Goal: Task Accomplishment & Management: Complete application form

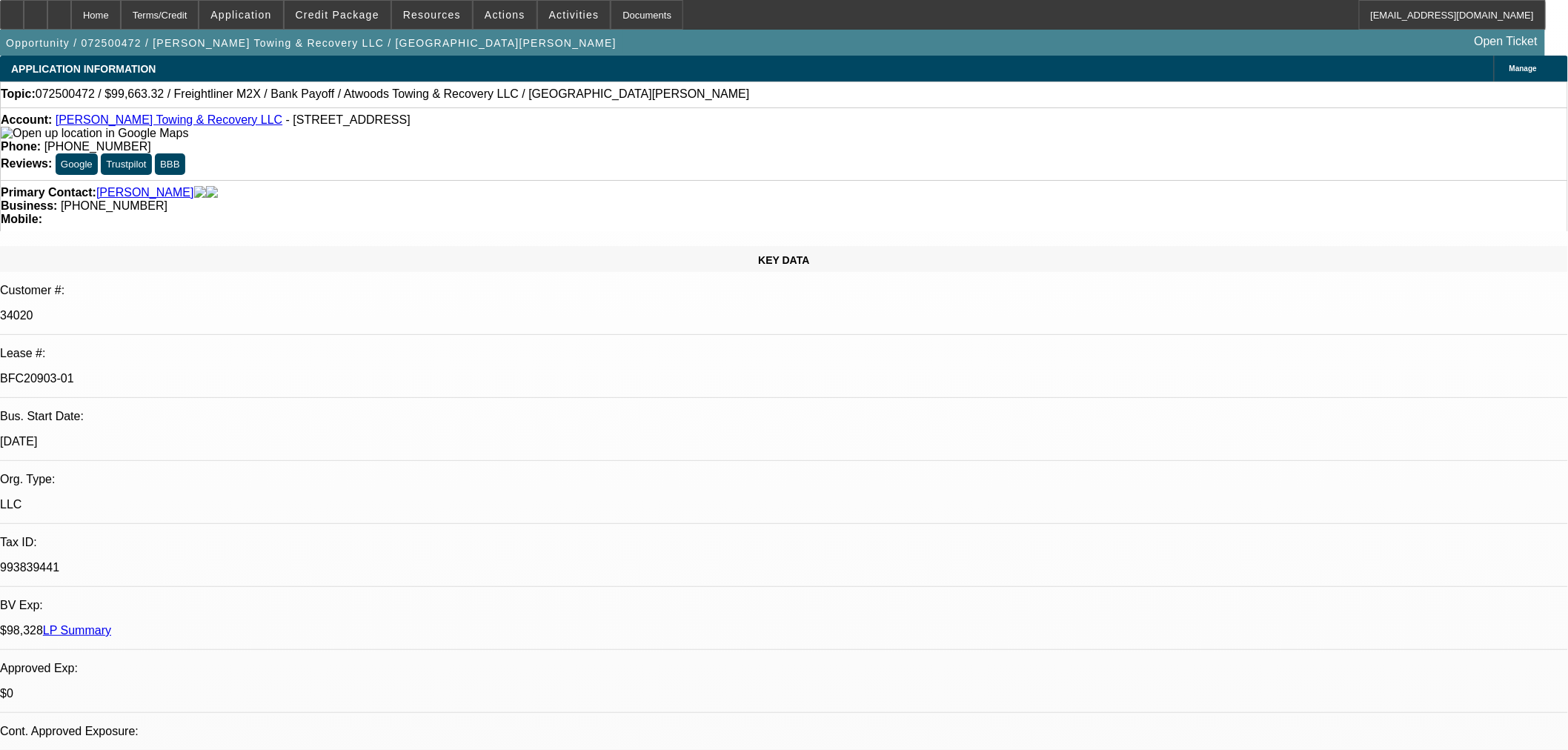
select select "0"
select select "2"
select select "0"
select select "6"
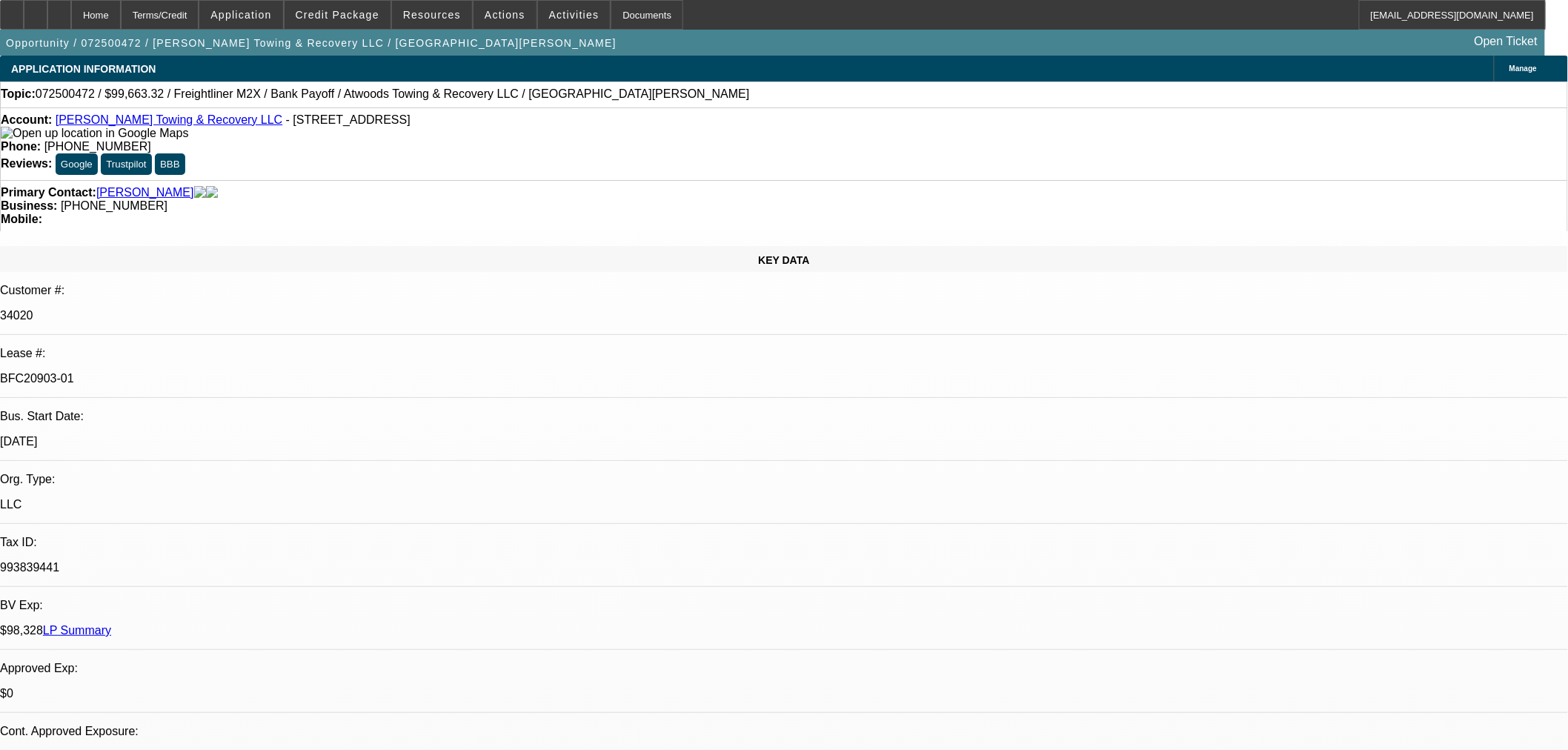
select select "0"
select select "6"
select select "0"
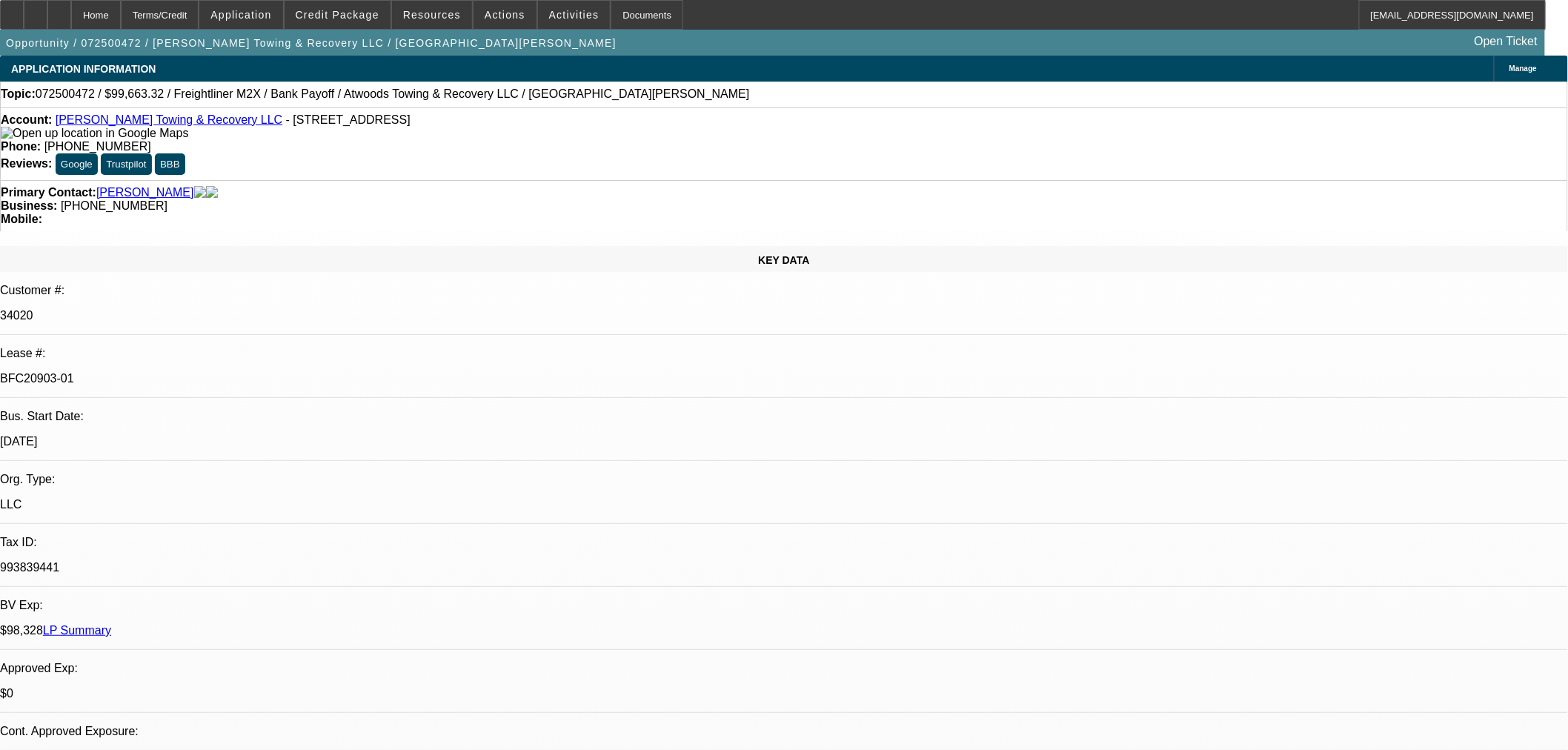
select select "0"
select select "6"
select select "0"
select select "2"
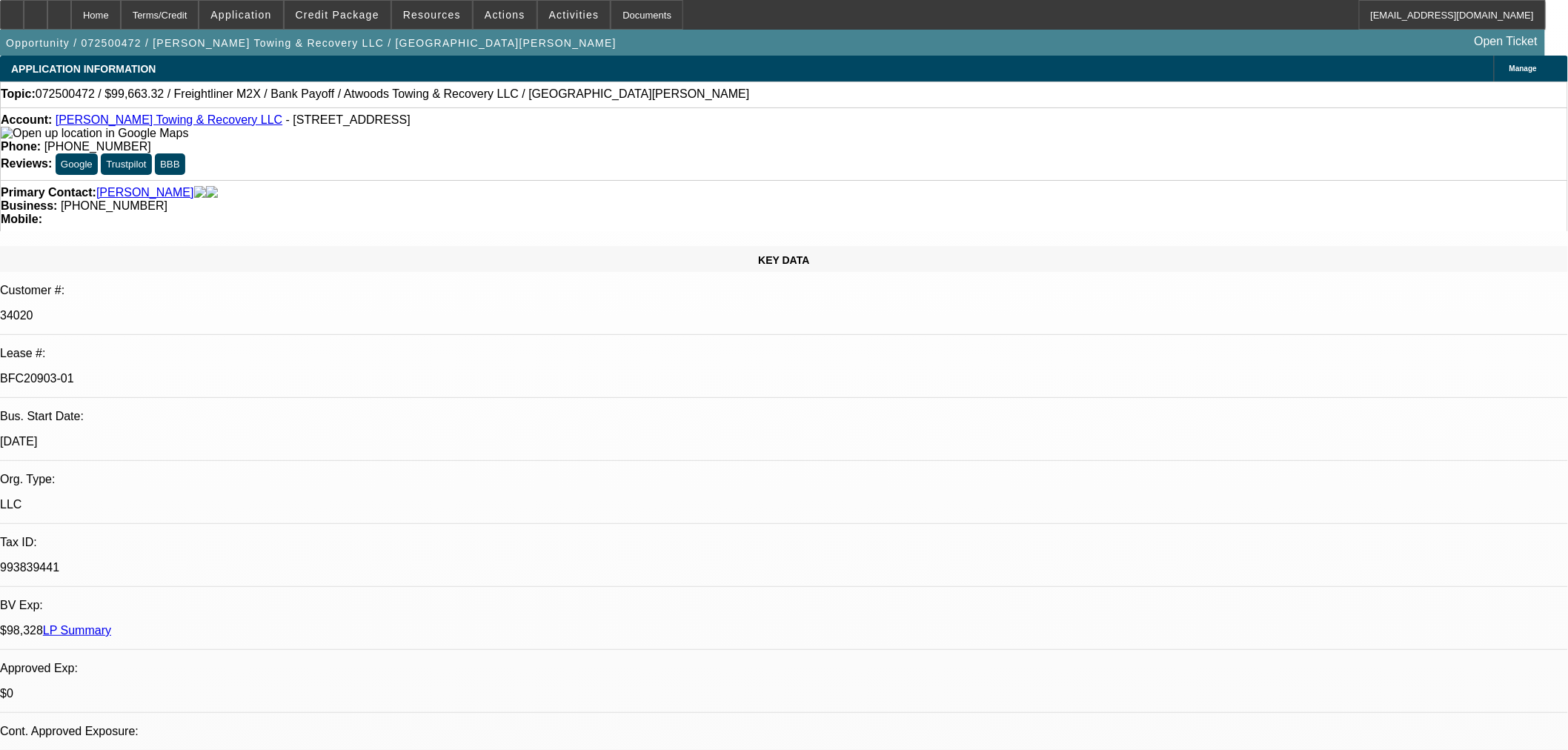
select select "2"
select select "0"
select select "6"
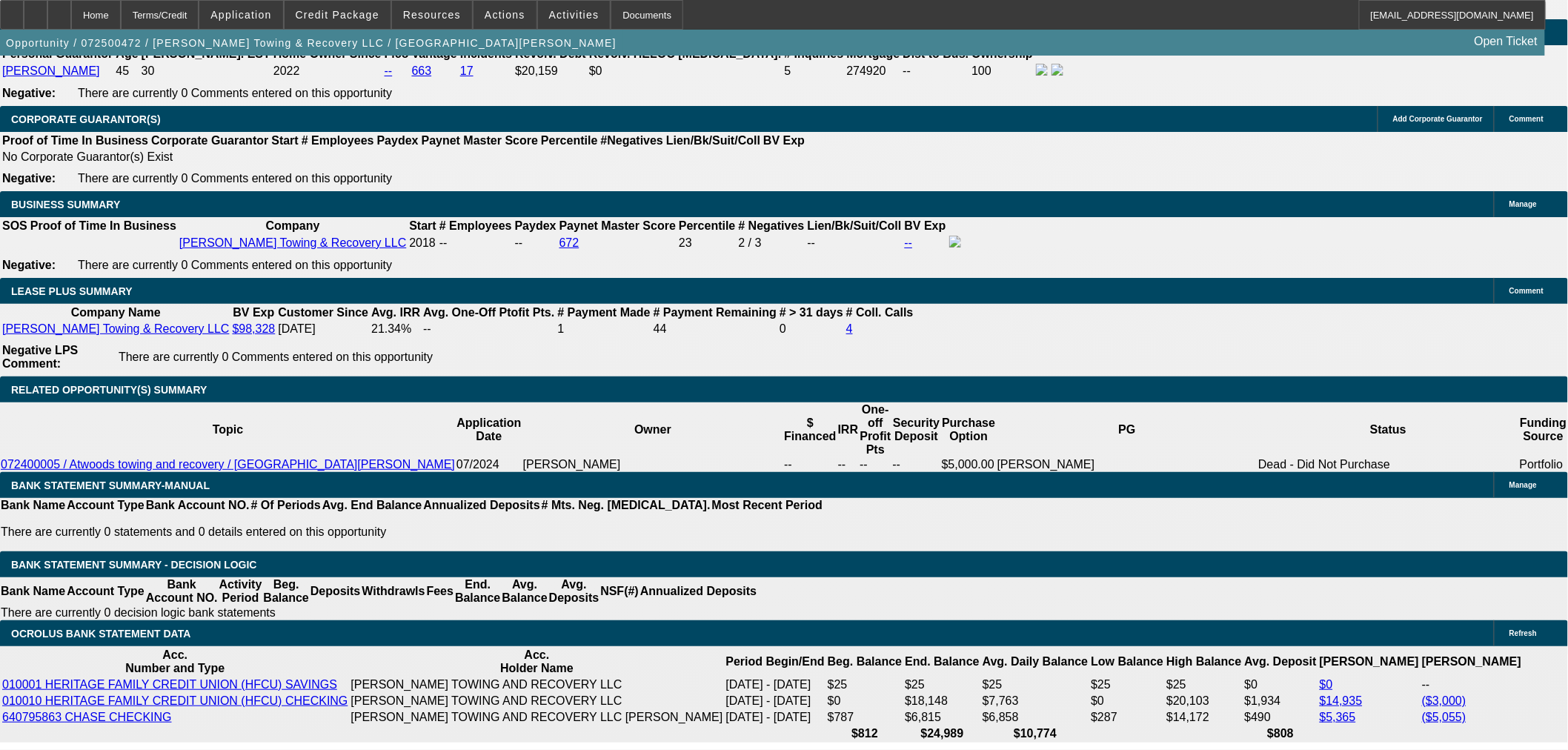
scroll to position [2305, 0]
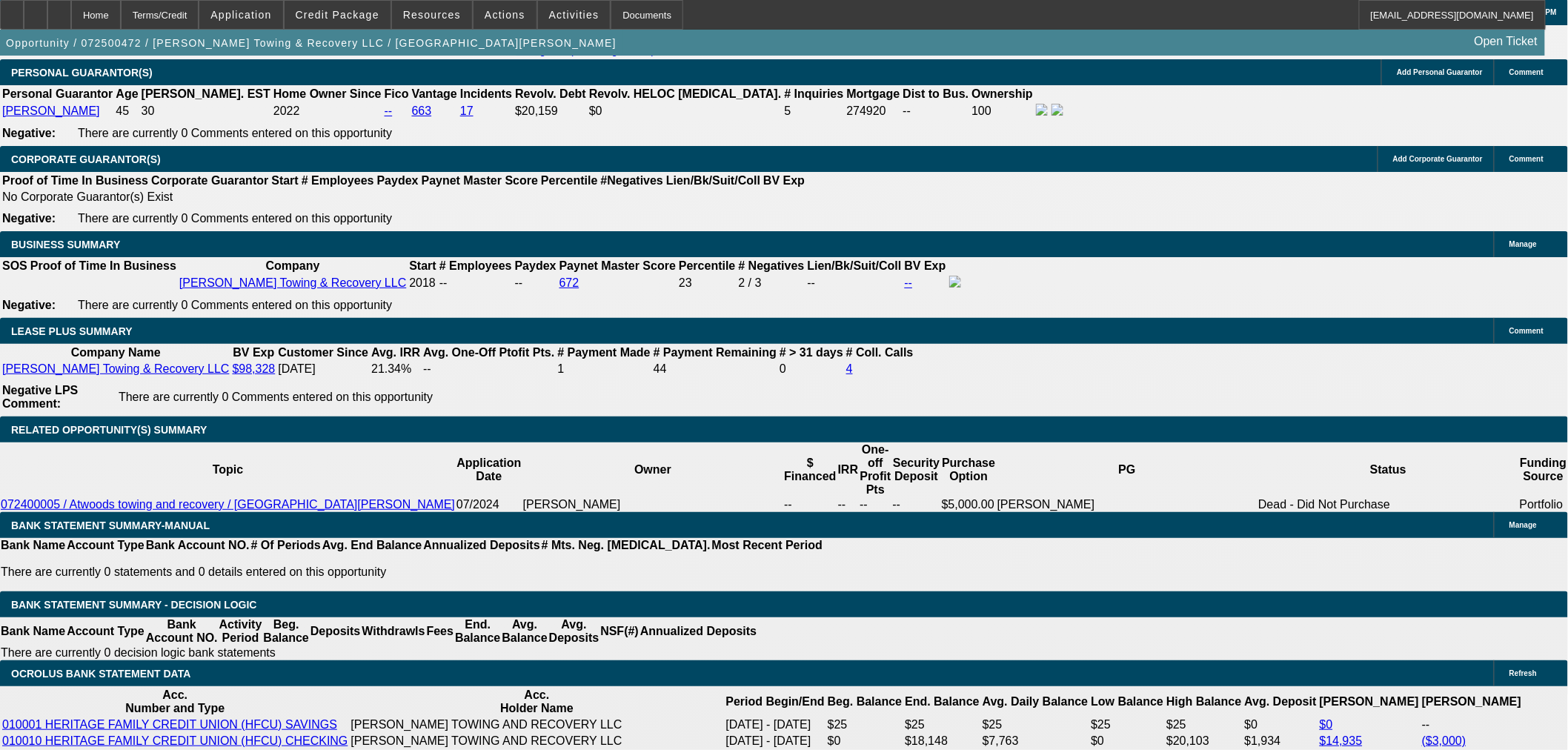
select select "0"
select select "2"
select select "0.1"
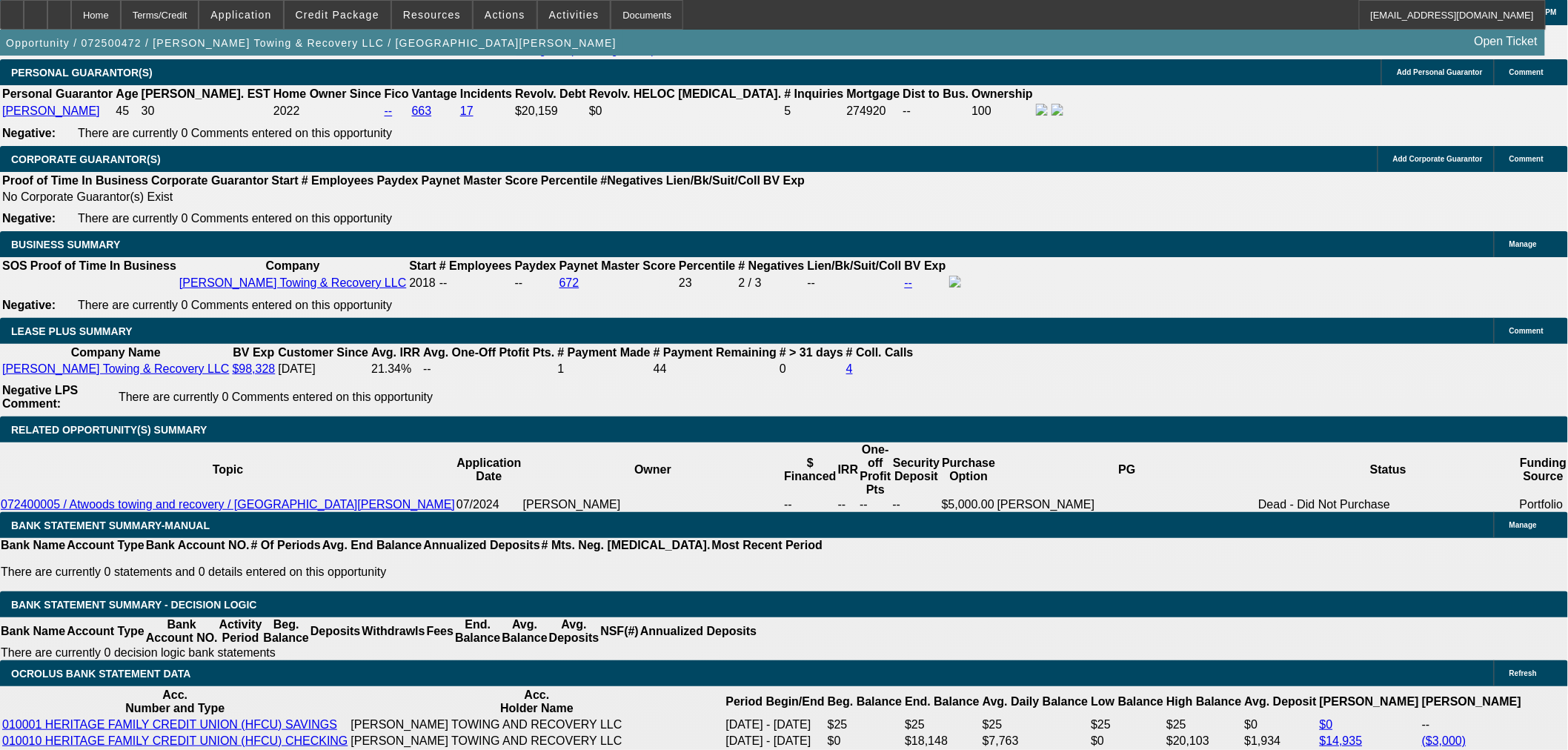
select select "4"
select select "0"
select select "2"
select select "0"
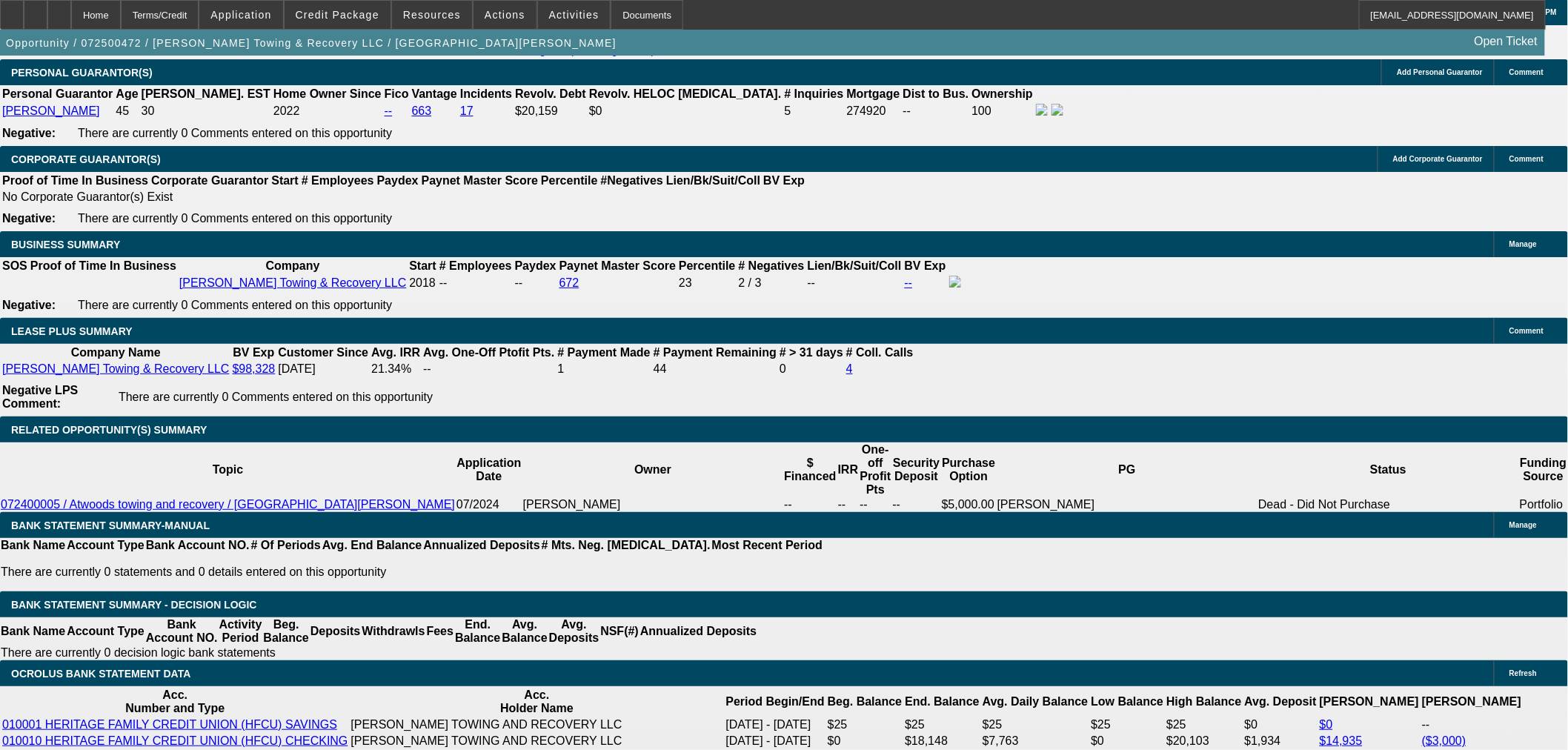
select select "6"
select select "0"
select select "2"
select select "0.1"
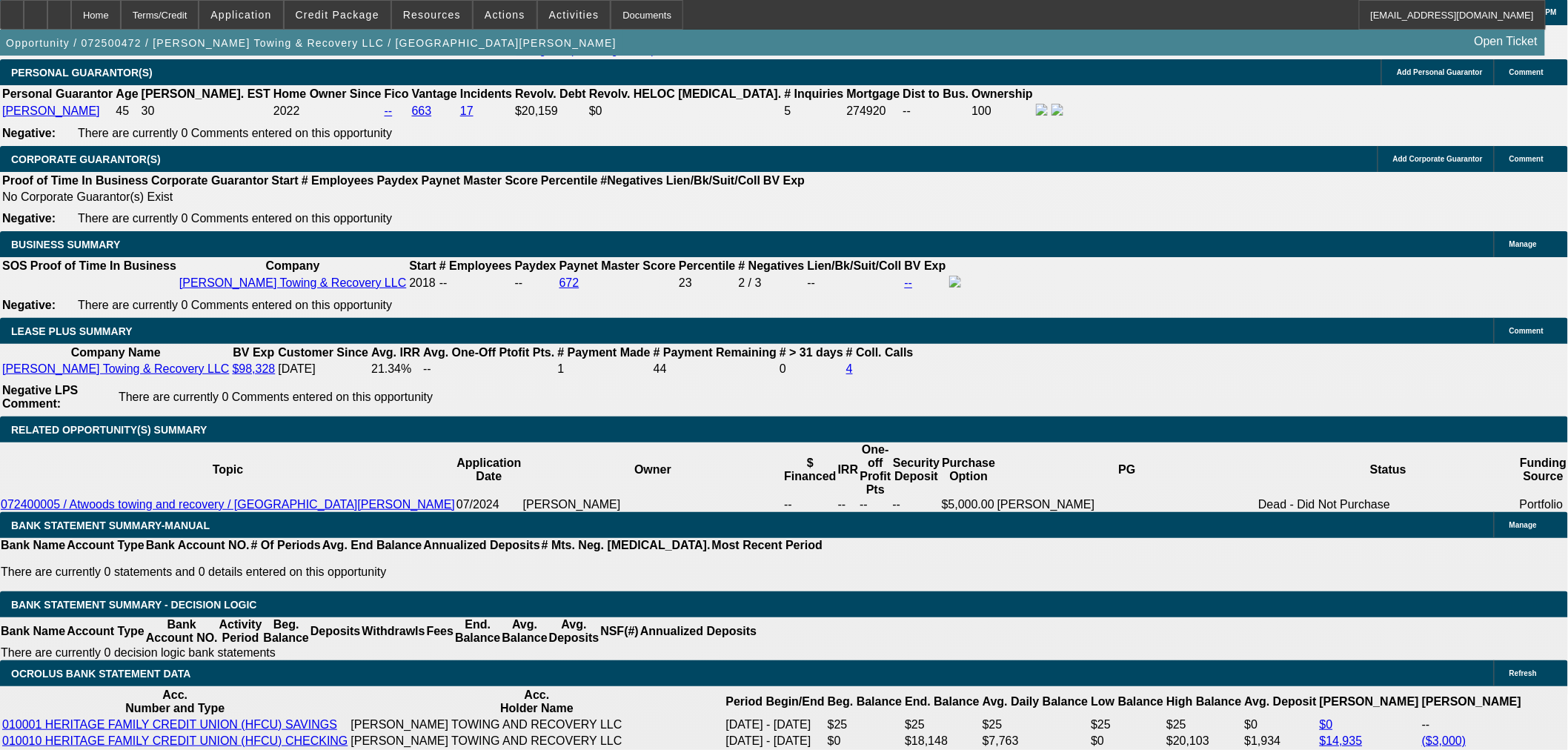
select select "4"
select select "0.1"
select select "2"
select select "0.1"
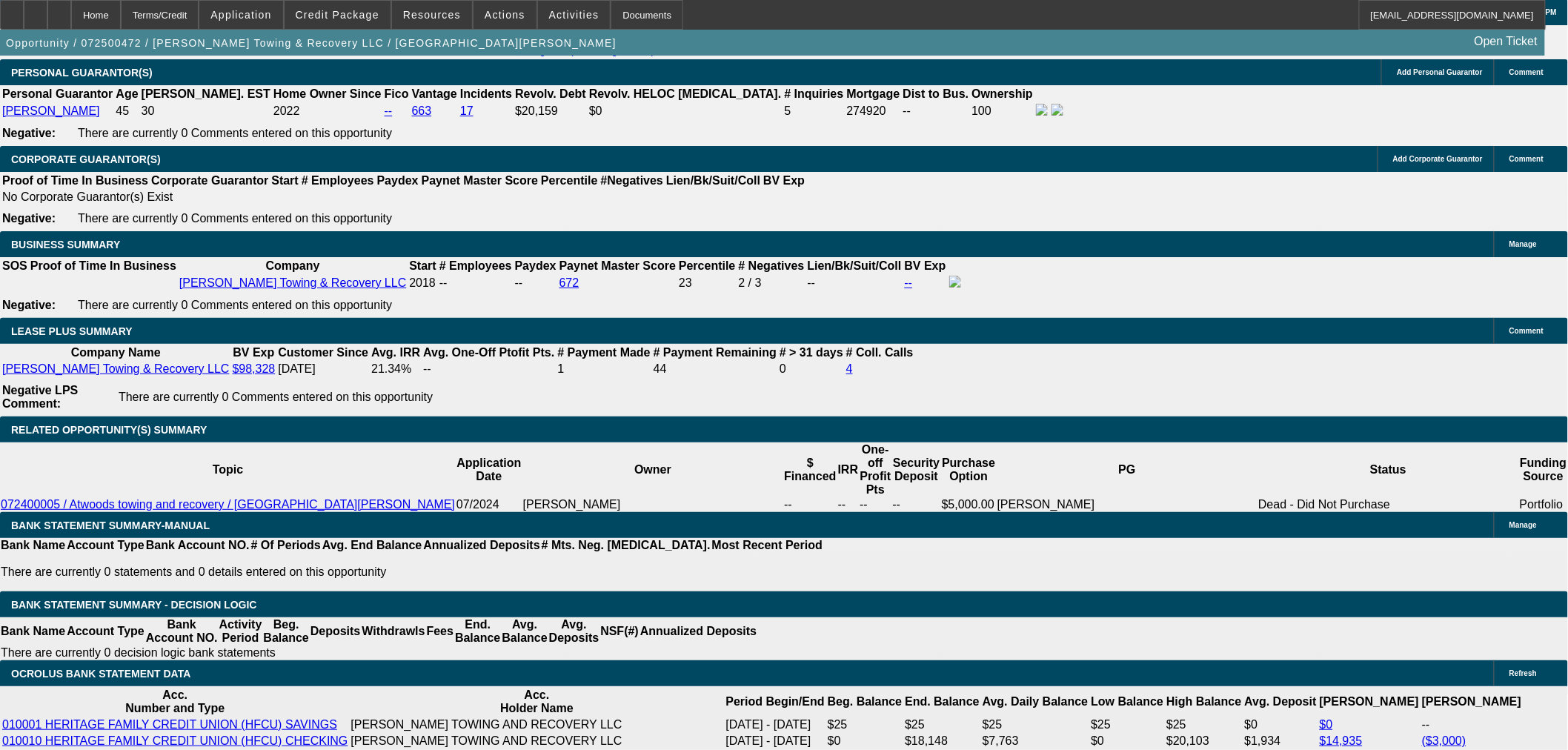
select select "4"
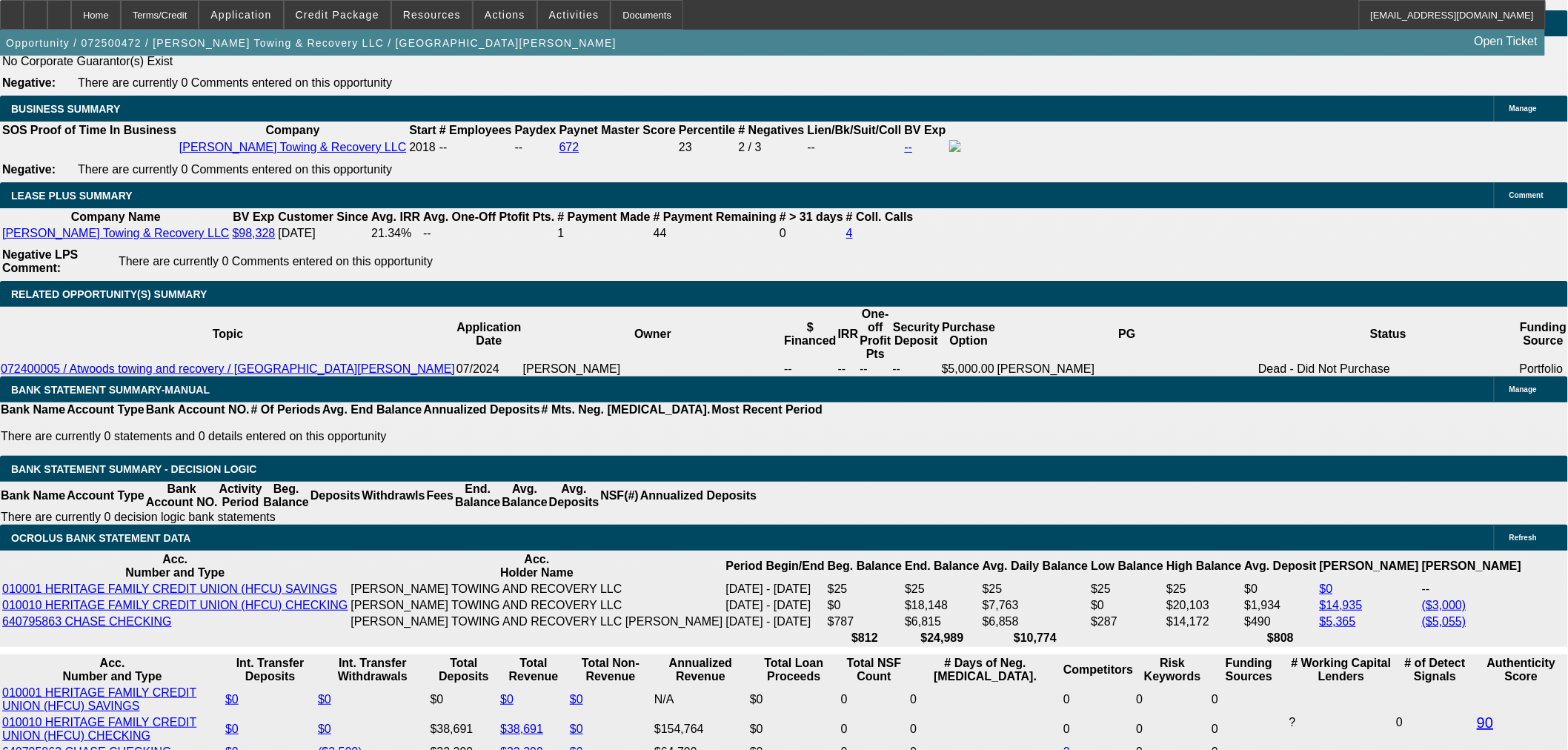
scroll to position [2469, 0]
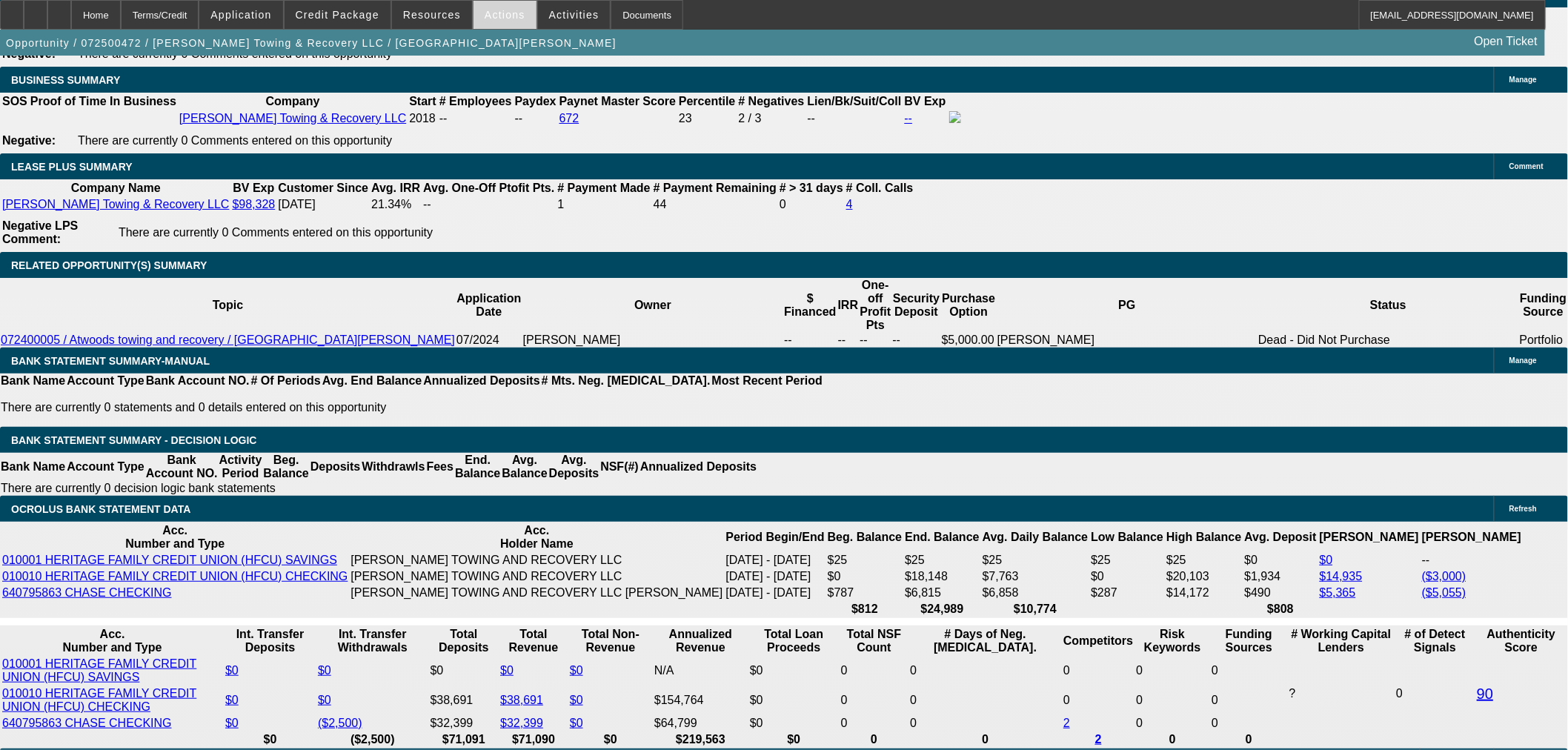
click at [492, 8] on span at bounding box center [504, 15] width 63 height 36
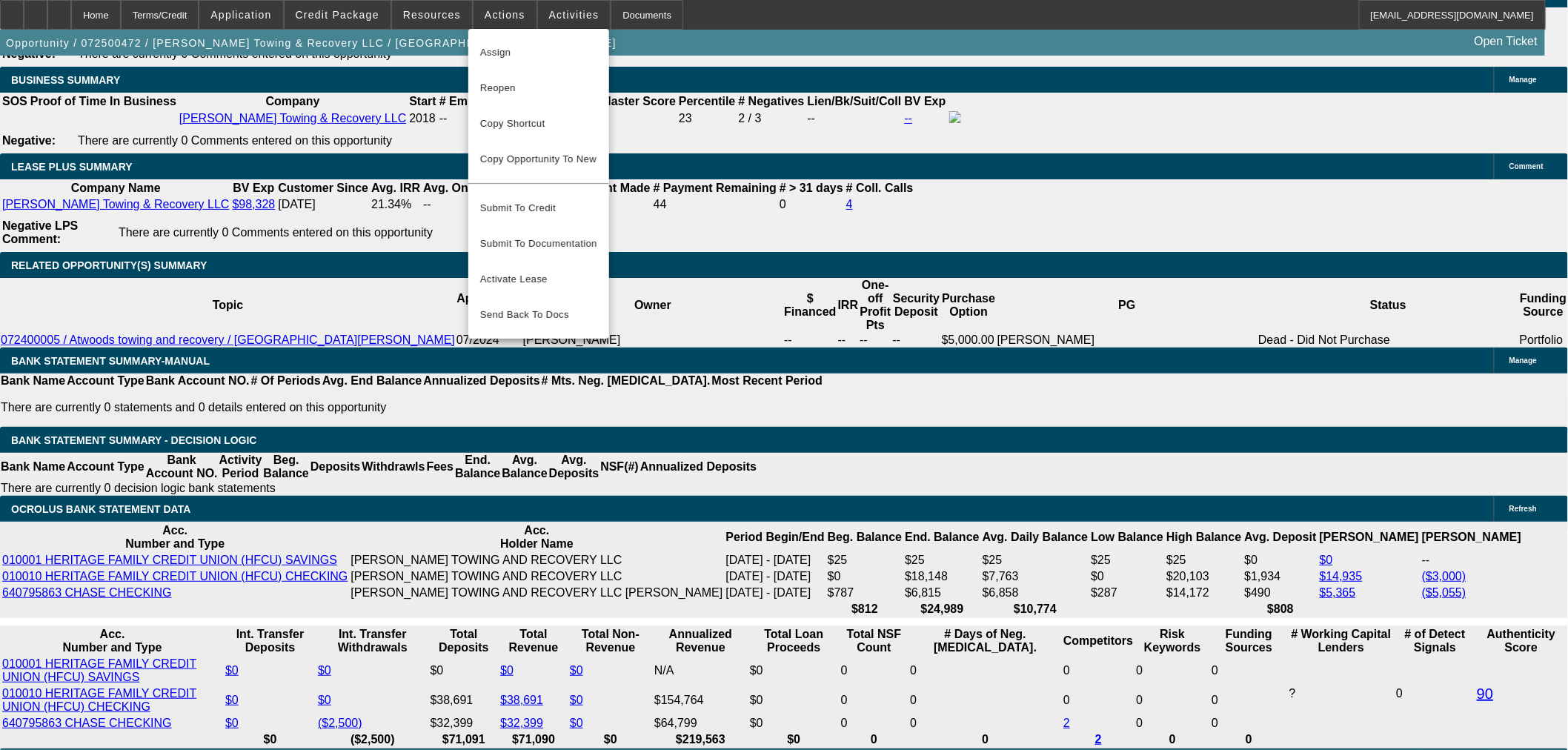
click at [447, 22] on div at bounding box center [784, 375] width 1568 height 750
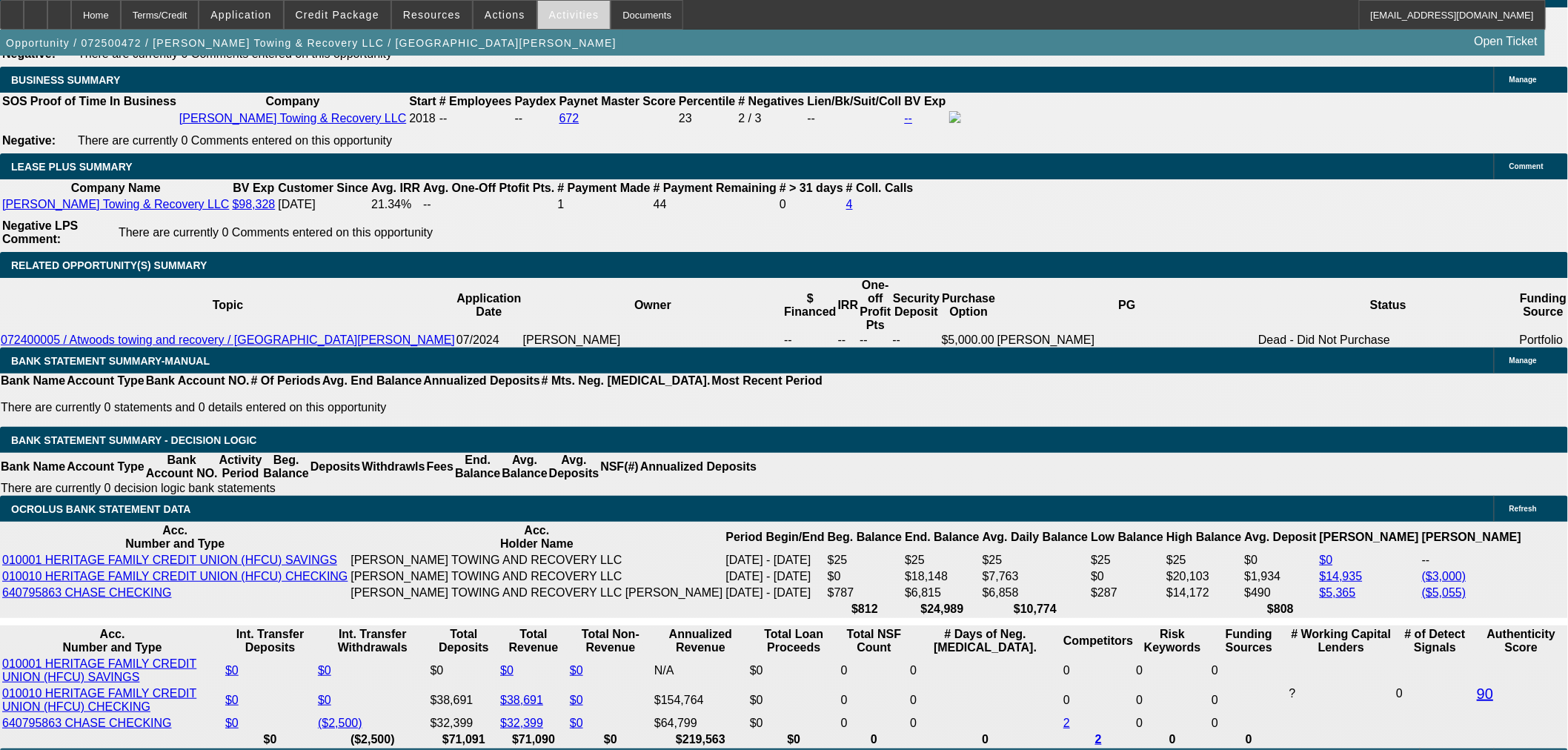
click at [546, 24] on span at bounding box center [574, 15] width 73 height 36
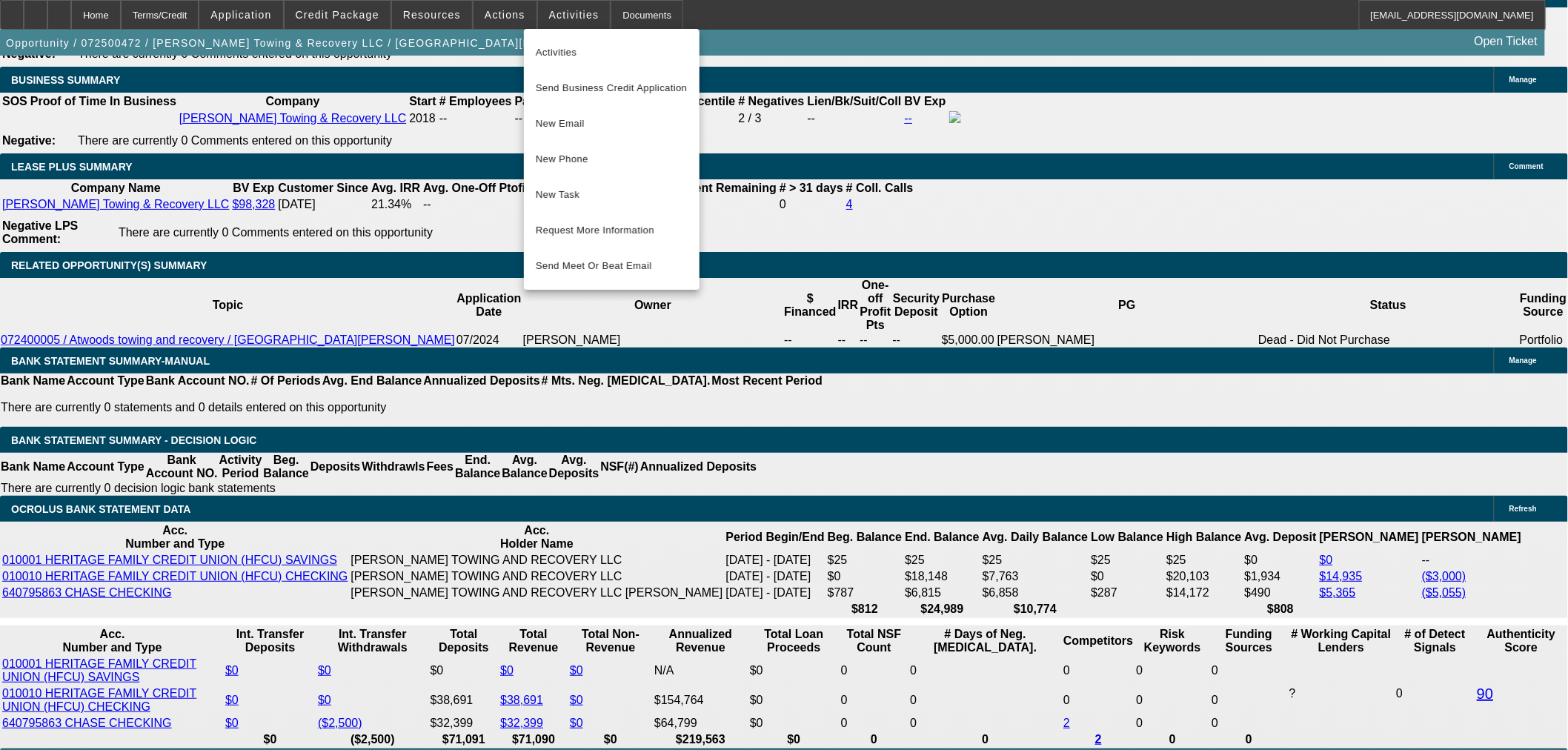
click at [490, 24] on div at bounding box center [784, 375] width 1568 height 750
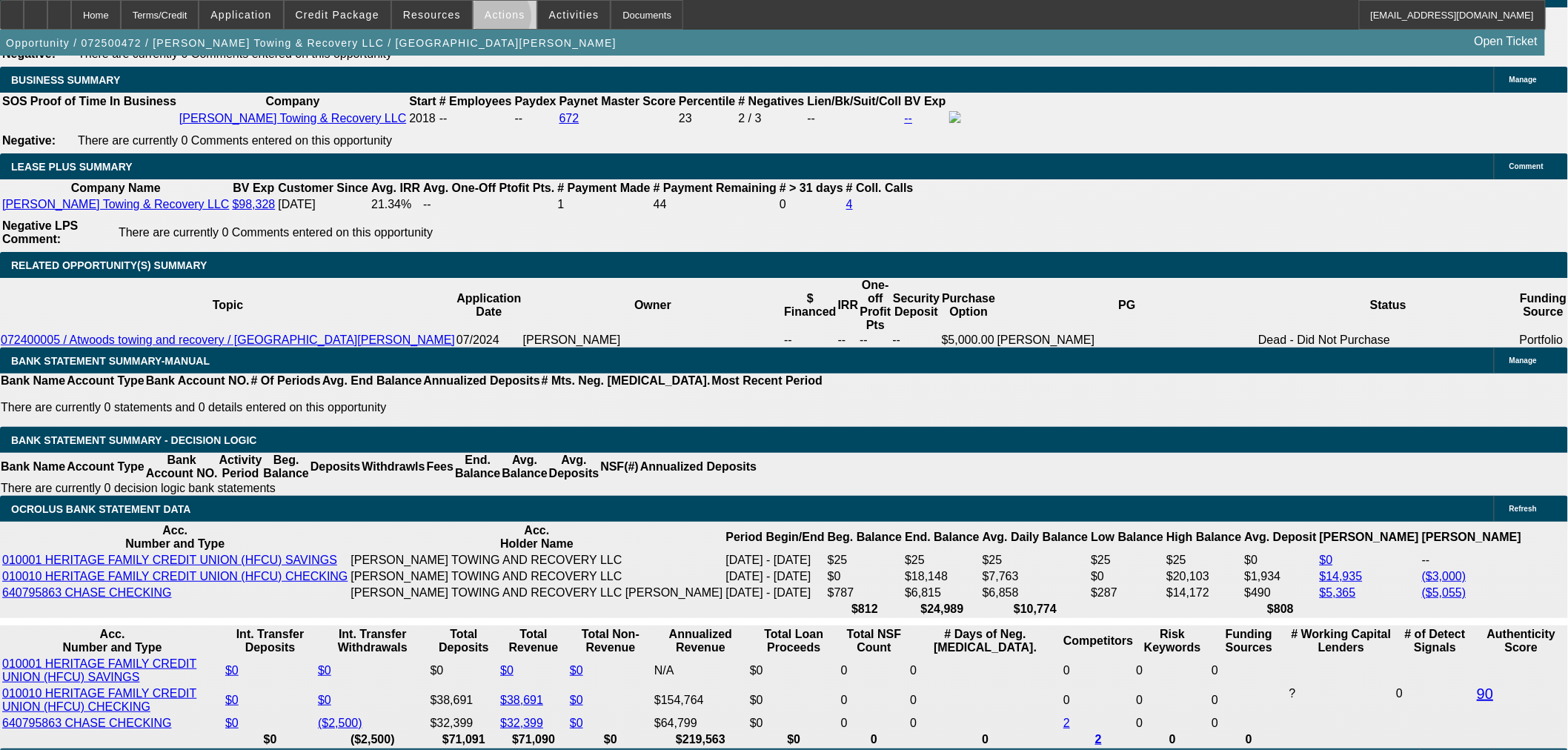
click at [493, 20] on span at bounding box center [504, 15] width 63 height 36
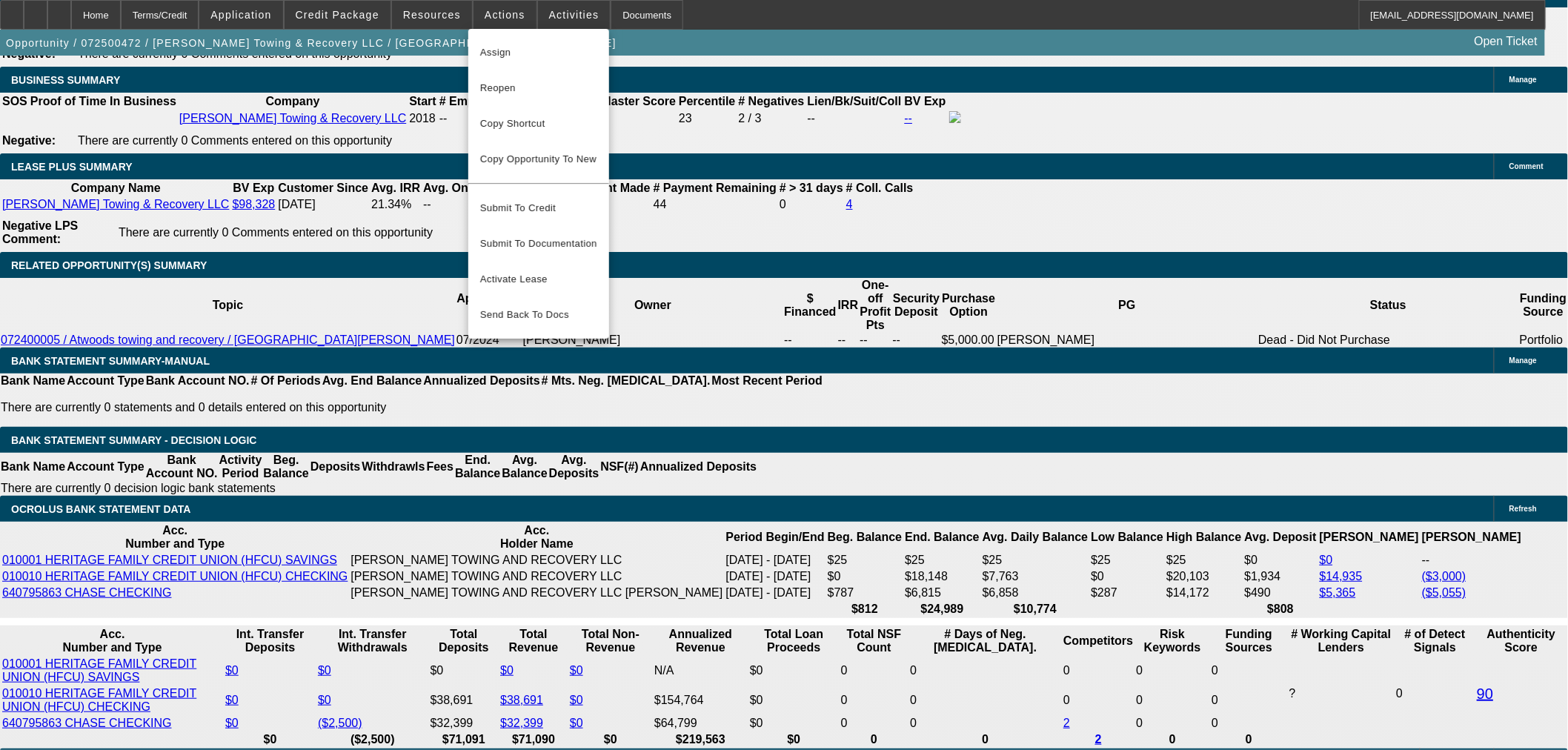
click at [631, 17] on div at bounding box center [784, 375] width 1568 height 750
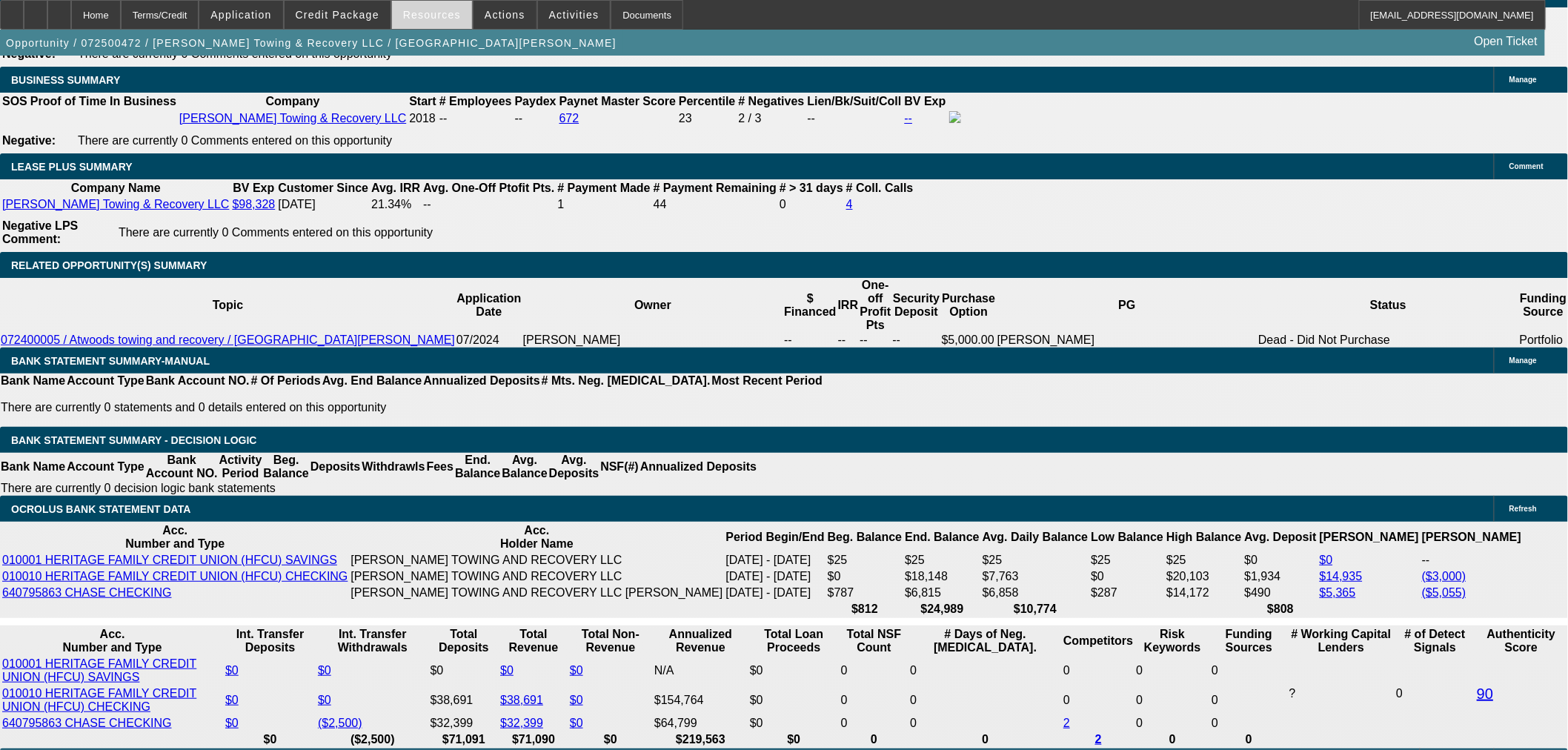
click at [439, 10] on span "Resources" at bounding box center [432, 15] width 58 height 12
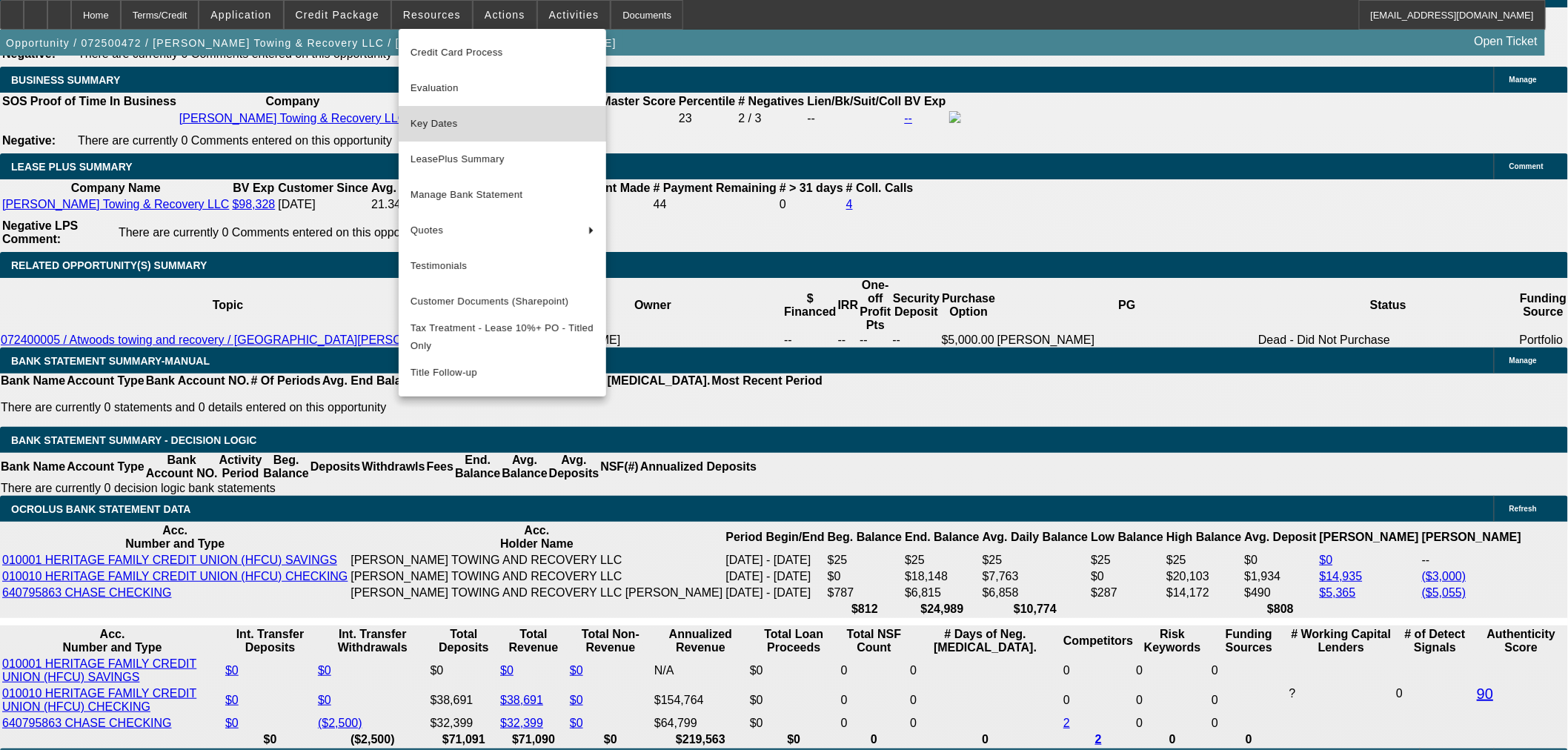
click at [447, 116] on span "Key Dates" at bounding box center [502, 124] width 183 height 18
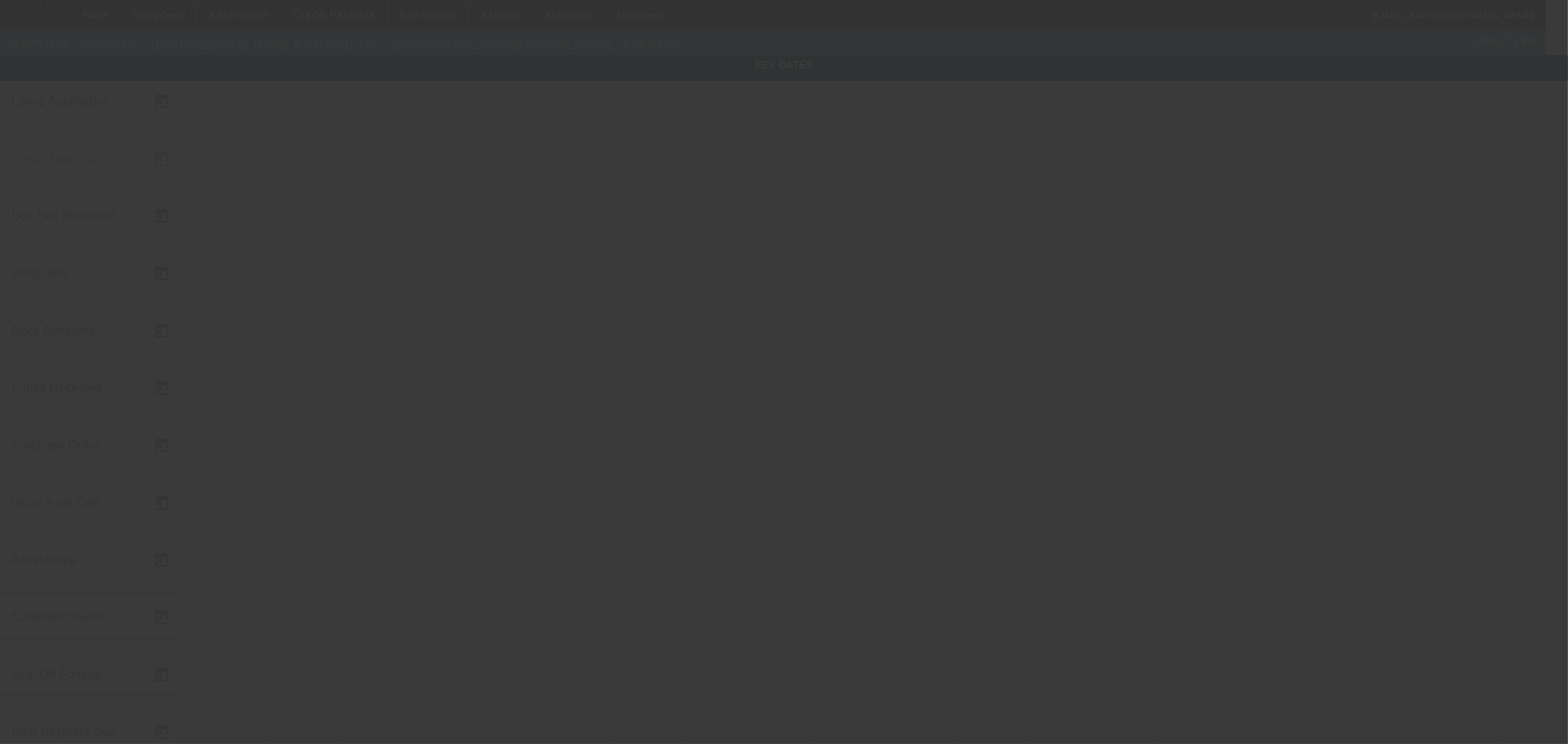
type input "7/21/2025"
type input "7/23/2025"
type input "8/5/2025"
type input "7/30/2025"
type input "8/4/2025"
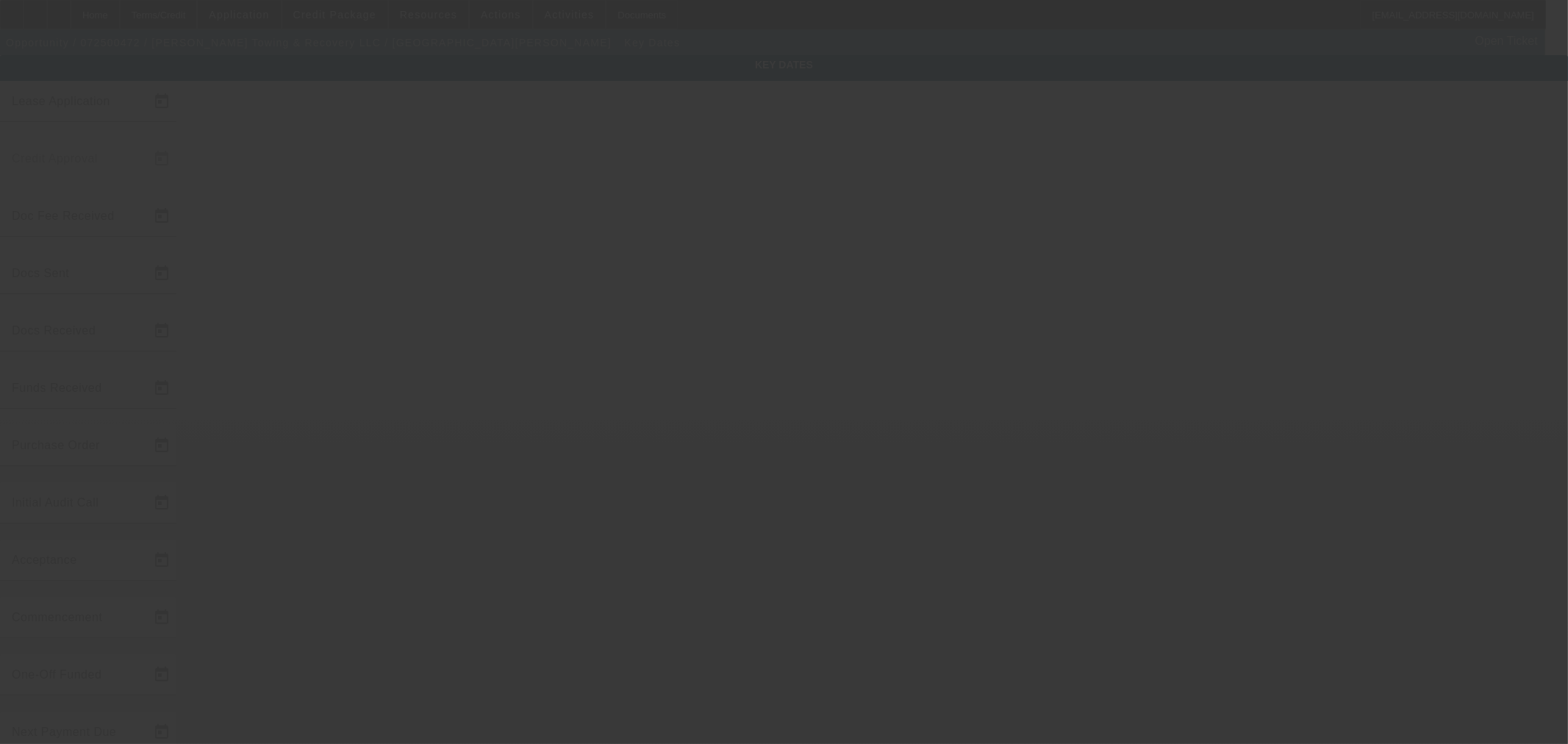
type input "8/5/2025"
type input "9/1/2025"
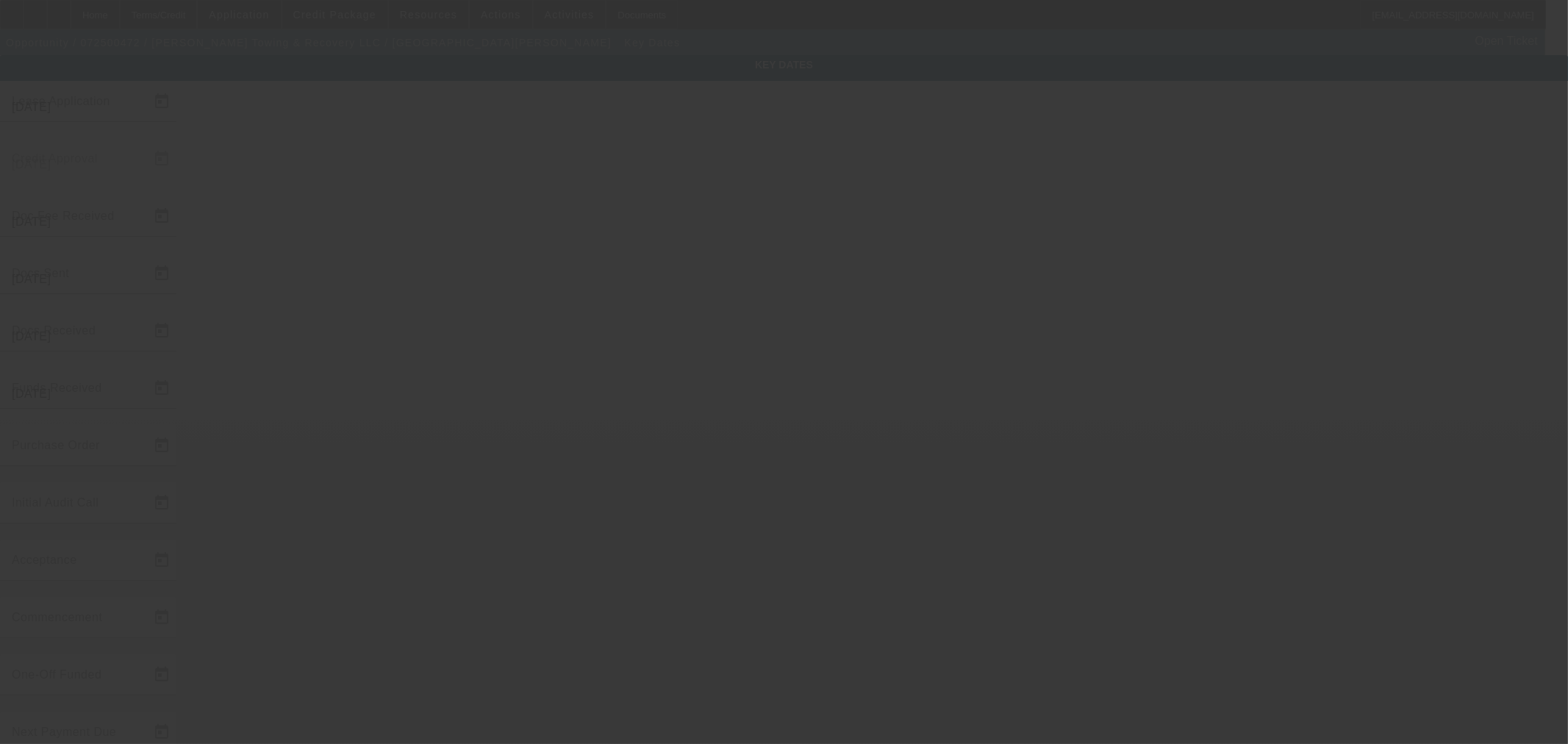
type input "10/1/2025"
type input "8/8/2025"
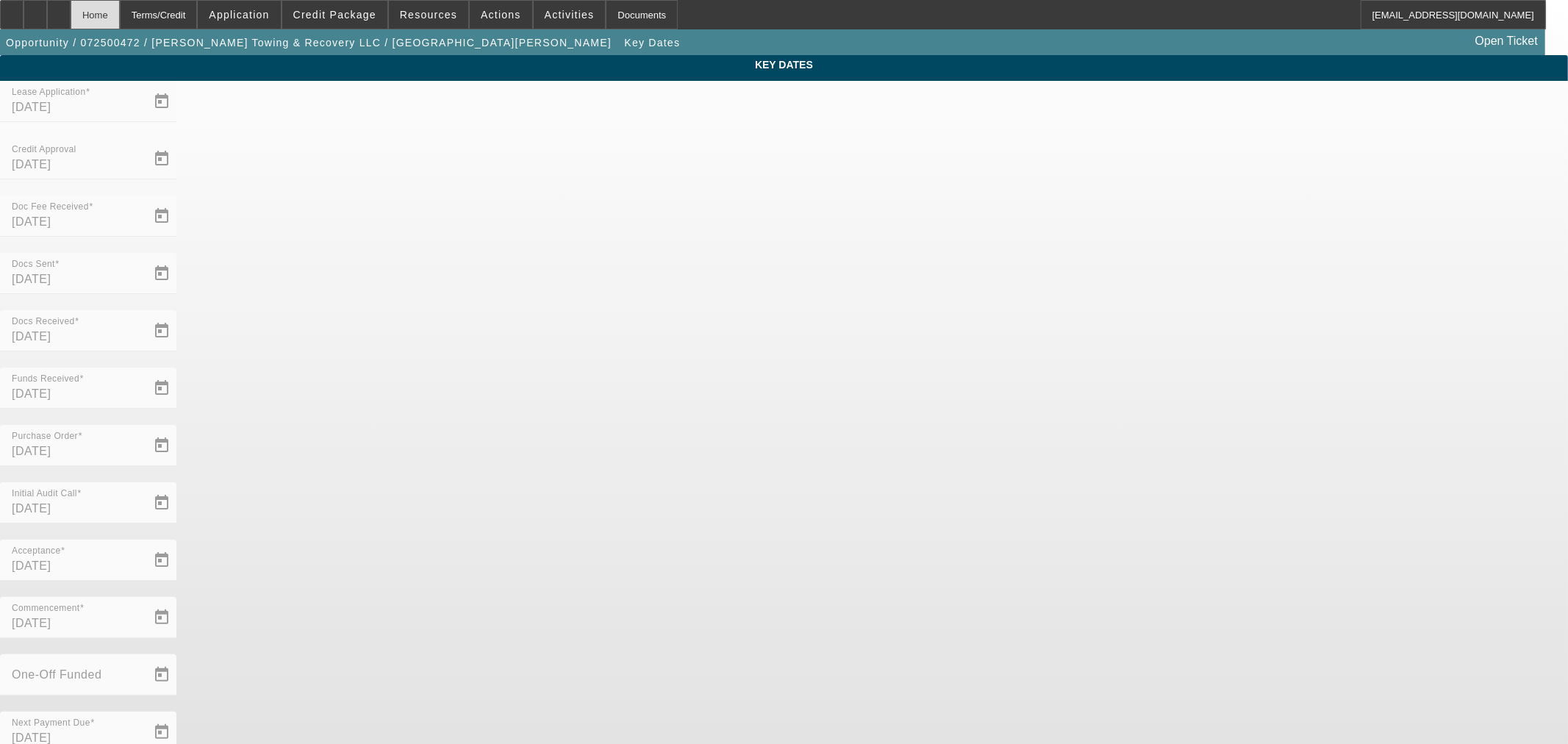
click at [120, 25] on div "Home" at bounding box center [95, 15] width 49 height 30
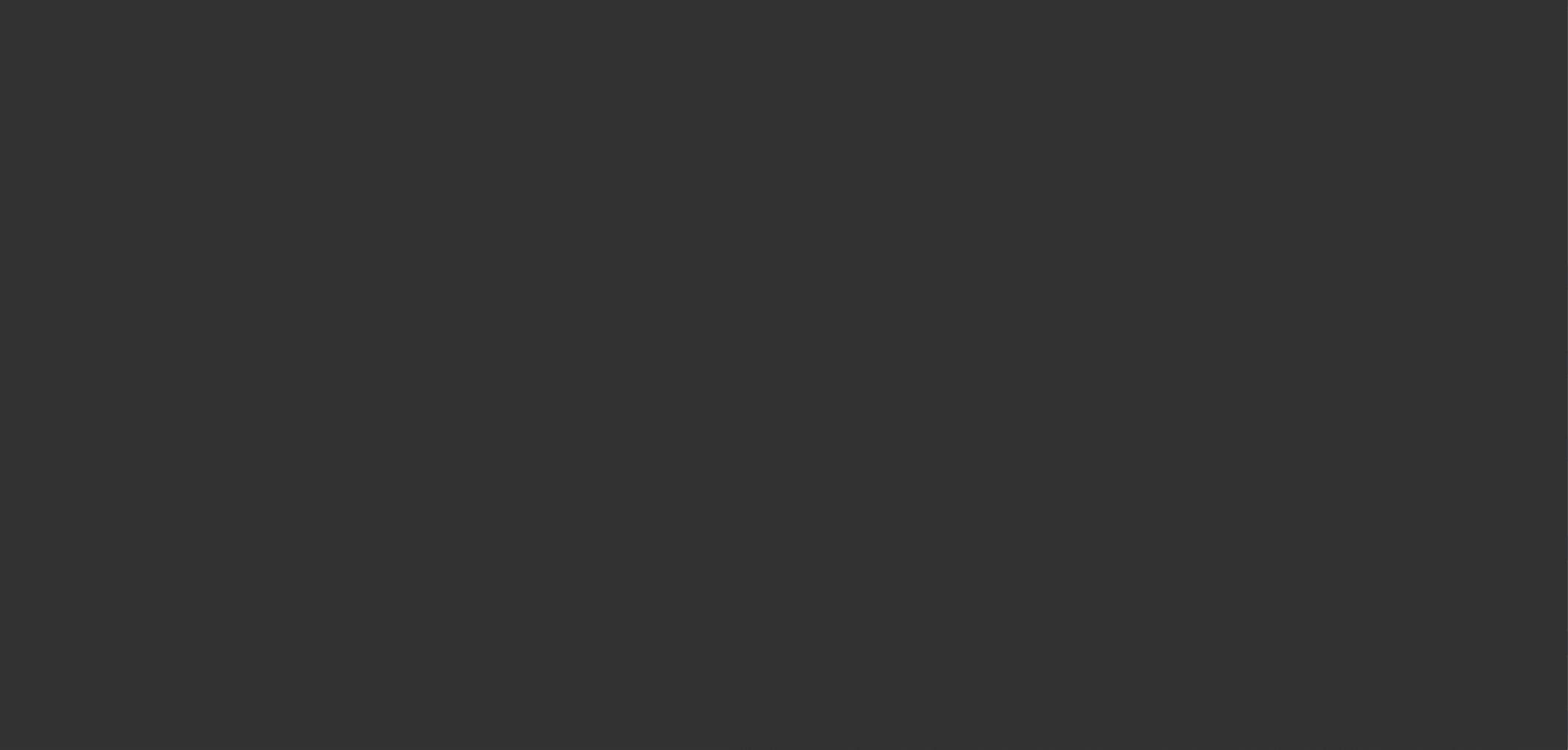
scroll to position [504, 0]
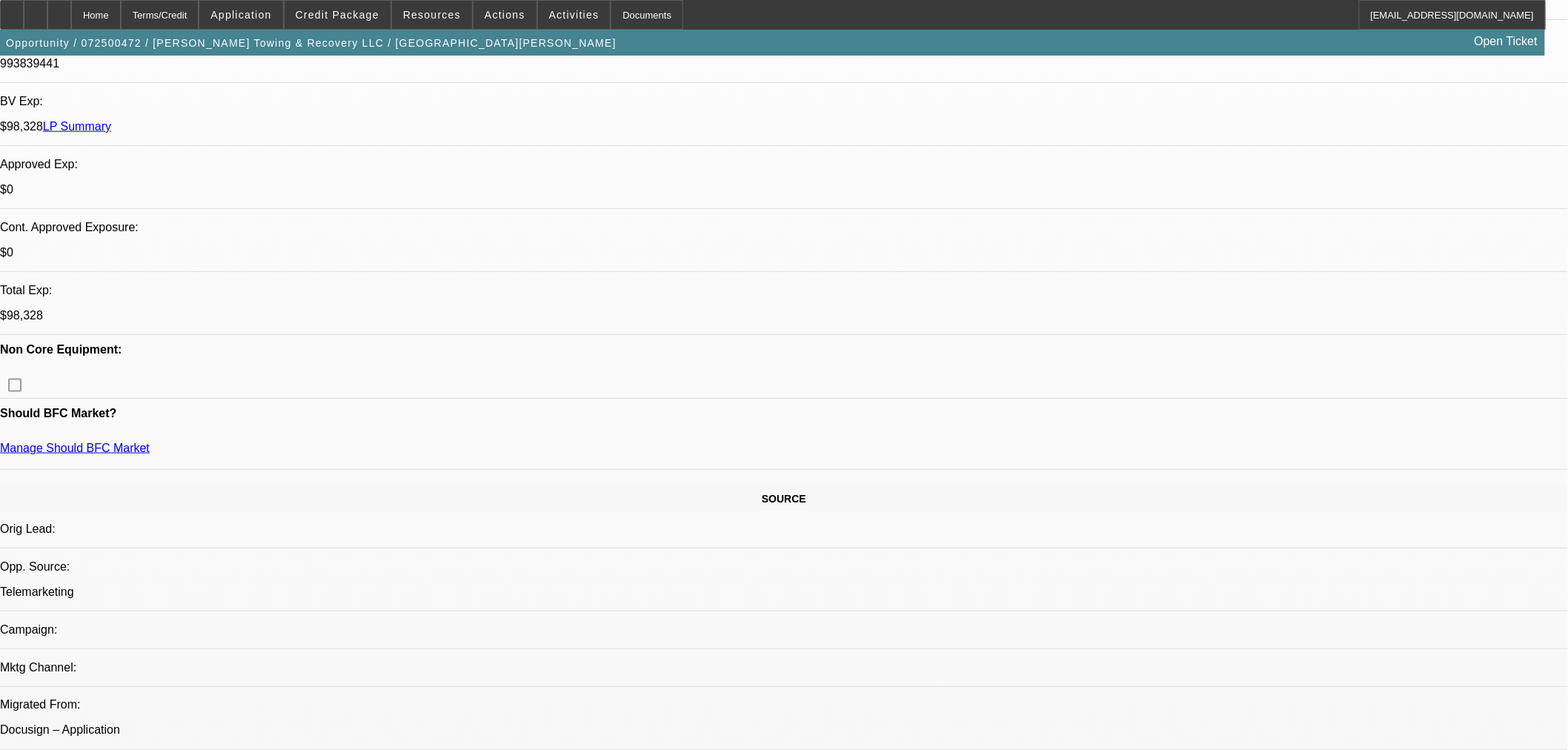
select select "0"
select select "2"
select select "0"
select select "6"
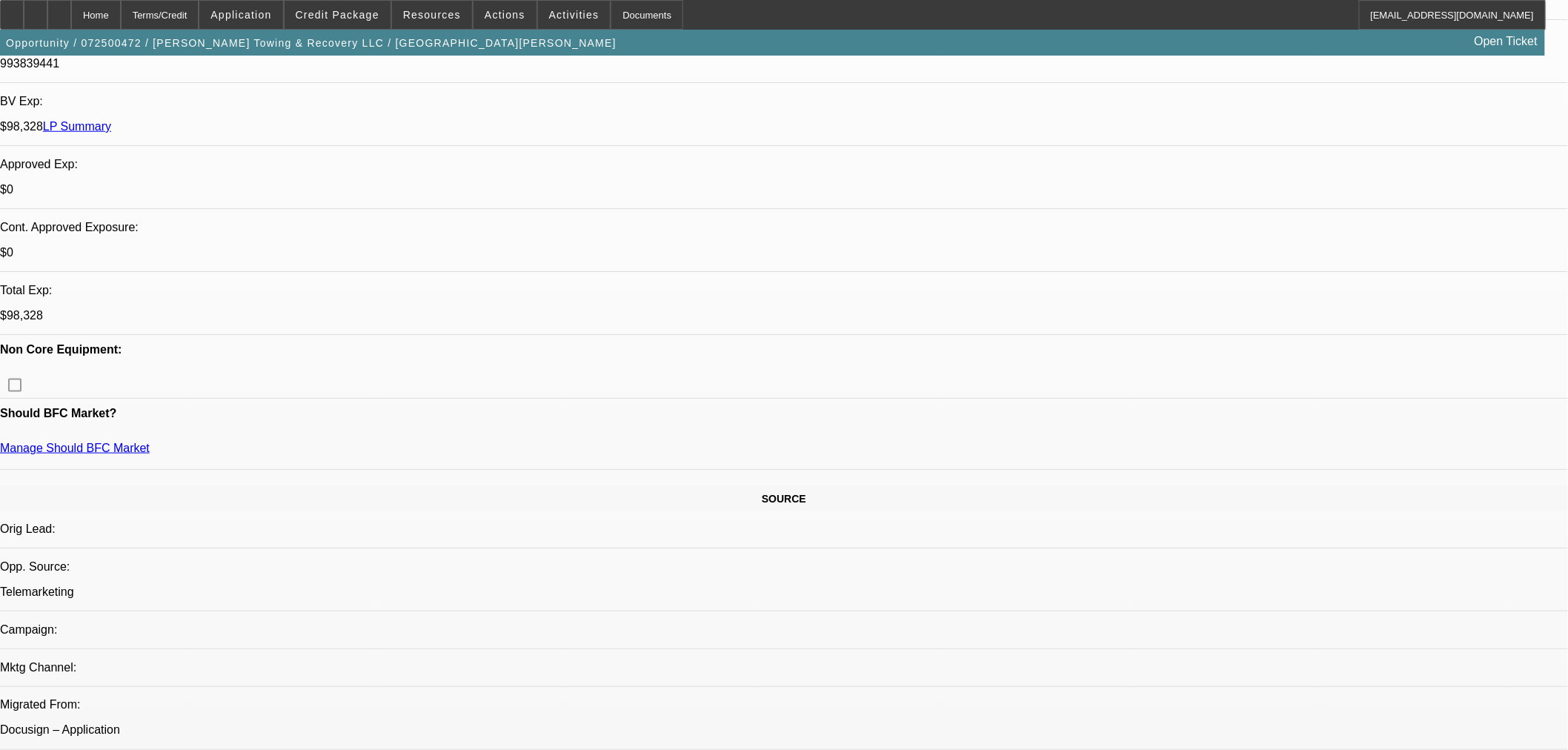
select select "0"
select select "6"
select select "0"
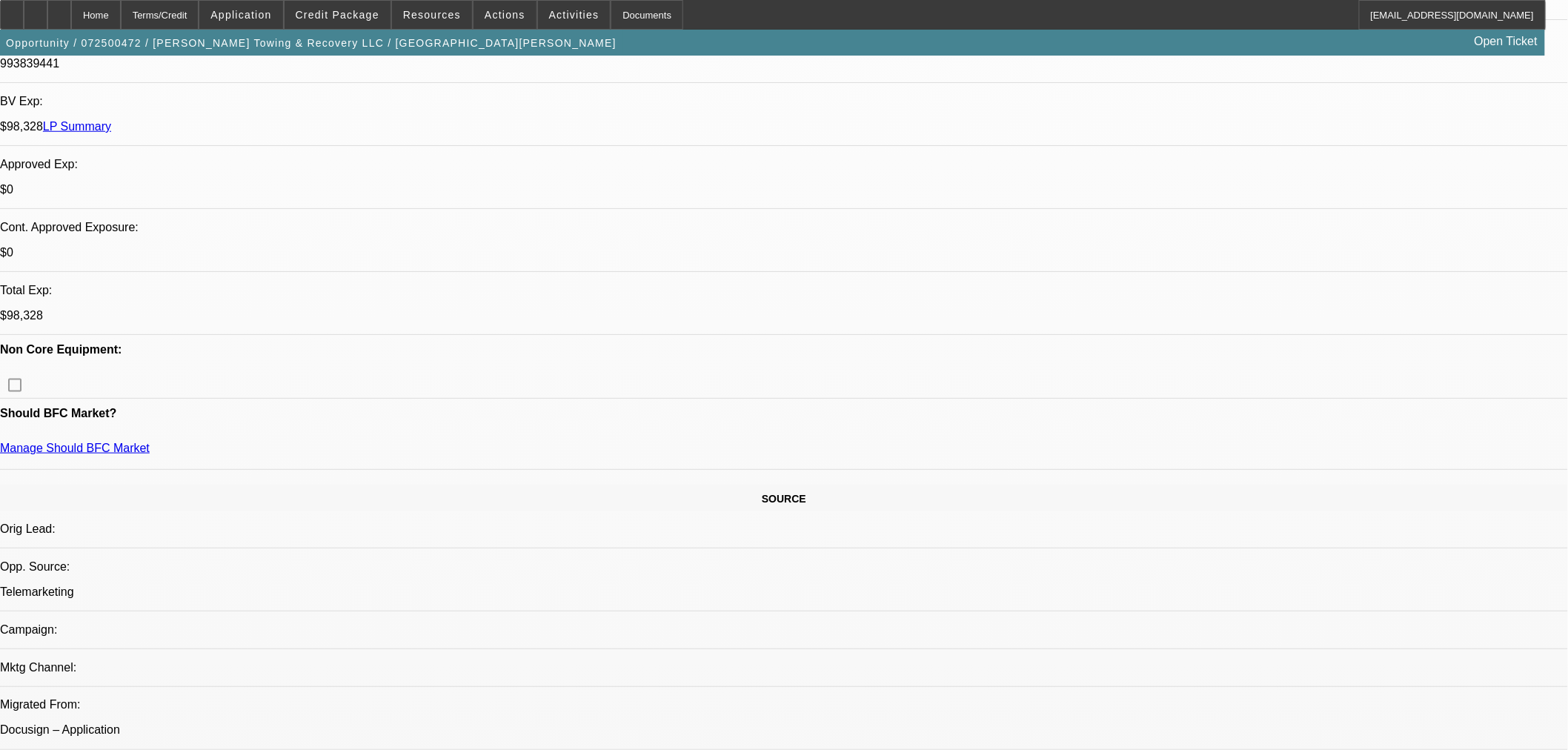
select select "0"
select select "6"
select select "0"
select select "2"
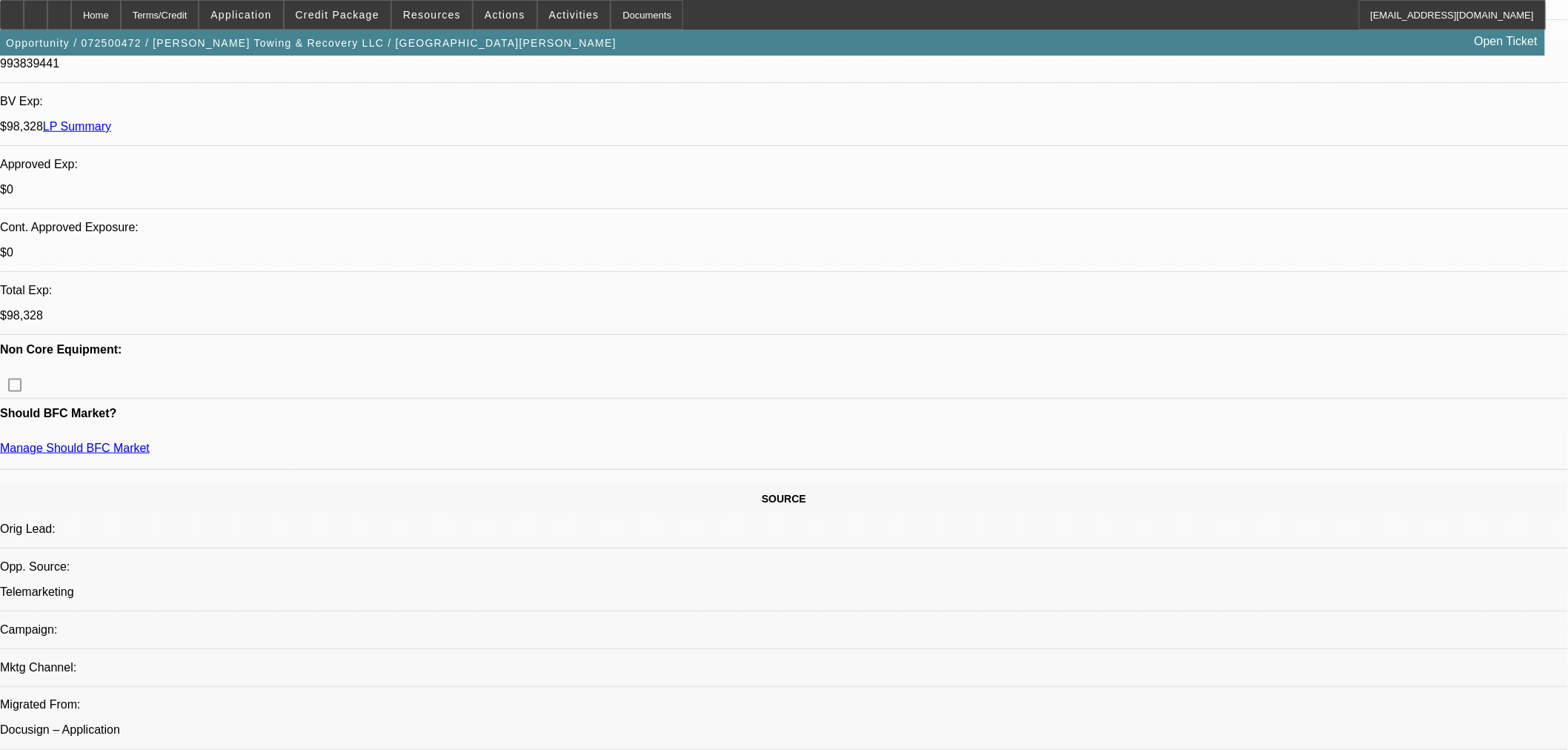
select select "2"
select select "0"
select select "6"
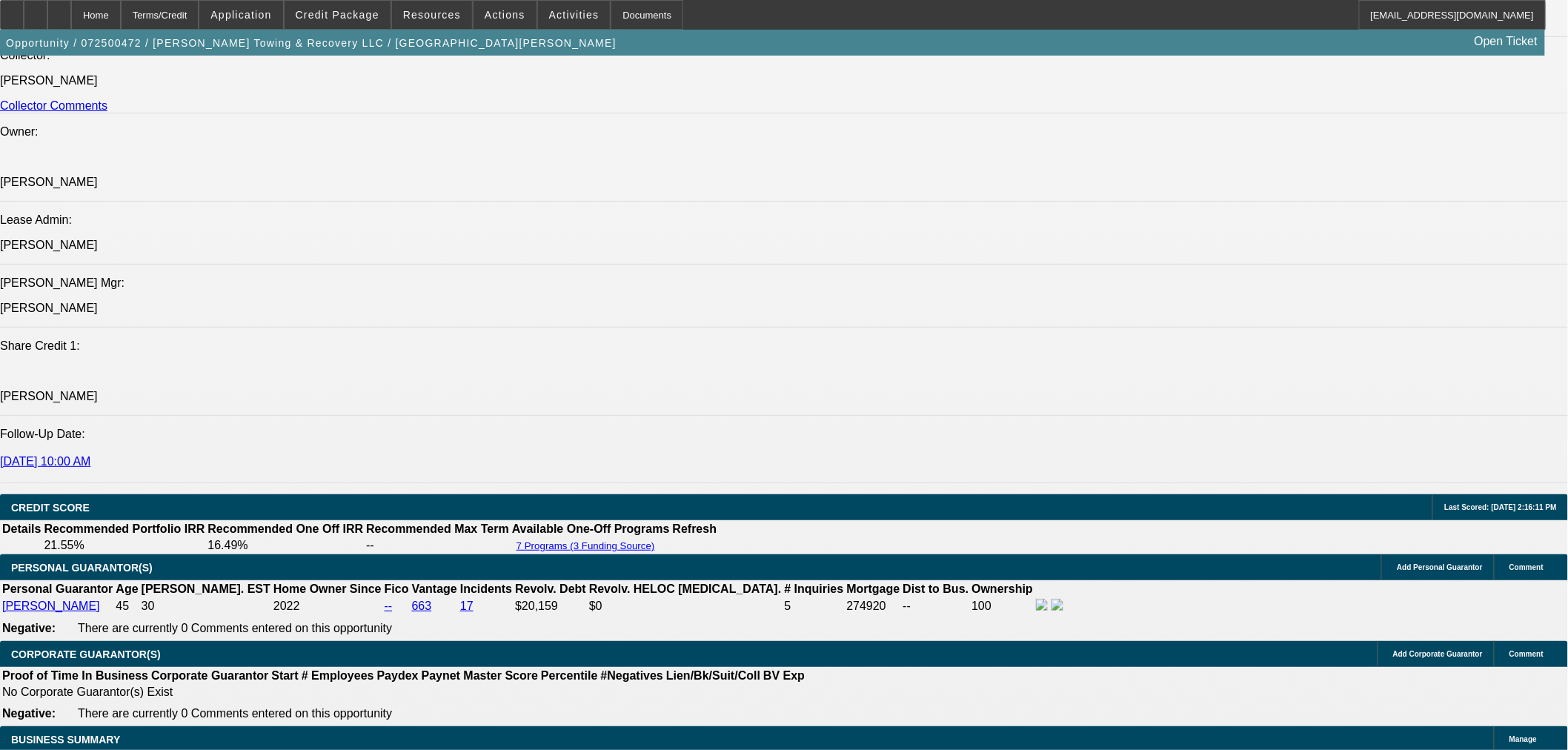
scroll to position [2068, 0]
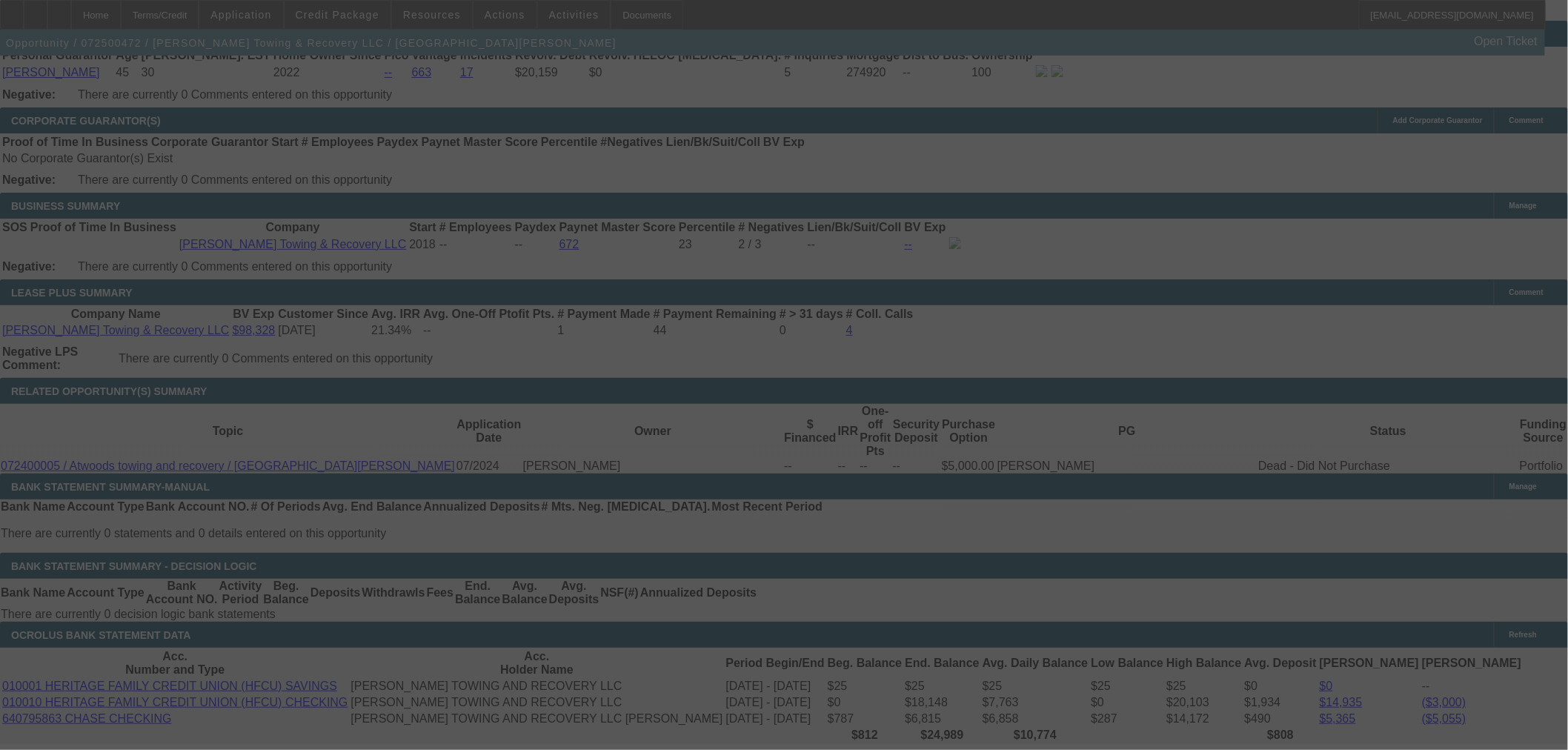
scroll to position [2479, 0]
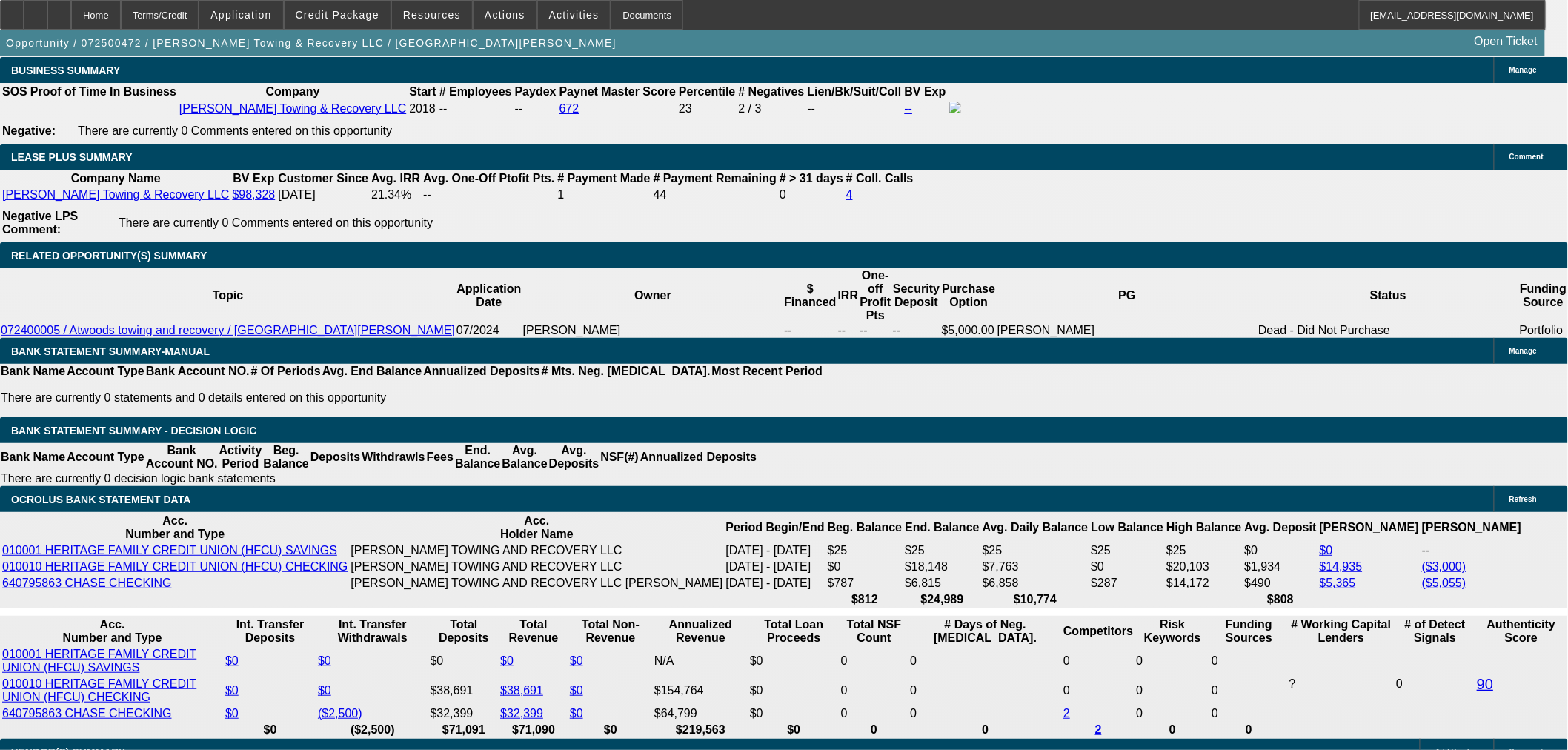
select select "0"
select select "2"
select select "0.1"
select select "4"
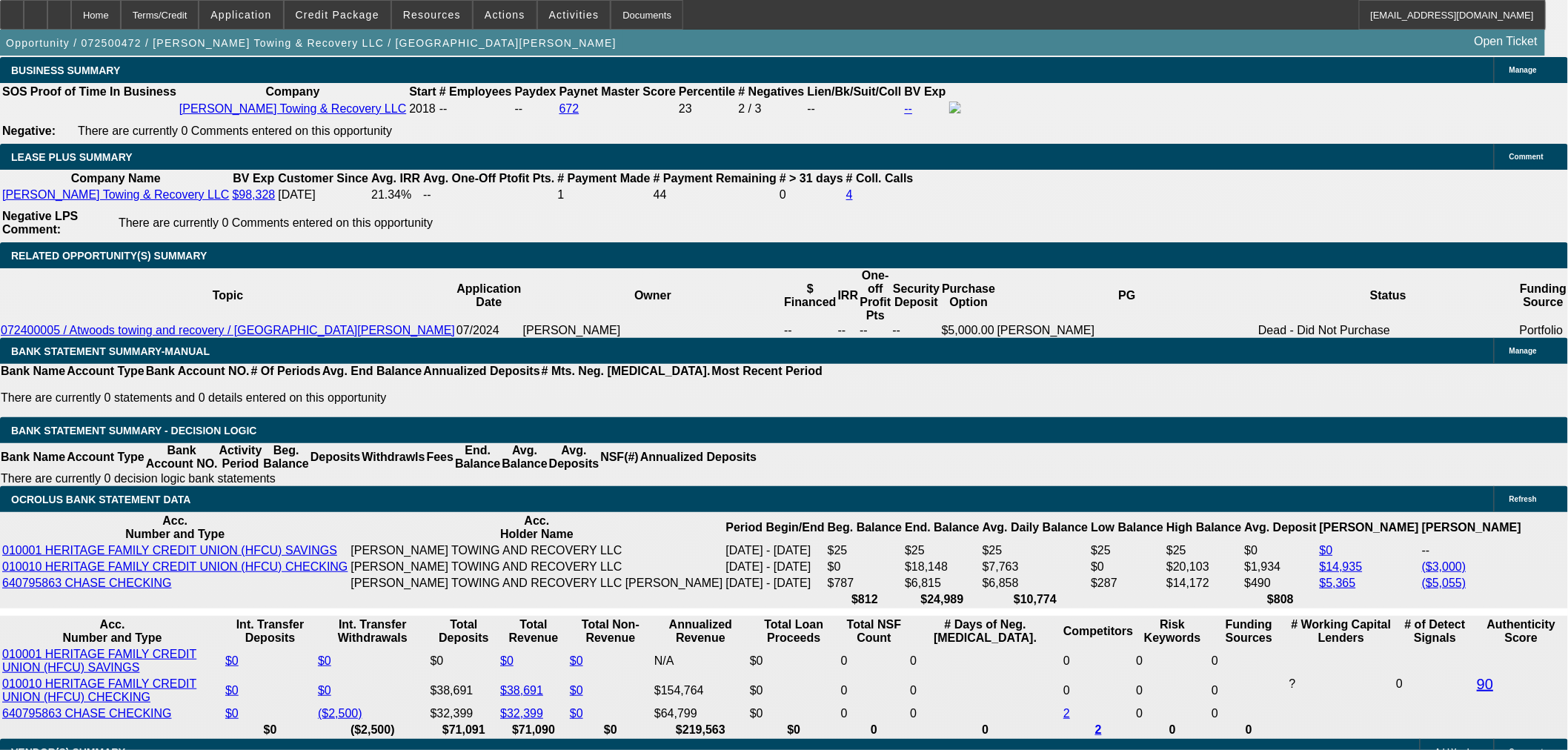
select select "0"
select select "2"
select select "0"
select select "6"
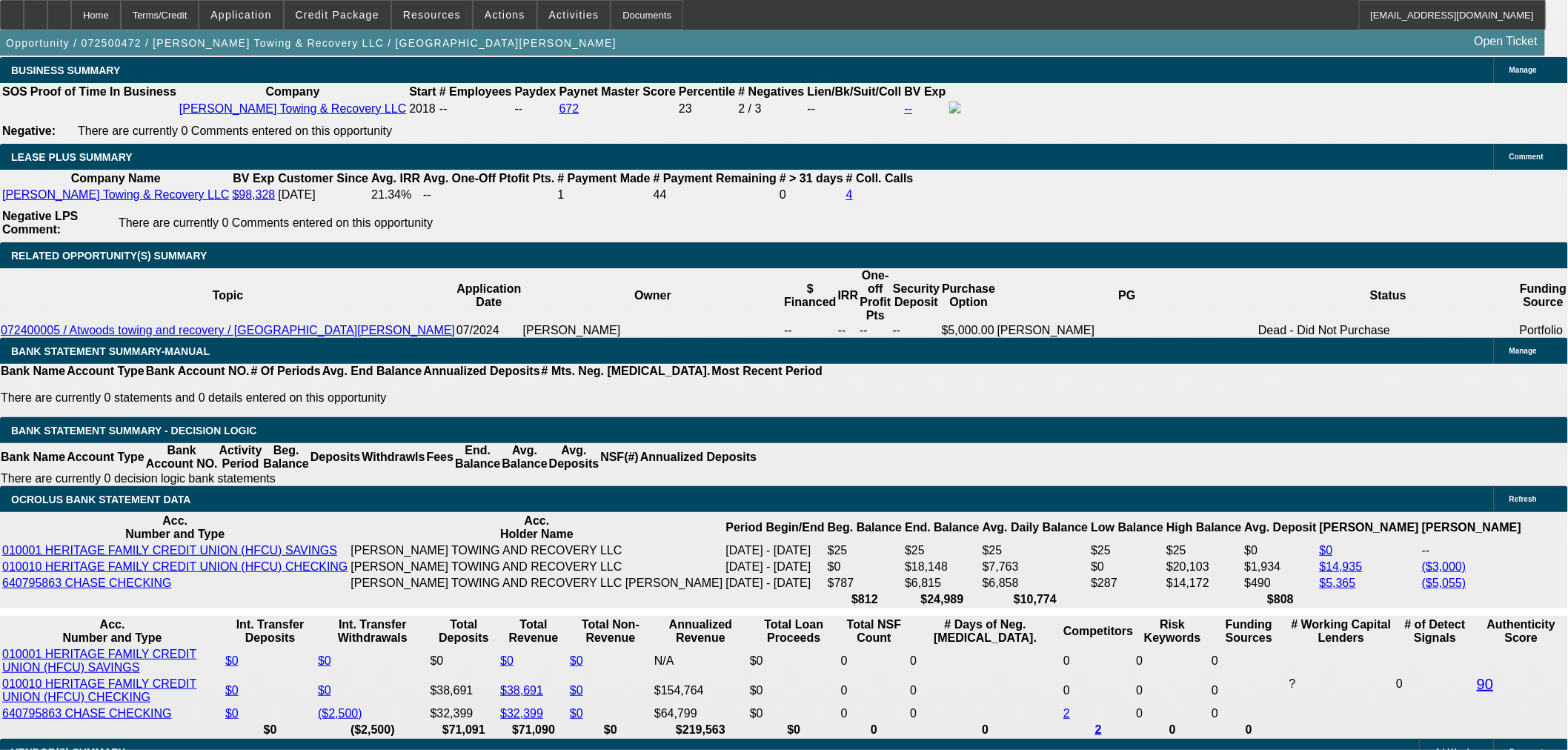
select select "0"
select select "2"
select select "0.1"
select select "4"
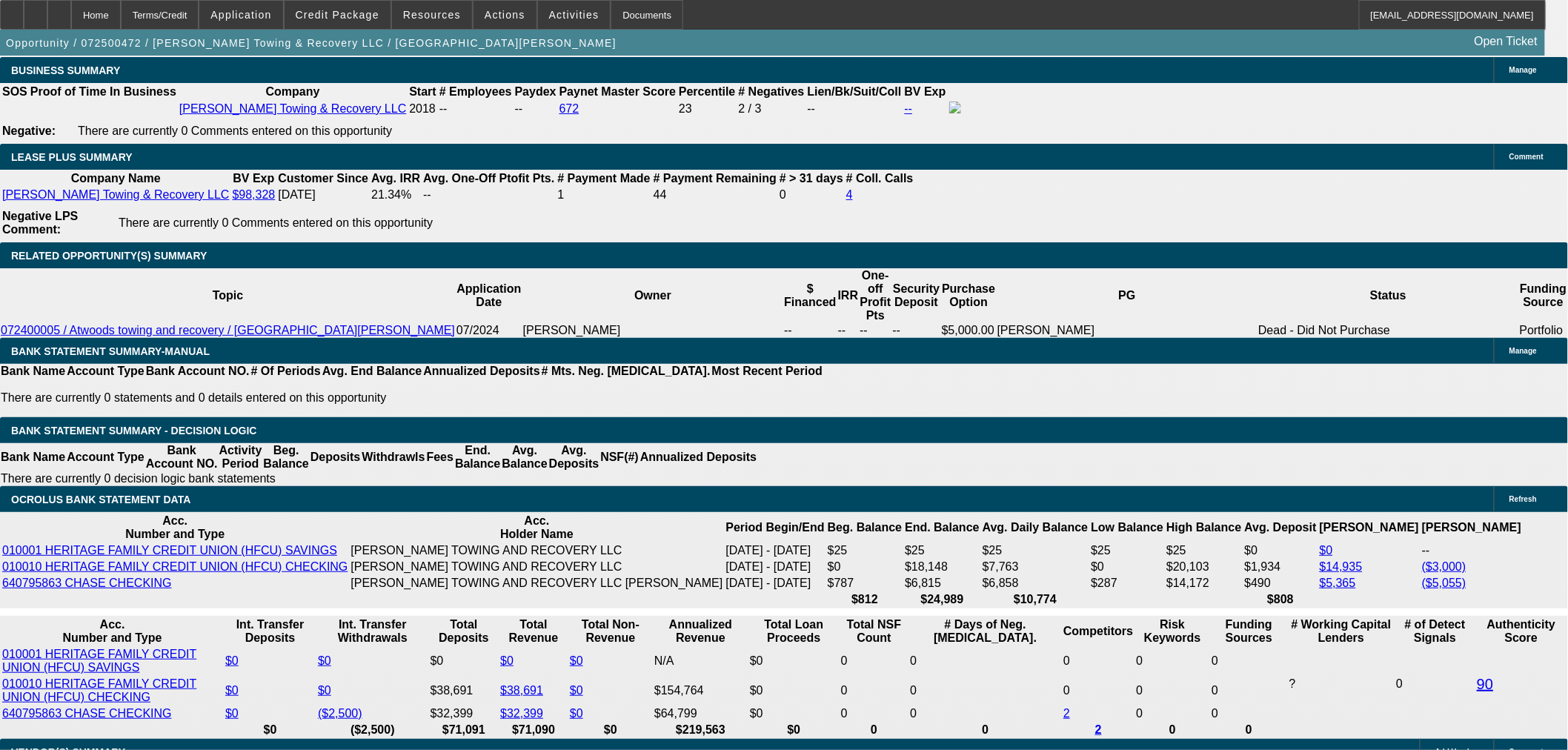
select select "0.1"
select select "2"
select select "0.1"
select select "4"
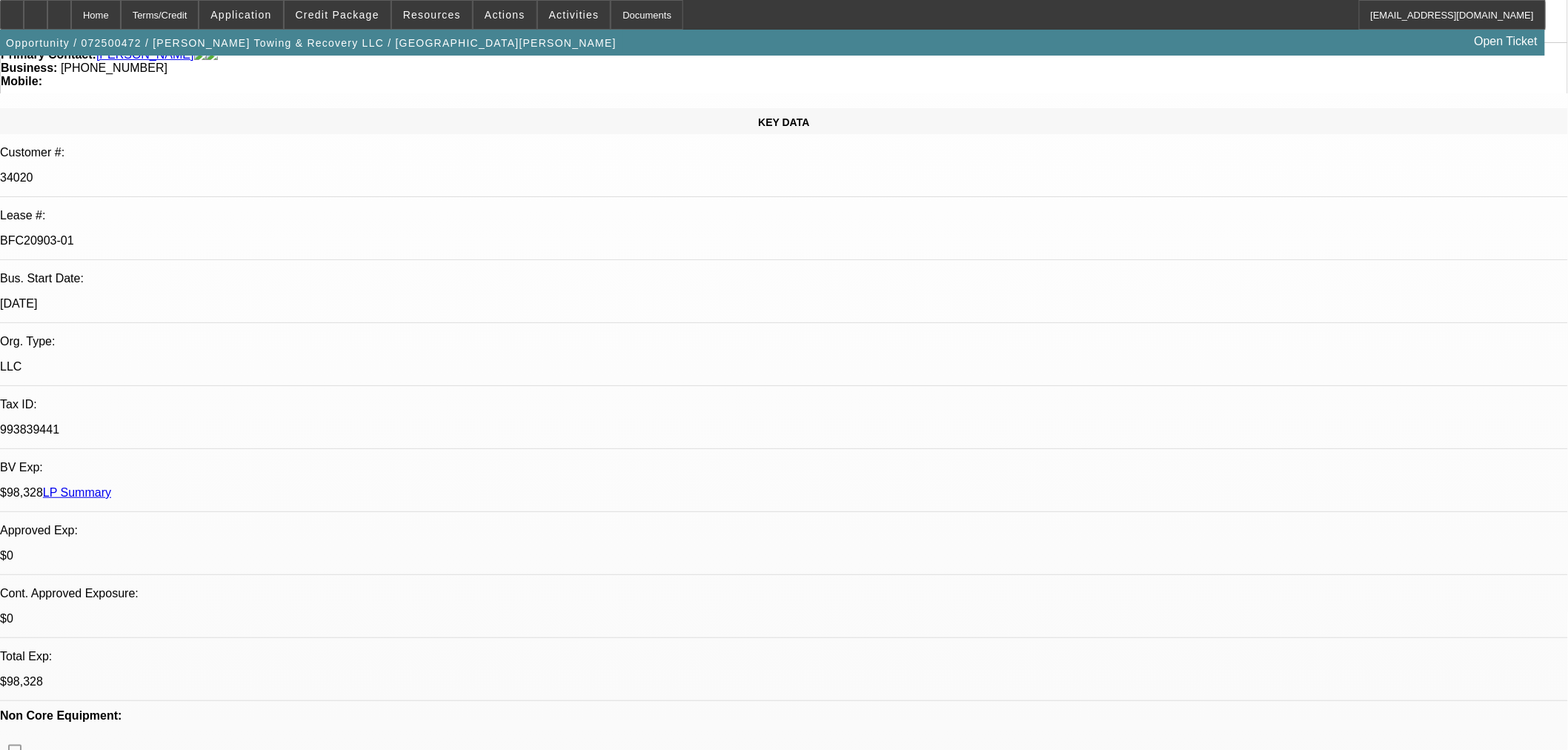
scroll to position [10, 0]
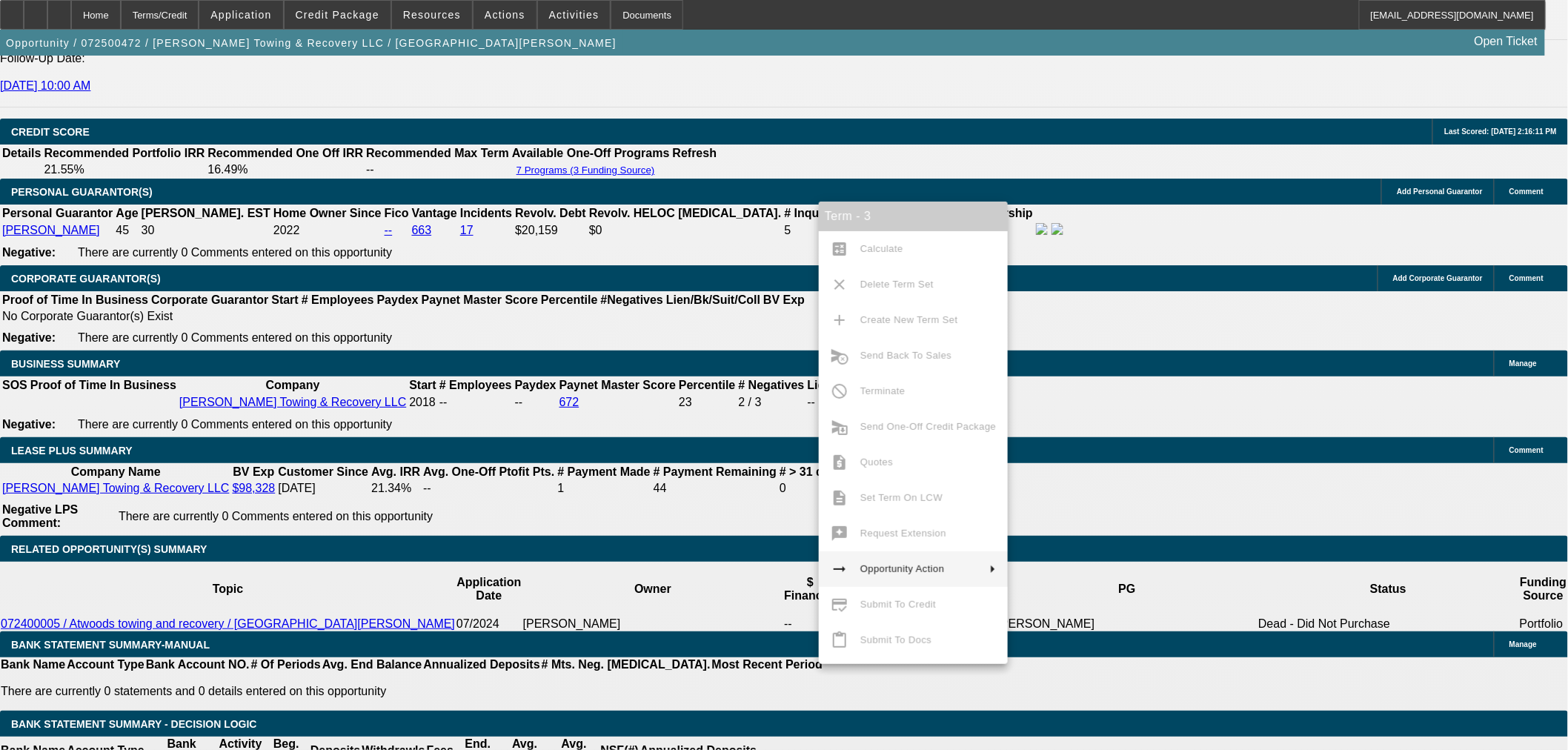
scroll to position [2232, 0]
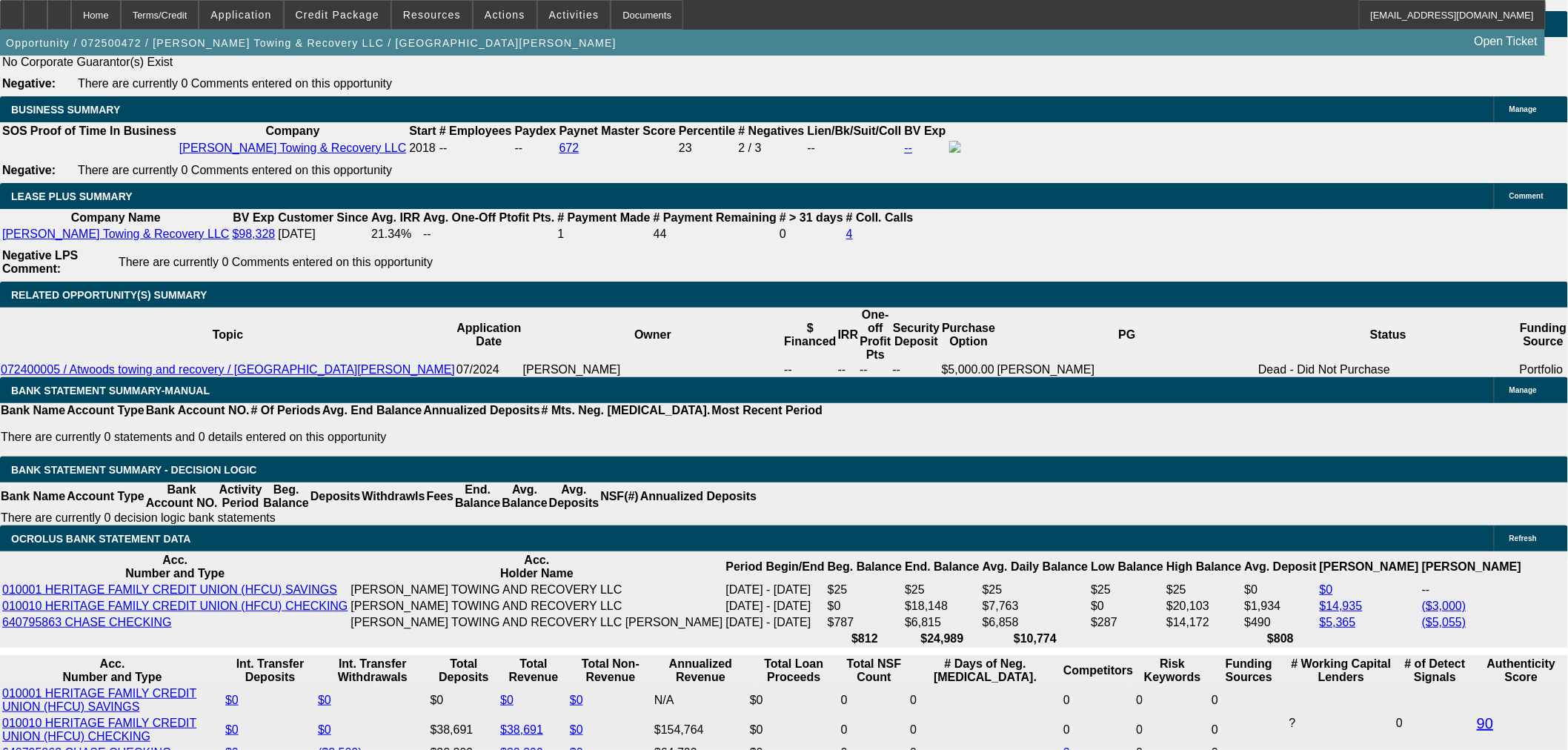
scroll to position [2479, 0]
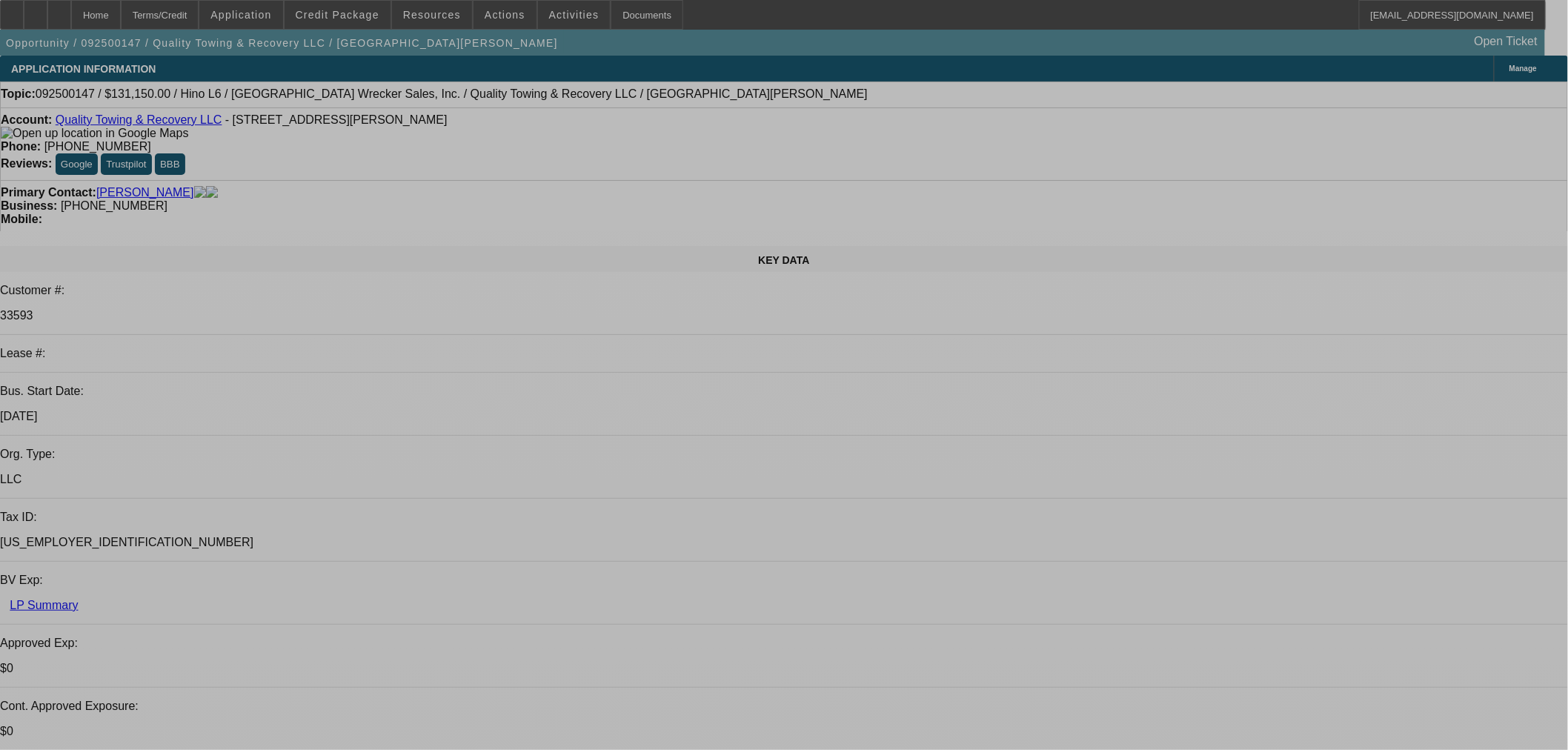
select select "0"
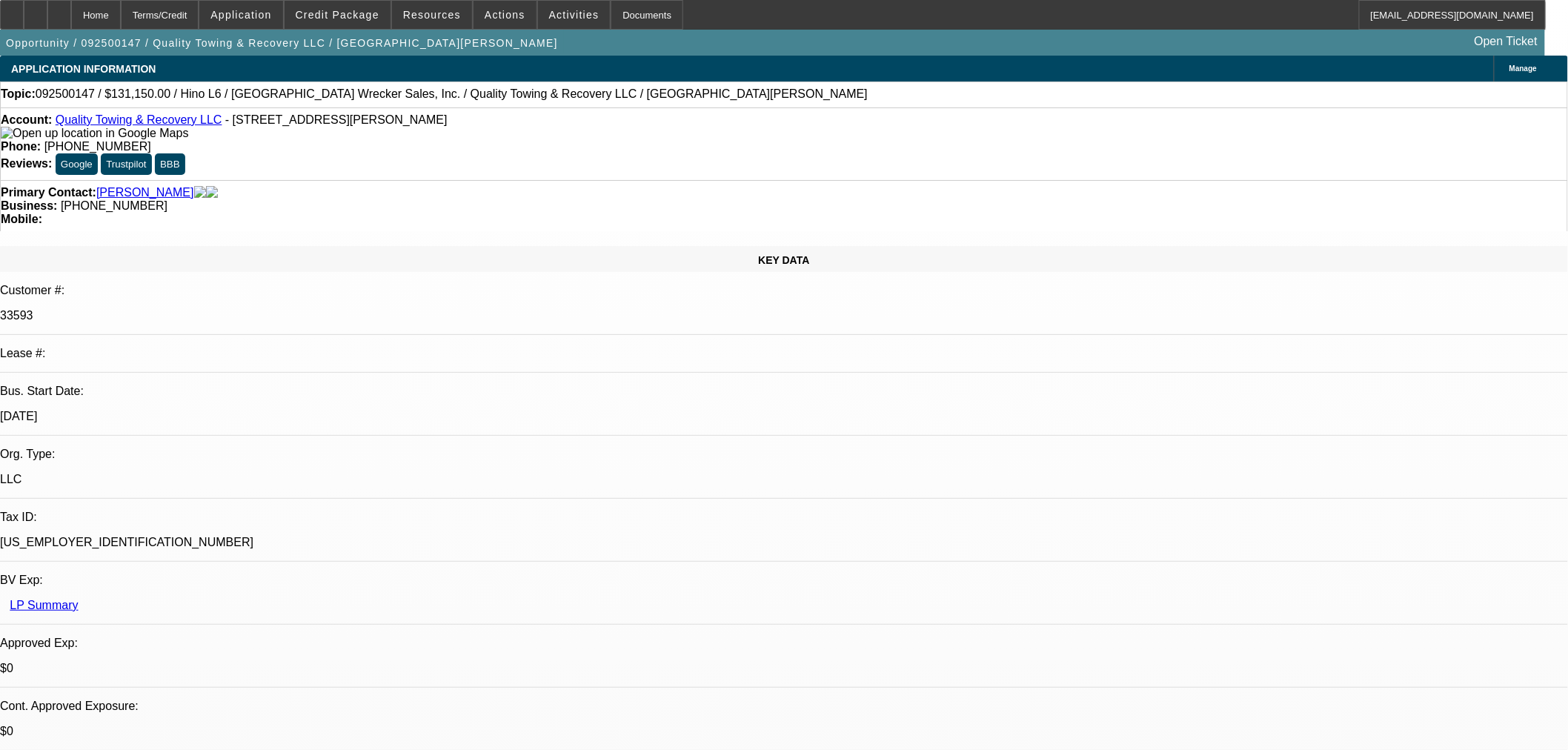
select select "0"
select select "6"
select select "0"
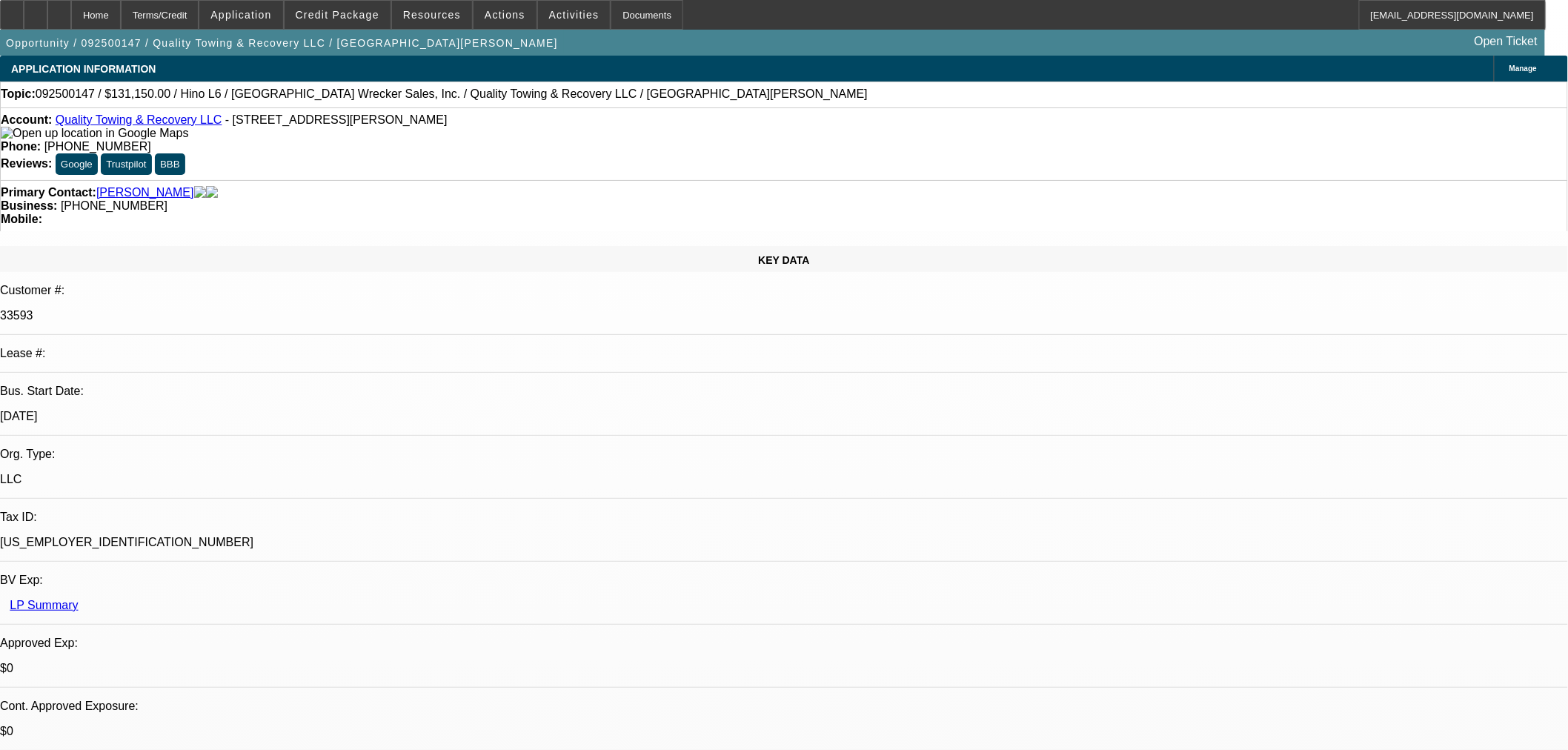
select select "6"
select select "0"
select select "6"
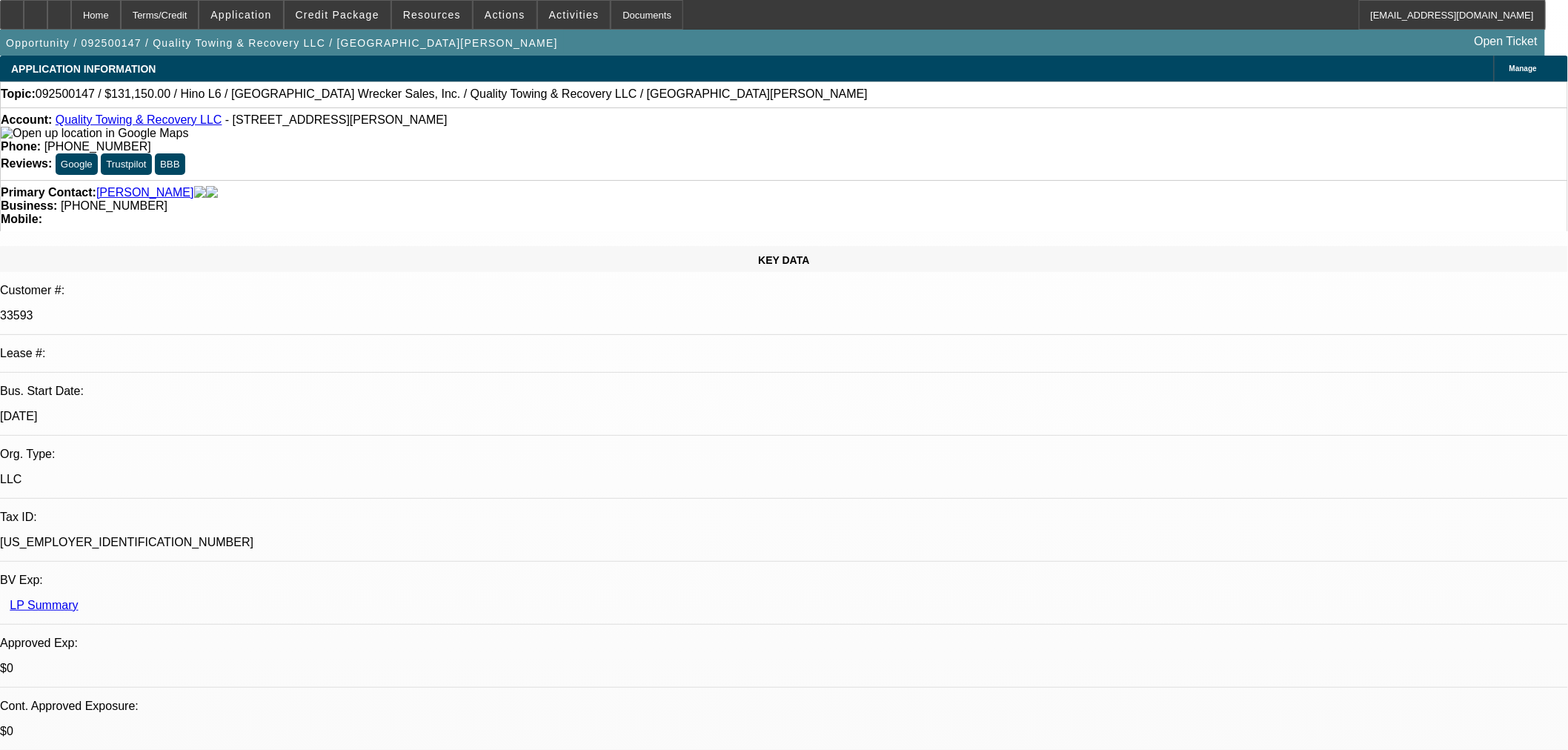
select select "0"
select select "6"
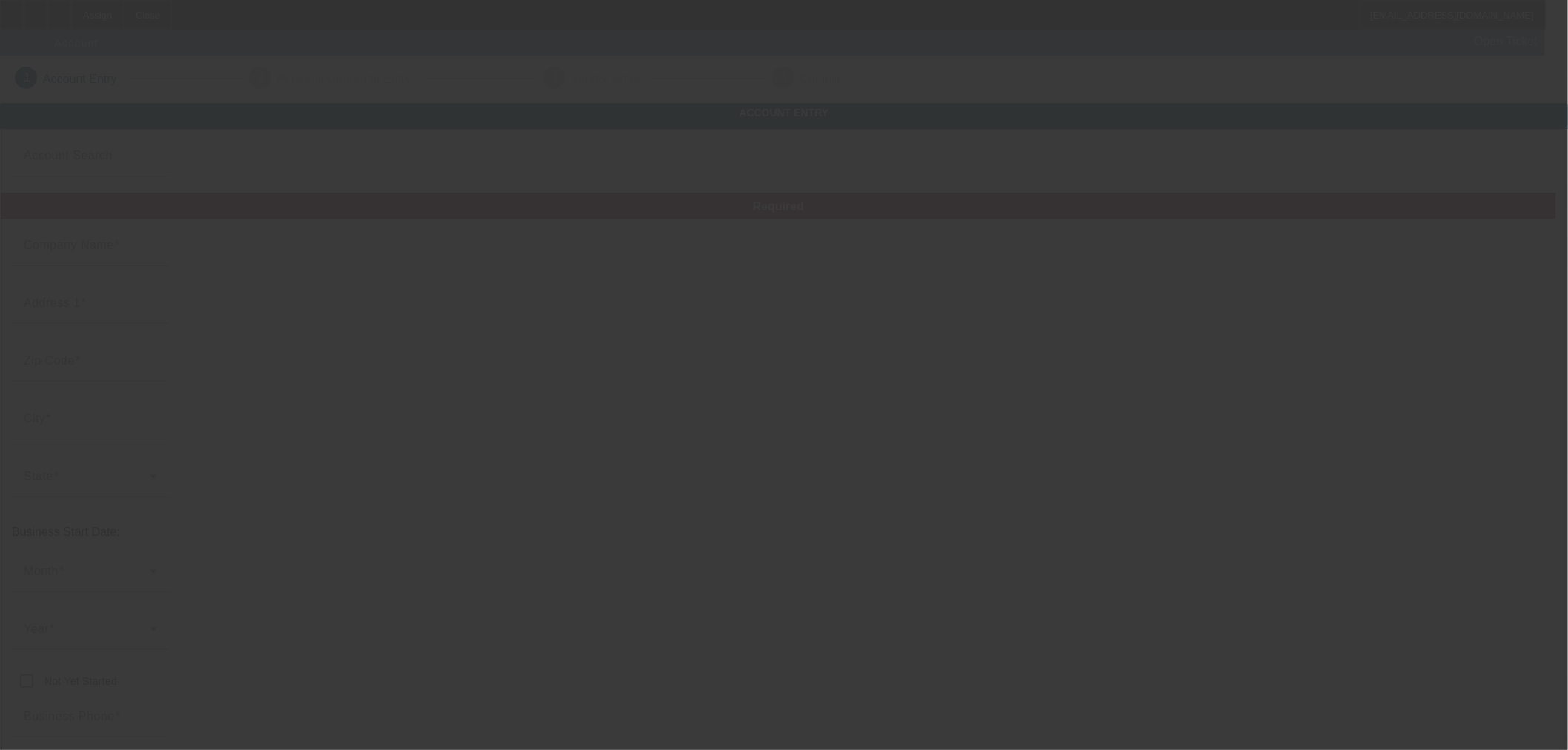
type input "10/2/2025"
type input "Walker Home Enhancement"
type input "PO Box 496"
type input "20146"
type input "Ashburn"
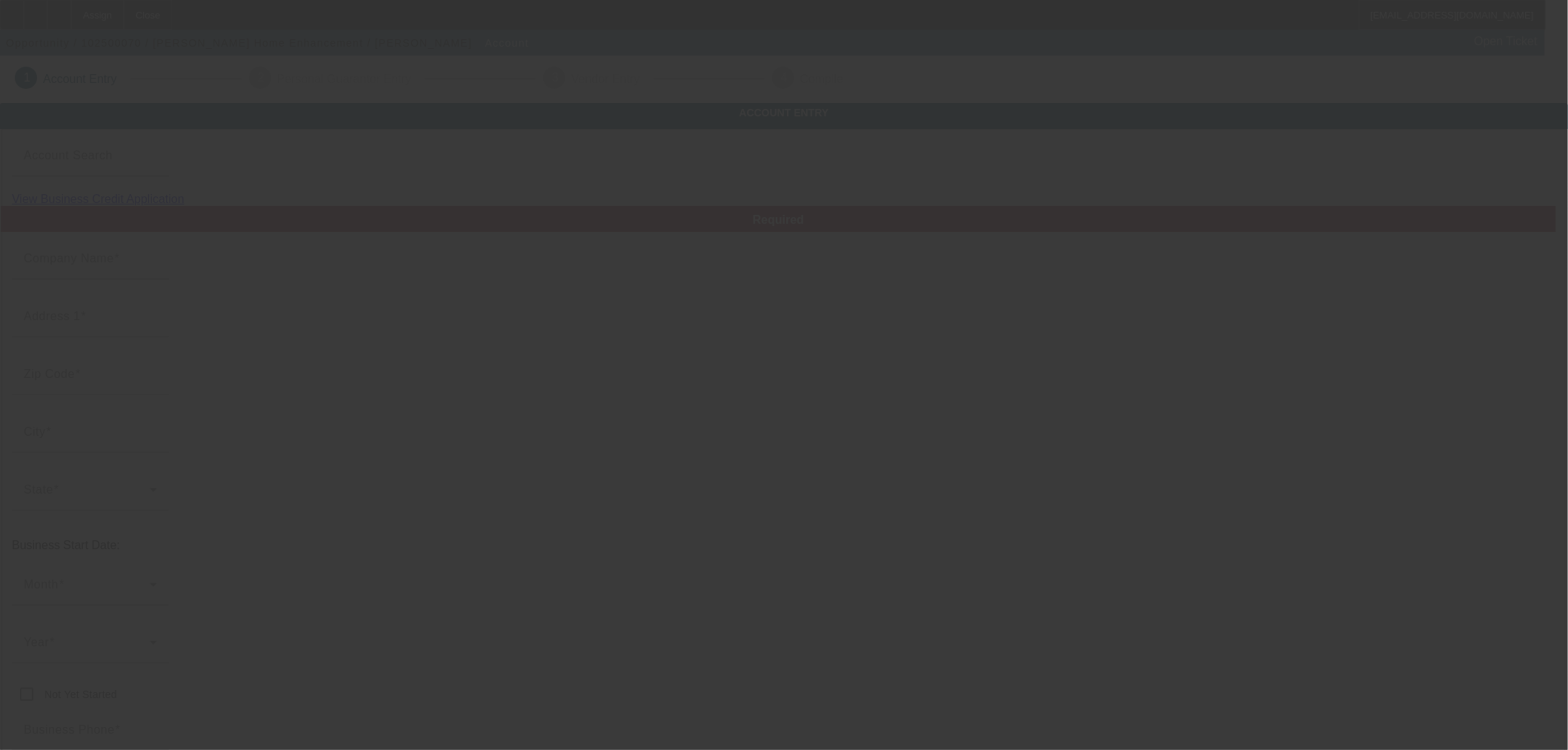
type input "(703) 906-1905"
type input "cjwalkerllc@aol.com"
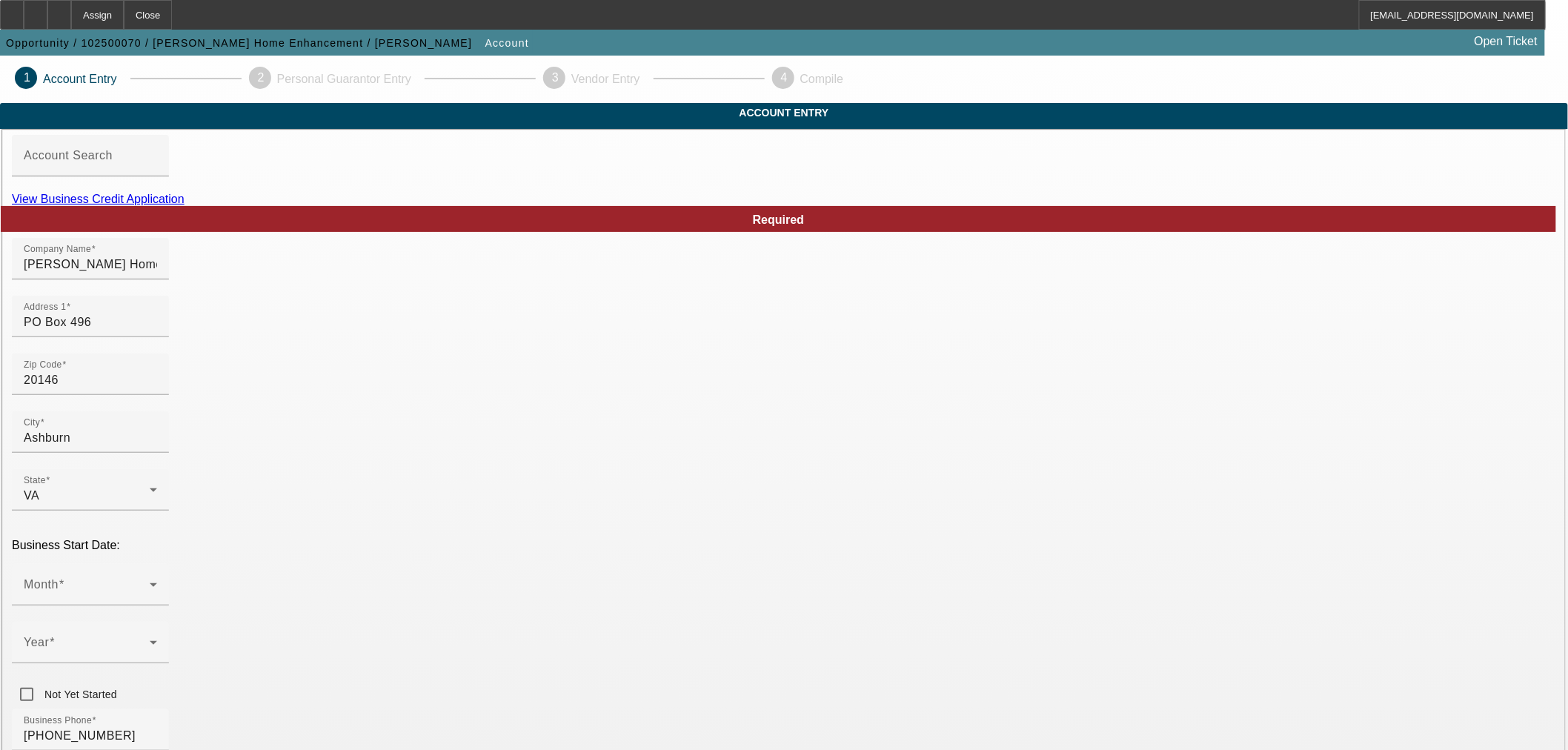
click at [184, 205] on link "View Business Credit Application" at bounding box center [98, 198] width 172 height 13
click at [157, 273] on input "Walker Home Enhancement" at bounding box center [91, 265] width 133 height 18
paste input "CJ Walker LLC"
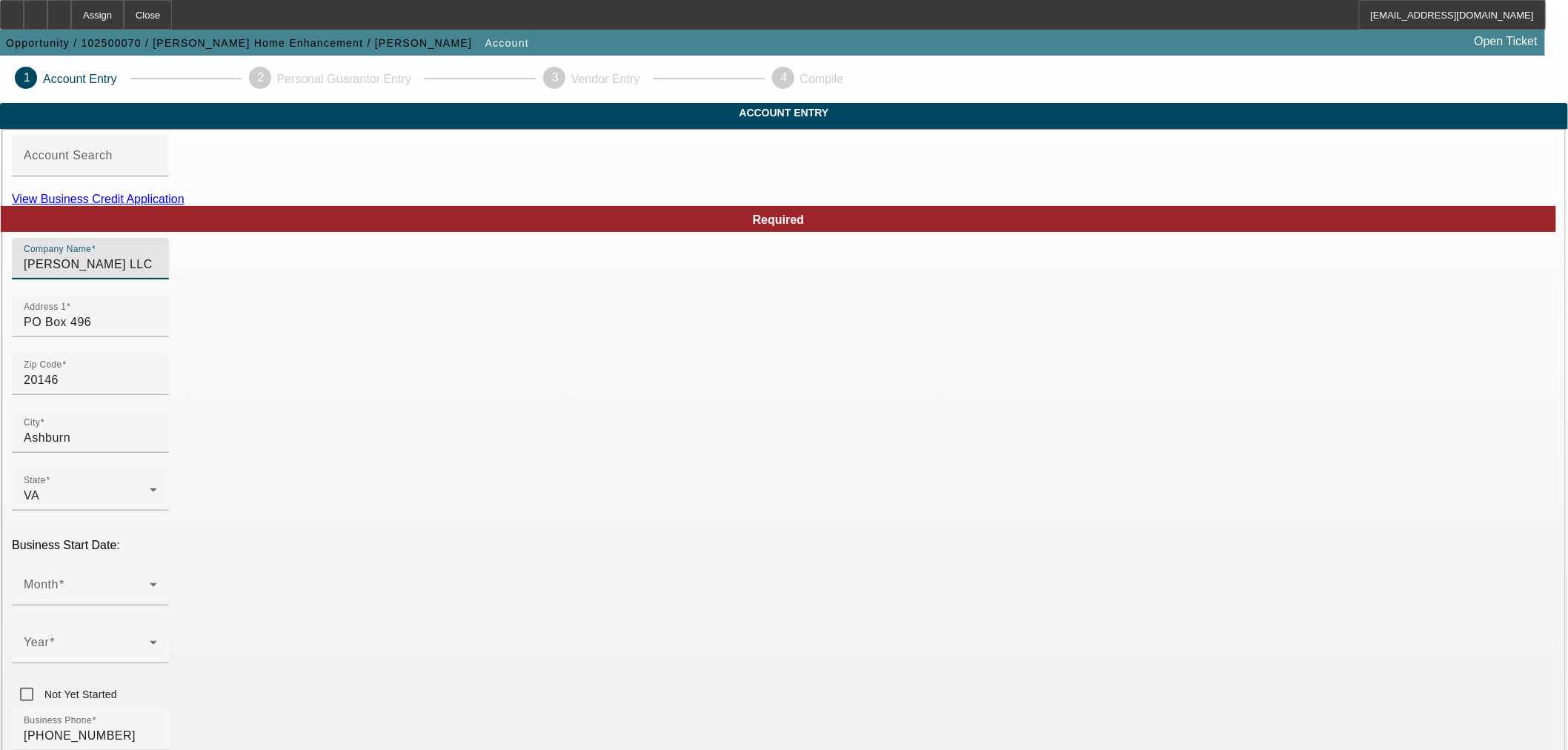
type input "CJ Walker LLC"
click at [149, 582] on span at bounding box center [87, 591] width 126 height 18
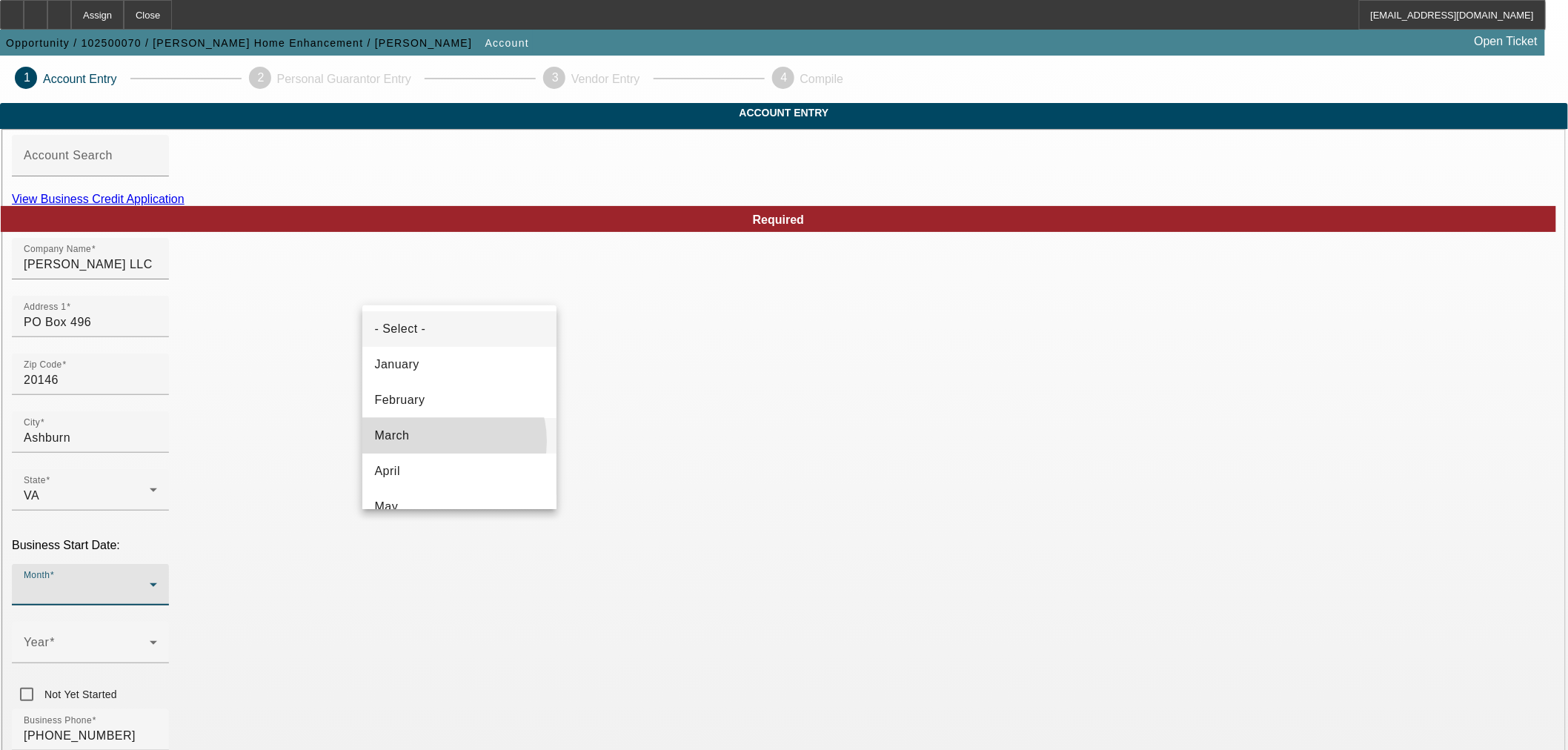
click at [441, 441] on mat-option "March" at bounding box center [459, 436] width 194 height 36
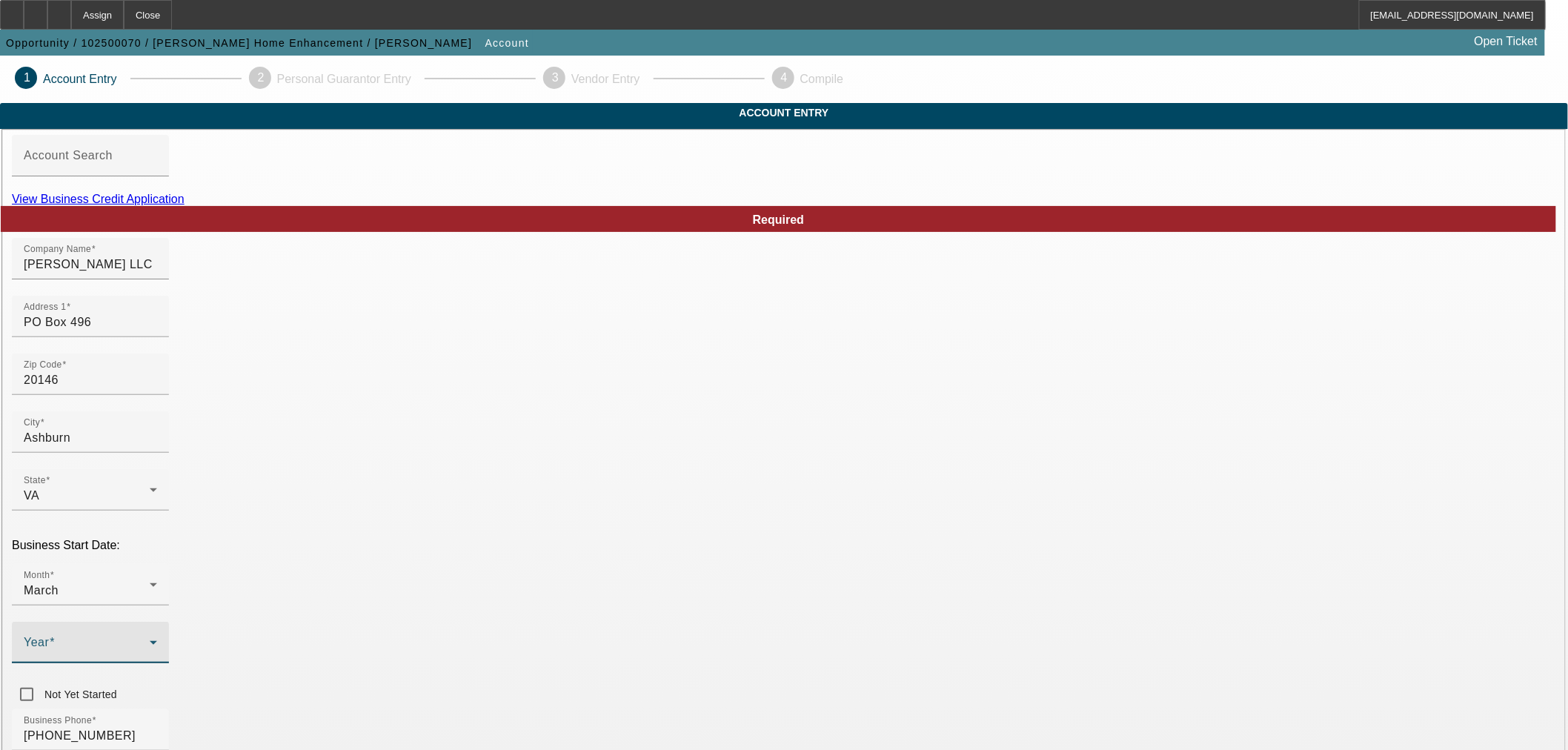
click at [149, 639] on span at bounding box center [87, 648] width 126 height 18
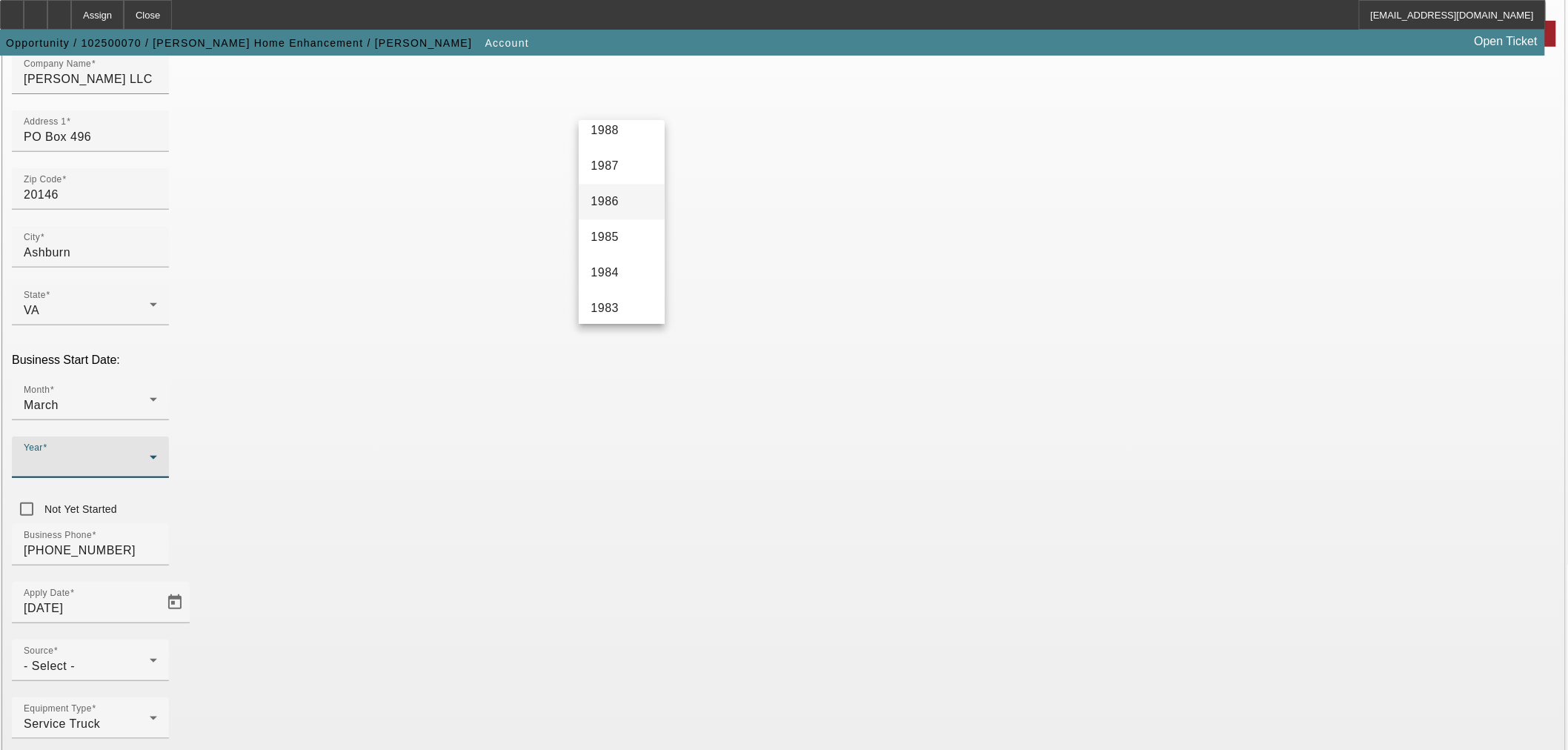
scroll to position [1398, 0]
click at [605, 149] on mat-option "1989" at bounding box center [622, 132] width 86 height 36
click at [674, 524] on div "Business Phone (703) 906-1905" at bounding box center [784, 553] width 1544 height 58
click at [157, 151] on div "Address 1 PO Box 496" at bounding box center [91, 131] width 133 height 42
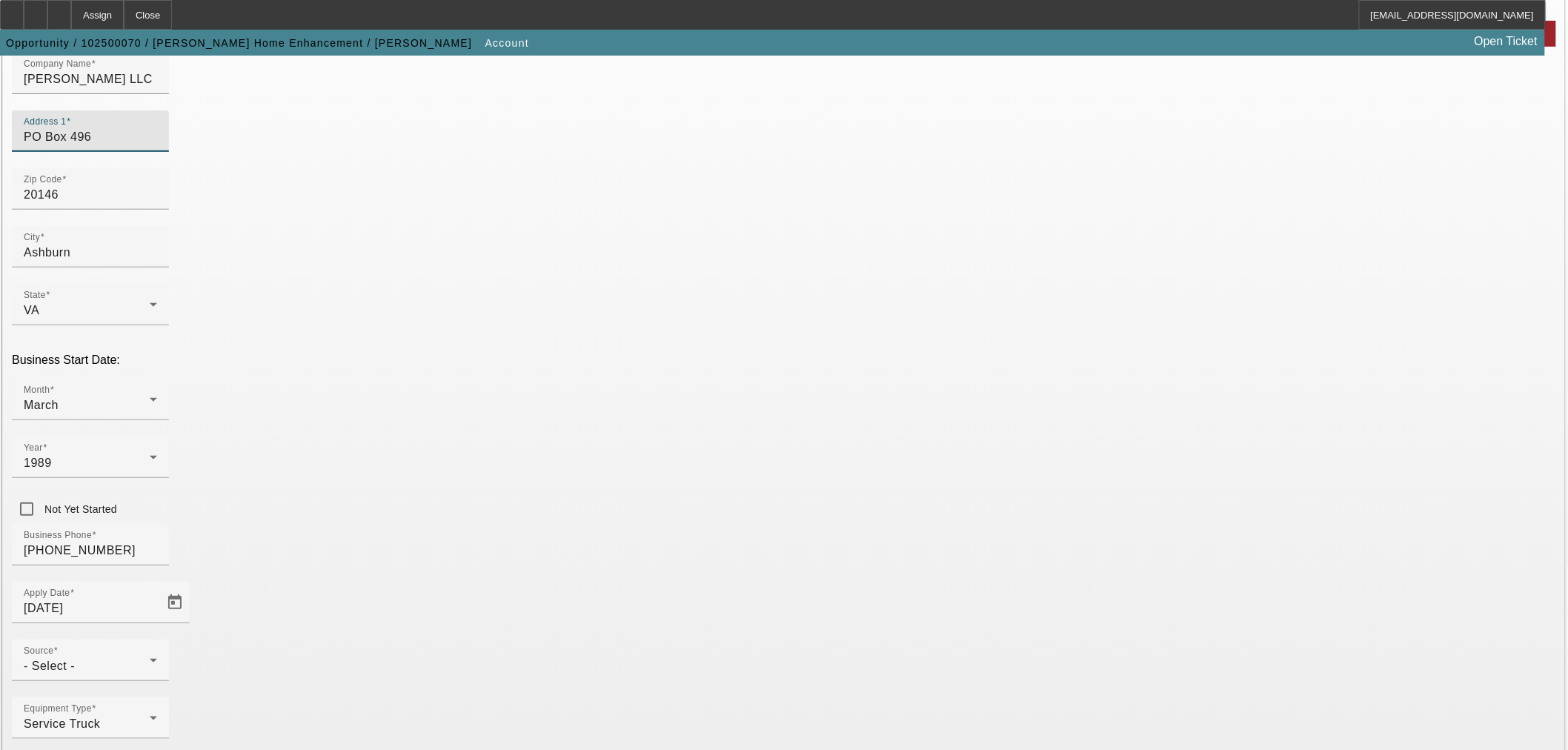
click at [157, 146] on input "PO Box 496" at bounding box center [91, 137] width 133 height 18
paste input "70"
type input "PO Box 706"
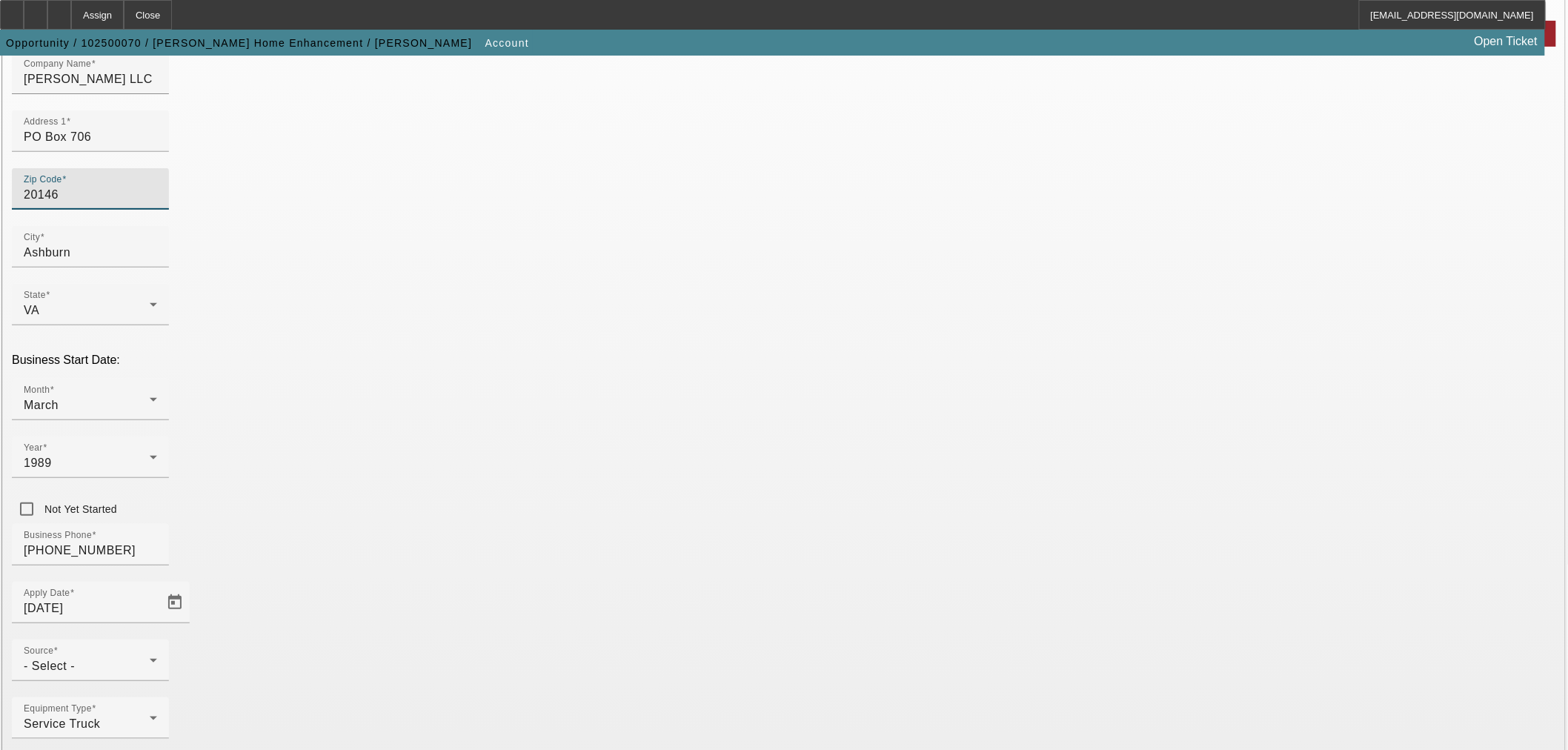
drag, startPoint x: 437, startPoint y: 218, endPoint x: 215, endPoint y: 187, distance: 224.2
type input "2"
type input "22611"
type input "Berryville"
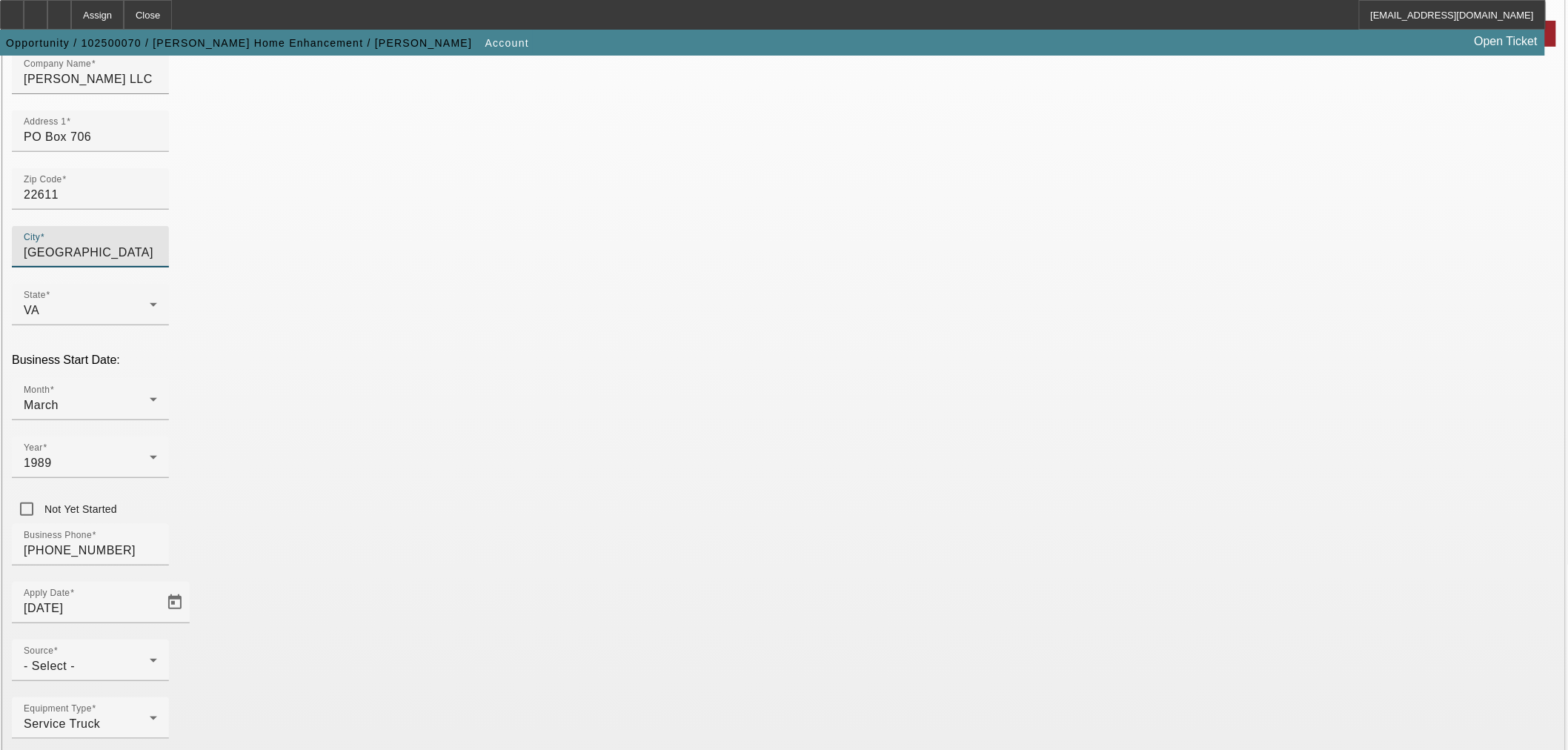
type input "Clarke"
click at [169, 168] on div at bounding box center [91, 159] width 157 height 16
click at [149, 657] on div "- Select -" at bounding box center [87, 666] width 126 height 18
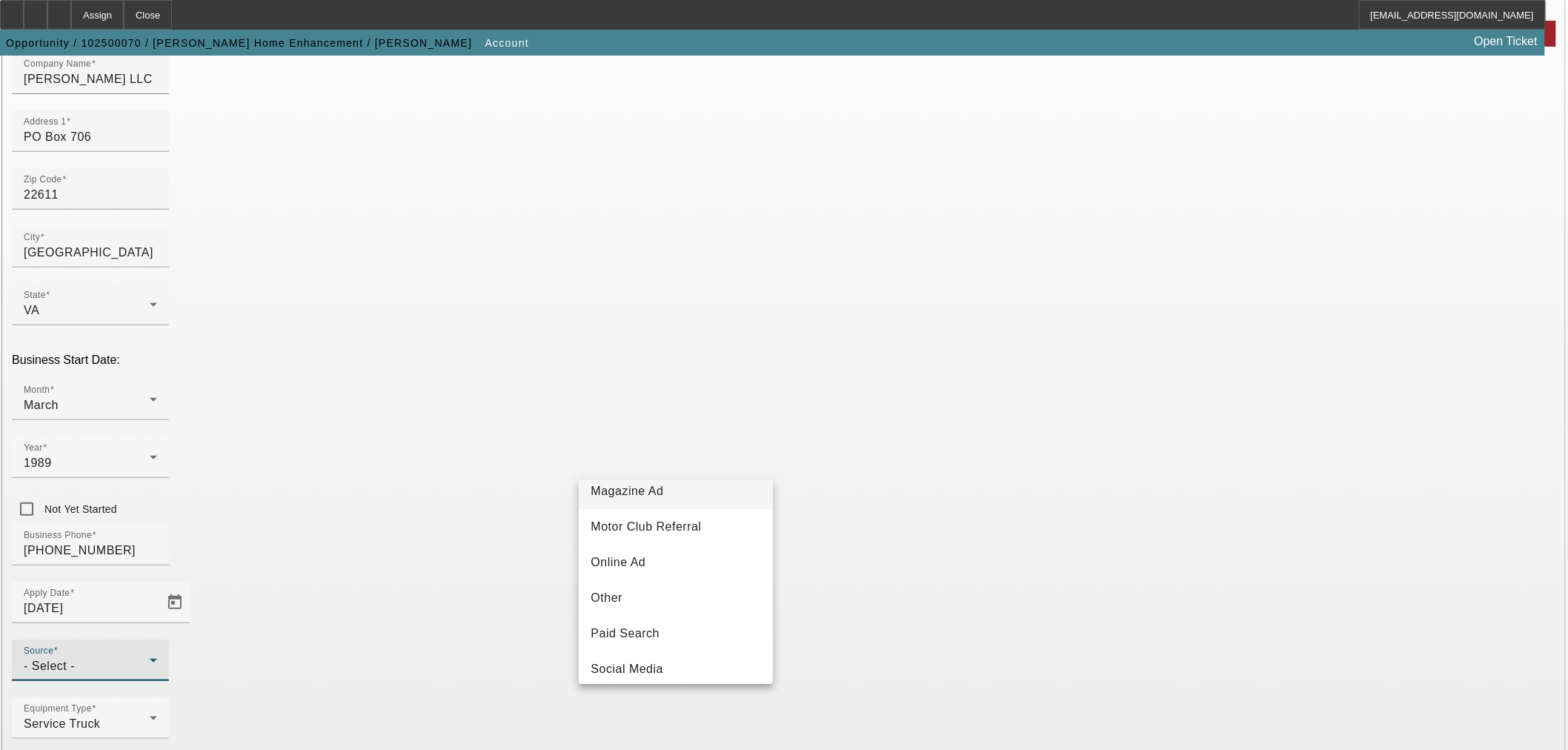
scroll to position [493, 0]
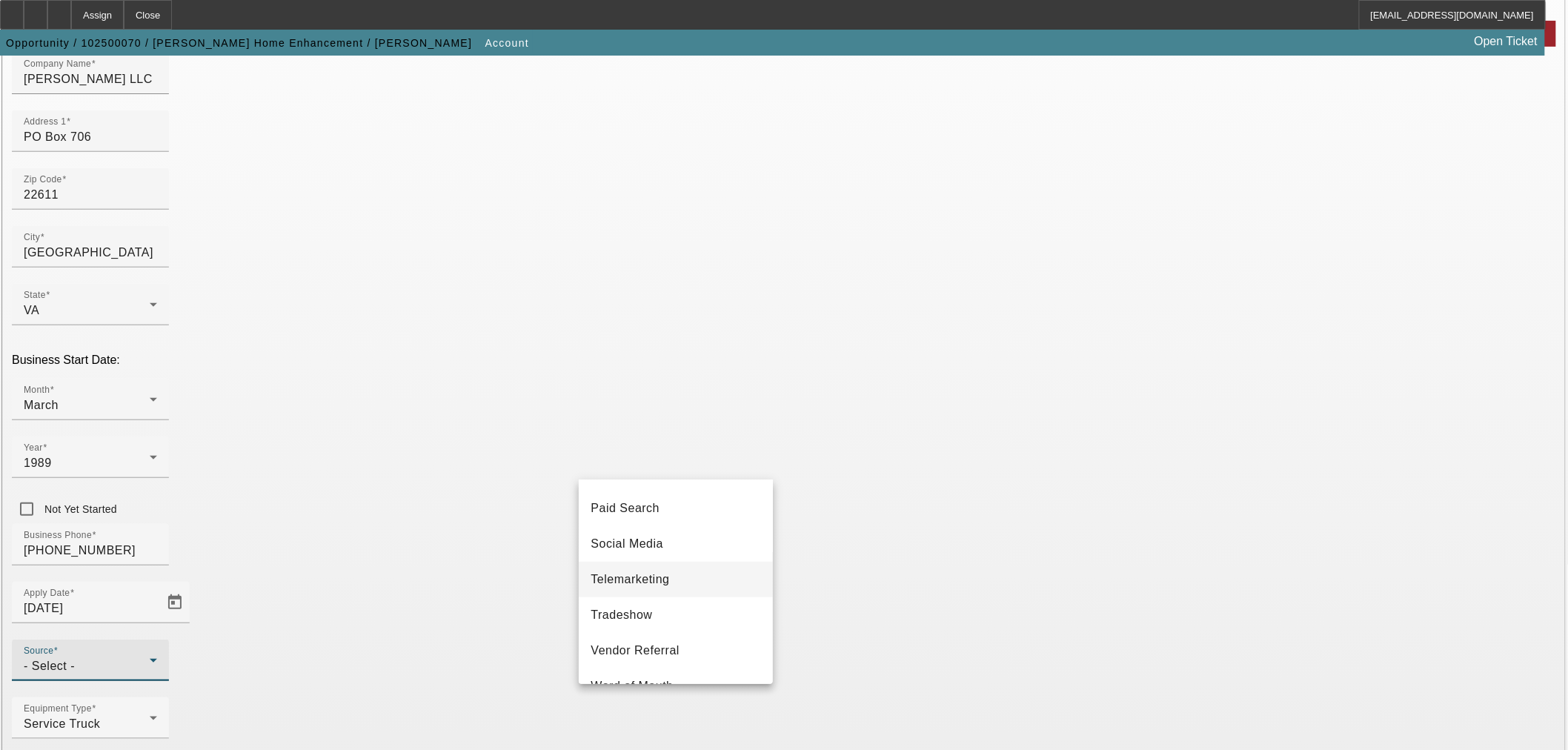
click at [665, 580] on span "Telemarketing" at bounding box center [630, 580] width 79 height 18
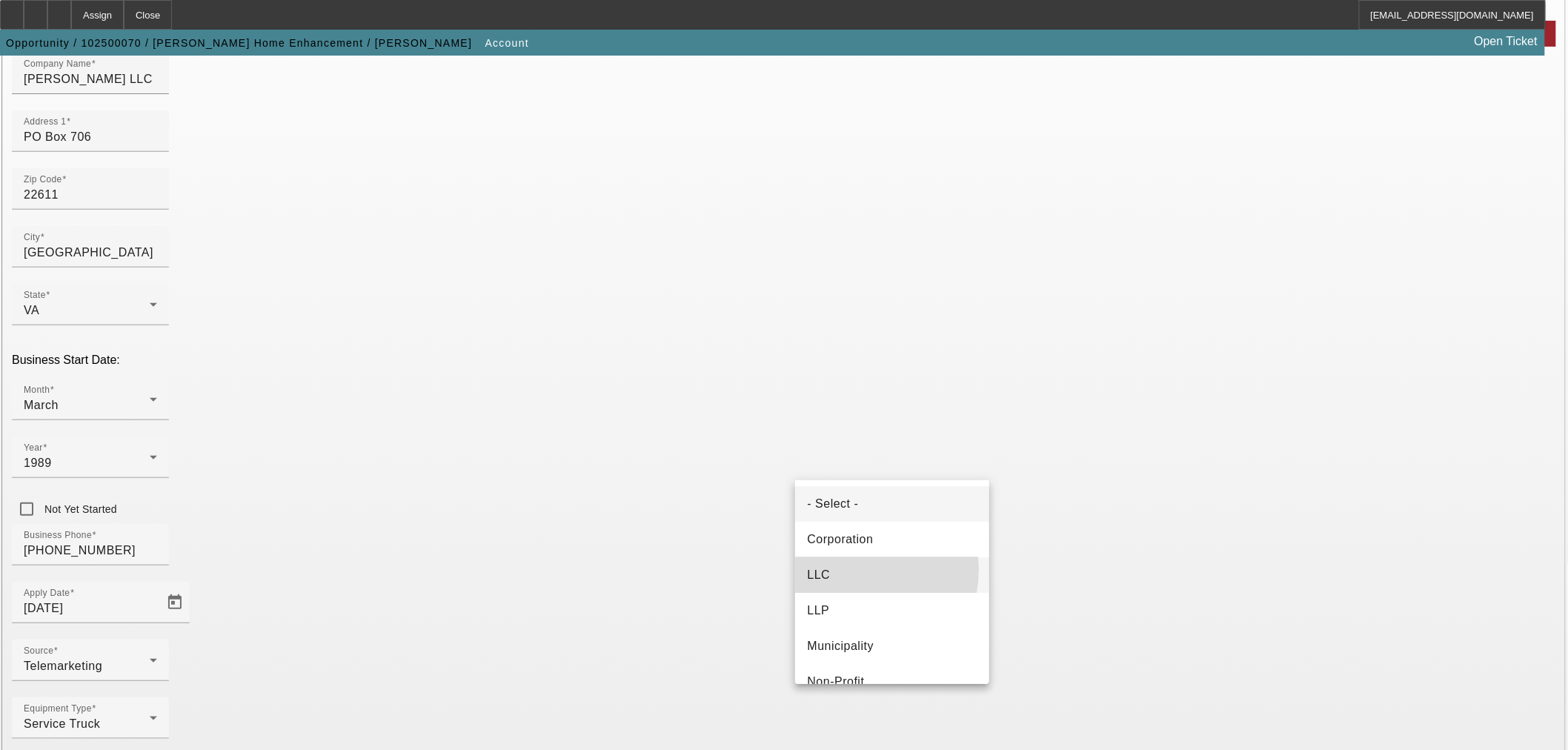
click at [843, 569] on mat-option "LLC" at bounding box center [892, 575] width 194 height 36
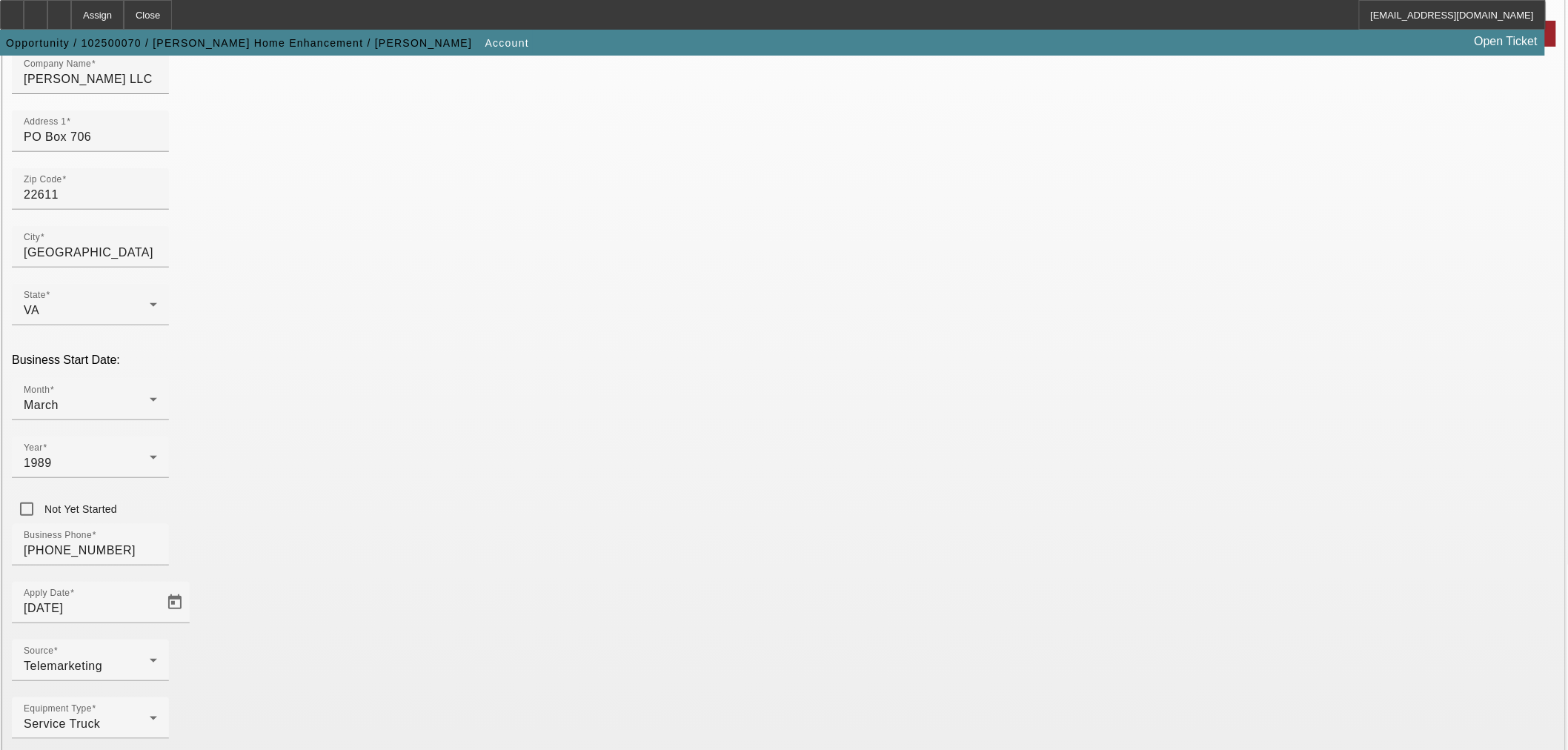
paste input "54-1838140"
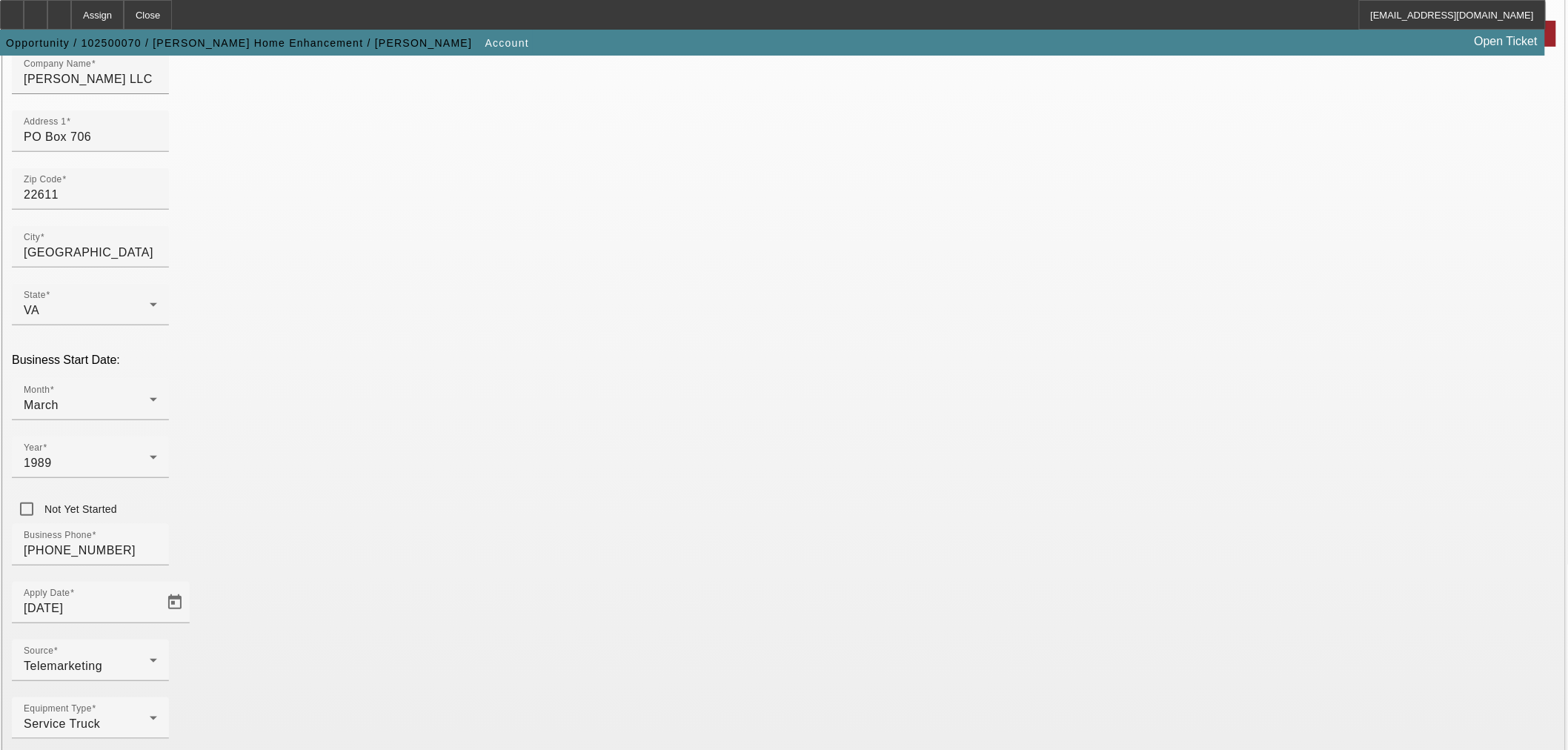
type input "54-1838140"
click at [149, 715] on div "Service Truck" at bounding box center [87, 724] width 126 height 18
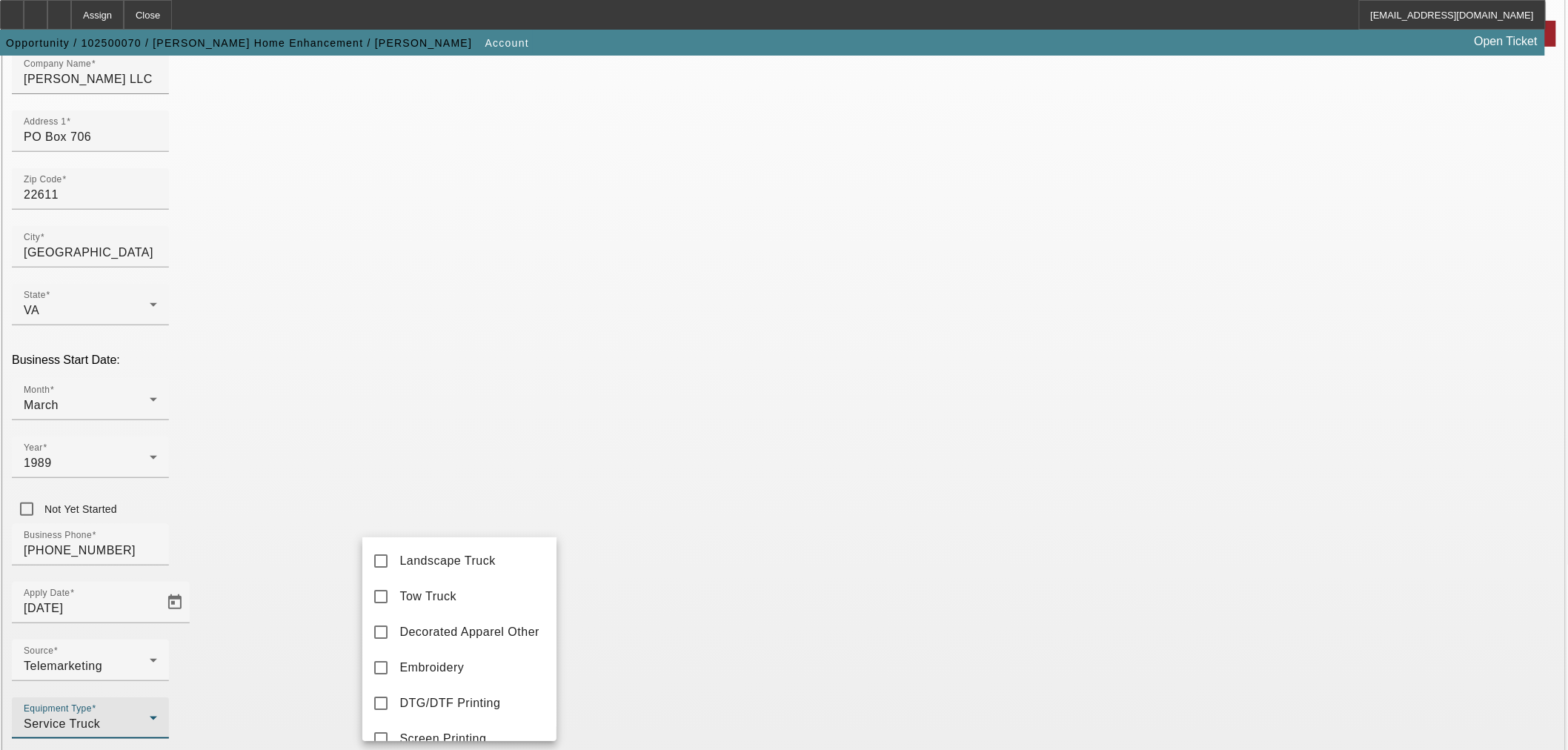
scroll to position [243, 0]
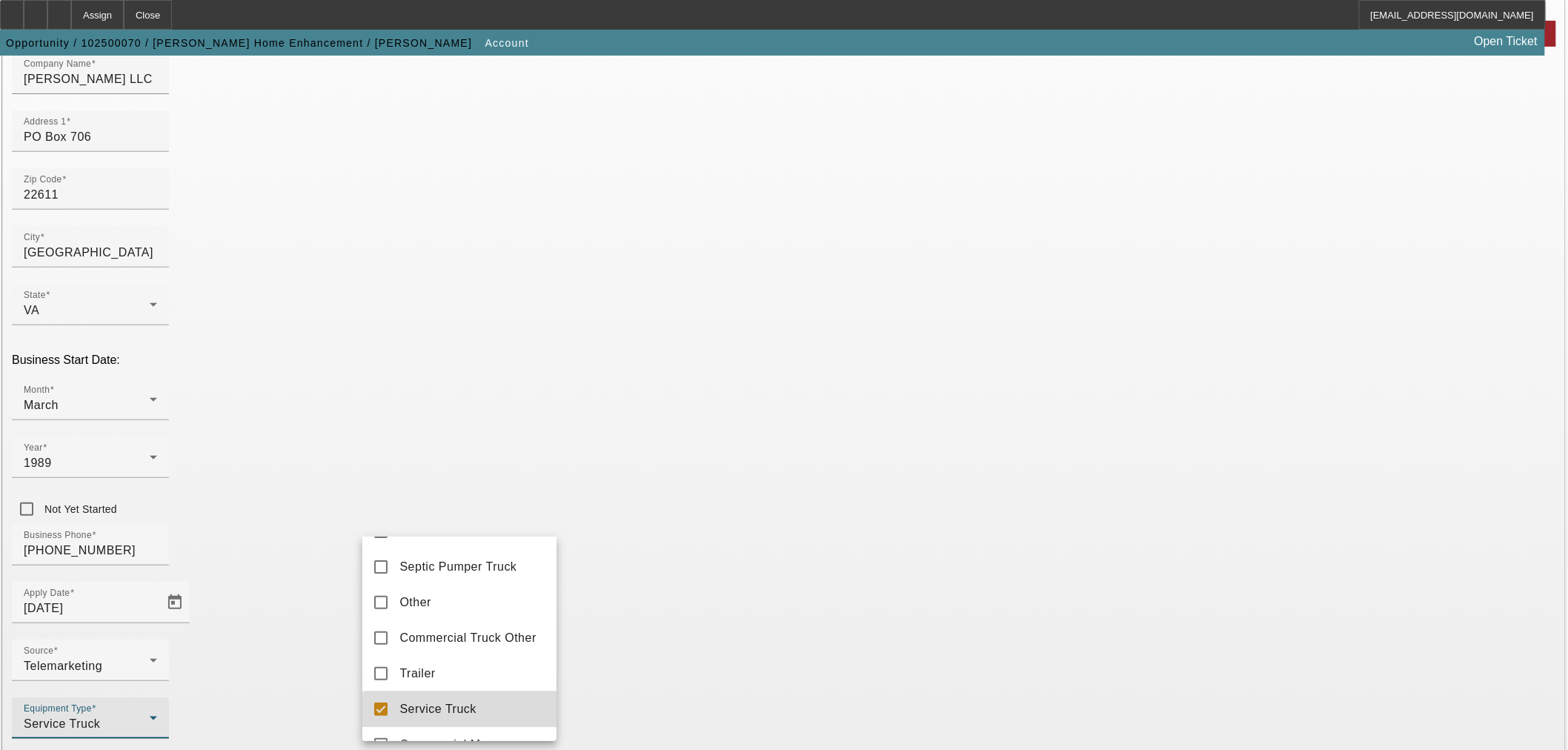
click at [469, 727] on mat-option "Service Truck" at bounding box center [459, 709] width 194 height 36
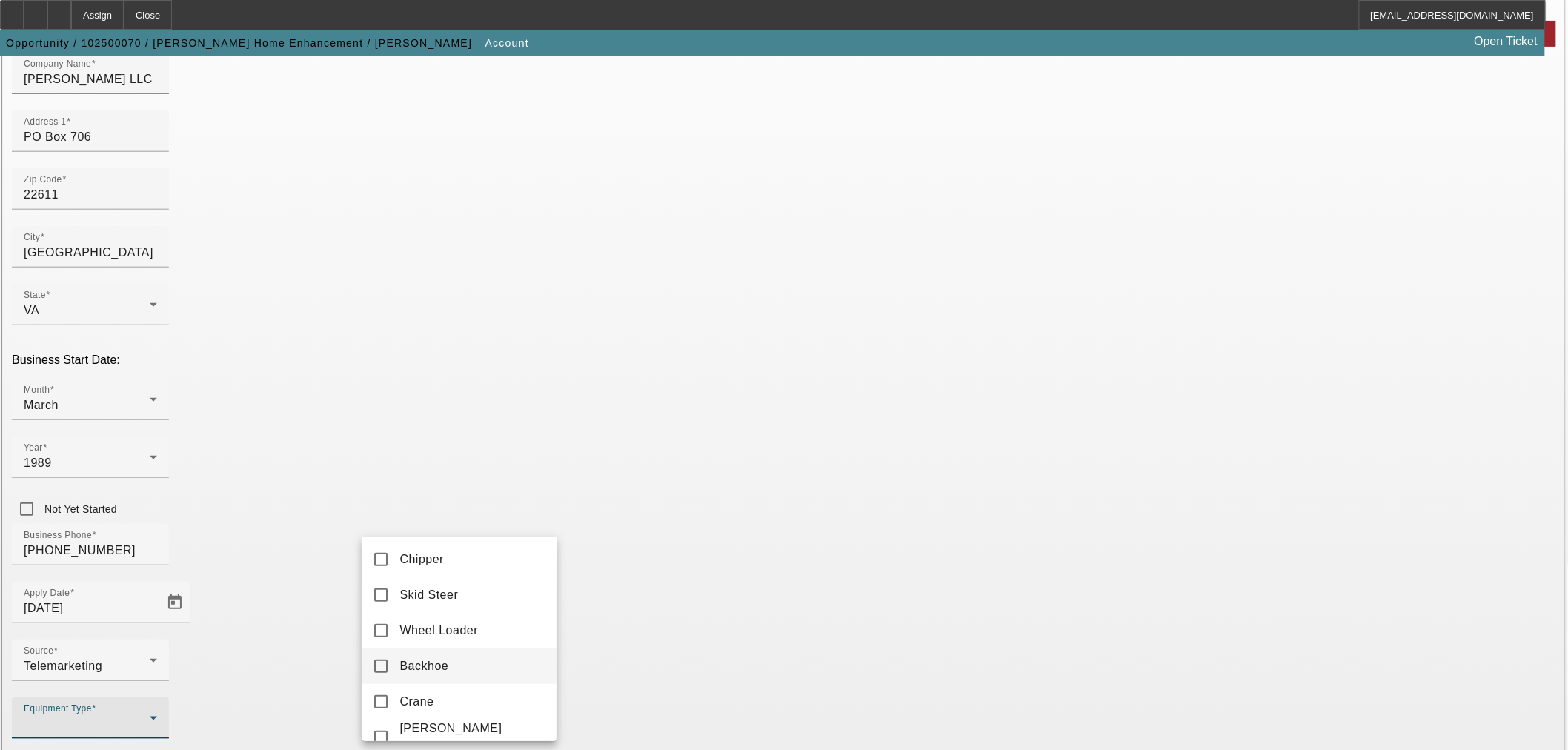
scroll to position [576, 0]
drag, startPoint x: 461, startPoint y: 569, endPoint x: 505, endPoint y: 569, distance: 44.0
click at [464, 569] on mat-option "Skid Steer" at bounding box center [459, 555] width 194 height 36
drag, startPoint x: 606, startPoint y: 544, endPoint x: 624, endPoint y: 547, distance: 18.2
click at [608, 544] on div at bounding box center [784, 375] width 1568 height 750
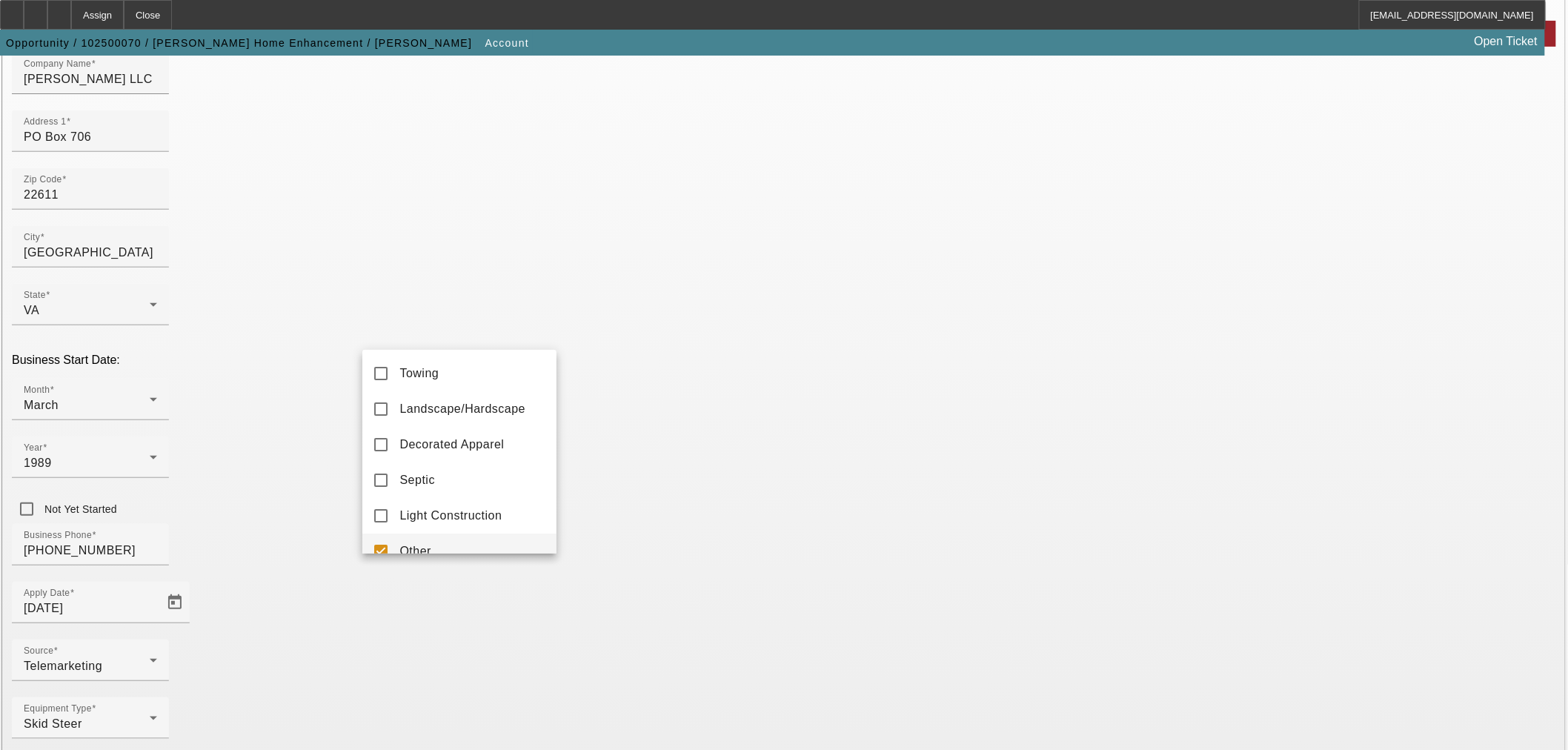
scroll to position [16, 0]
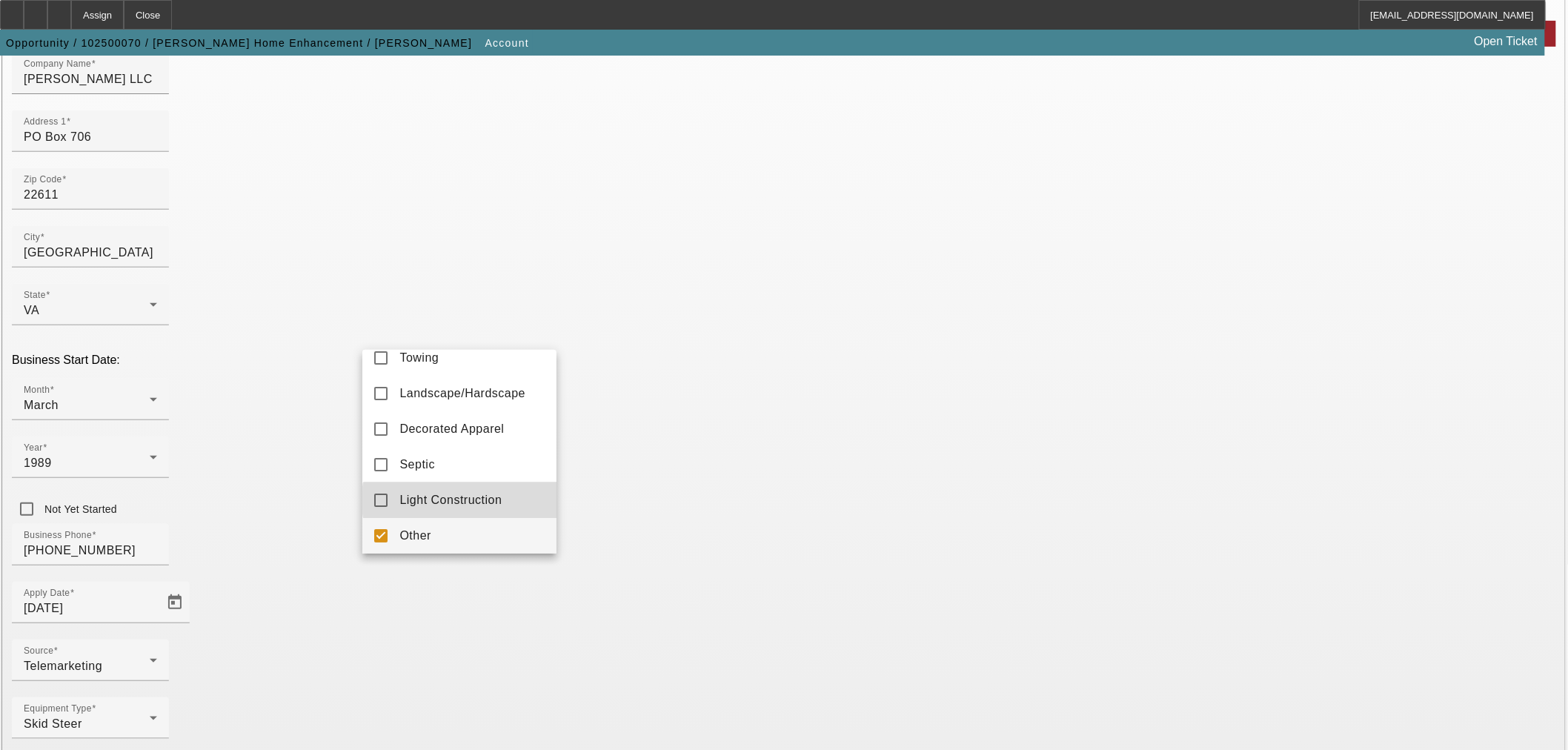
click at [489, 500] on span "Light Construction" at bounding box center [450, 500] width 103 height 18
click at [386, 536] on mat-pseudo-checkbox at bounding box center [381, 535] width 13 height 13
click at [638, 566] on div at bounding box center [784, 375] width 1568 height 750
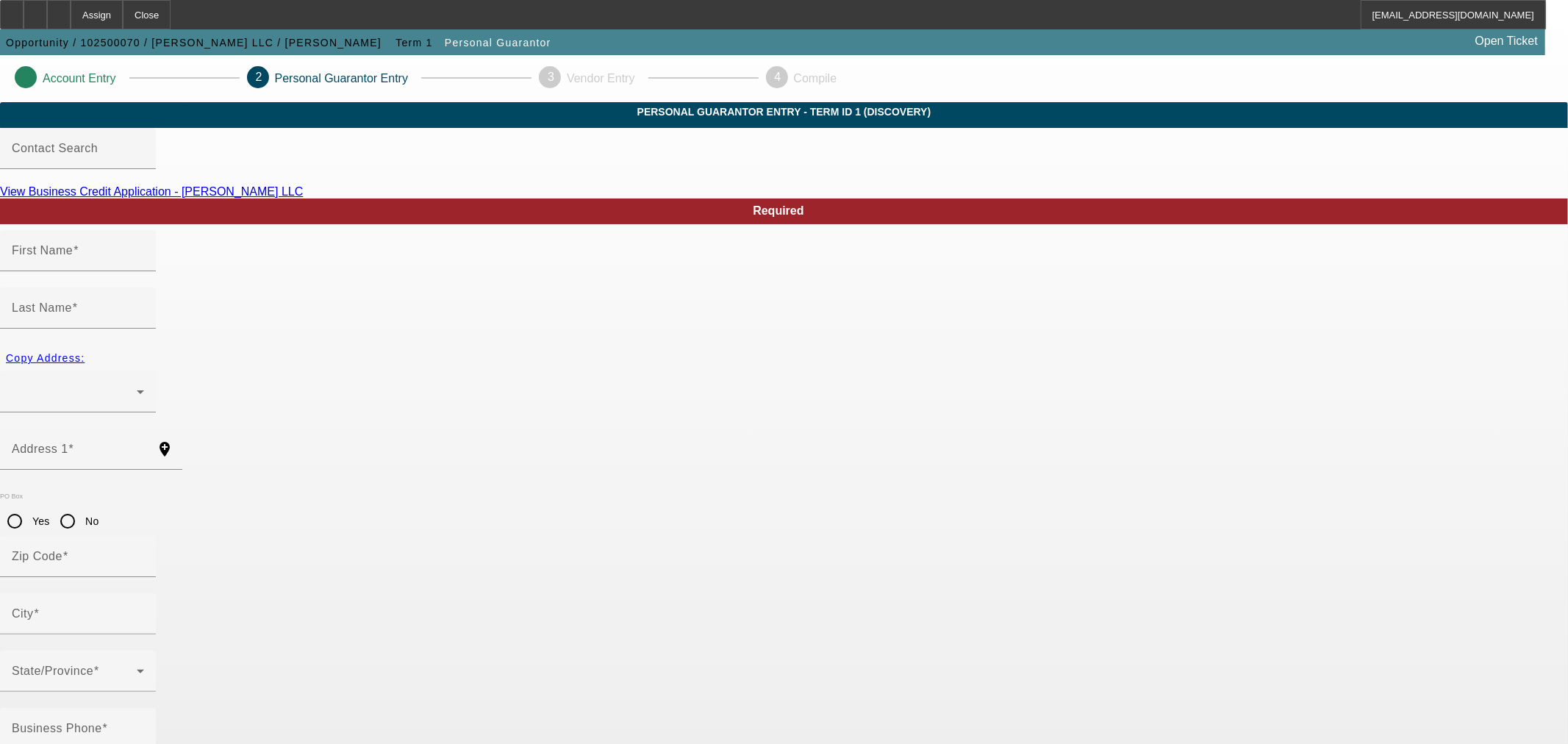
type input "Clint"
type input "Walker"
radio input "true"
type input "(703) 906-1905"
type input "219-76-0872"
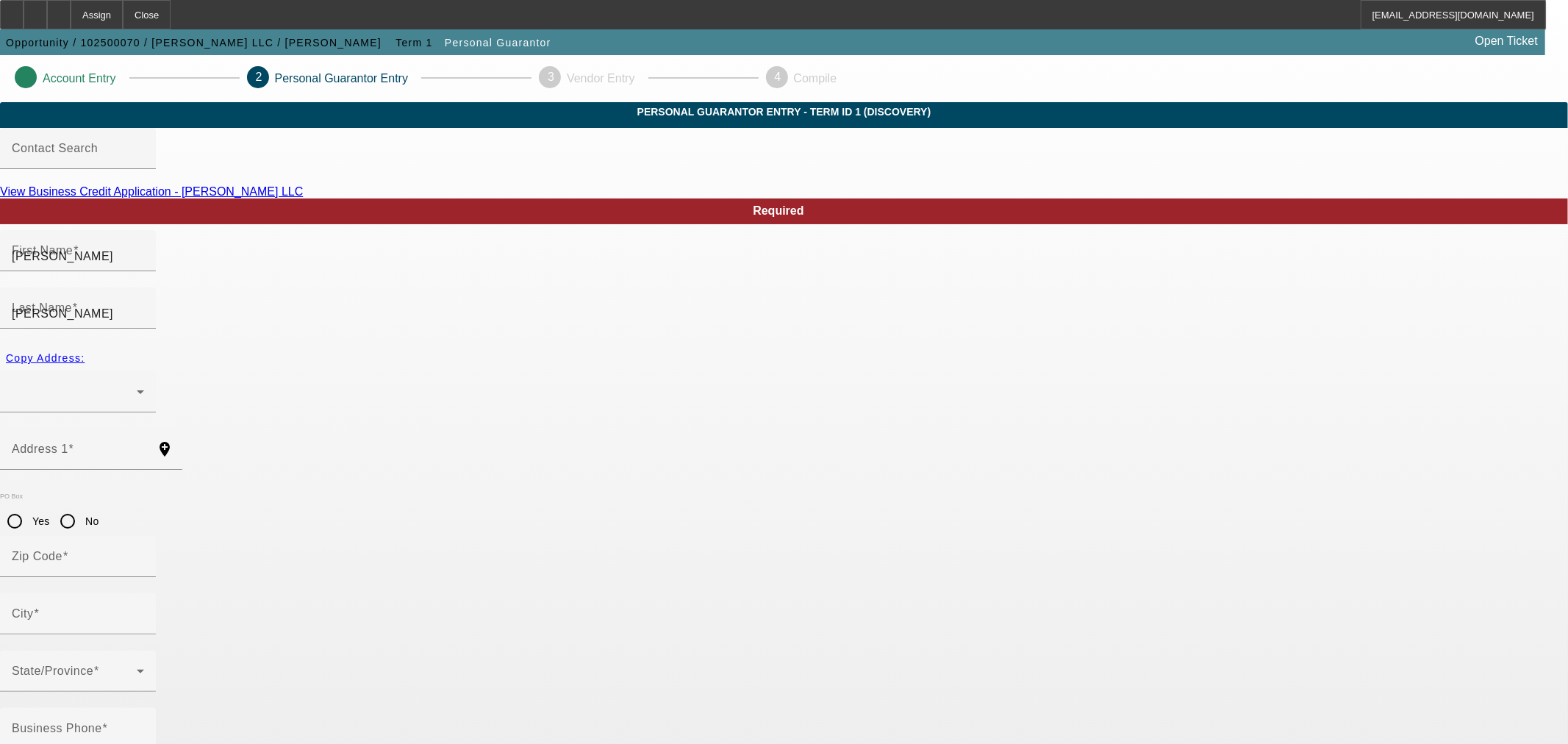
type input "cjwalkerllc@aol.com"
click at [136, 383] on div at bounding box center [74, 392] width 124 height 18
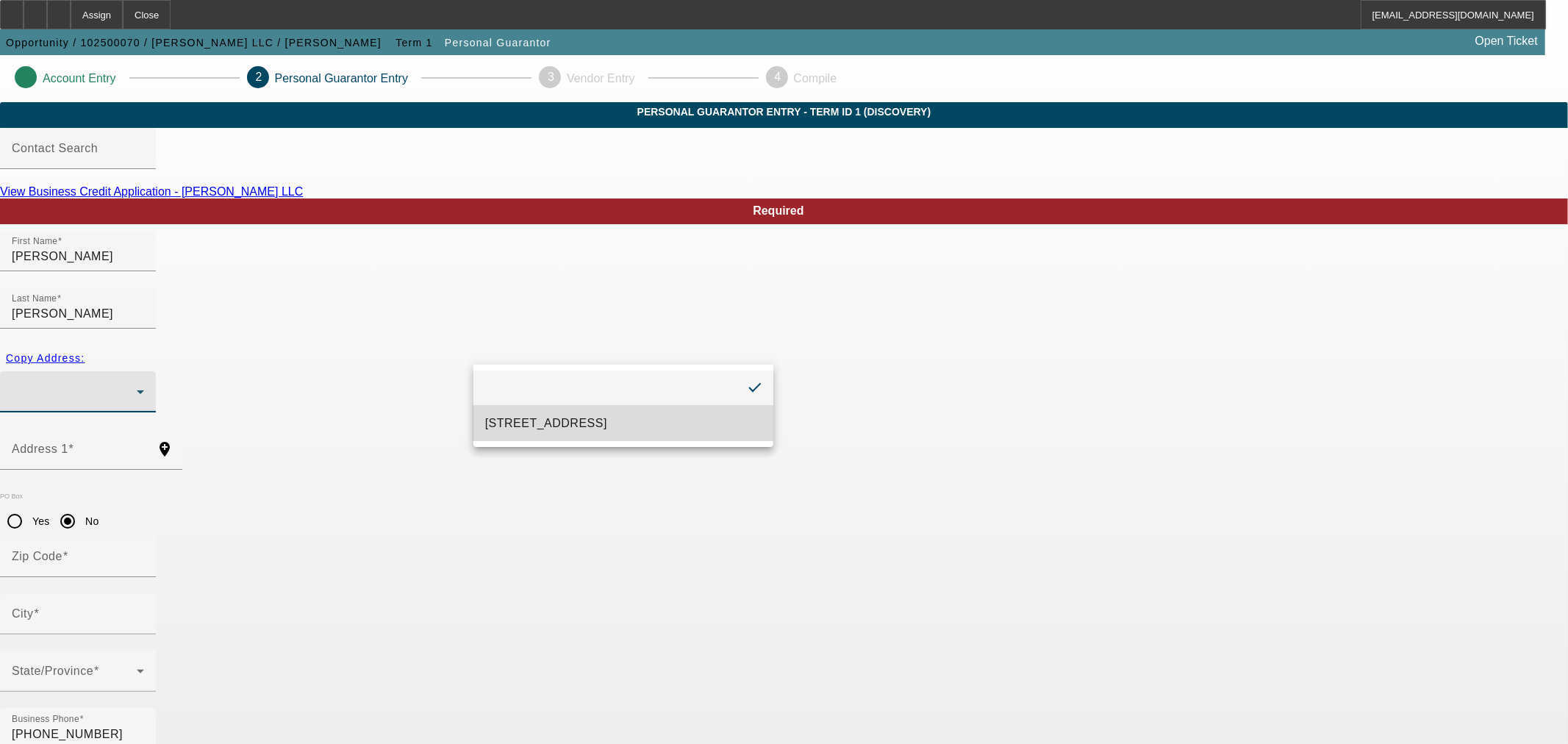
click at [623, 413] on mat-option "PO Box 706 Berryville, VA 22611" at bounding box center [622, 424] width 299 height 36
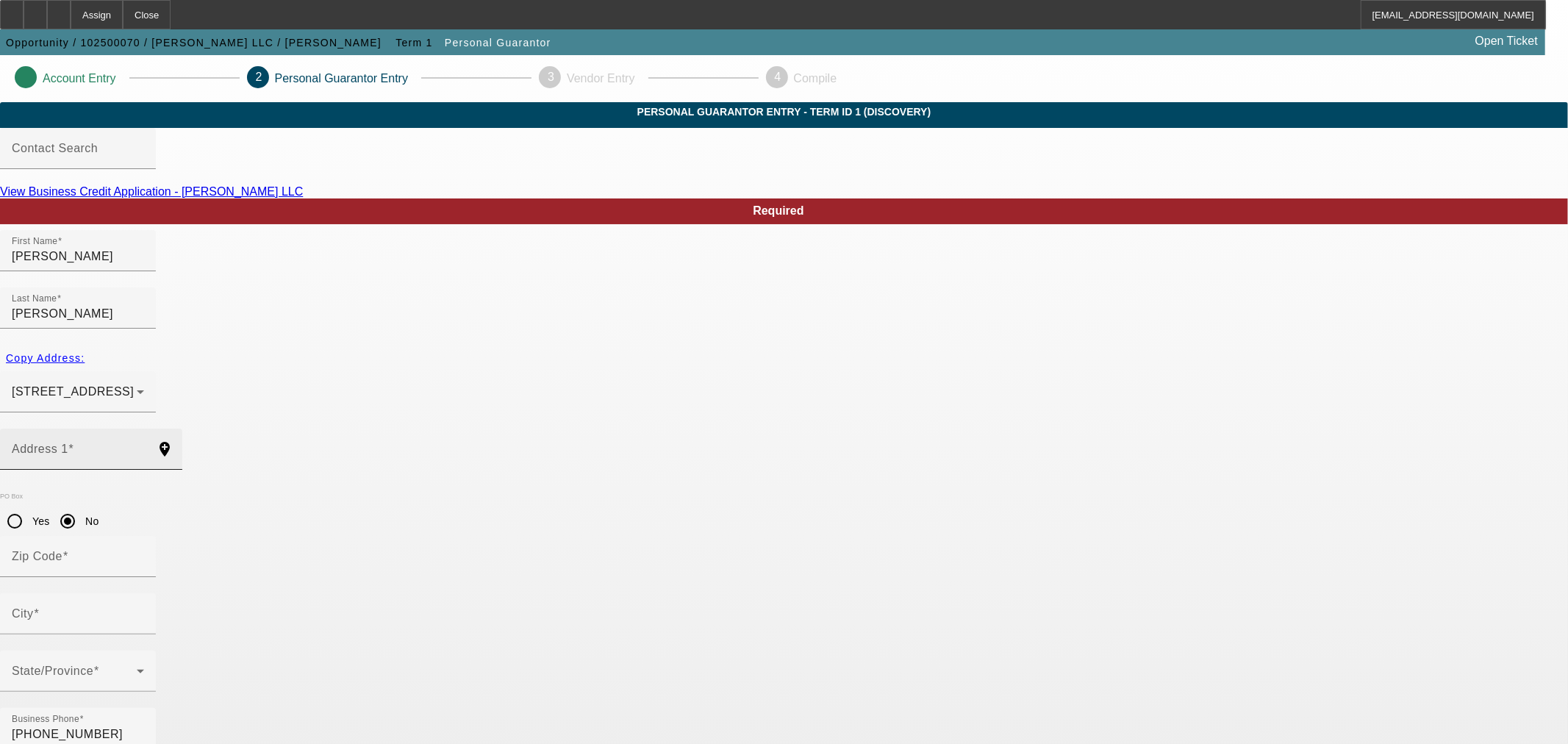
click at [144, 446] on input "Address 1" at bounding box center [78, 455] width 132 height 18
paste input "102 Linken Way"
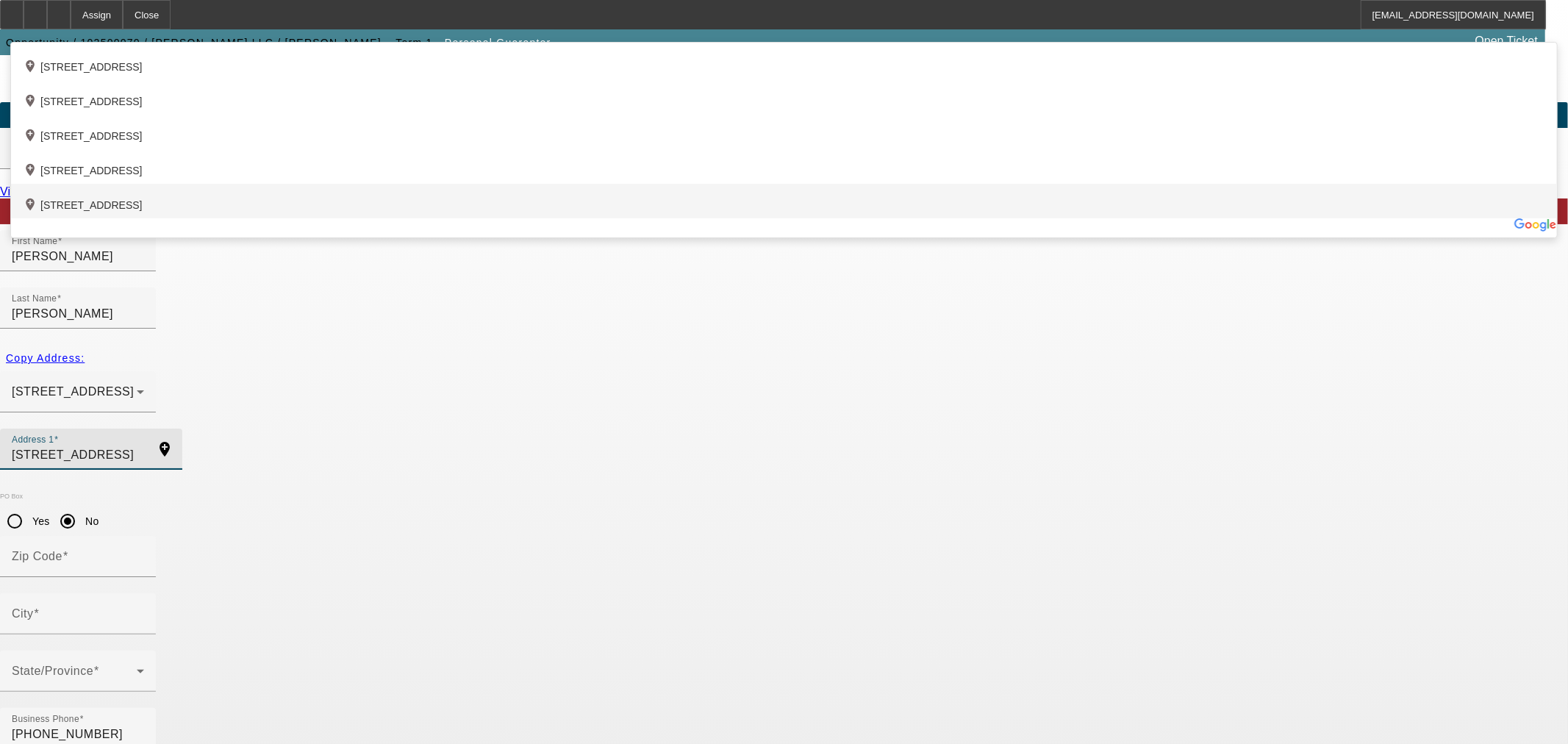
click at [613, 218] on div "add_location 102 Linden Drive, Winchester, VA 22601, US" at bounding box center [784, 201] width 1545 height 35
type input "[STREET_ADDRESS]"
type input "22601"
type input "Winchester"
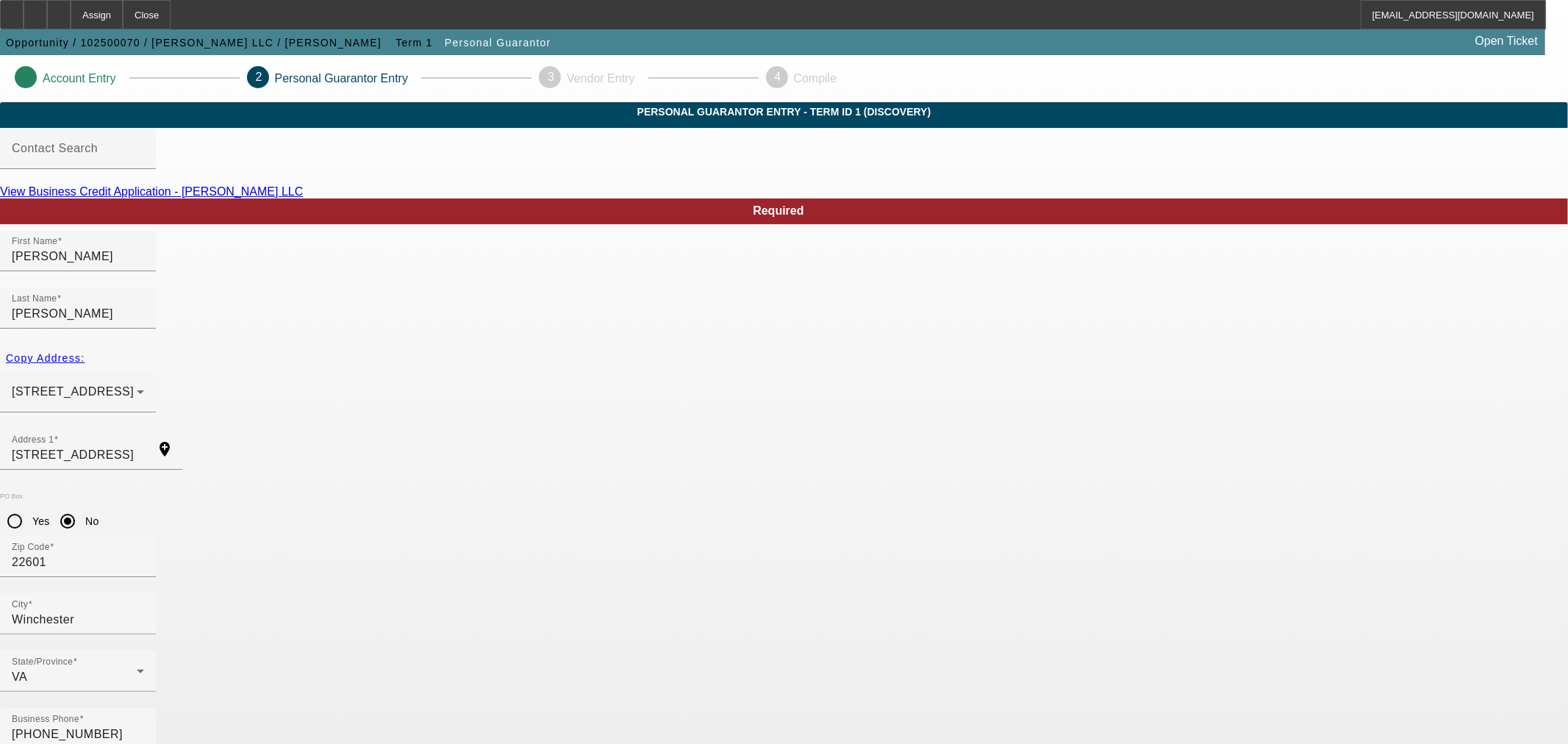
type input "51"
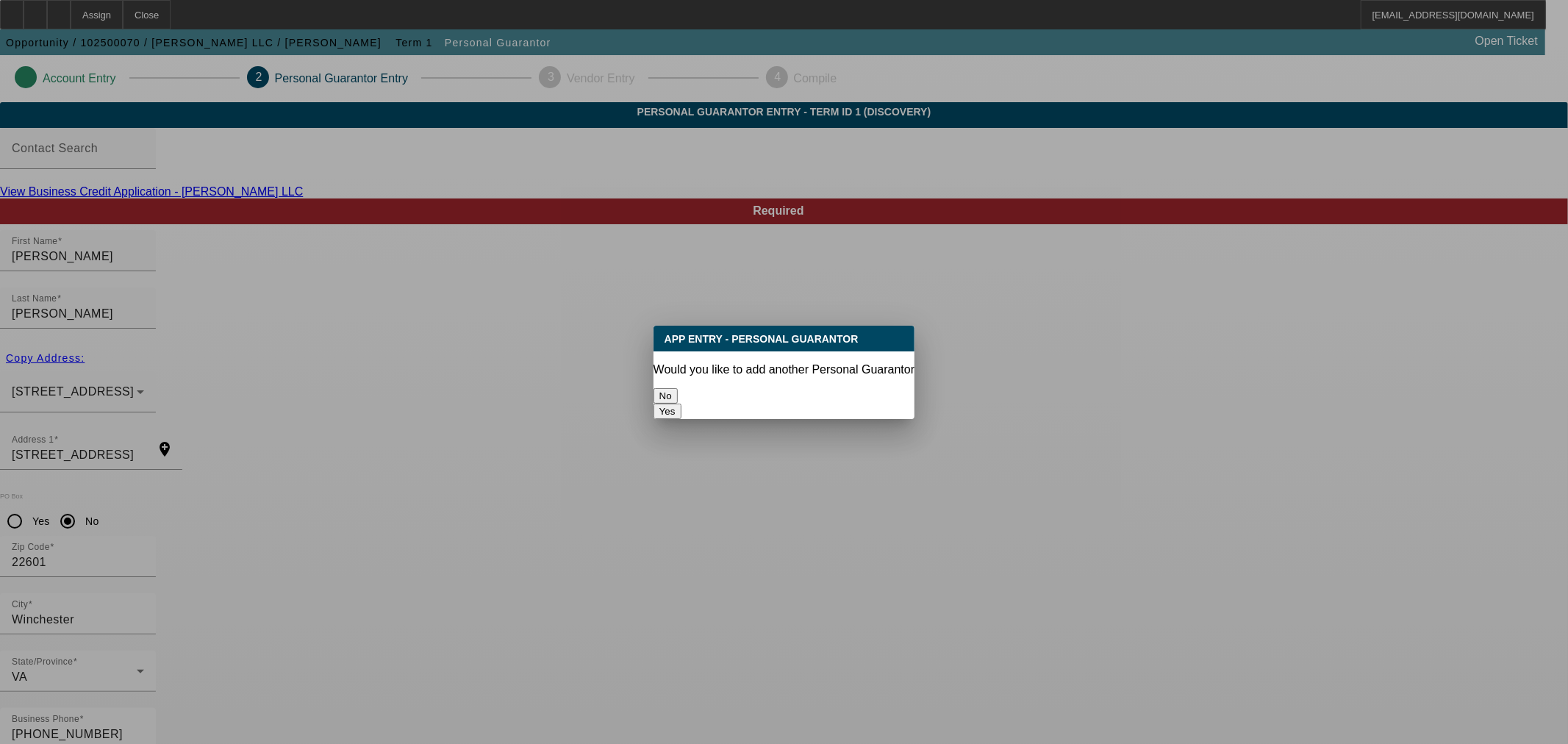
click at [682, 403] on button "Yes" at bounding box center [667, 411] width 28 height 16
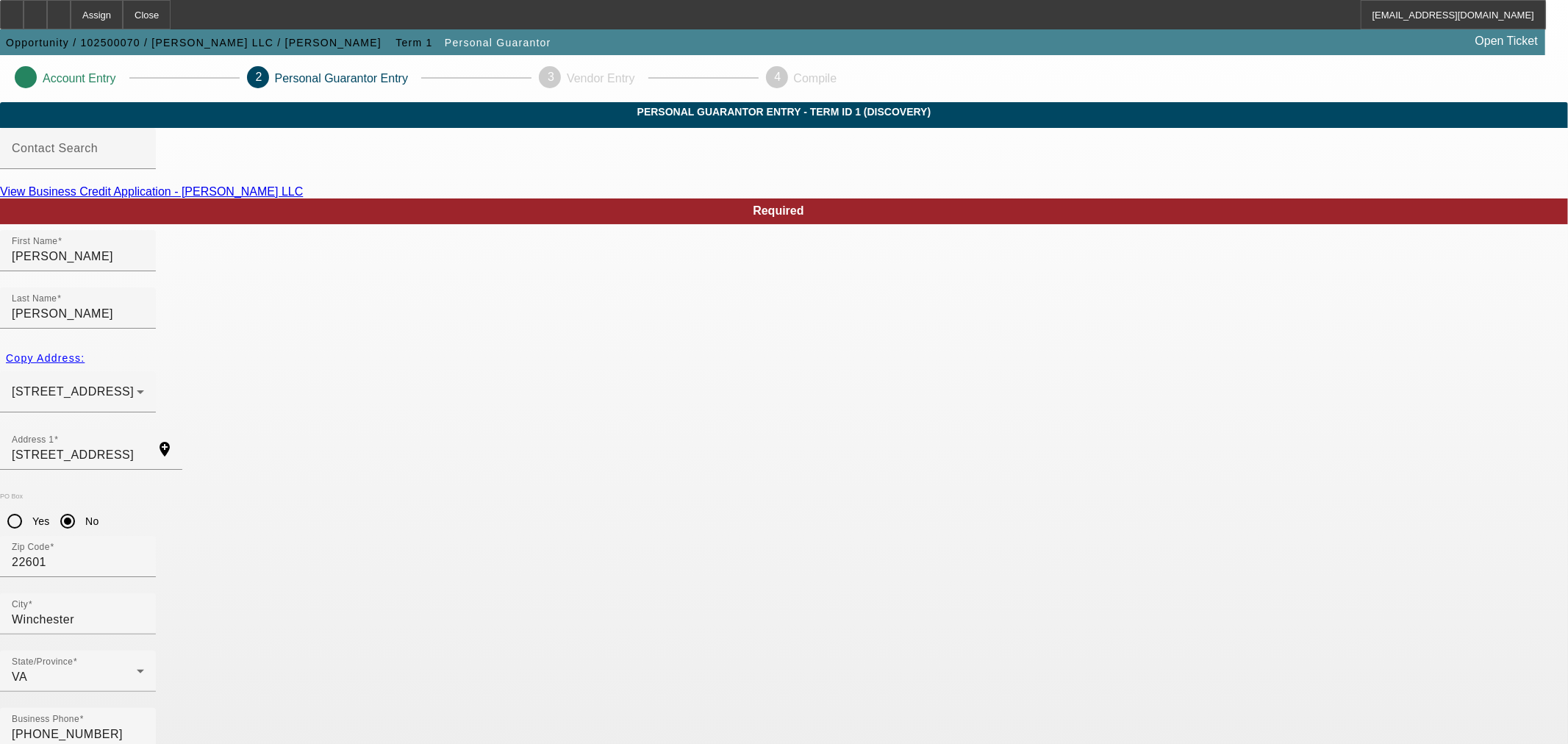
radio input "false"
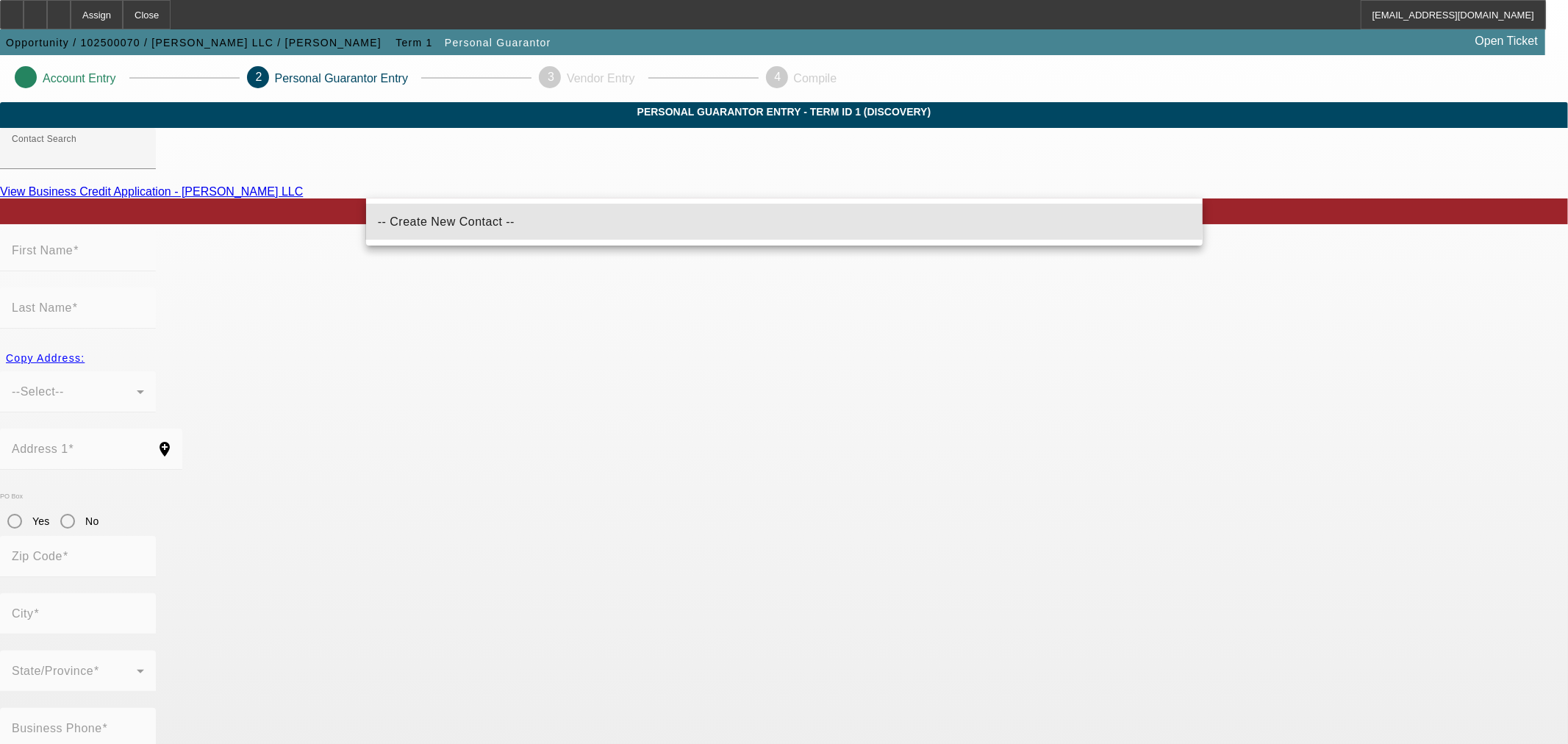
click at [503, 216] on mat-option "-- Create New Contact --" at bounding box center [784, 222] width 836 height 36
type input "-- Create New Contact --"
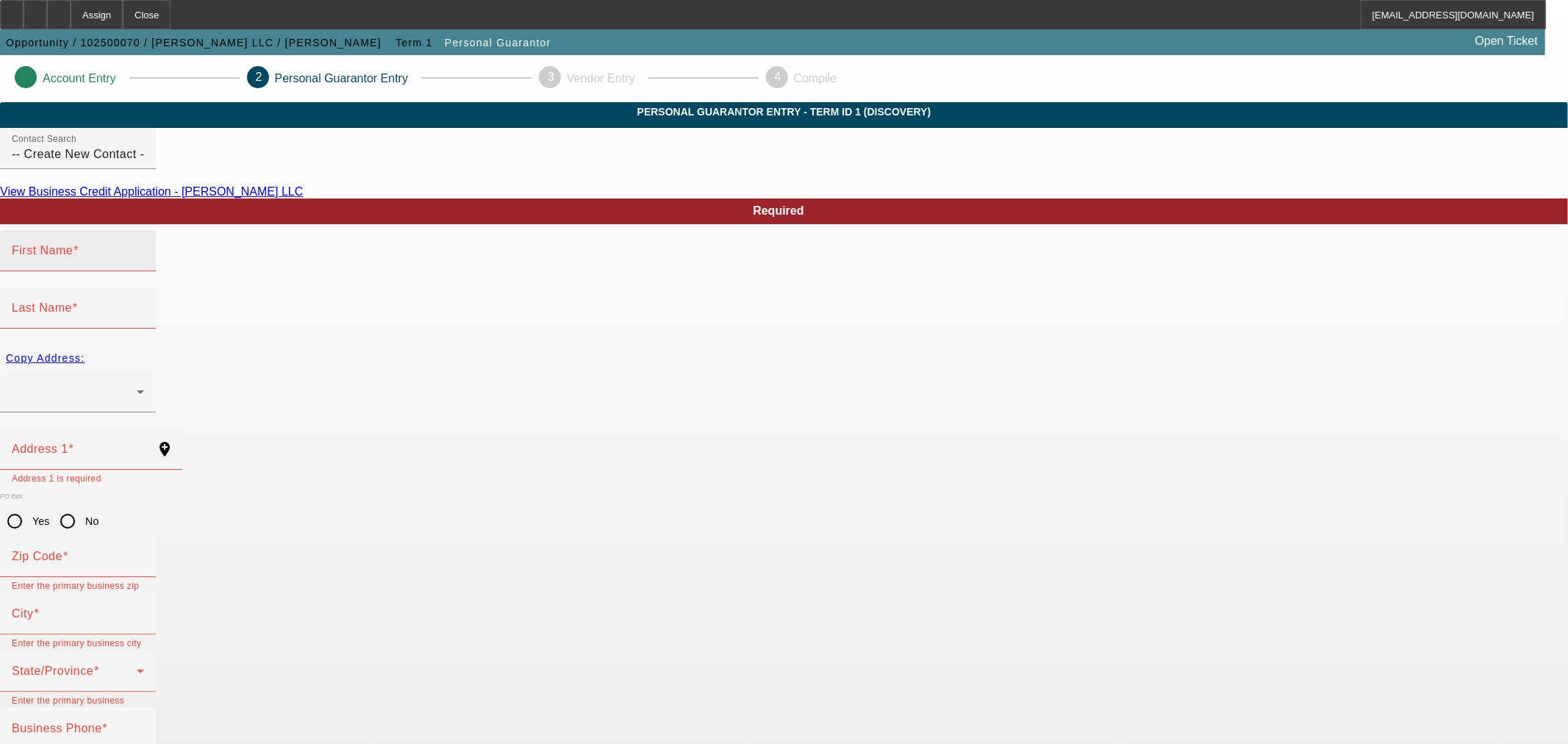
click at [73, 257] on mat-label "First Name" at bounding box center [42, 250] width 61 height 13
click at [144, 266] on input "First Name" at bounding box center [78, 257] width 132 height 18
paste input "JoAnn"
type input "JoAnn"
click at [144, 305] on input "Last Name" at bounding box center [78, 314] width 132 height 18
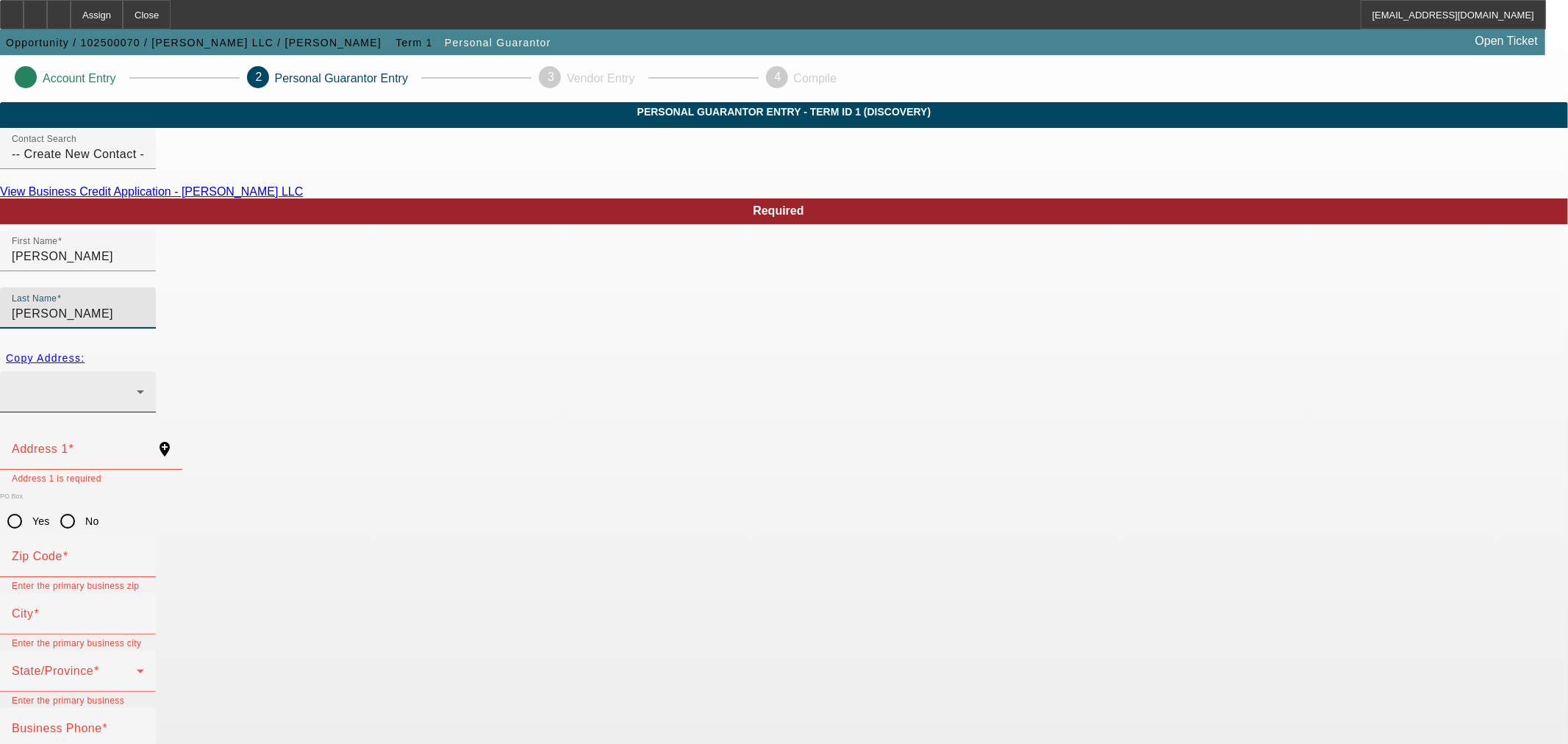
type input "[PERSON_NAME]"
click at [144, 372] on div at bounding box center [78, 392] width 132 height 41
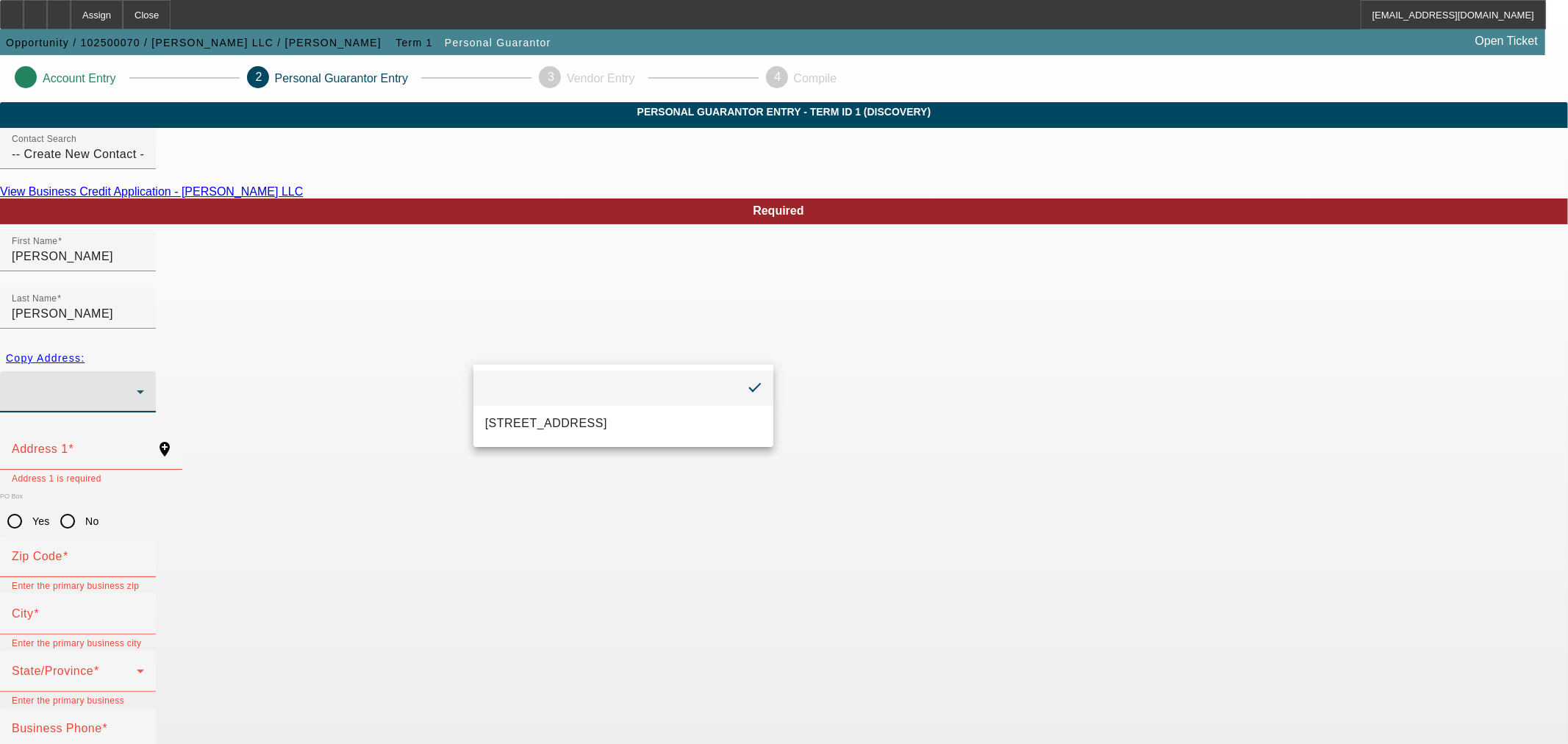
click at [395, 398] on div at bounding box center [784, 372] width 1568 height 744
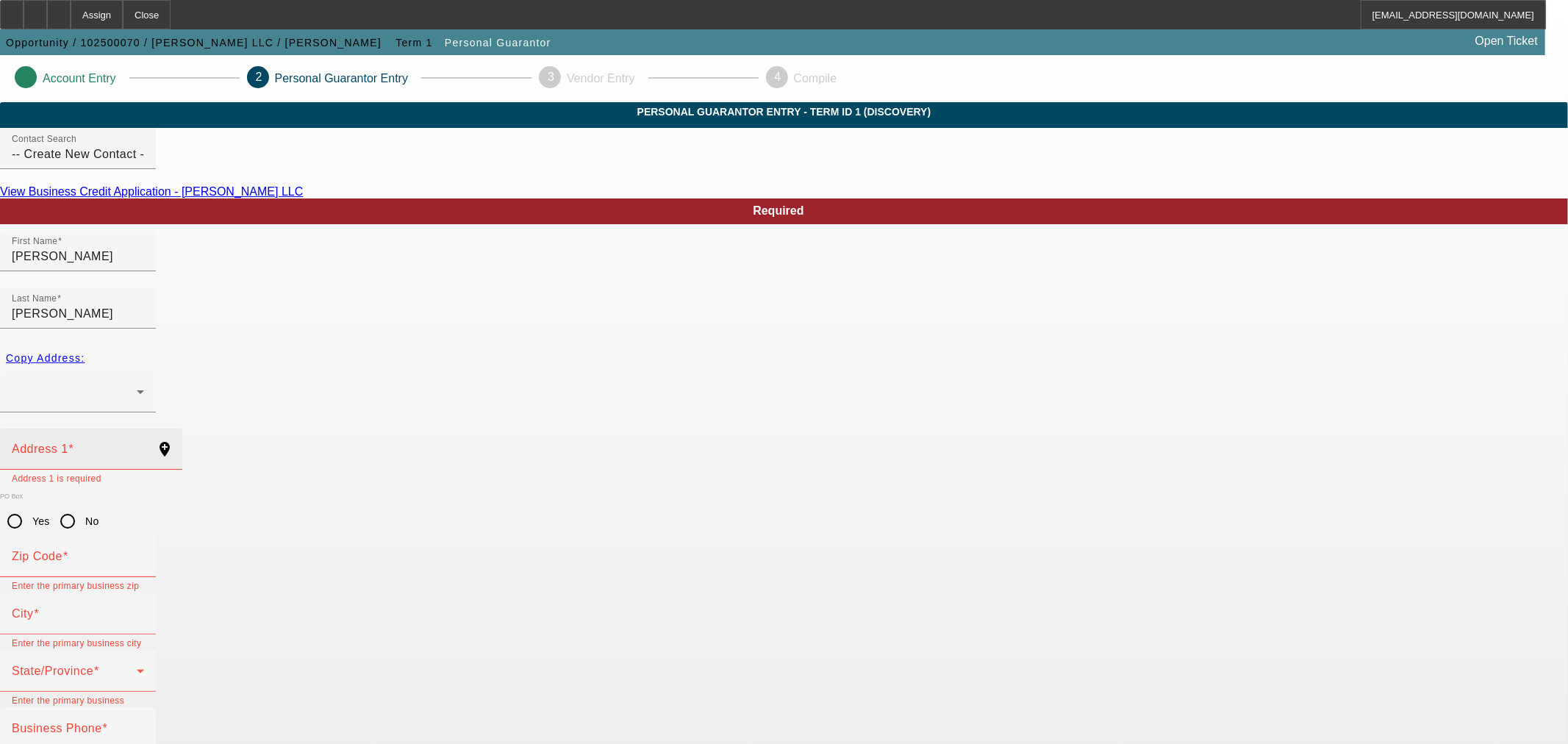
click at [144, 446] on input "Address 1" at bounding box center [78, 455] width 132 height 18
paste input "102 Likens Way"
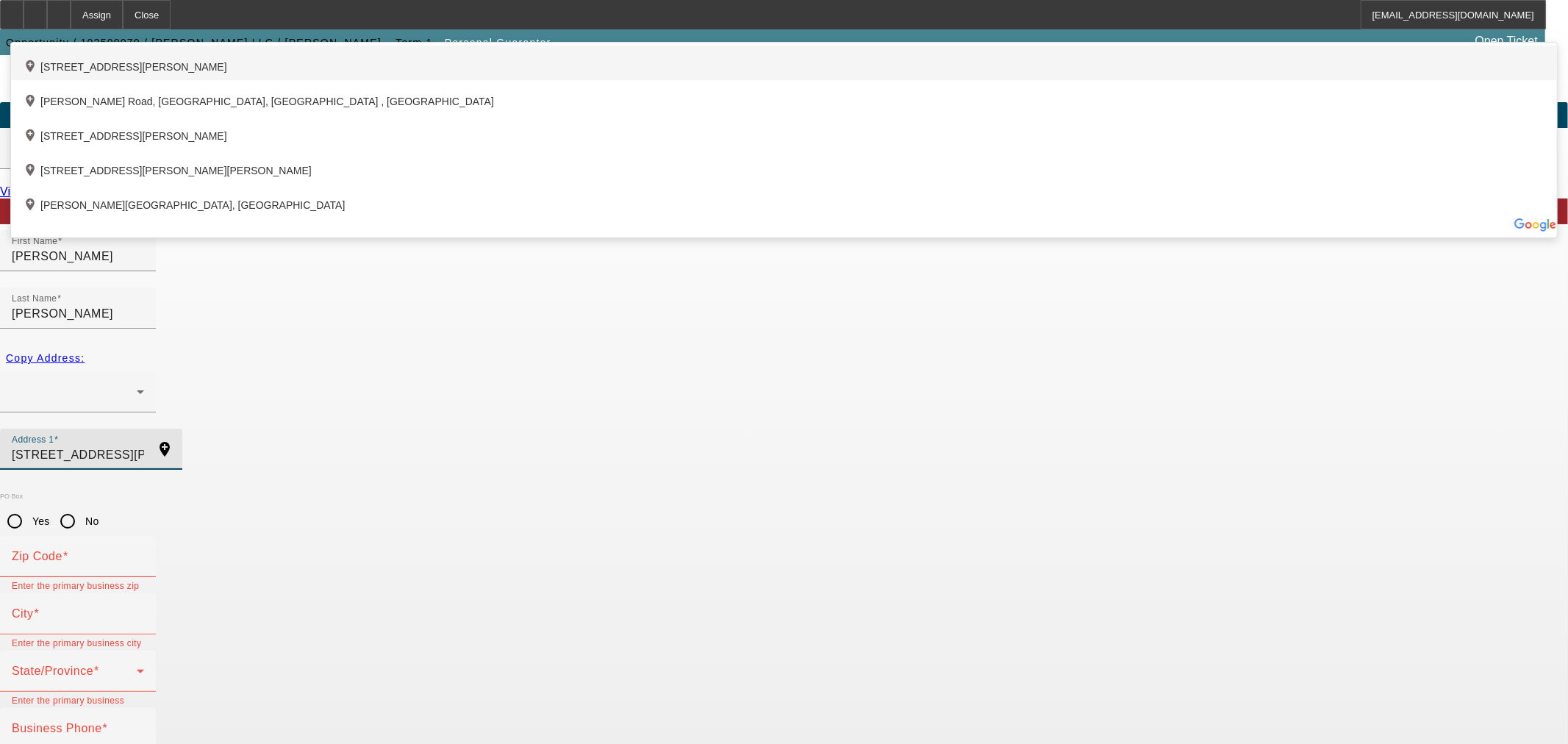
type input "102 Likens Way"
click at [574, 80] on div "add_location 102 Likens Way, Winchester, VA 22602, US" at bounding box center [784, 62] width 1545 height 35
type input "22602"
type input "Winchester"
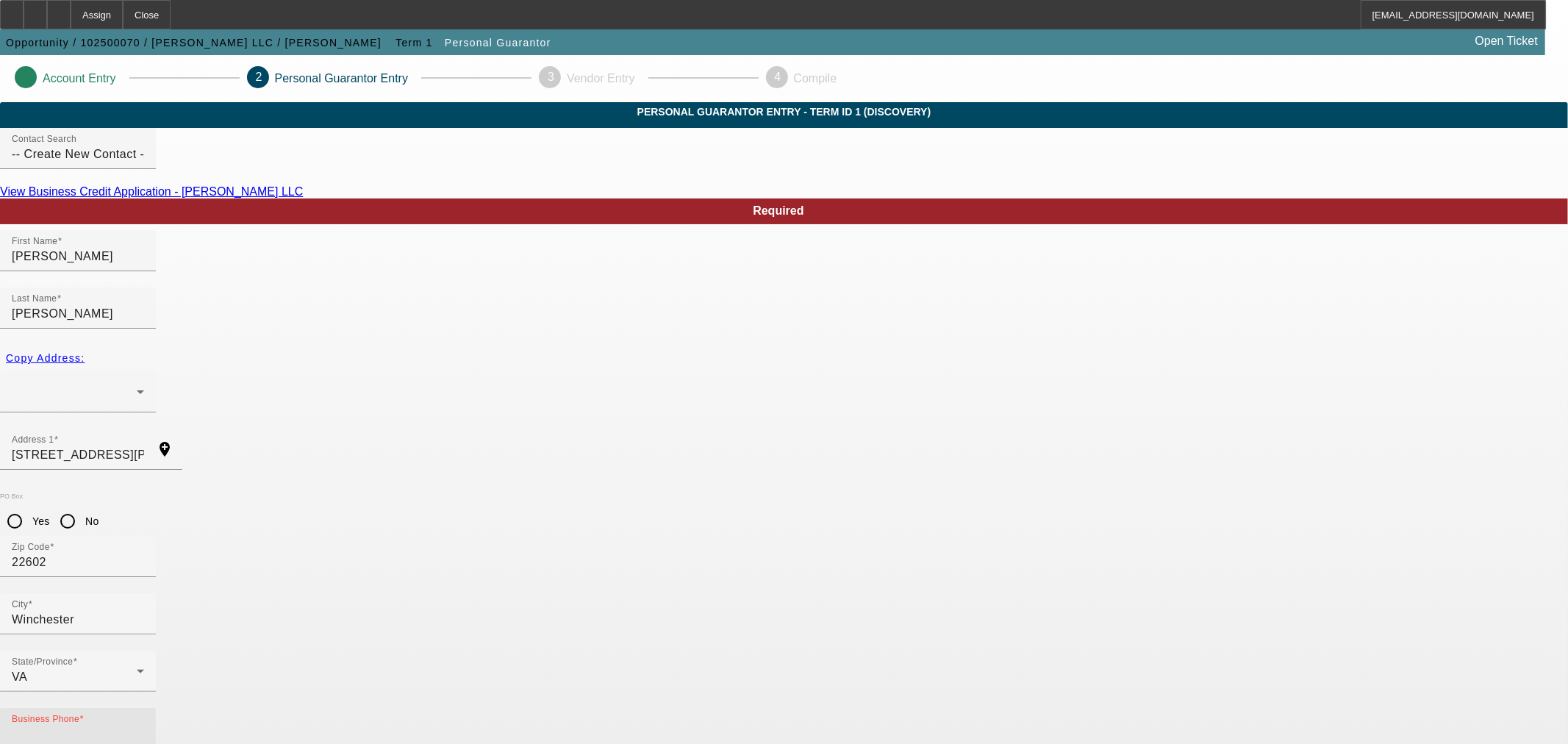
click at [144, 725] on input "Business Phone" at bounding box center [78, 734] width 132 height 18
click at [144, 707] on div "Business Phone" at bounding box center [78, 728] width 132 height 41
paste input "(703) 898-6023"
type input "(703) 898-6023"
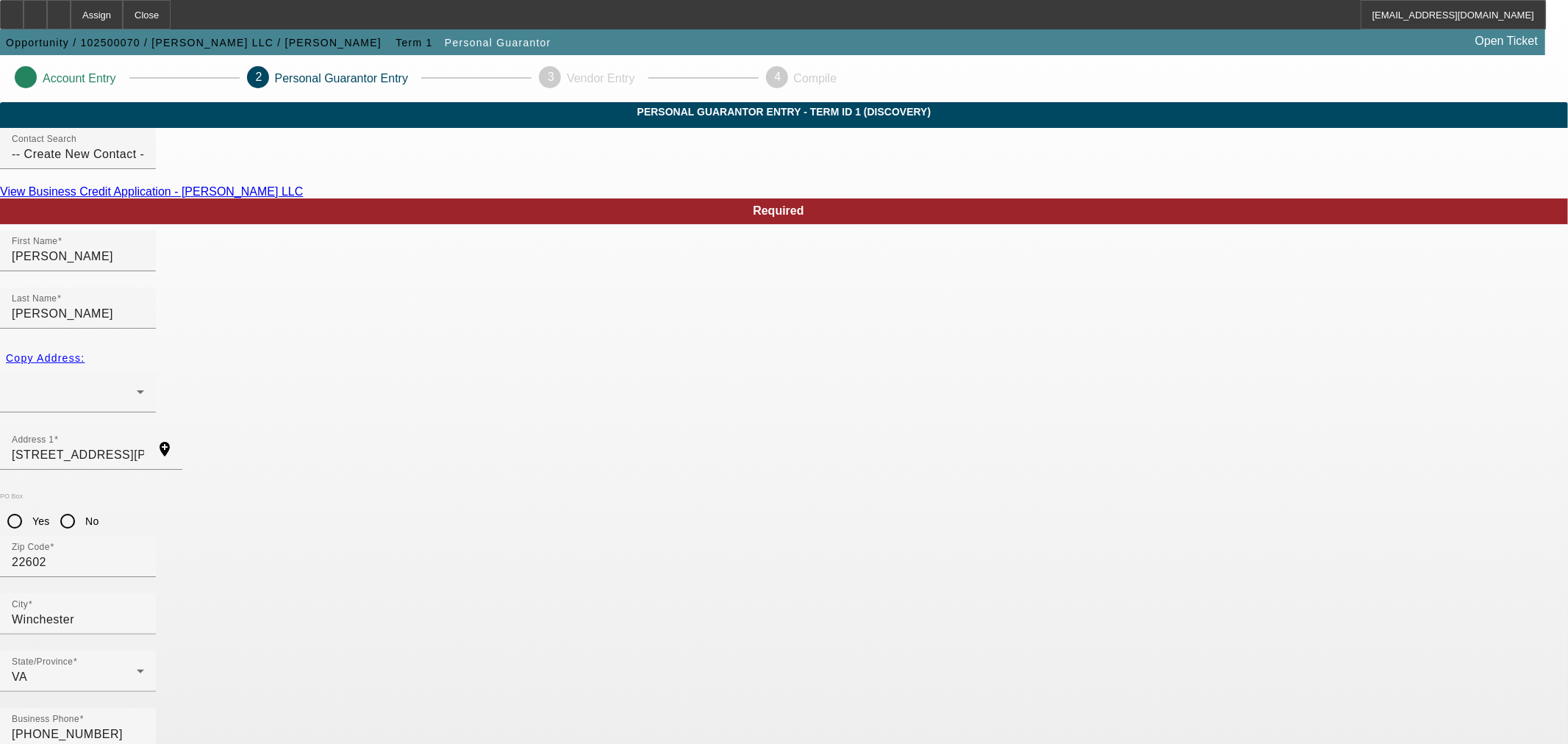
type input "49"
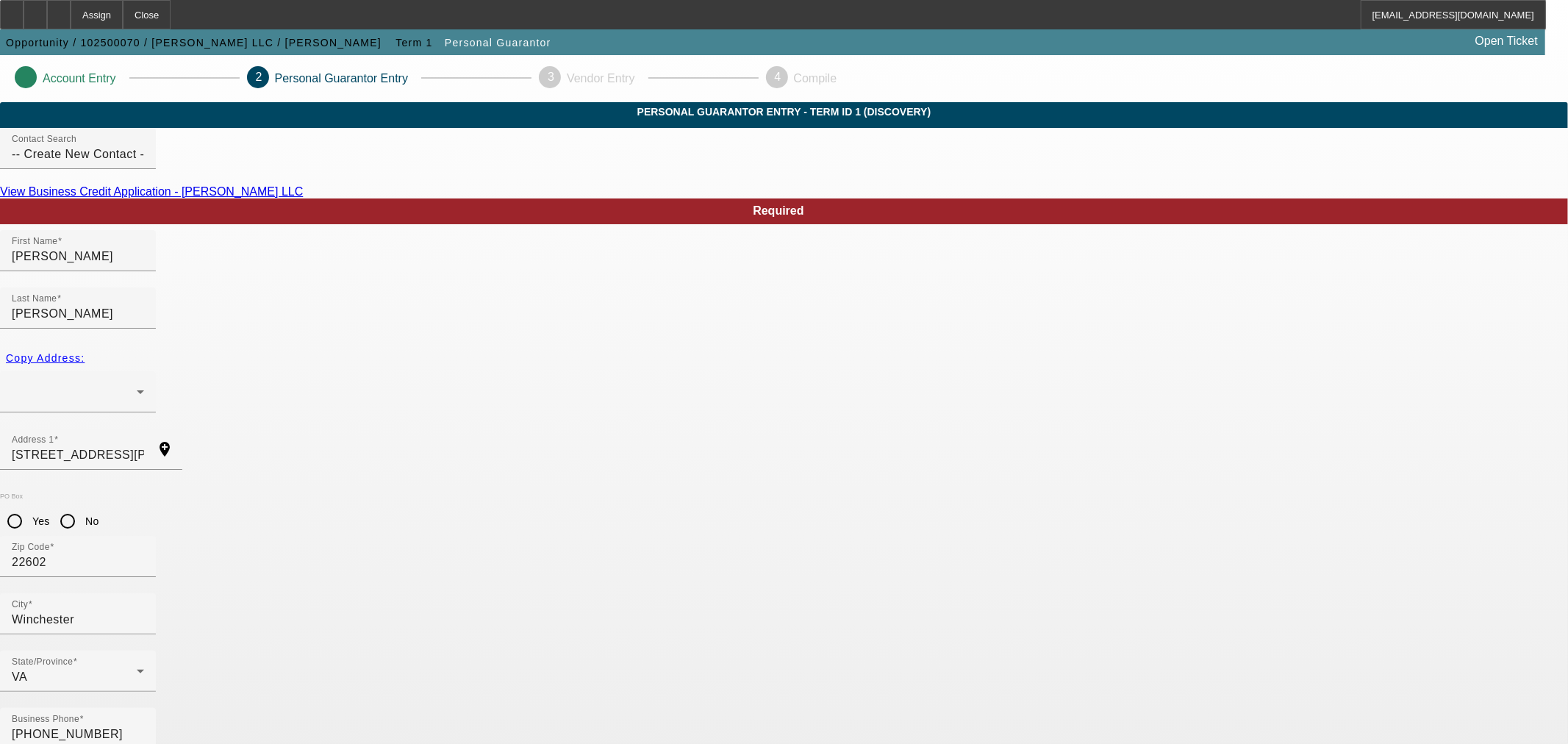
paste input "213-78-8065"
type input "213-78-8065"
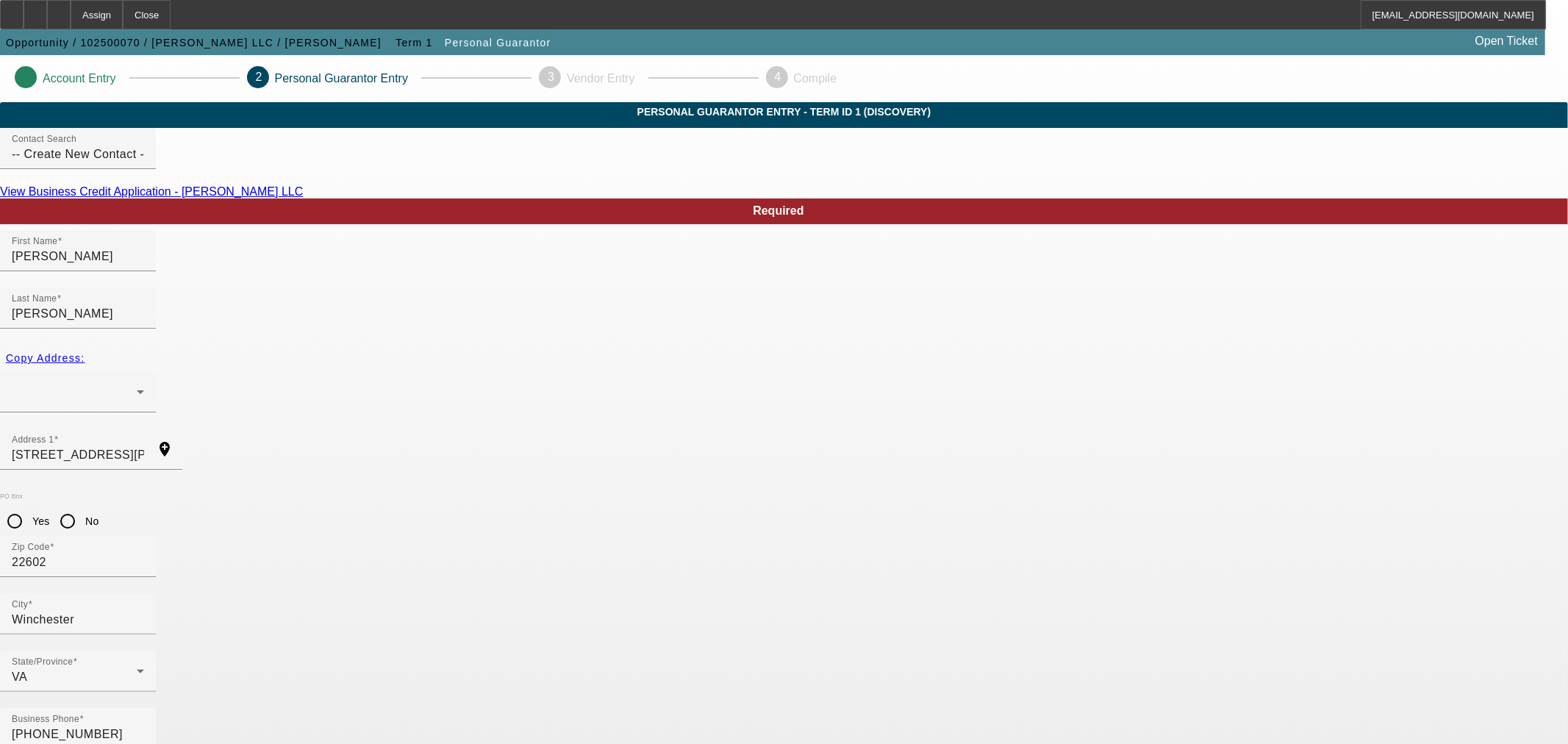
paste input "joann.walker@c21redwood.com"
type input "joann.walker@c21redwood.com"
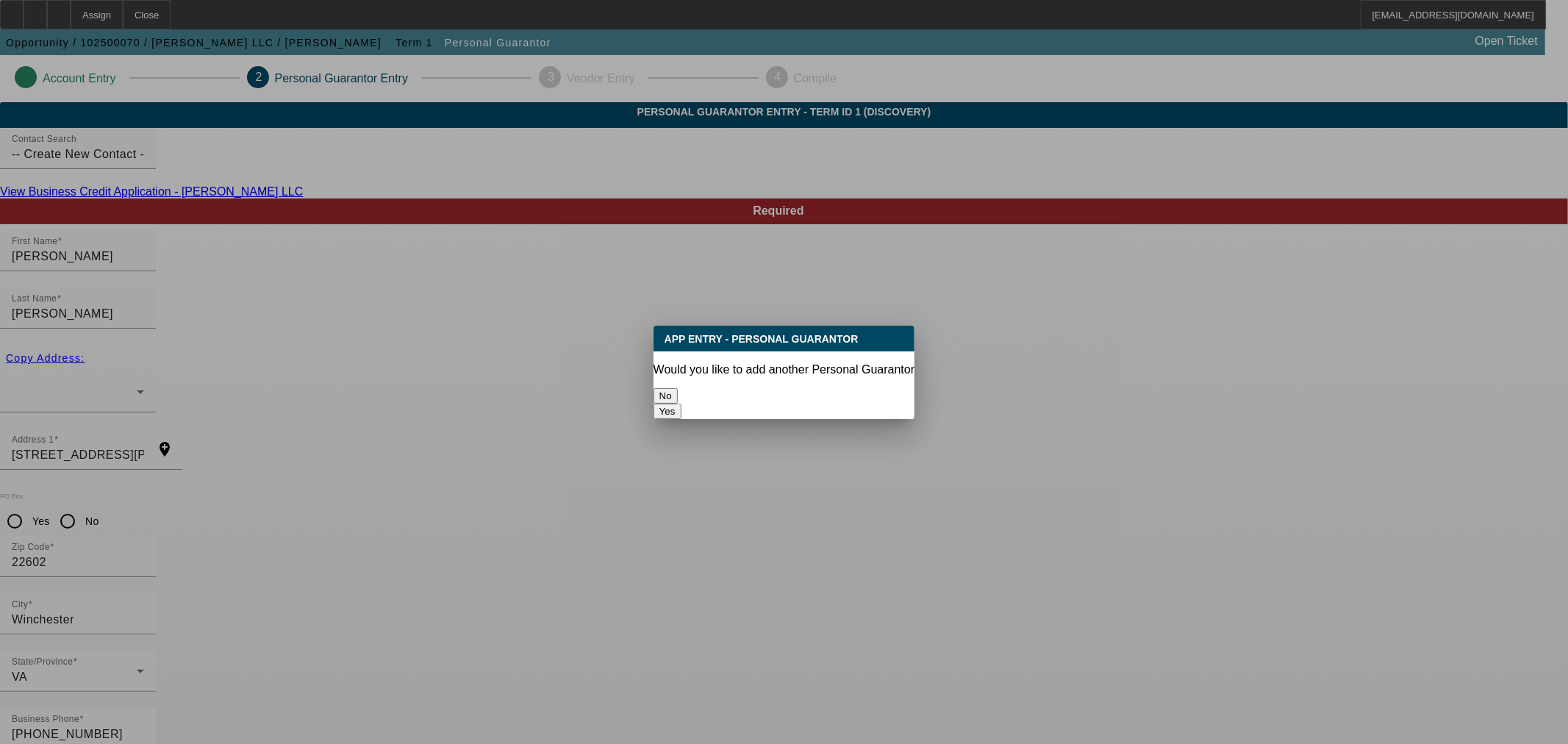
click at [678, 388] on button "No" at bounding box center [665, 396] width 25 height 16
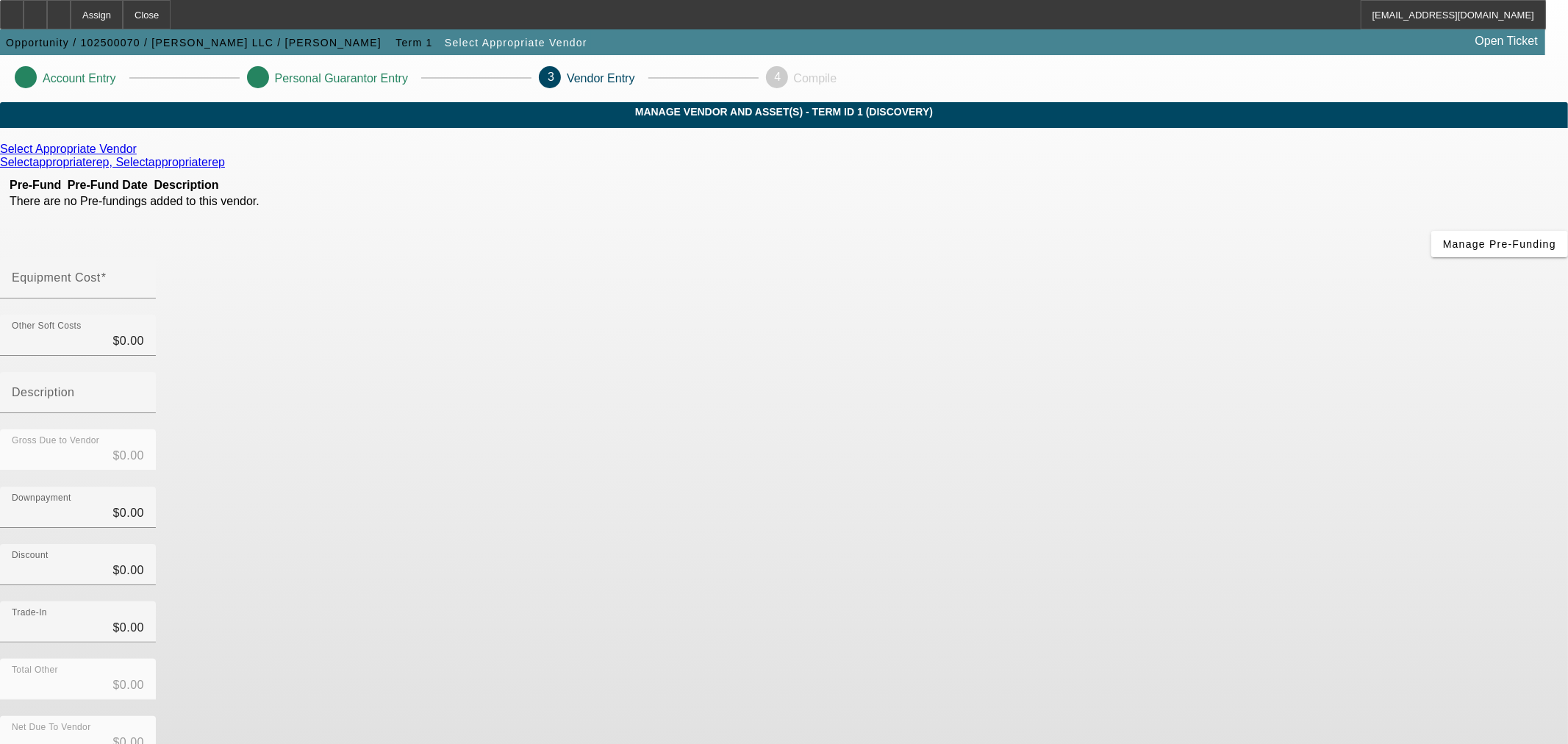
click at [140, 155] on icon at bounding box center [140, 148] width 0 height 13
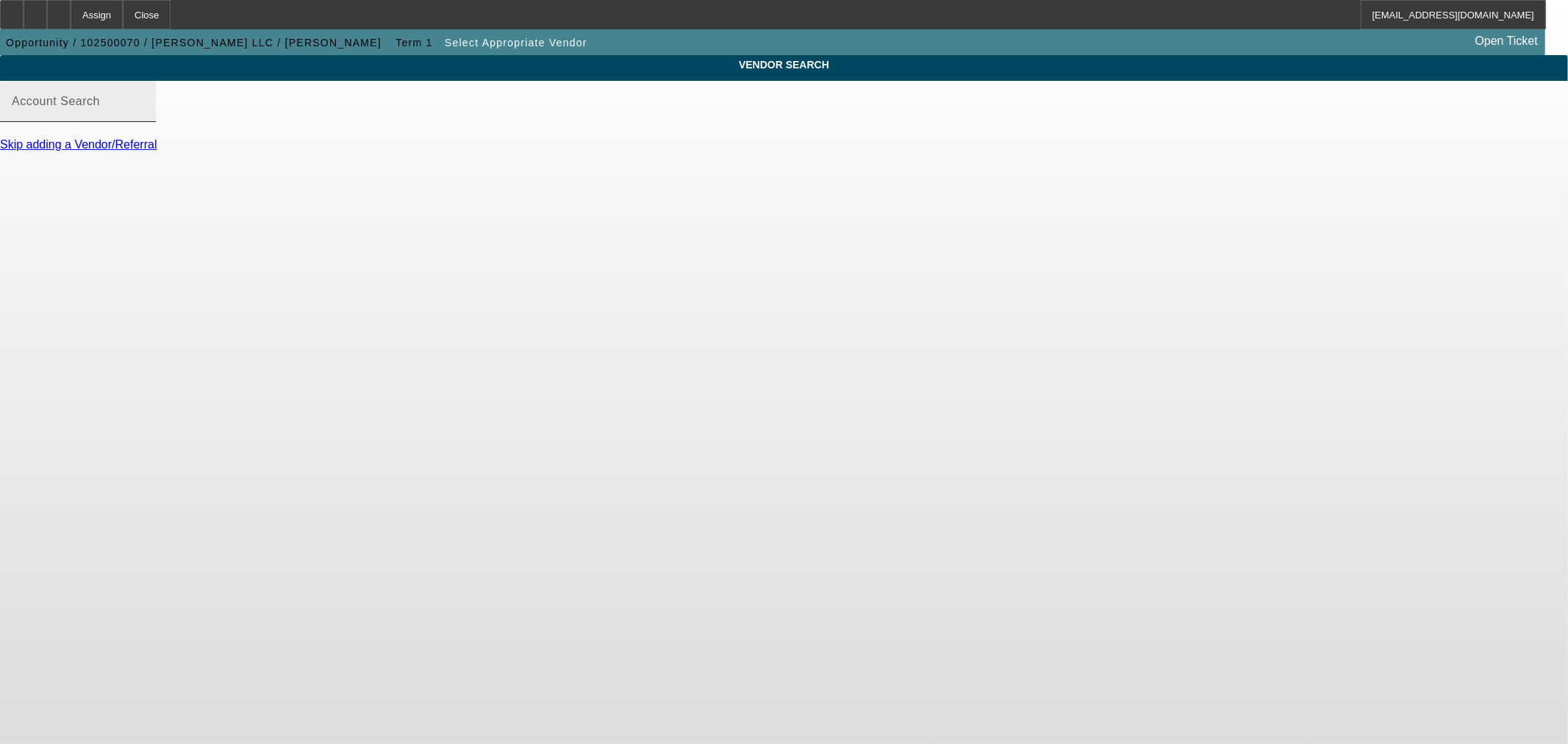
click at [144, 117] on input "Account Search" at bounding box center [78, 108] width 132 height 18
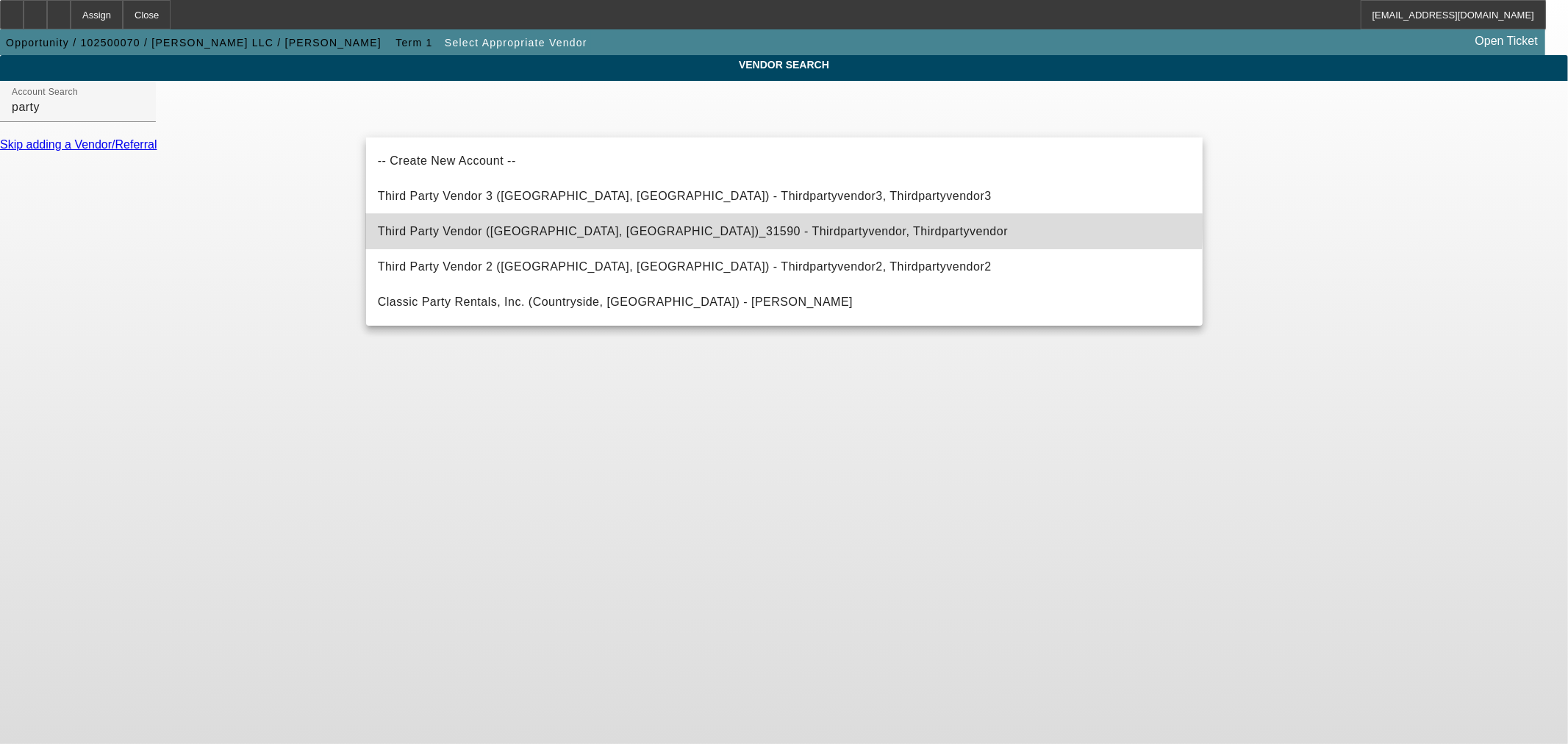
click at [545, 223] on span "Third Party Vendor (Northbrook, IL)_31590 - Thirdpartyvendor, Thirdpartyvendor" at bounding box center [692, 231] width 629 height 18
type input "Third Party Vendor (Northbrook, IL)_31590 - Thirdpartyvendor, Thirdpartyvendor"
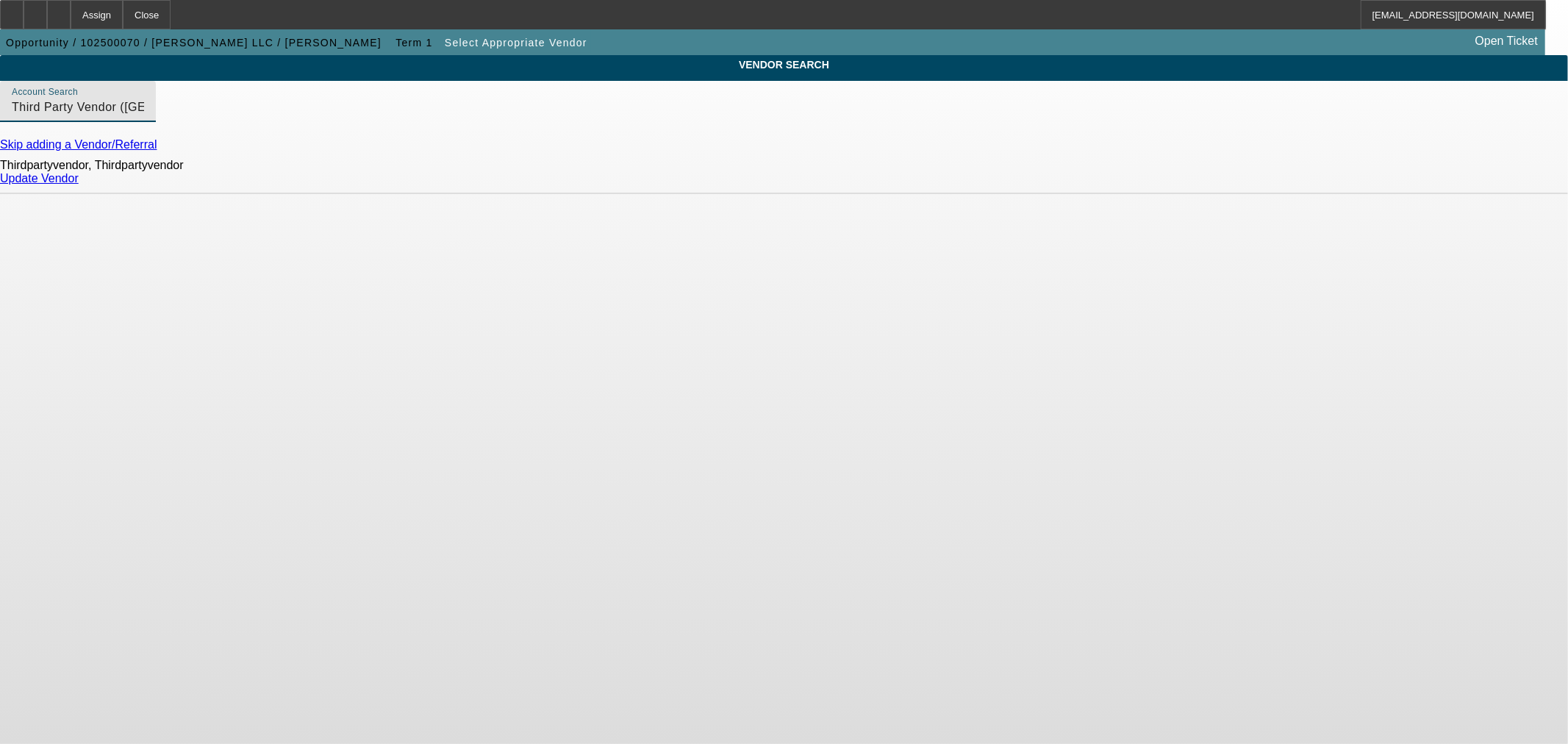
click at [79, 185] on link "Update Vendor" at bounding box center [40, 178] width 79 height 13
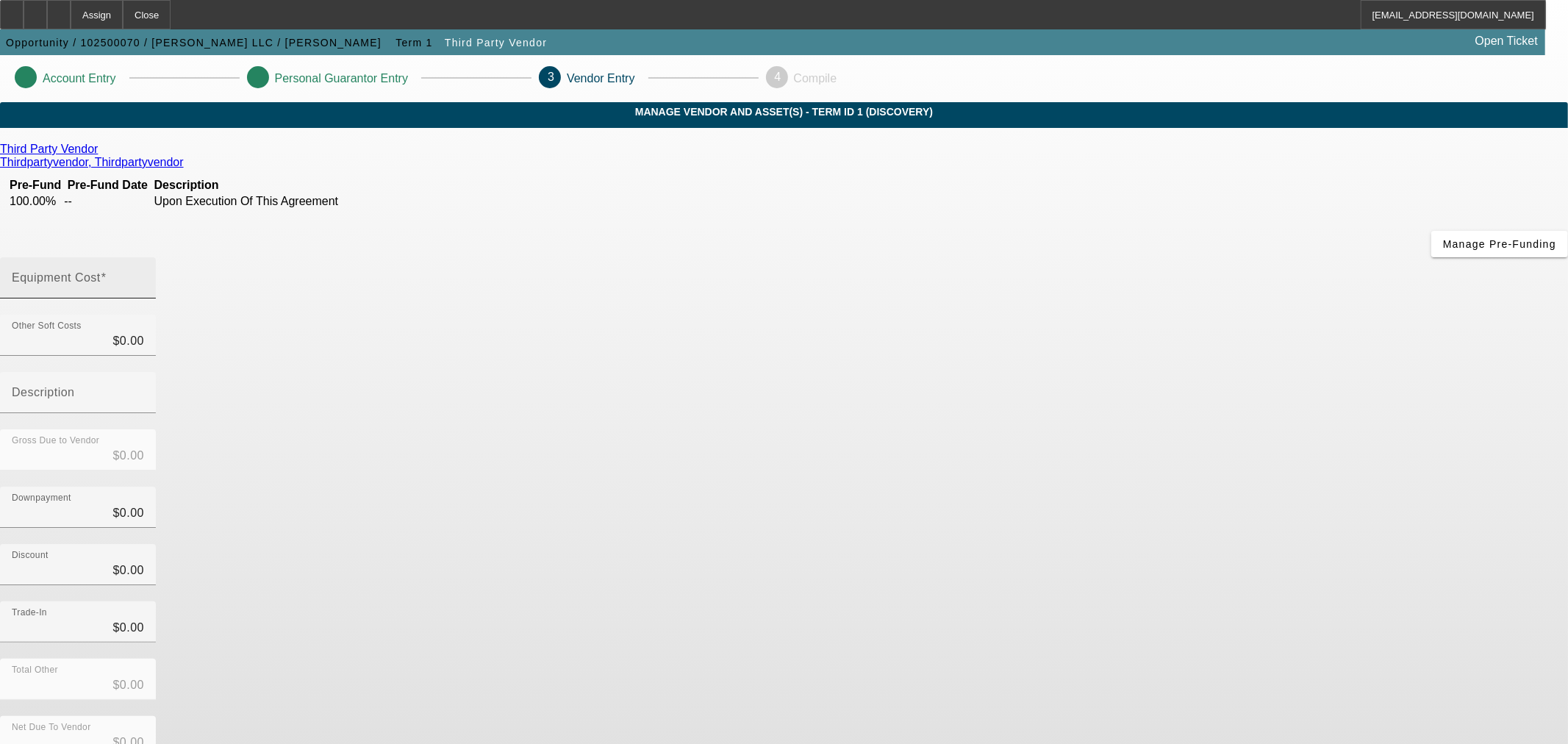
click at [144, 275] on input "Equipment Cost" at bounding box center [78, 284] width 132 height 18
type input "3"
type input "$3.00"
type input "32"
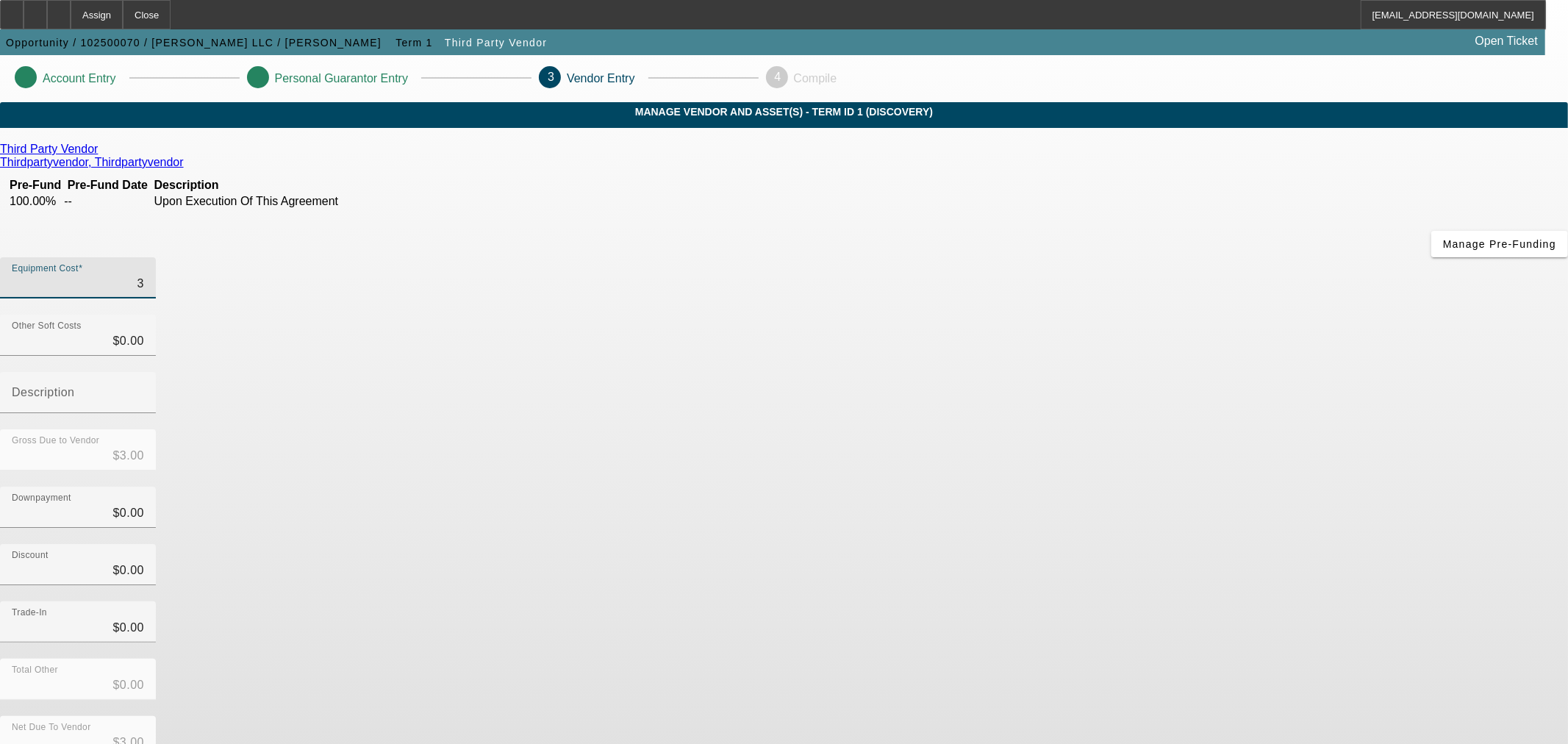
type input "$32.00"
type input "325"
type input "$325.00"
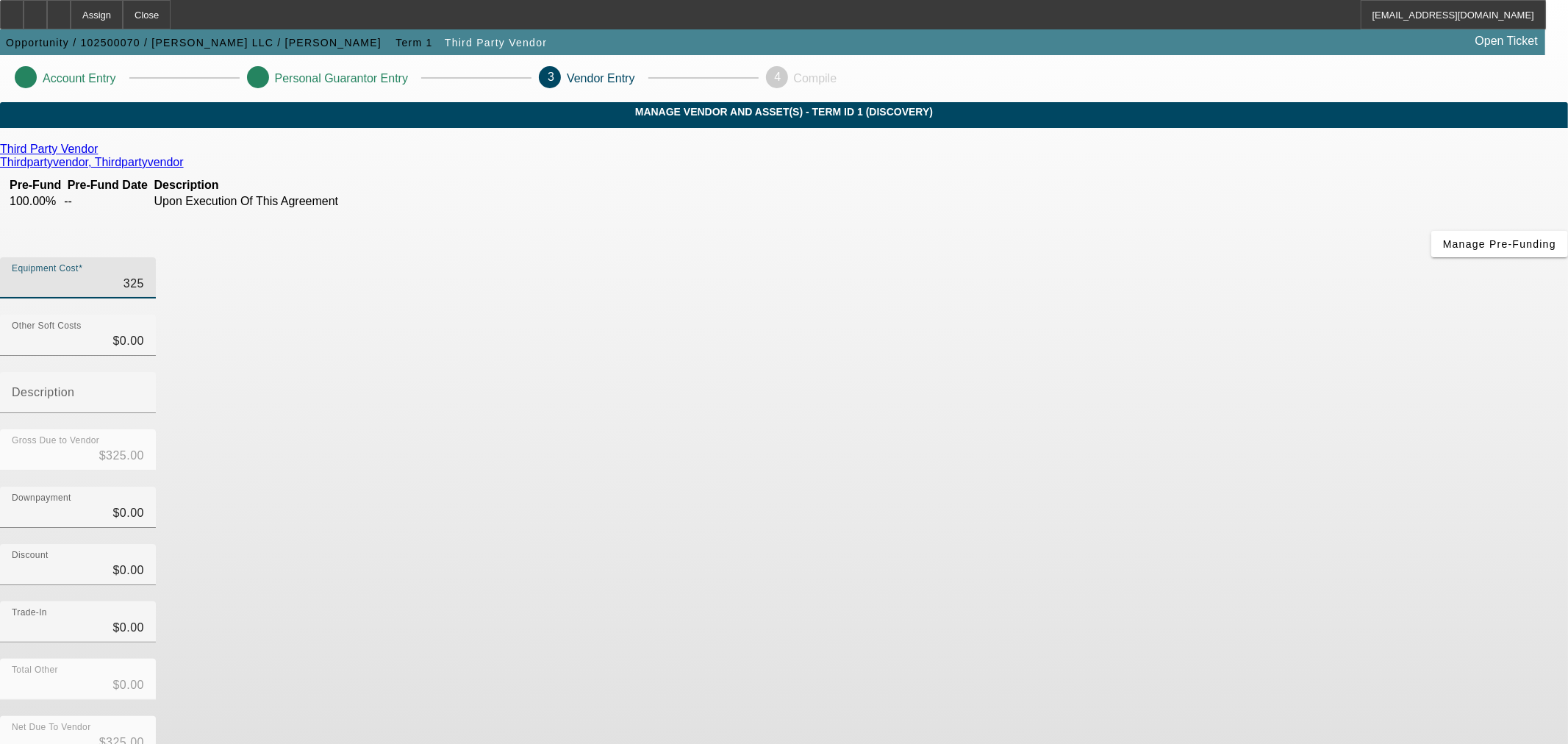
type input "3250"
type input "$3,250.00"
type input "32500"
type input "$32,500.00"
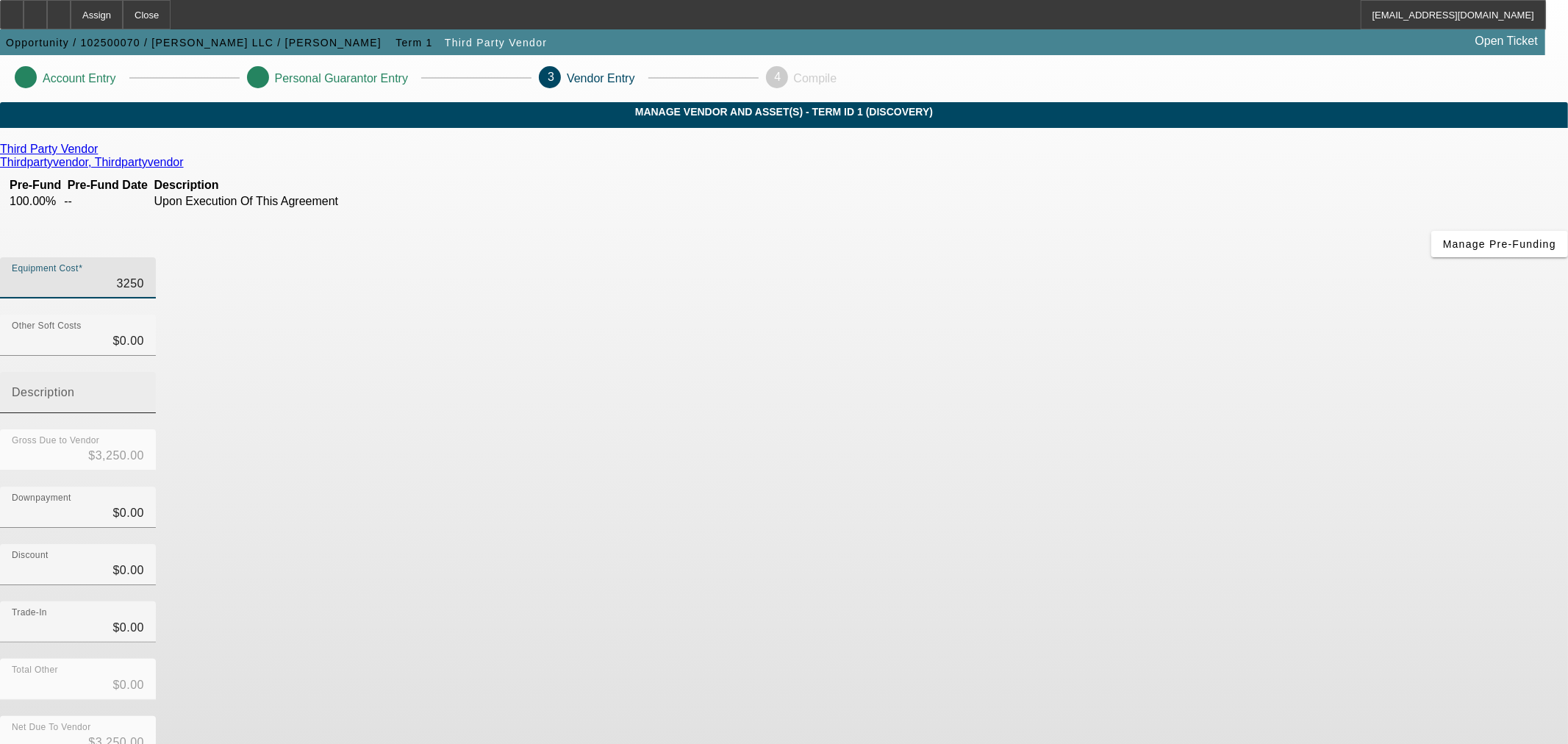
type input "$32,500.00"
click at [1166, 429] on div "Gross Due to Vendor $32,500.00" at bounding box center [784, 457] width 1568 height 57
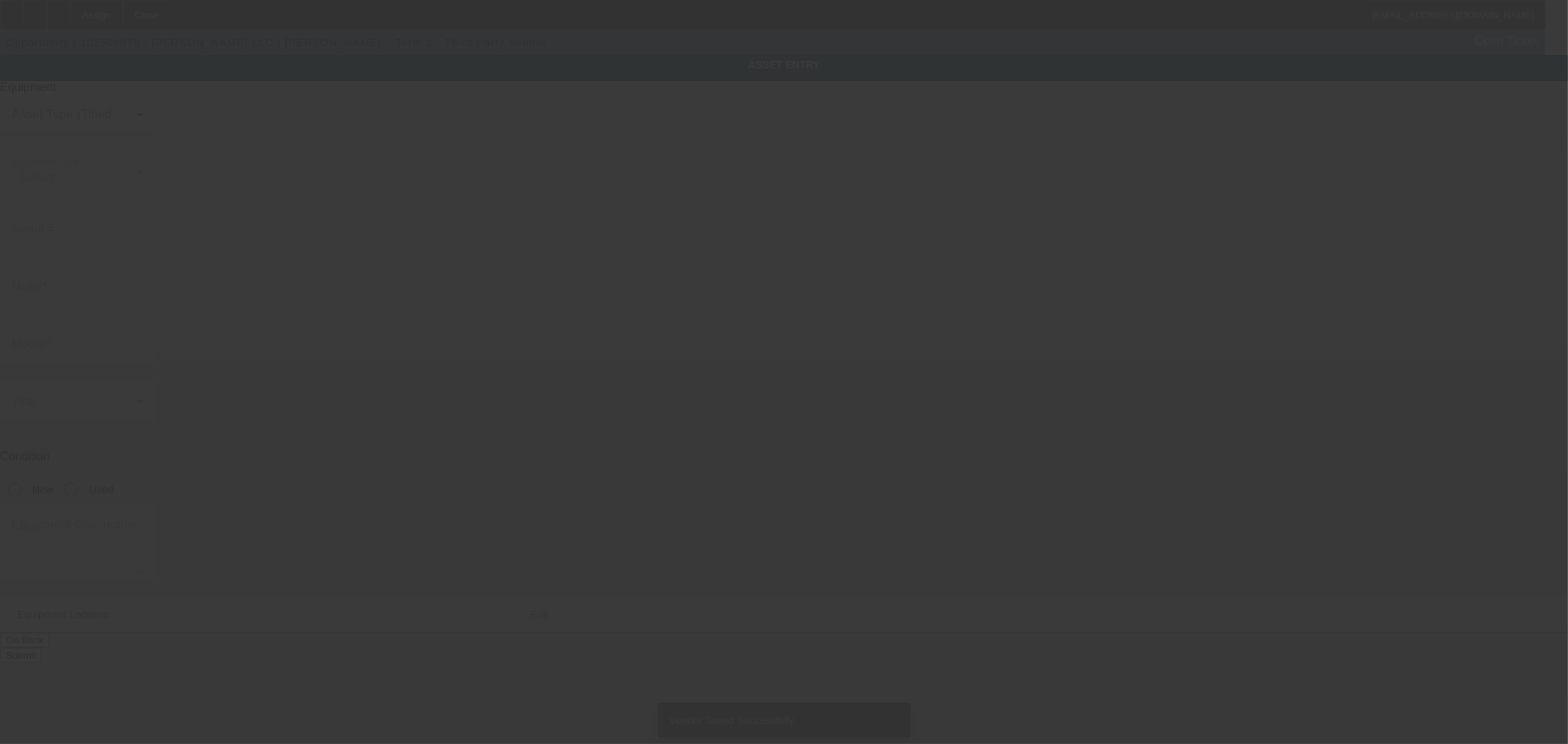
type textarea "Kid Stkid; Make: John Deere; Model: 324G"
type input "PO Box 496"
type input "Ashburn"
type input "20146"
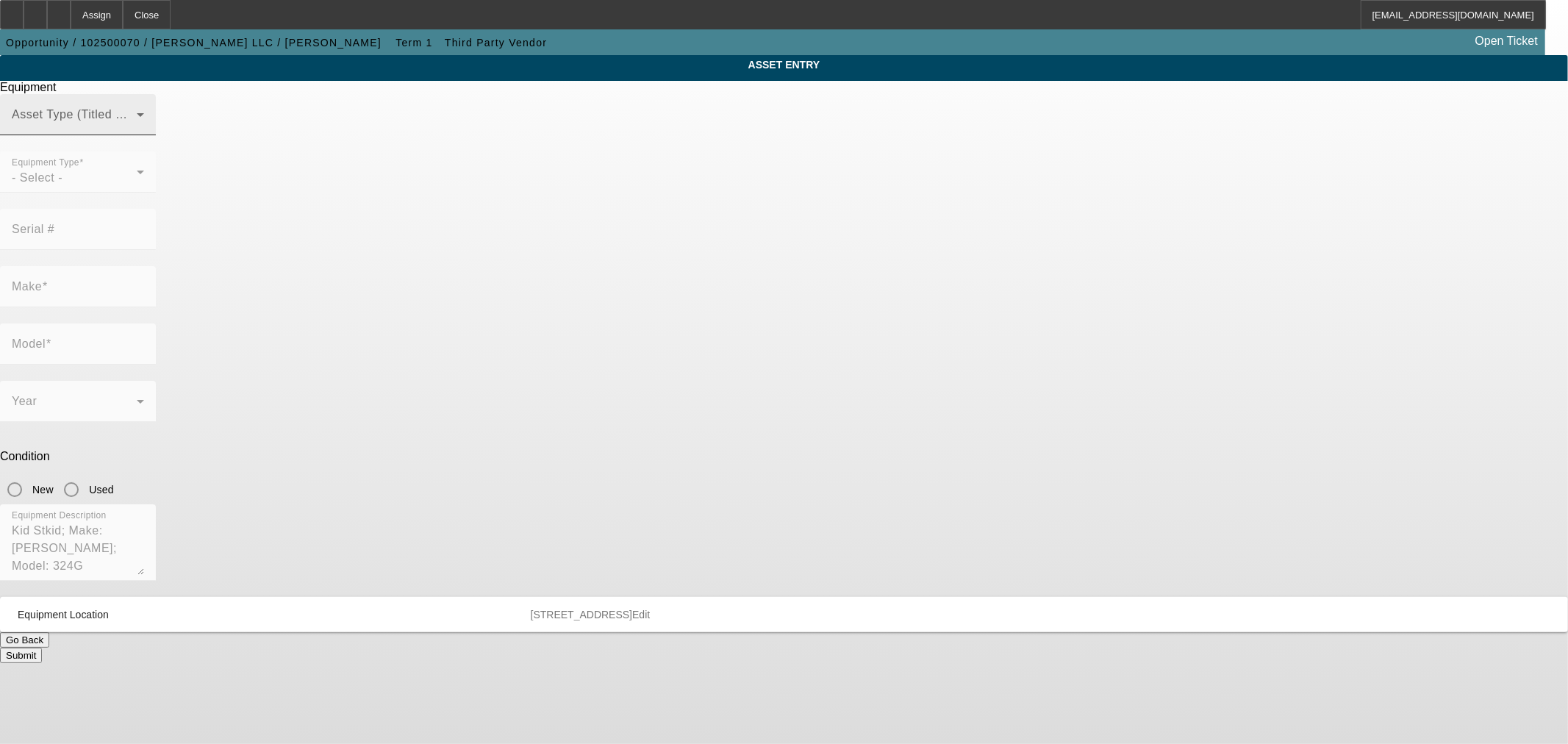
click at [136, 129] on span at bounding box center [74, 121] width 124 height 18
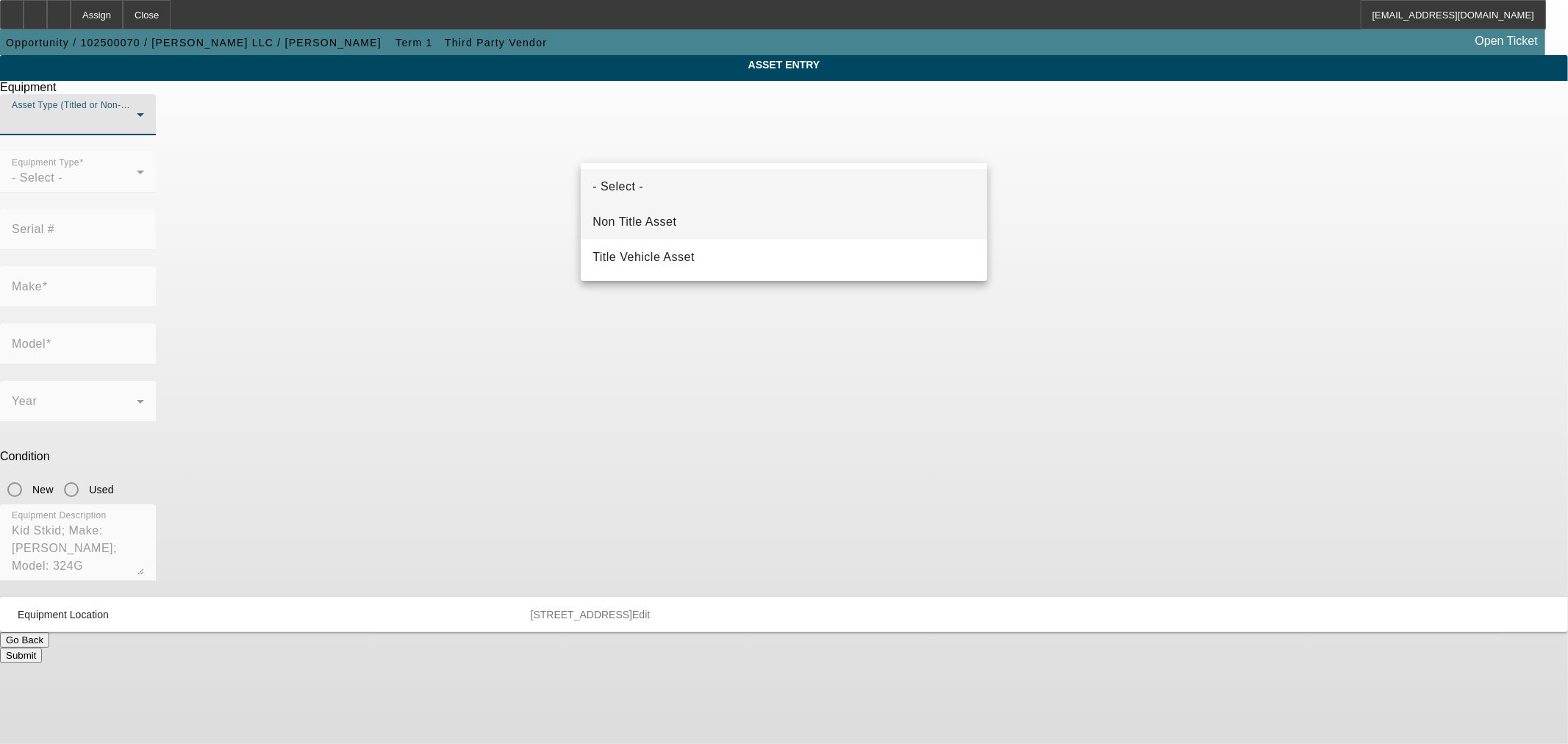
click at [664, 225] on span "Non Title Asset" at bounding box center [634, 222] width 84 height 18
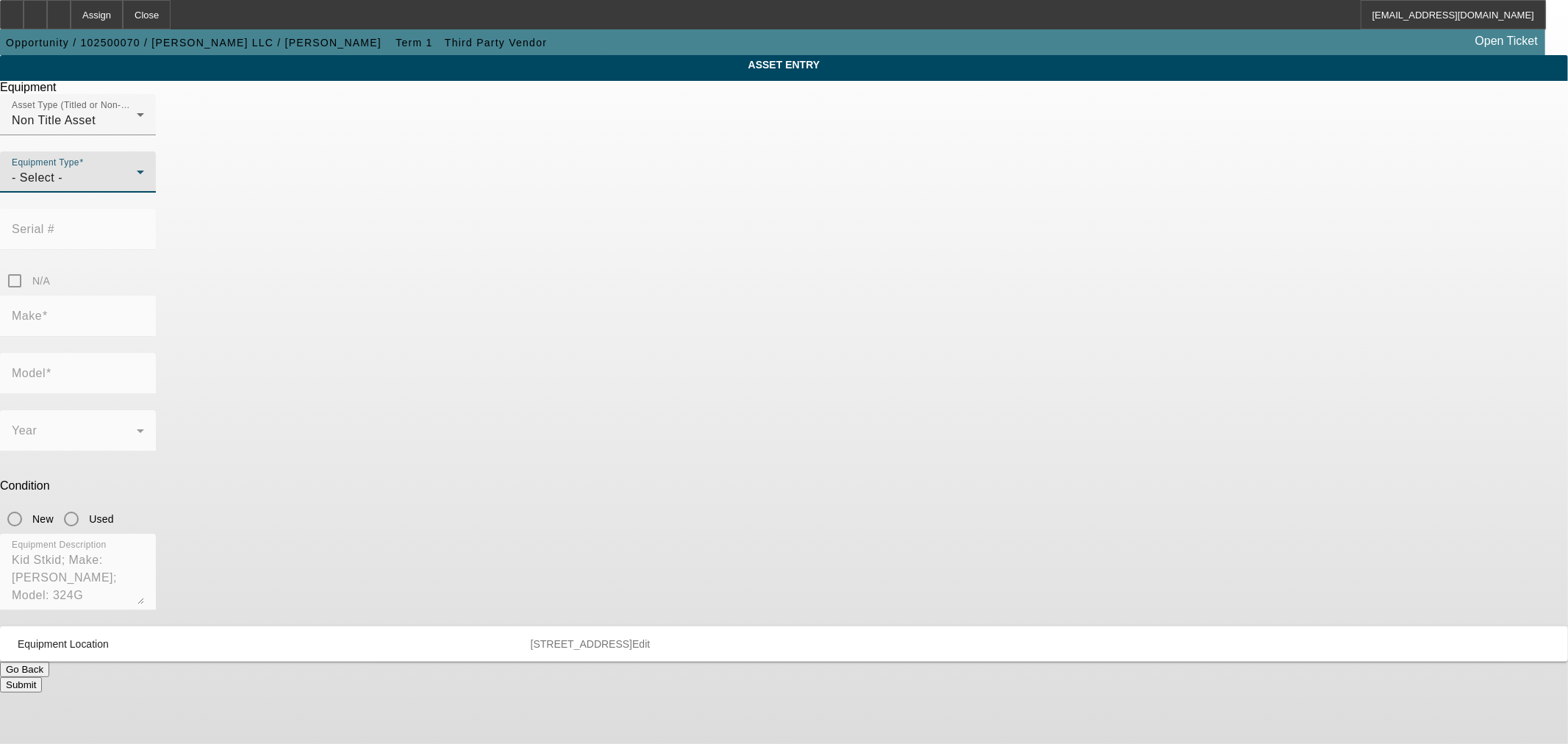
click at [136, 187] on div "- Select -" at bounding box center [74, 178] width 124 height 18
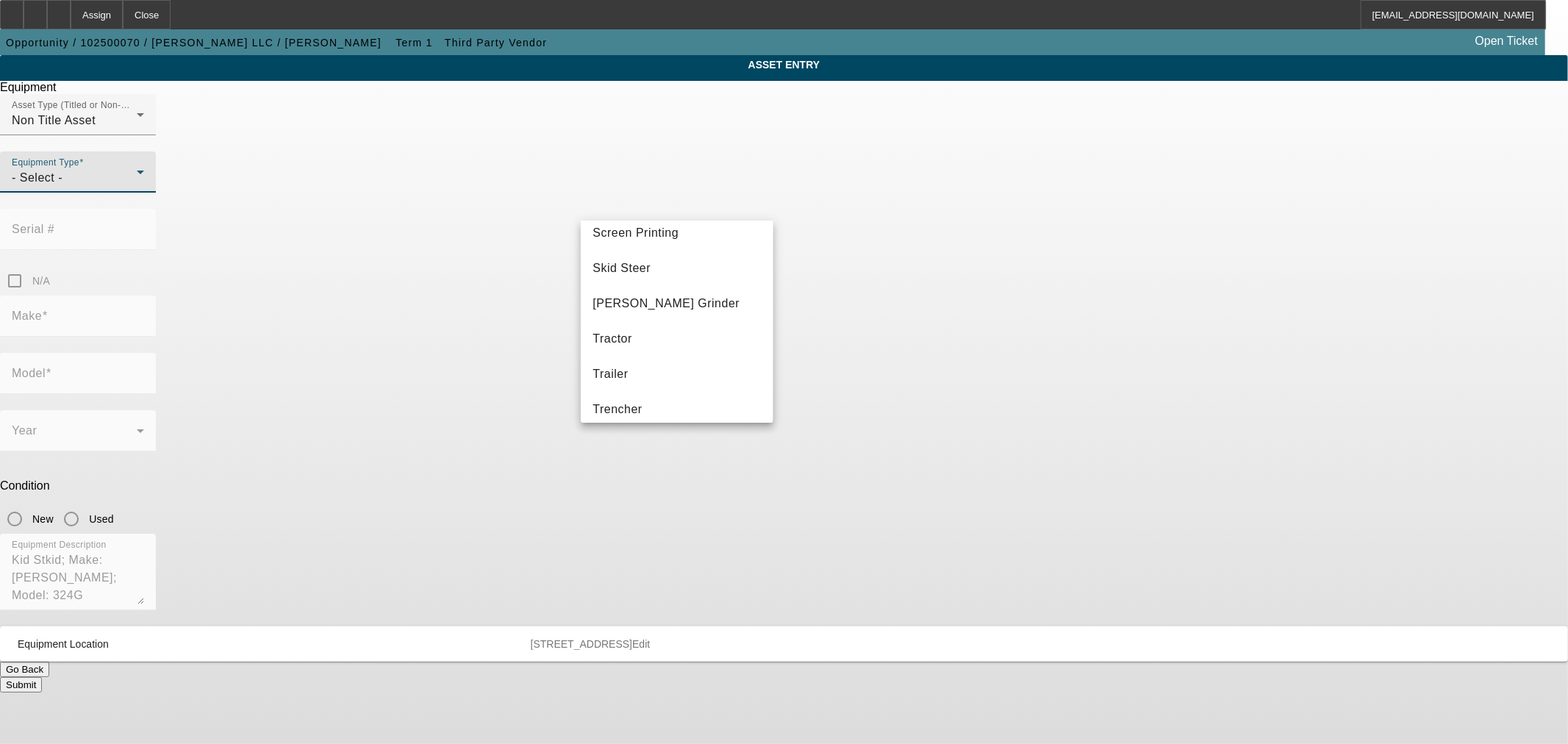
scroll to position [245, 0]
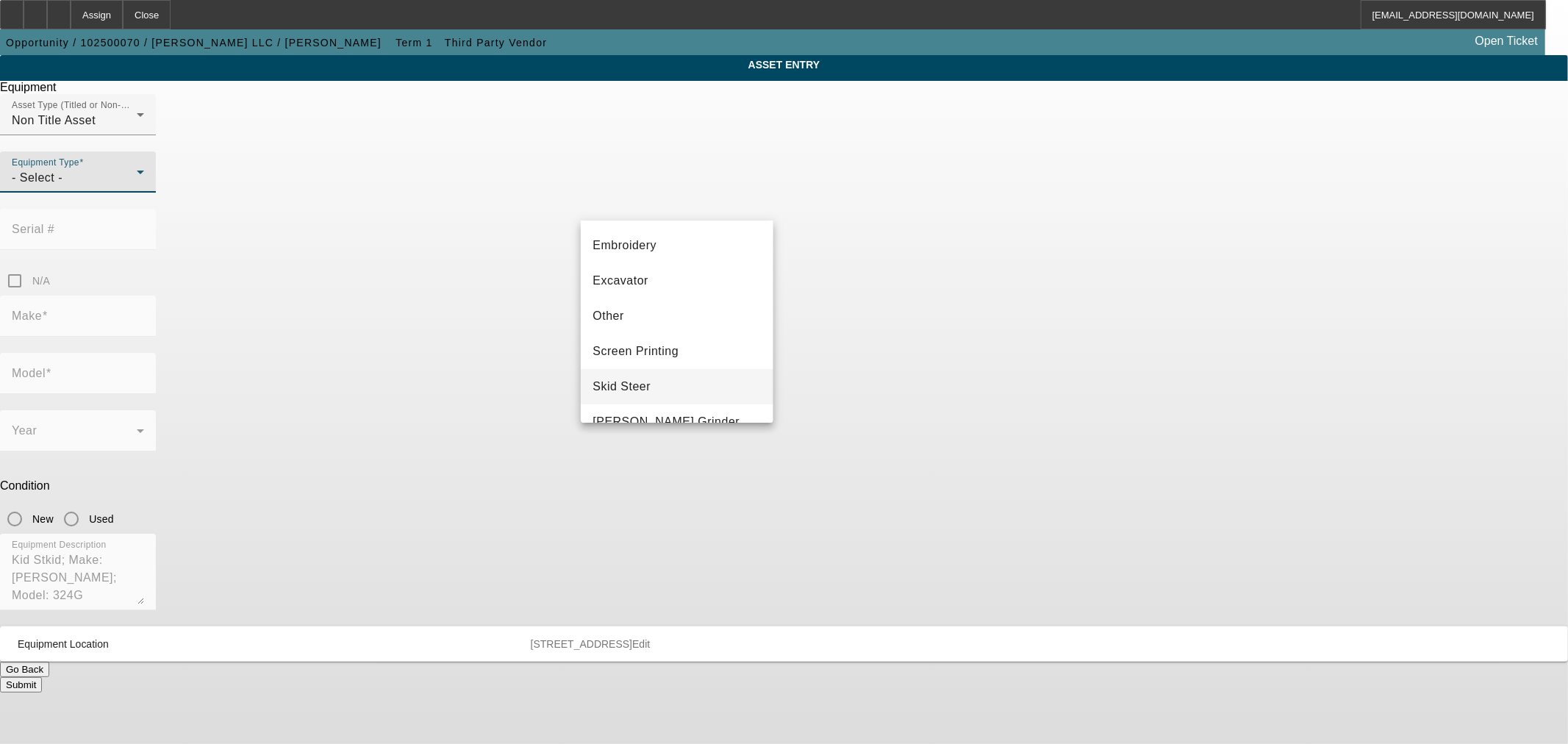
click at [658, 390] on mat-option "Skid Steer" at bounding box center [677, 386] width 192 height 36
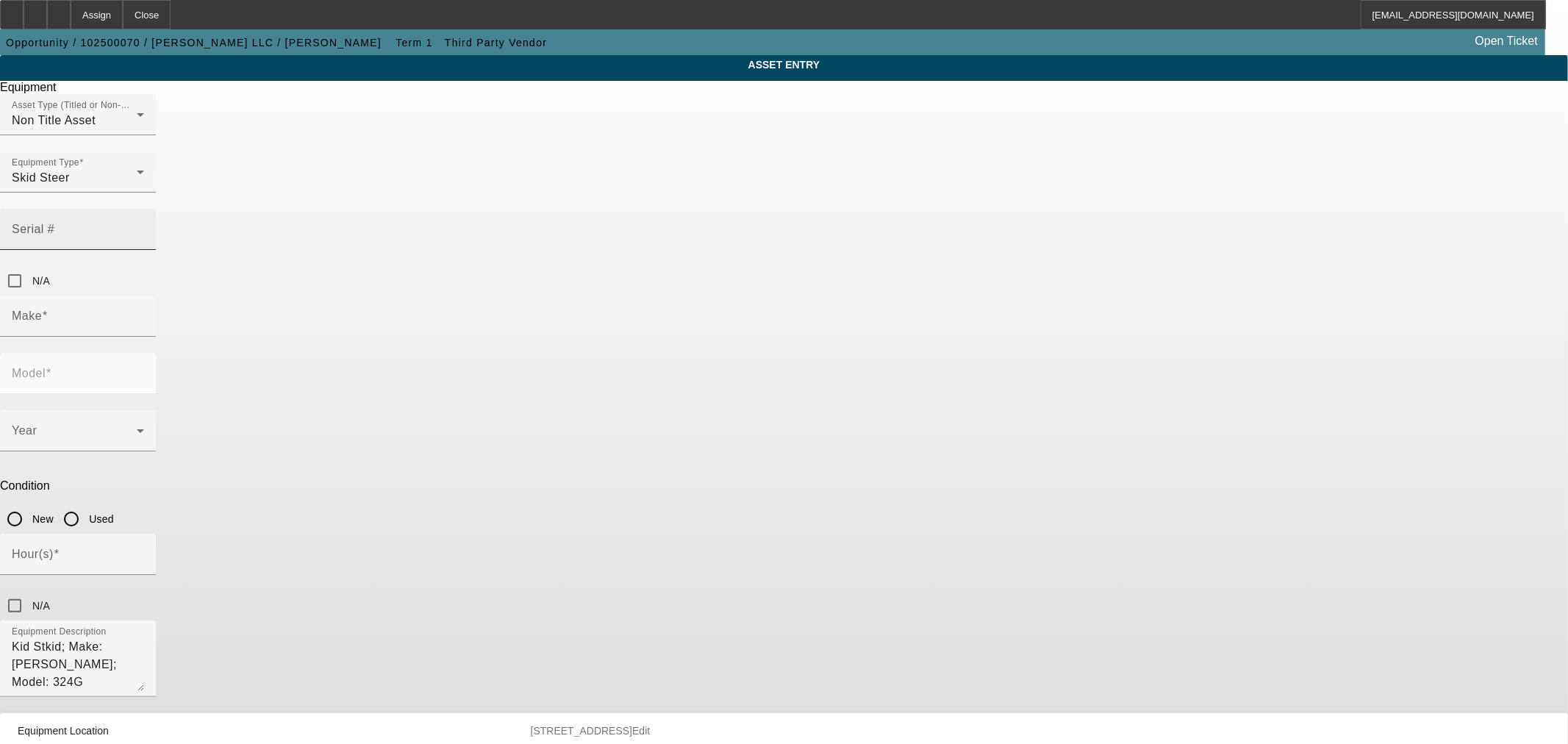
click at [144, 226] on input "Serial #" at bounding box center [78, 235] width 132 height 18
paste input "1TO324GMLLJ387452"
type input "1TO324GMLLJ387452"
click at [156, 208] on div at bounding box center [78, 201] width 156 height 16
click at [47, 309] on span at bounding box center [44, 315] width 6 height 13
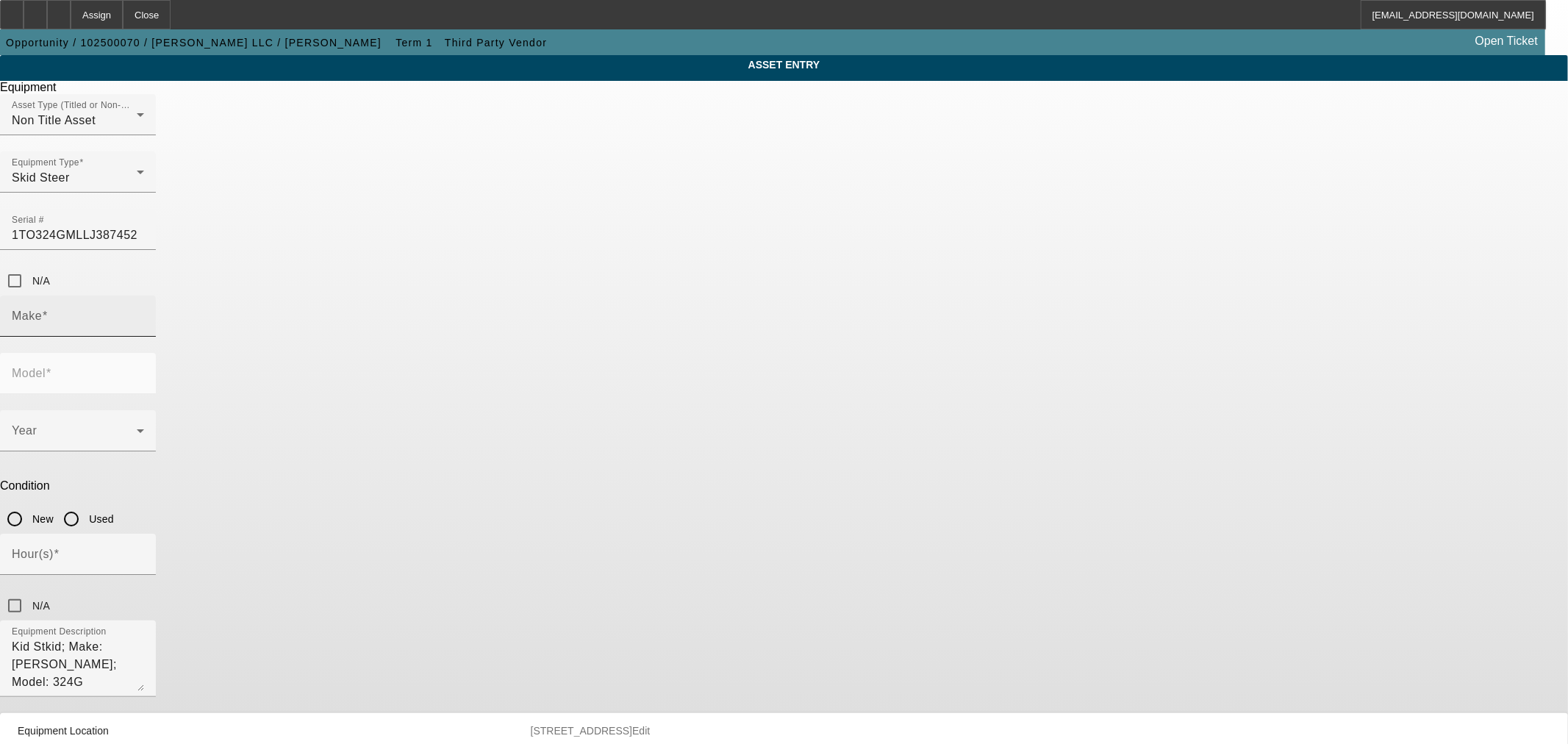
click at [144, 313] on input "Make" at bounding box center [78, 322] width 132 height 18
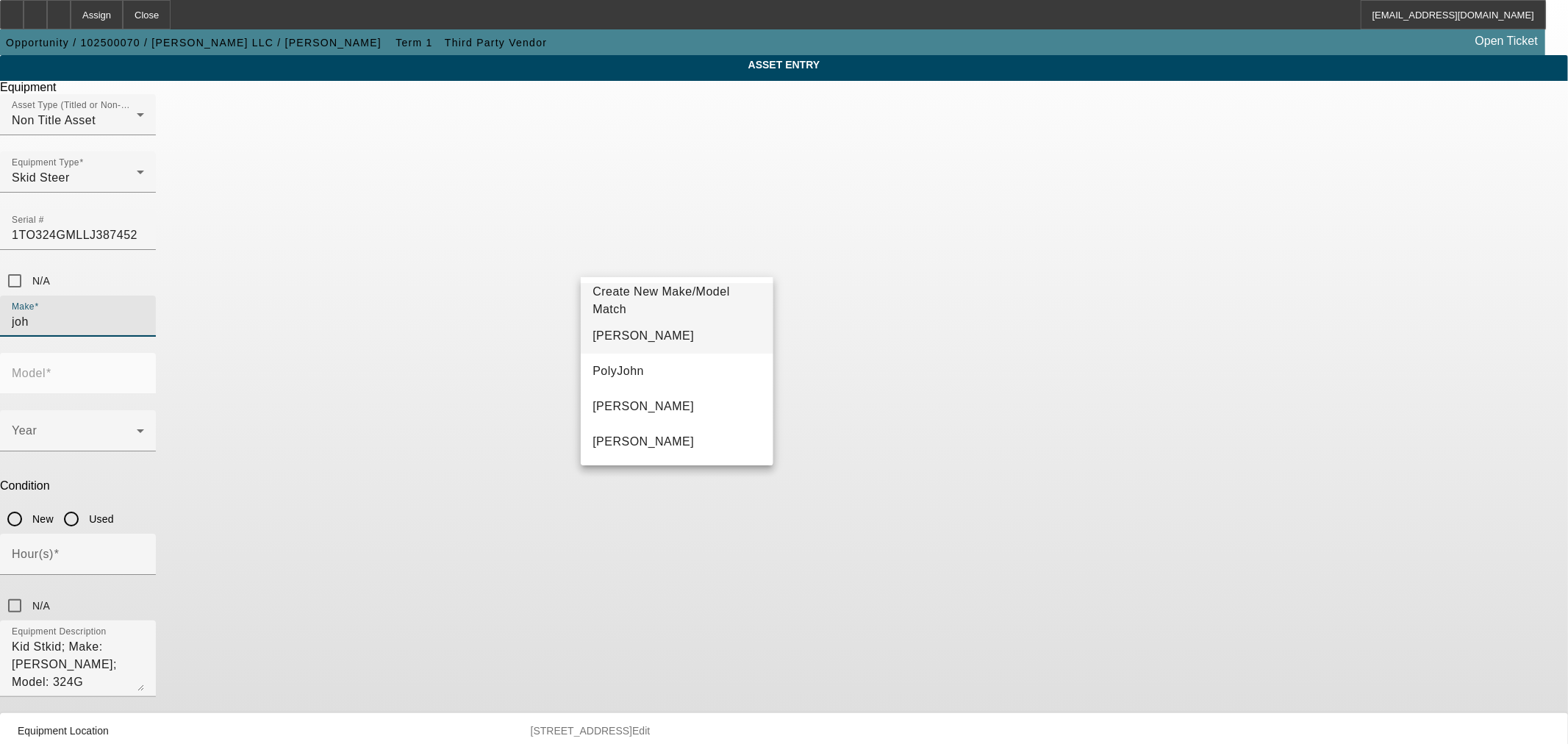
click at [658, 322] on mat-option "John Deere" at bounding box center [677, 336] width 192 height 36
type input "John Deere"
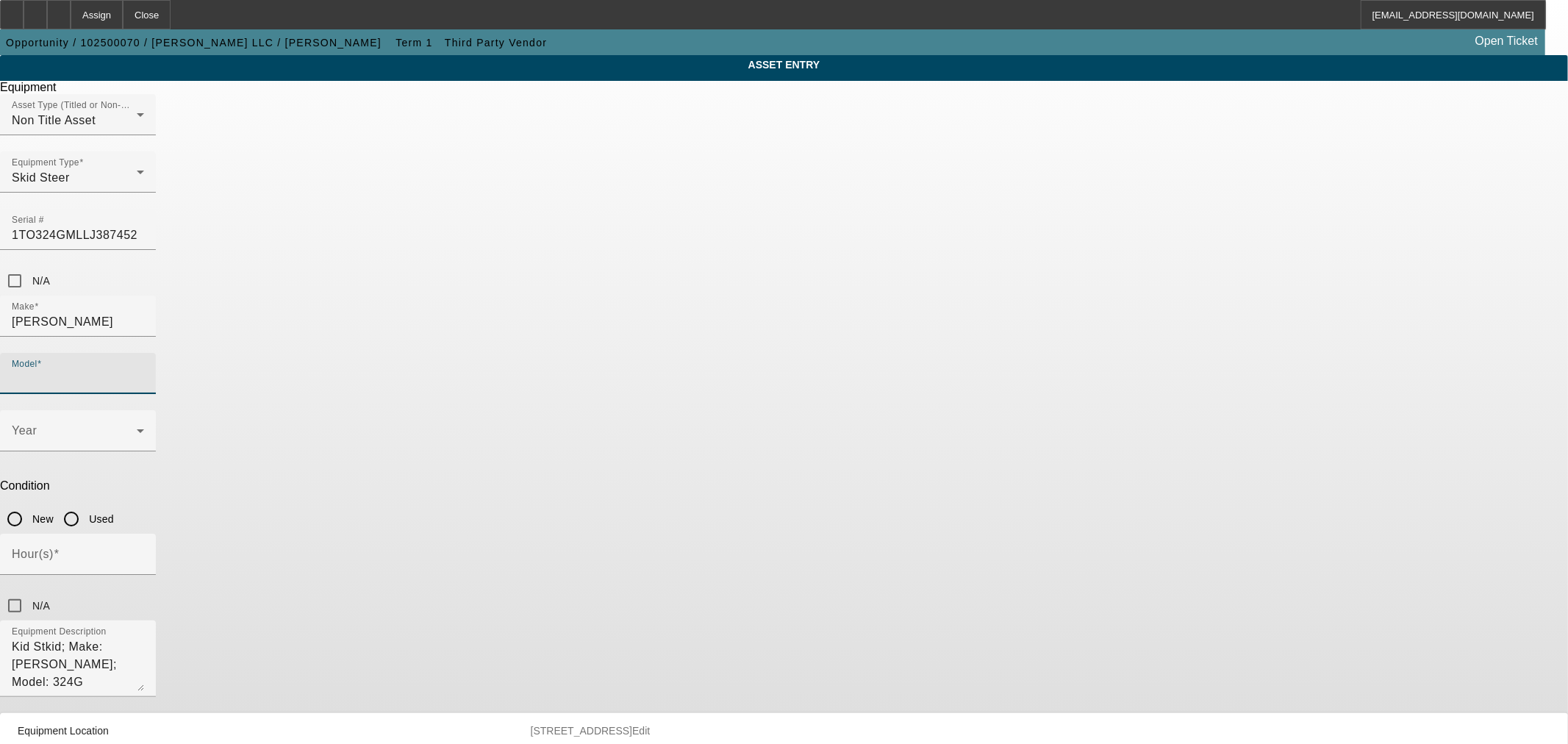
click at [144, 371] on input "Model" at bounding box center [78, 379] width 132 height 18
type input "324G"
click at [851, 291] on span "Create New Make/Model Match" at bounding box center [891, 300] width 168 height 36
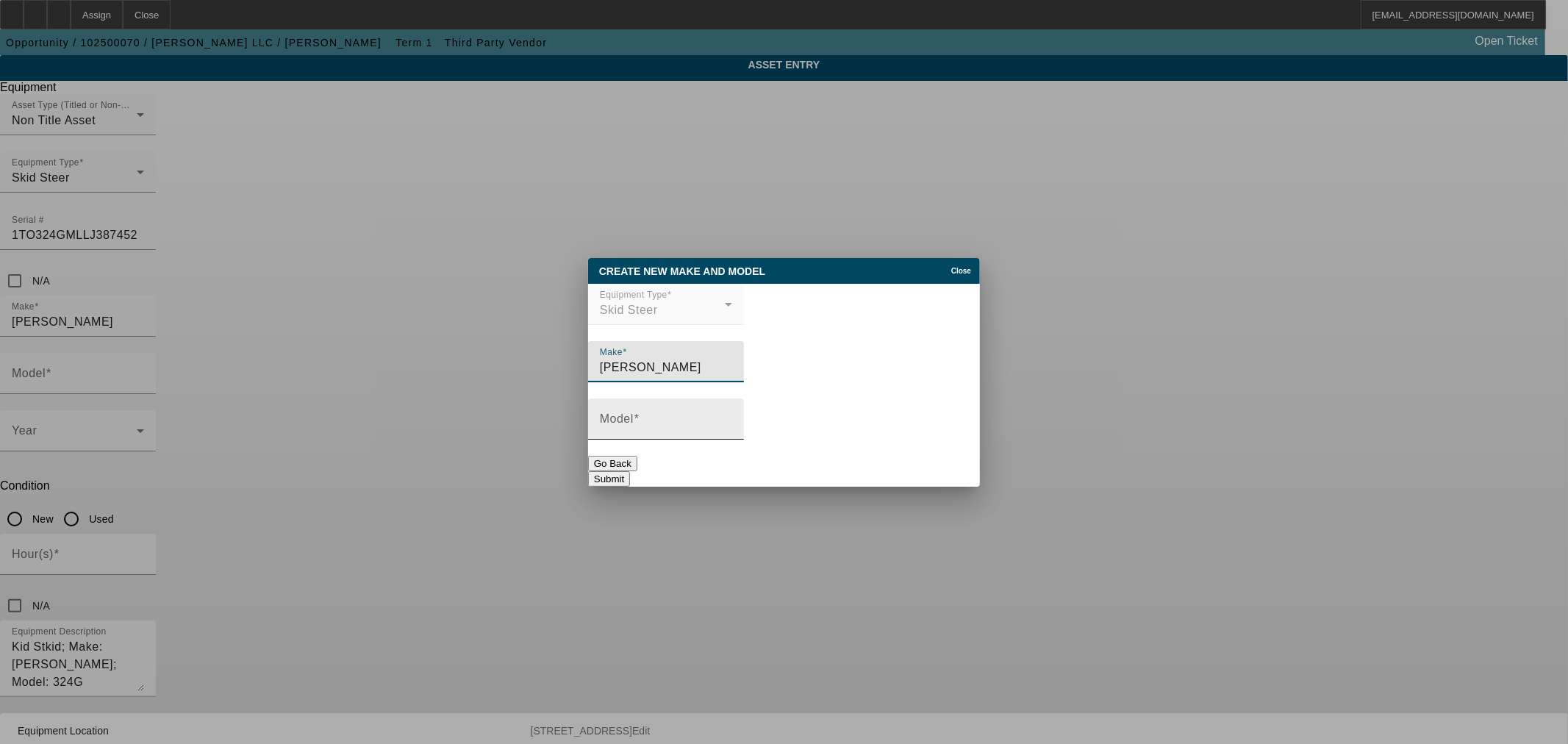
click at [703, 422] on input "Model" at bounding box center [666, 425] width 132 height 18
type input "324G"
click at [629, 471] on button "Submit" at bounding box center [609, 479] width 41 height 16
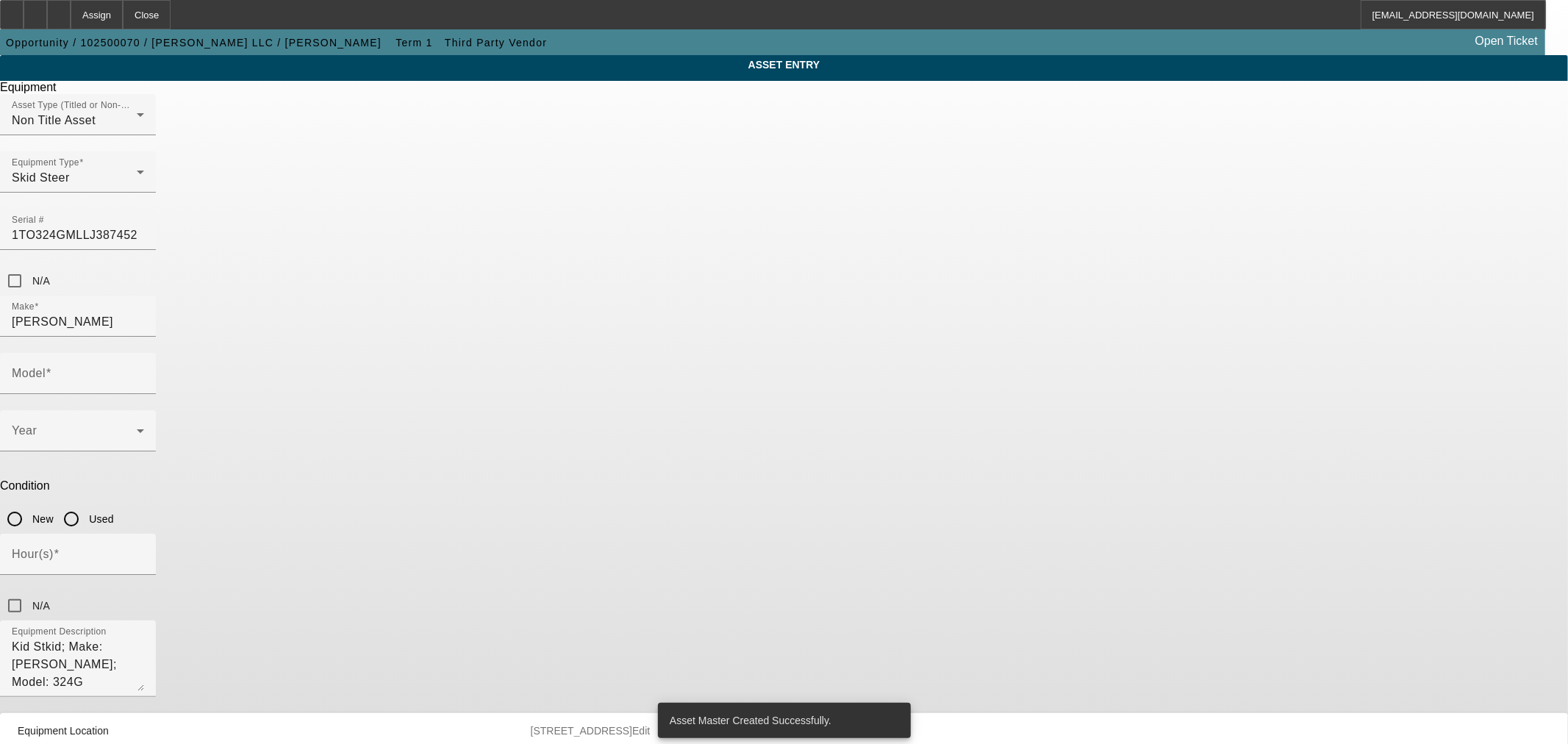
type input "324G"
click at [86, 504] on input "Used" at bounding box center [71, 519] width 30 height 30
radio input "true"
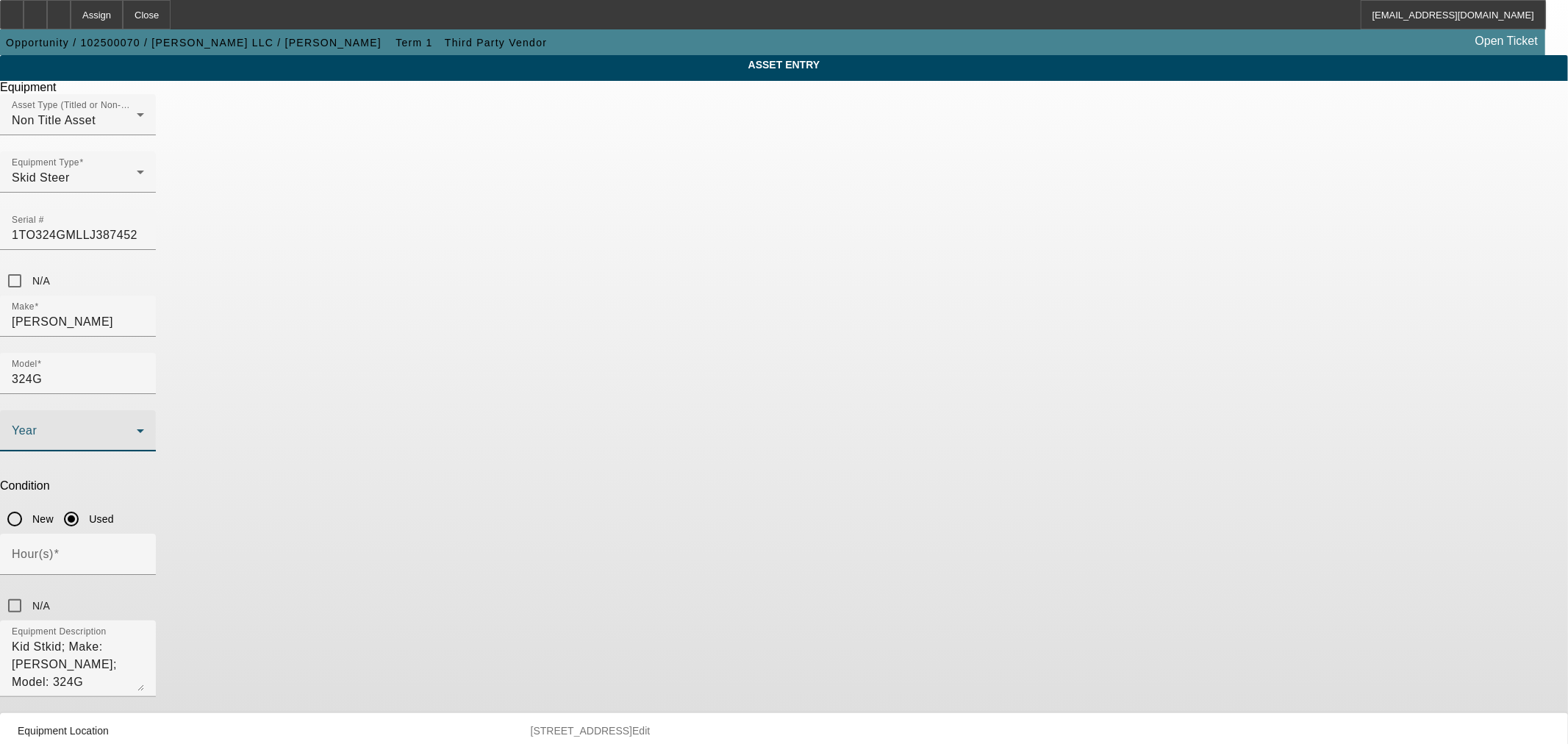
click at [136, 428] on span at bounding box center [74, 437] width 124 height 18
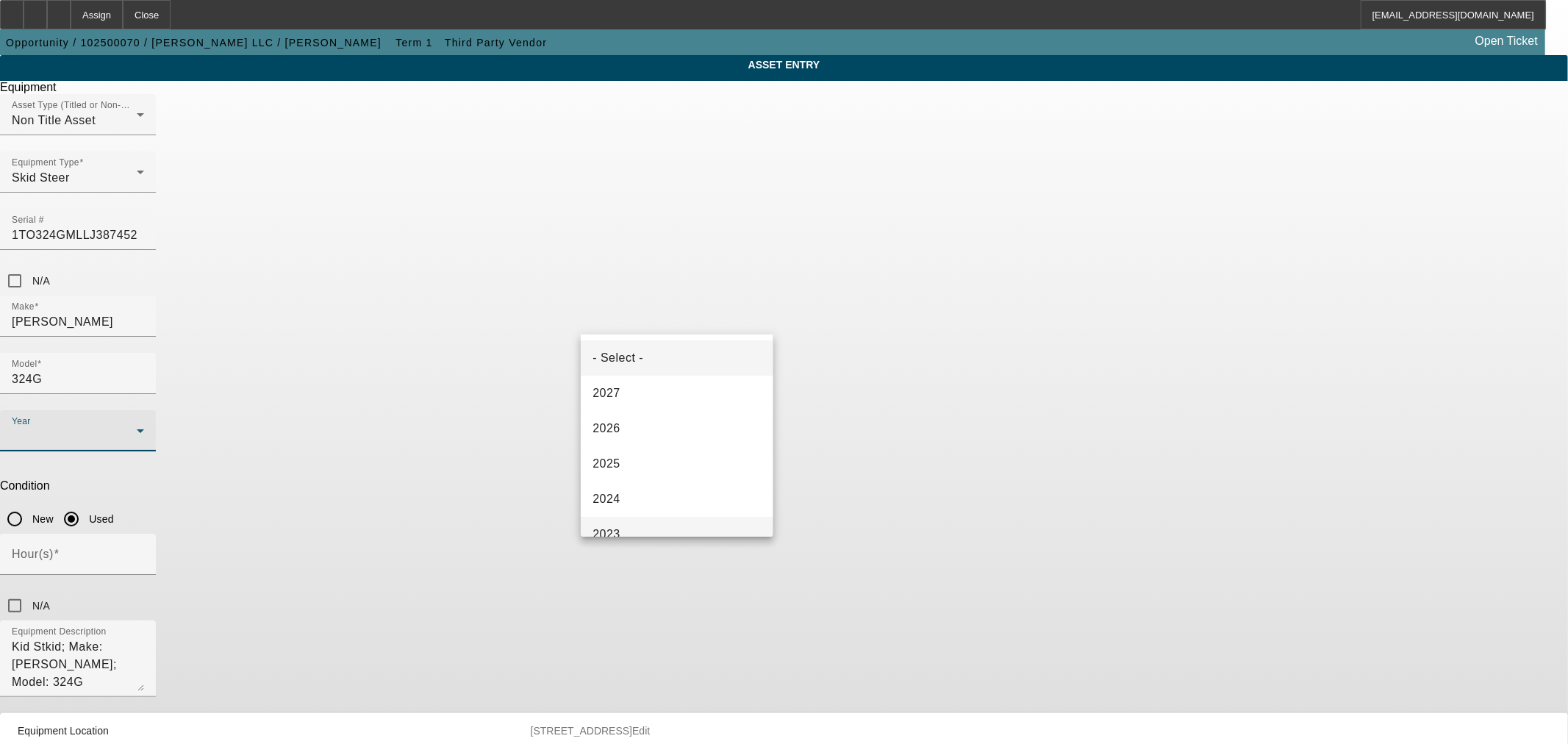
click at [642, 522] on mat-option "2023" at bounding box center [677, 535] width 192 height 36
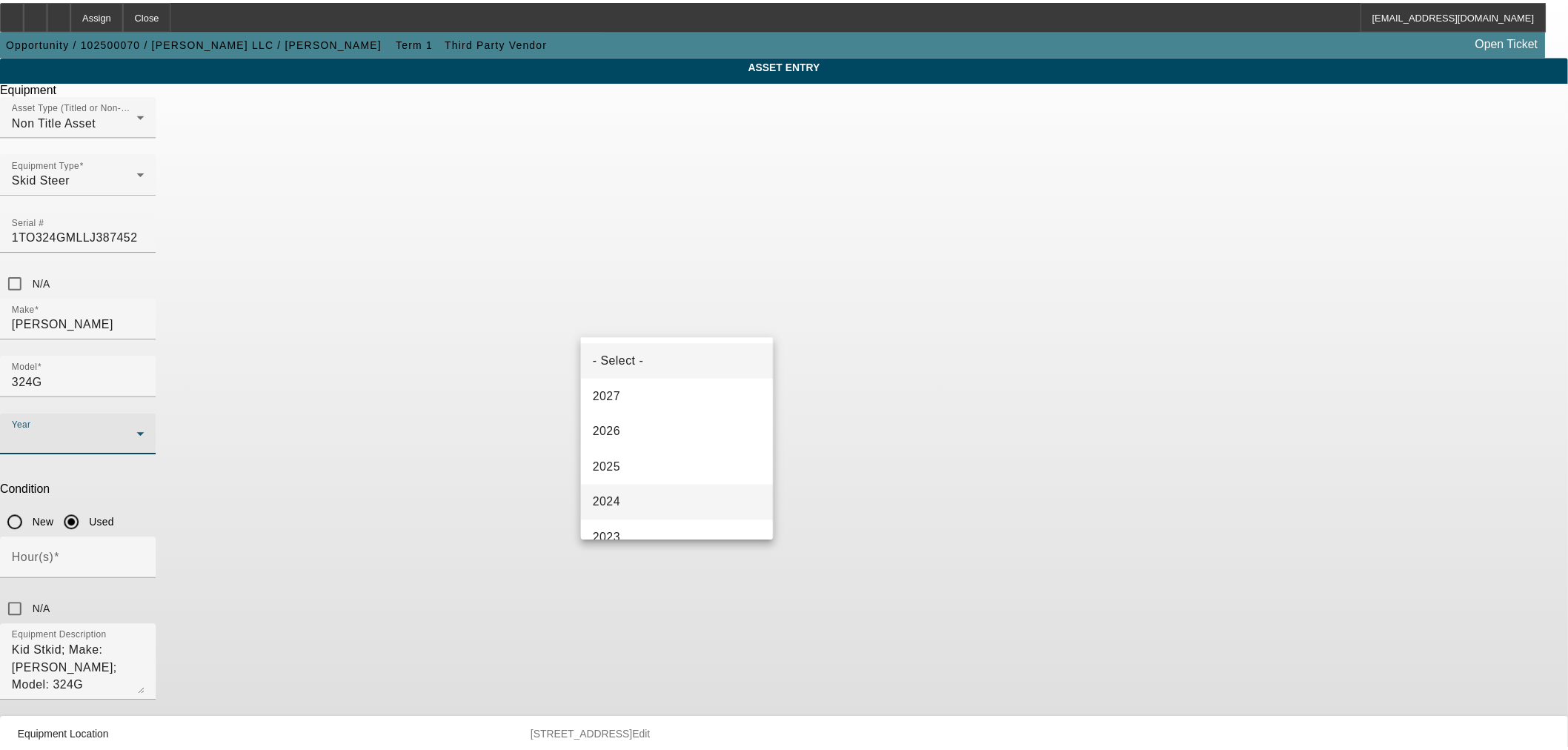
scroll to position [0, 0]
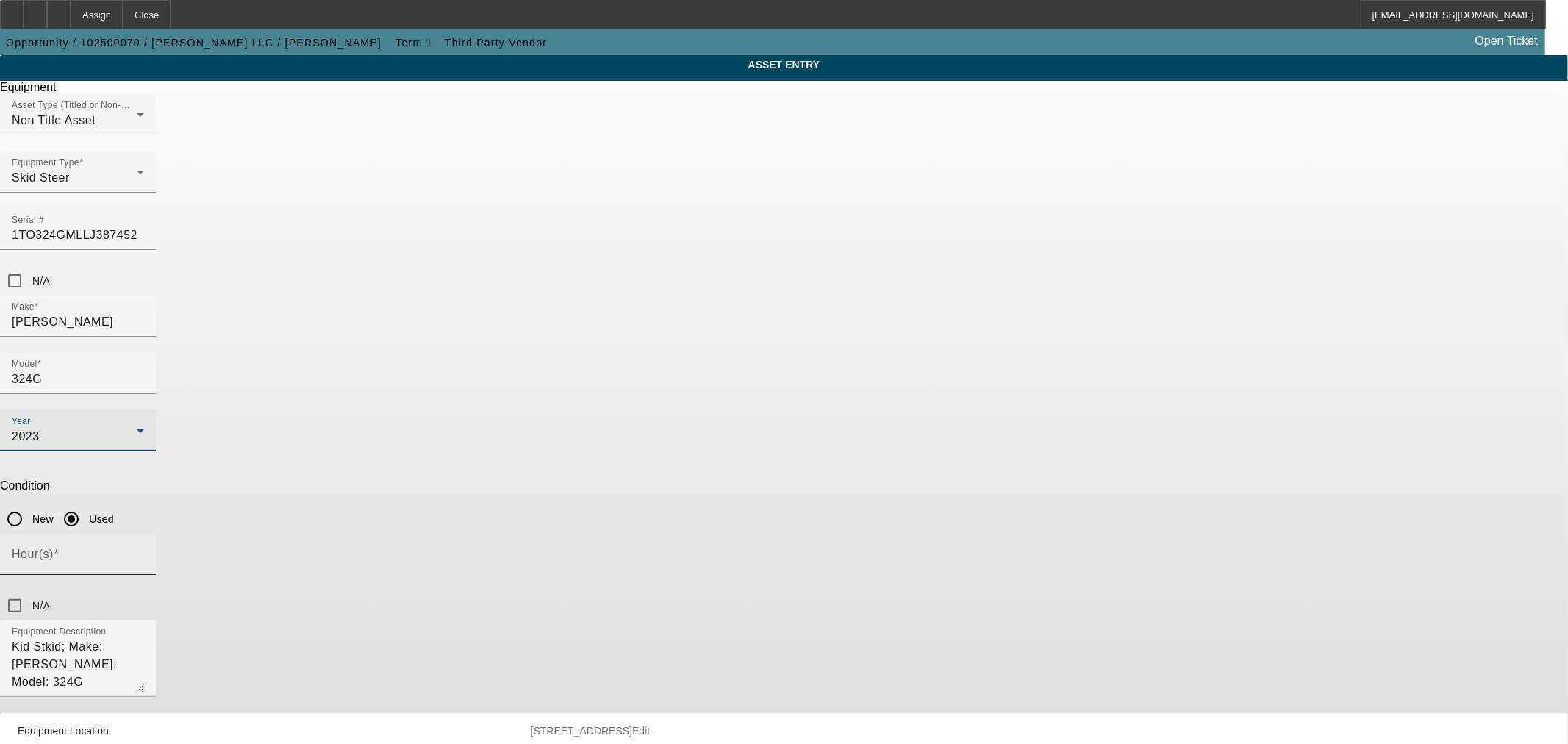
drag, startPoint x: 737, startPoint y: 369, endPoint x: 706, endPoint y: 376, distance: 31.8
click at [144, 551] on input "Hour(s)" at bounding box center [78, 560] width 132 height 18
type input "820"
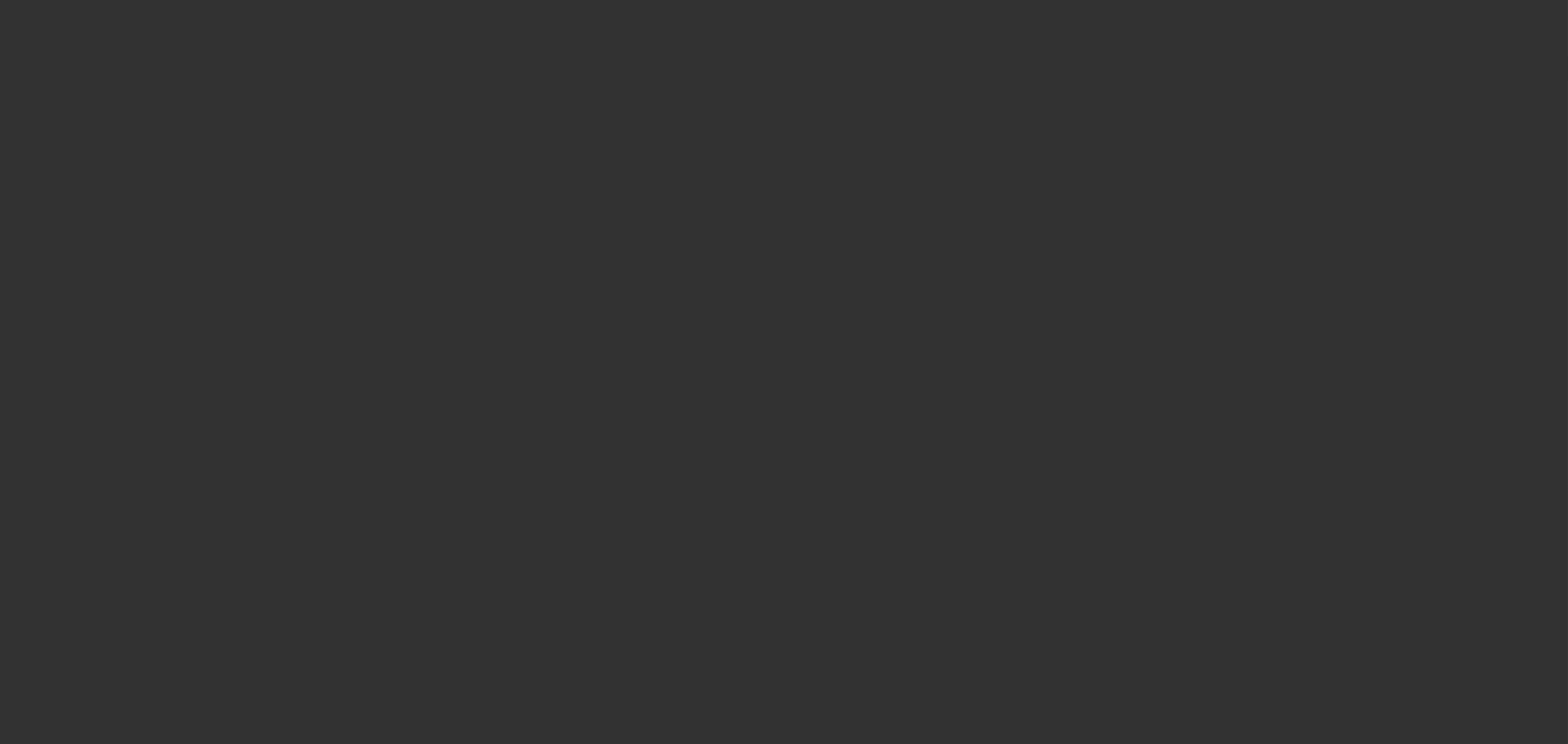
type input "$32,500.00"
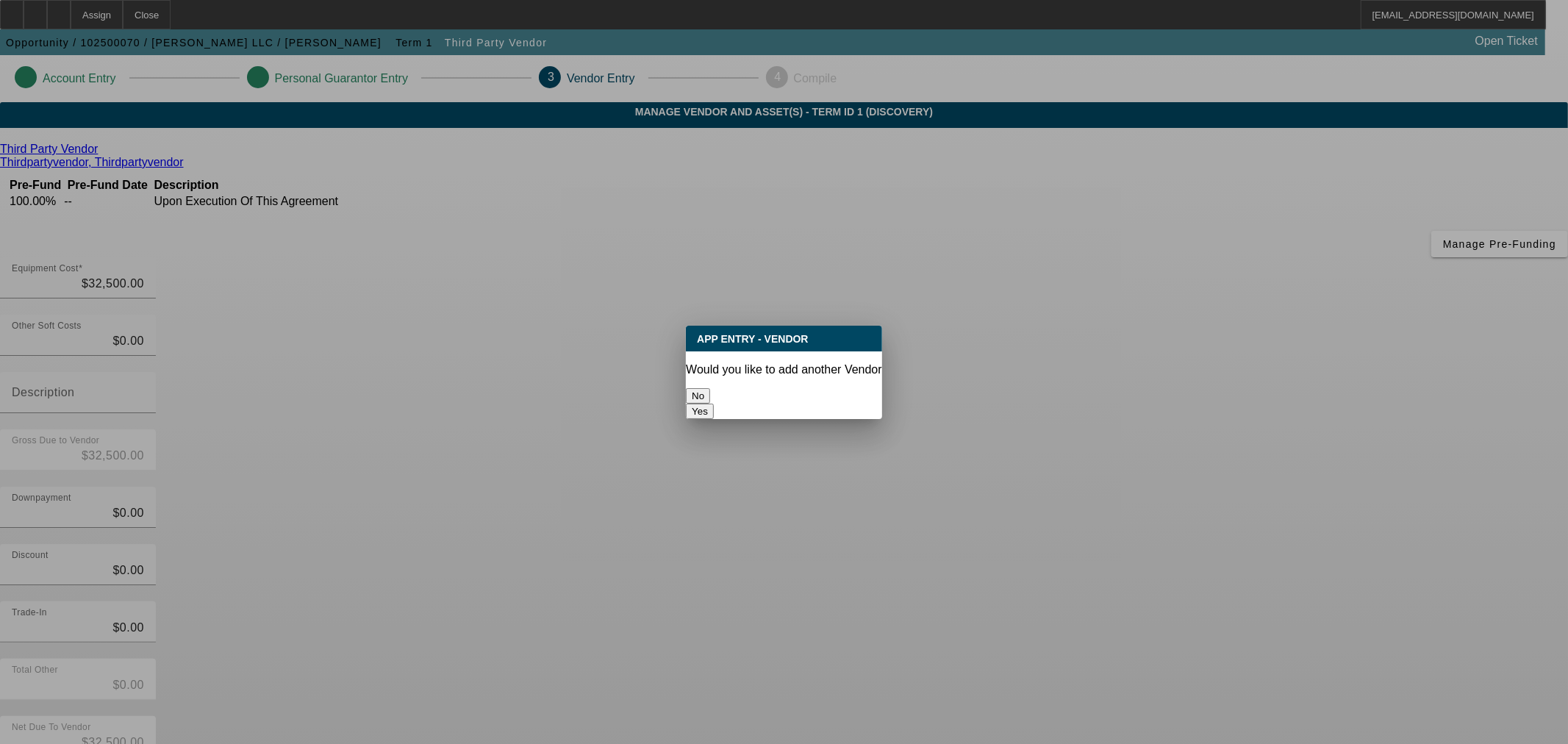
click at [710, 392] on button "No" at bounding box center [698, 396] width 25 height 16
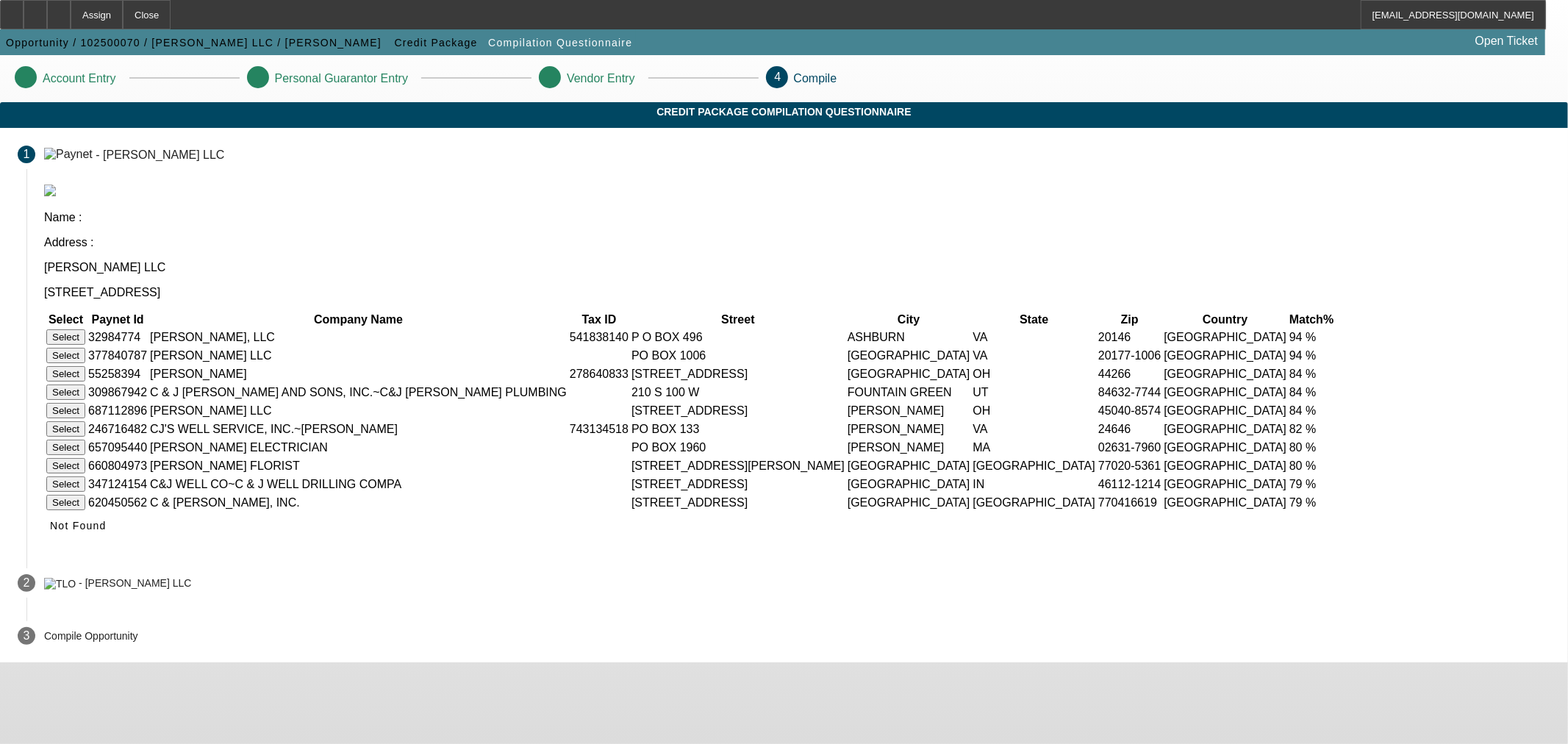
click at [85, 329] on button "Select" at bounding box center [65, 337] width 39 height 16
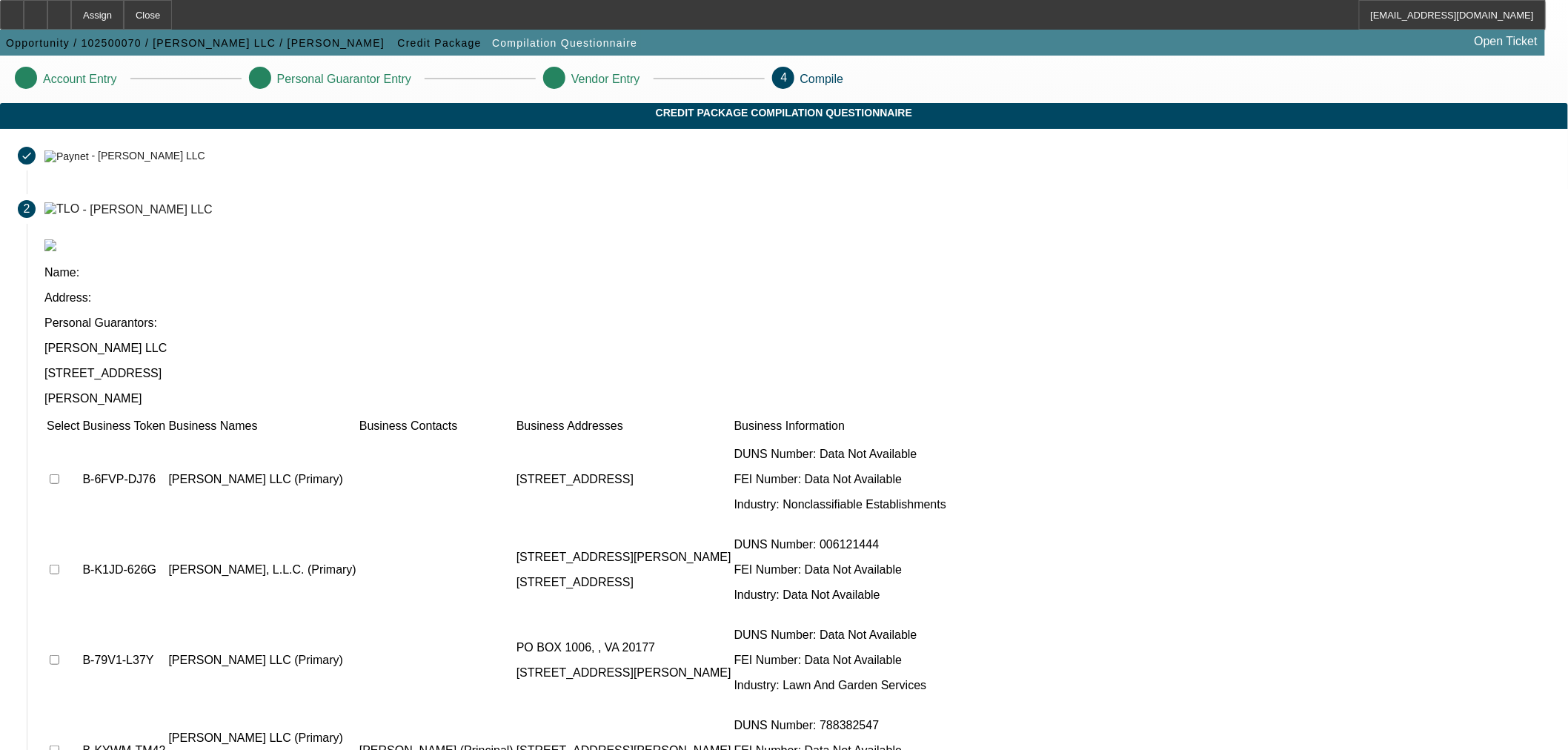
click at [80, 616] on td at bounding box center [63, 659] width 34 height 89
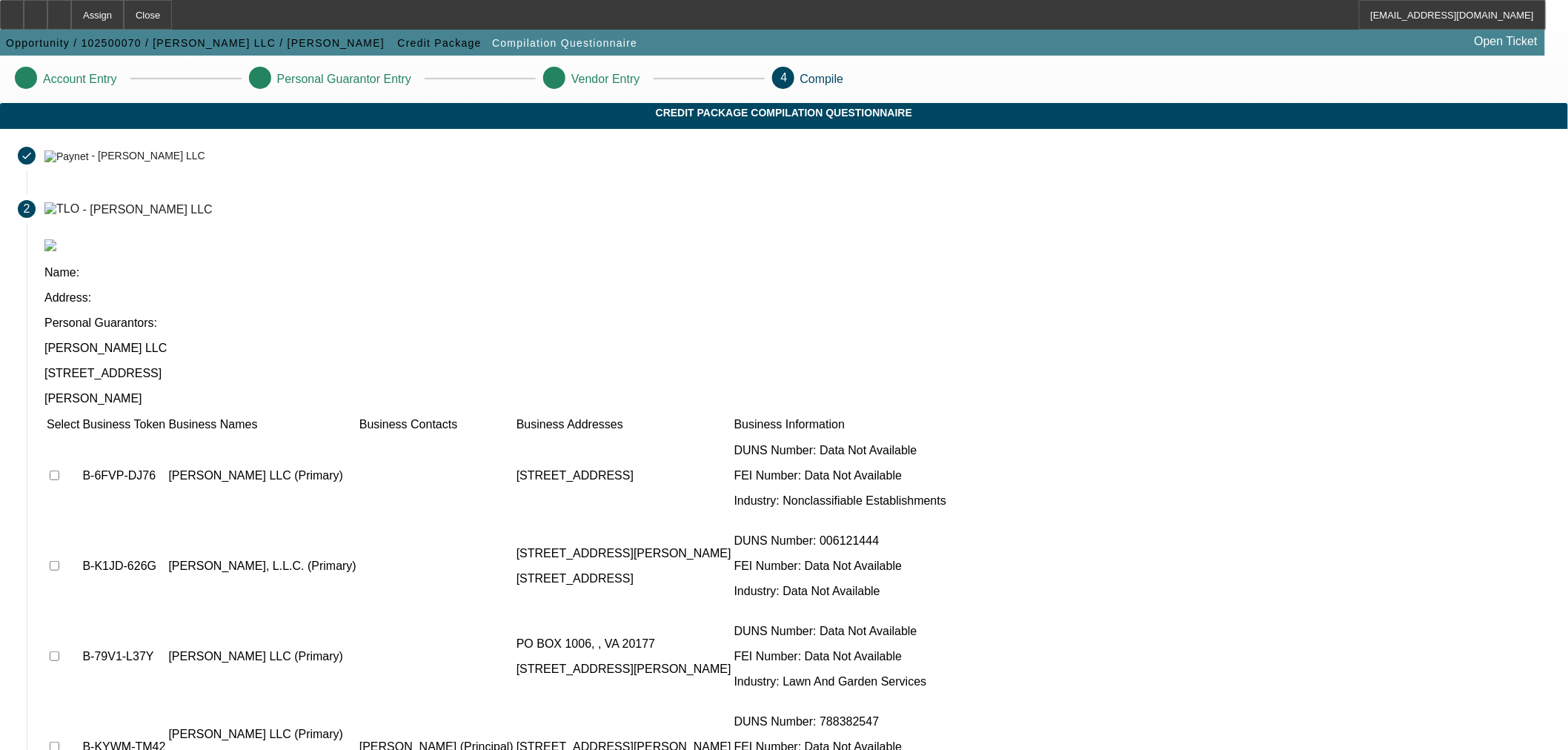
scroll to position [4, 0]
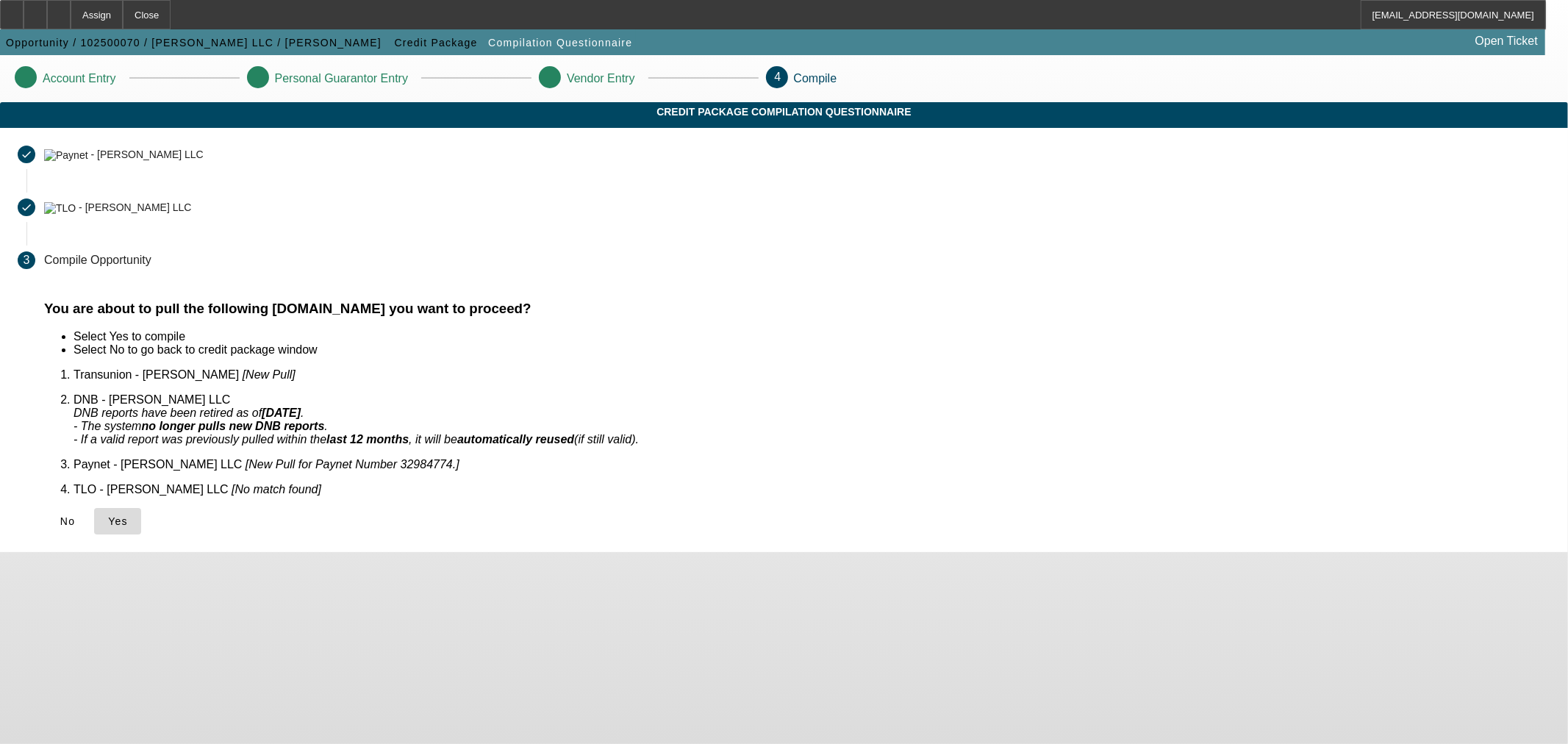
click at [141, 509] on span at bounding box center [118, 522] width 47 height 36
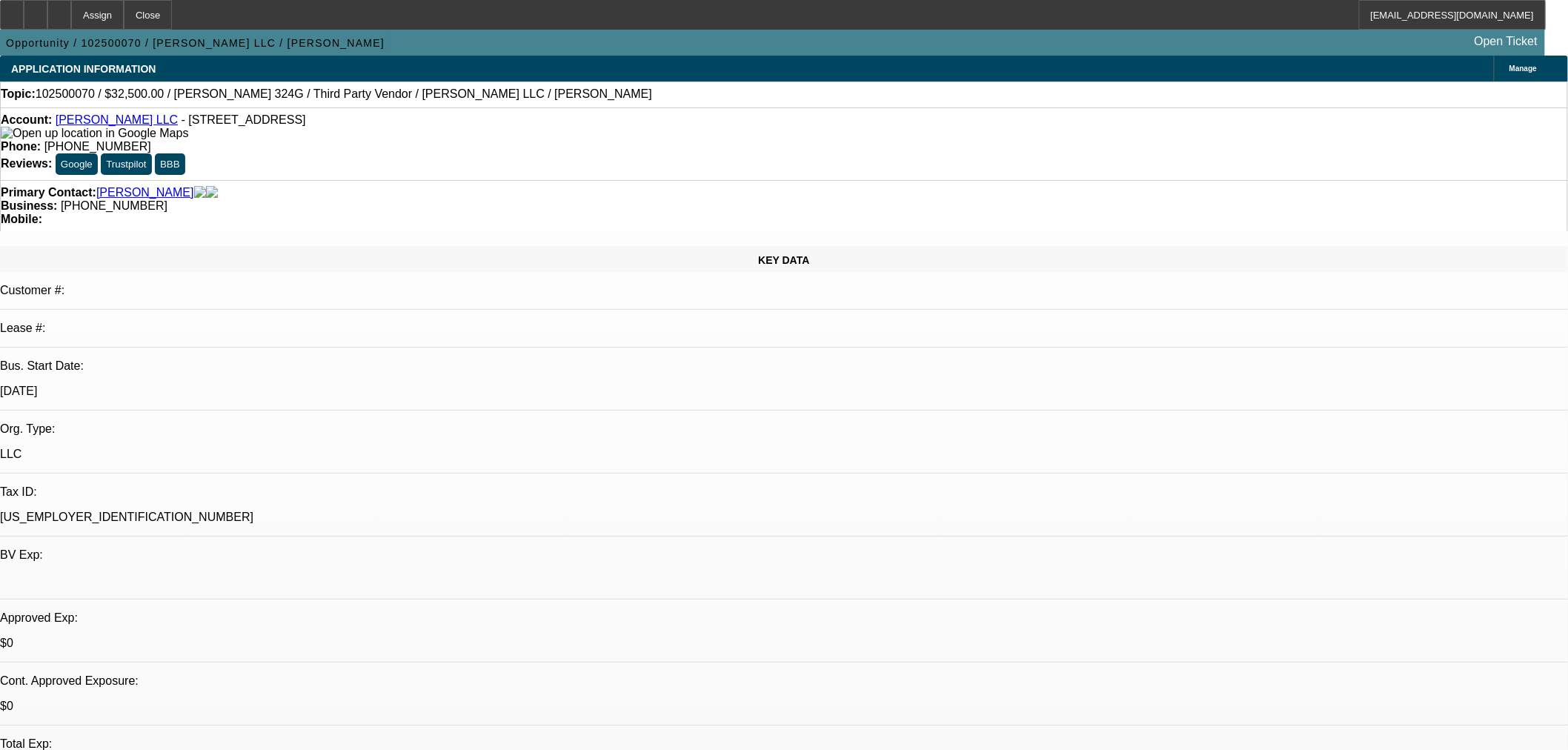
select select "0"
select select "2"
select select "0.1"
select select "4"
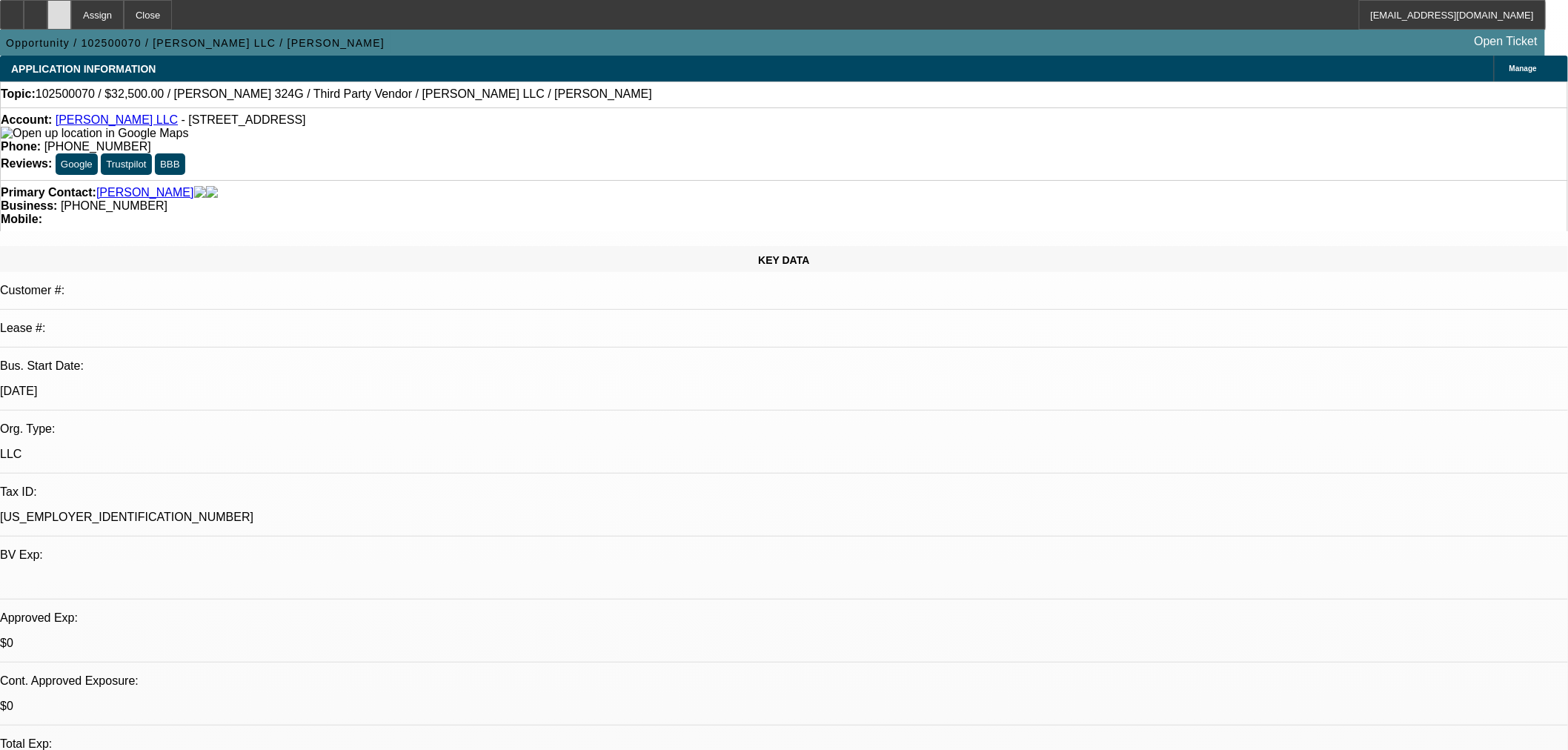
click at [71, 24] on div at bounding box center [60, 15] width 24 height 30
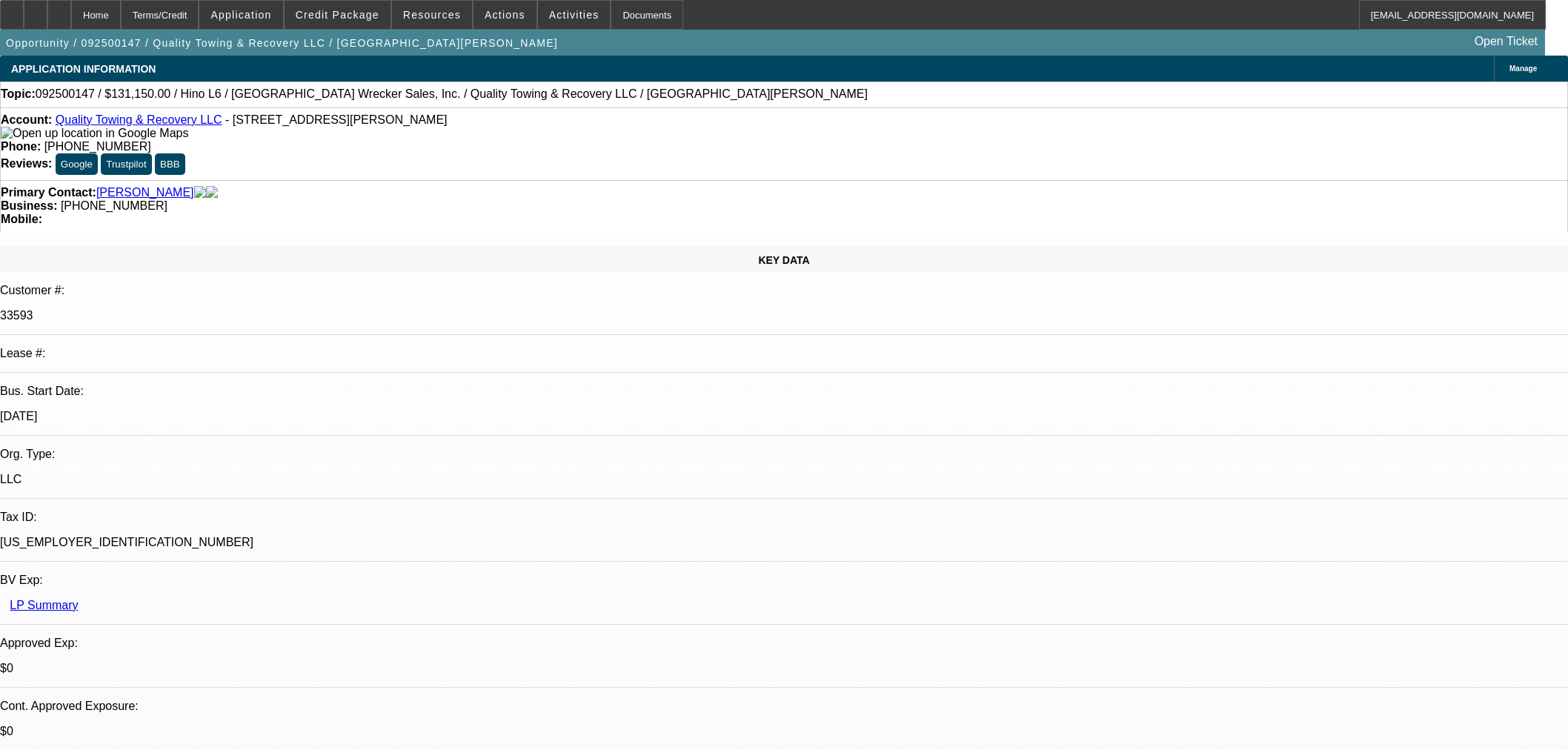
select select "0"
select select "6"
select select "0"
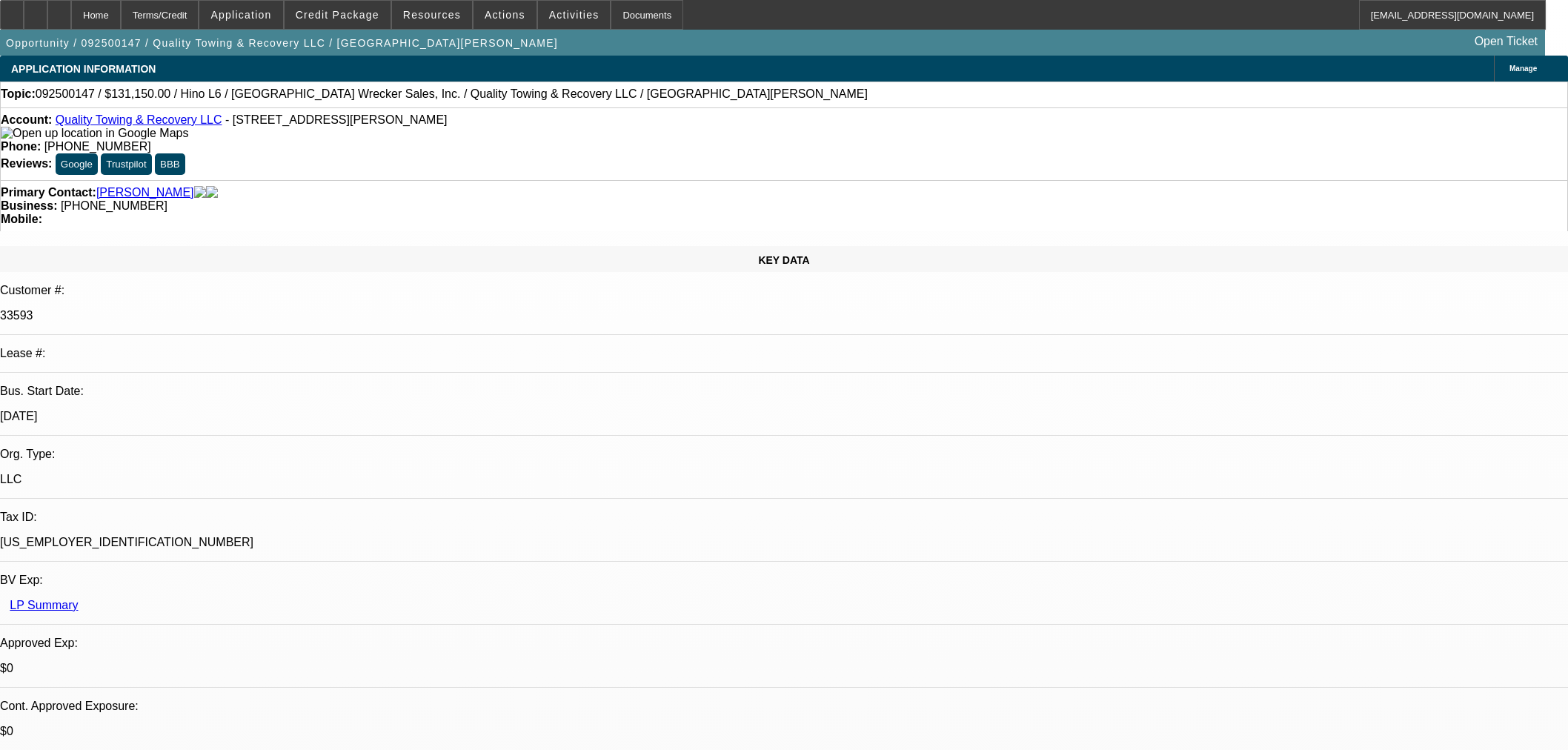
select select "0"
select select "6"
select select "0"
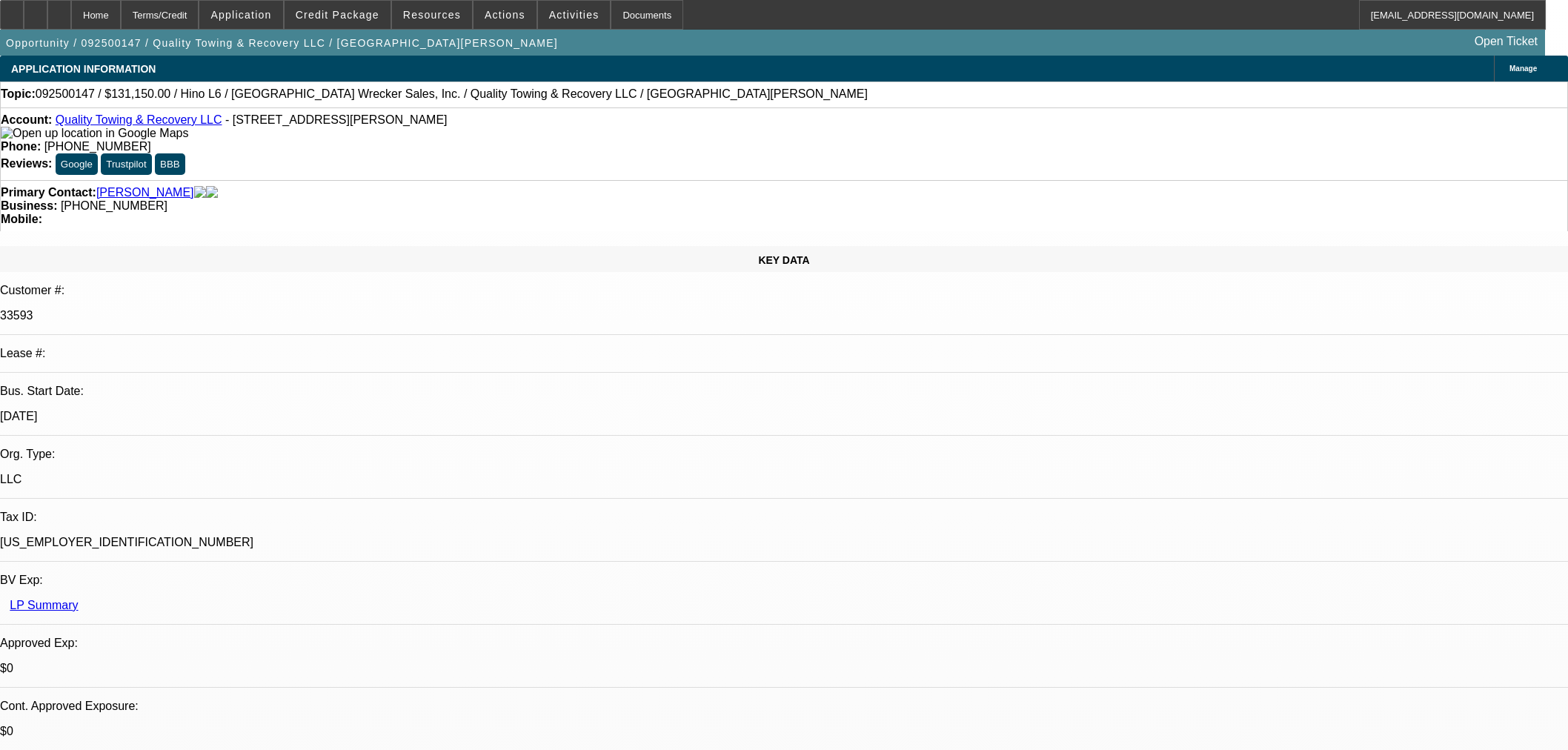
select select "0"
select select "6"
select select "0"
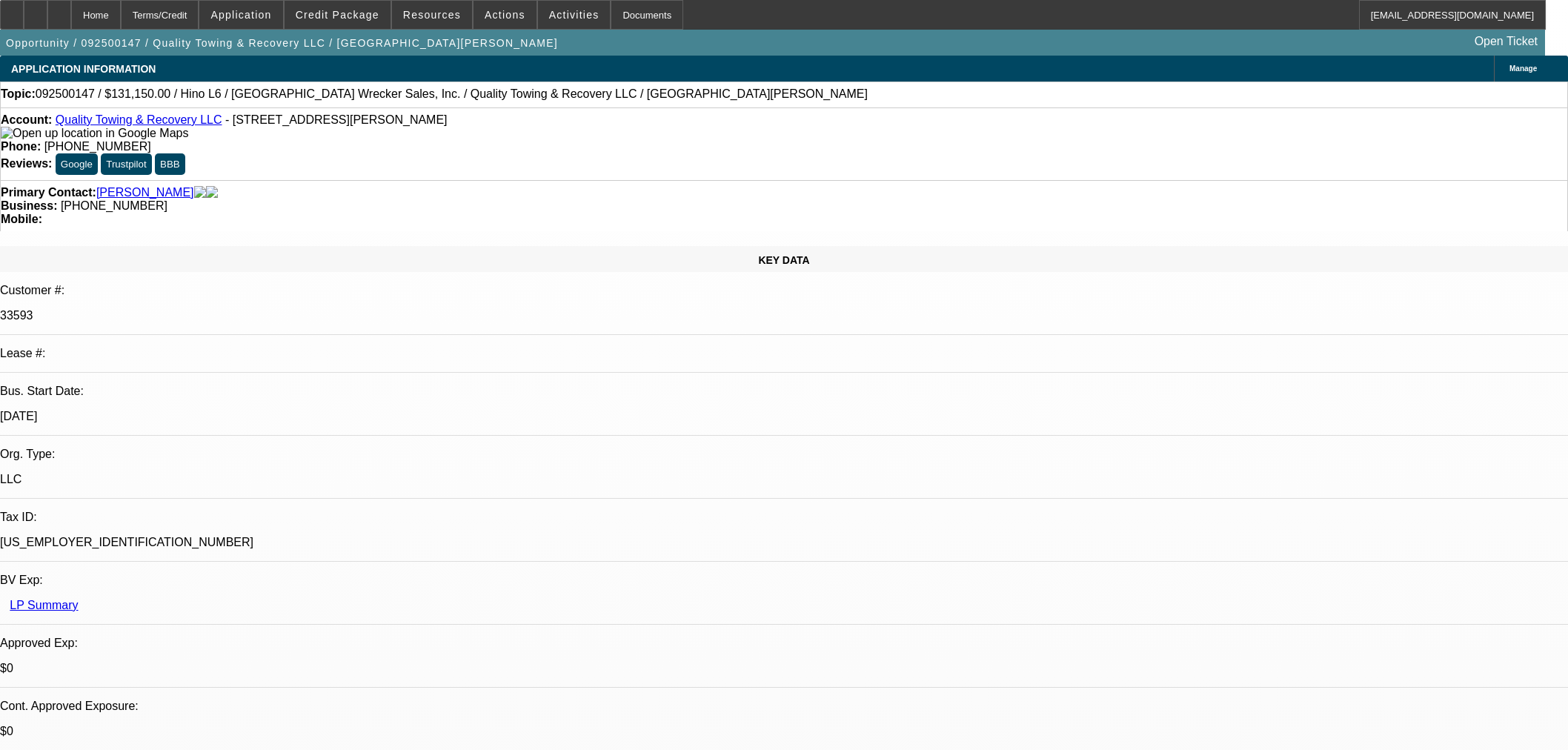
select select "6"
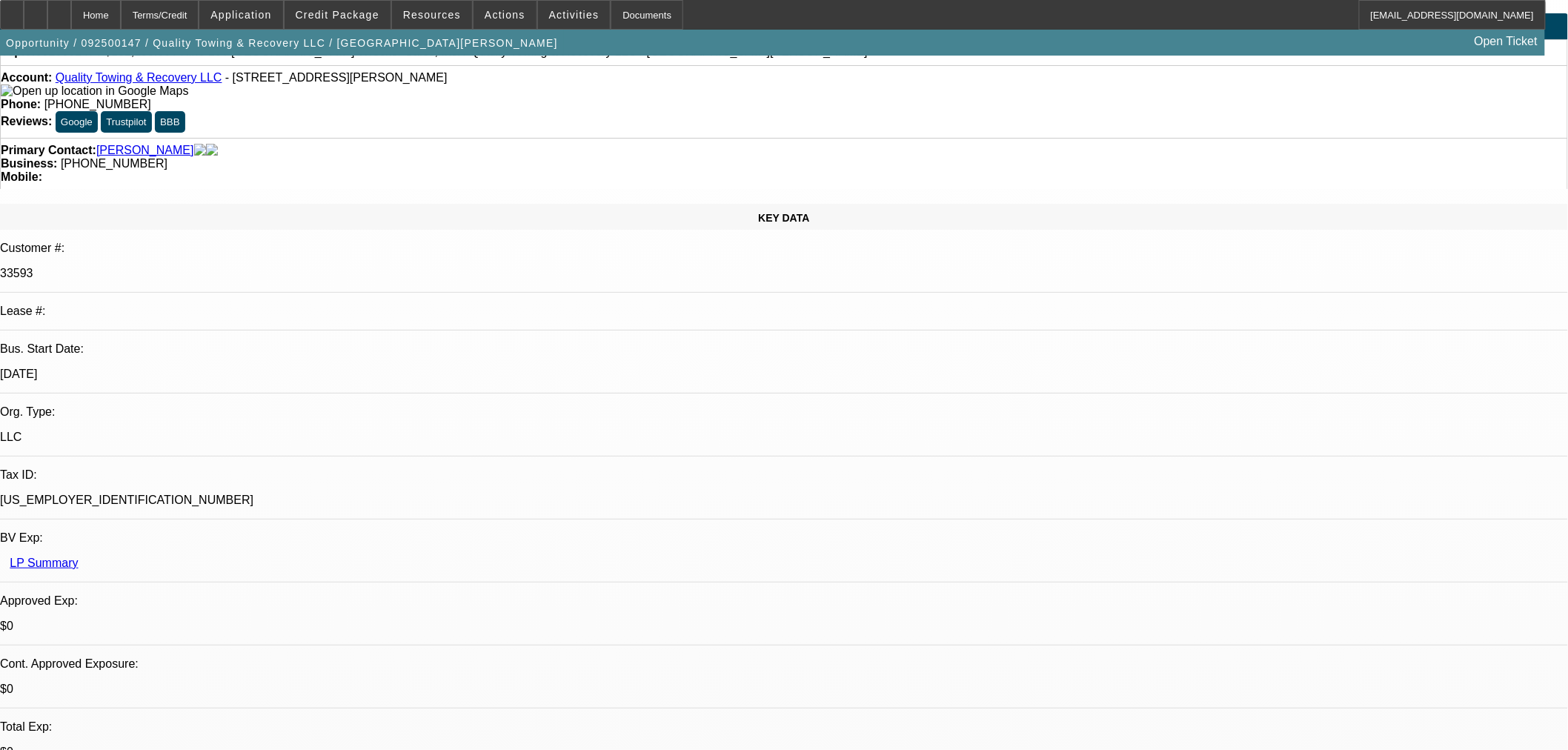
scroll to position [83, 0]
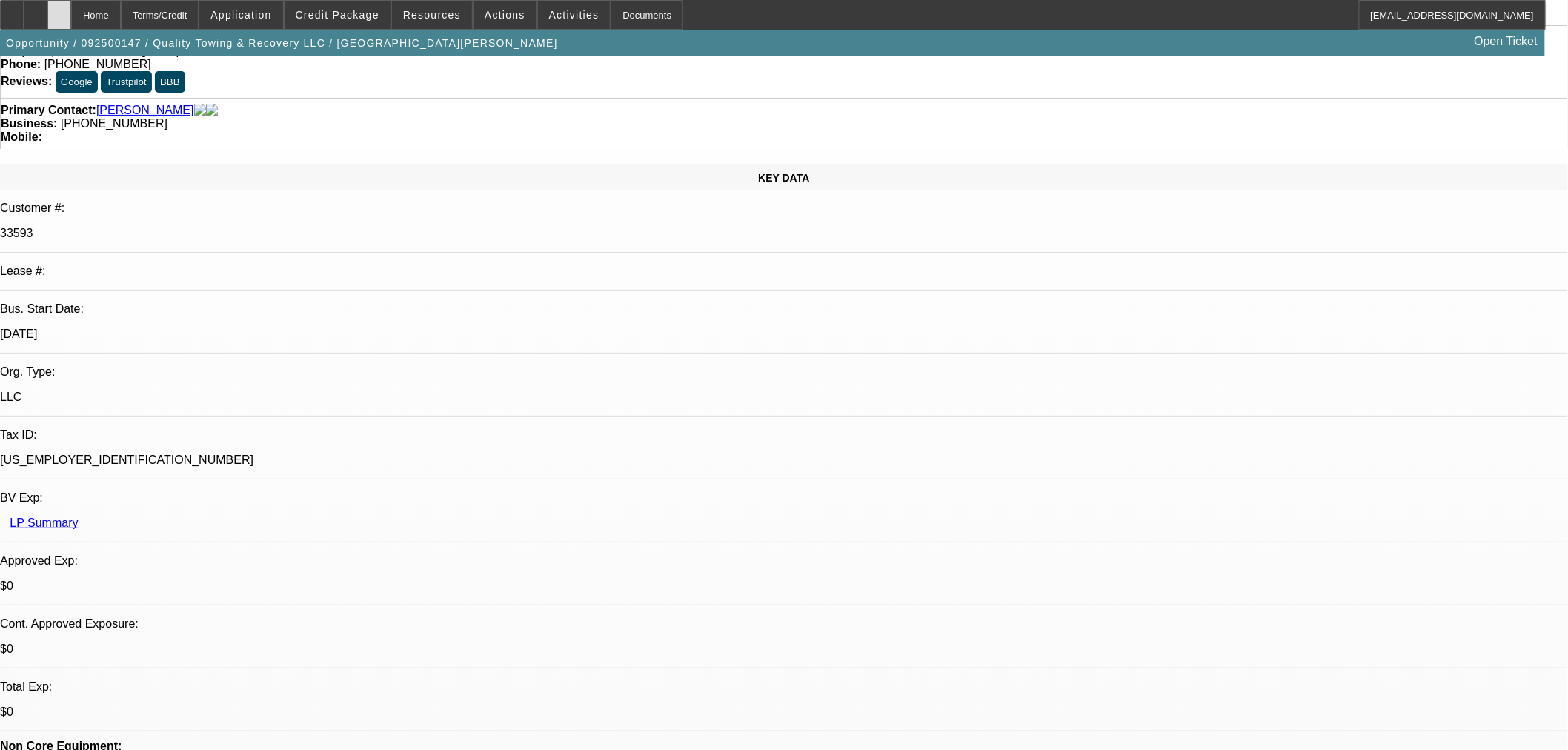
click at [71, 8] on div at bounding box center [60, 15] width 24 height 30
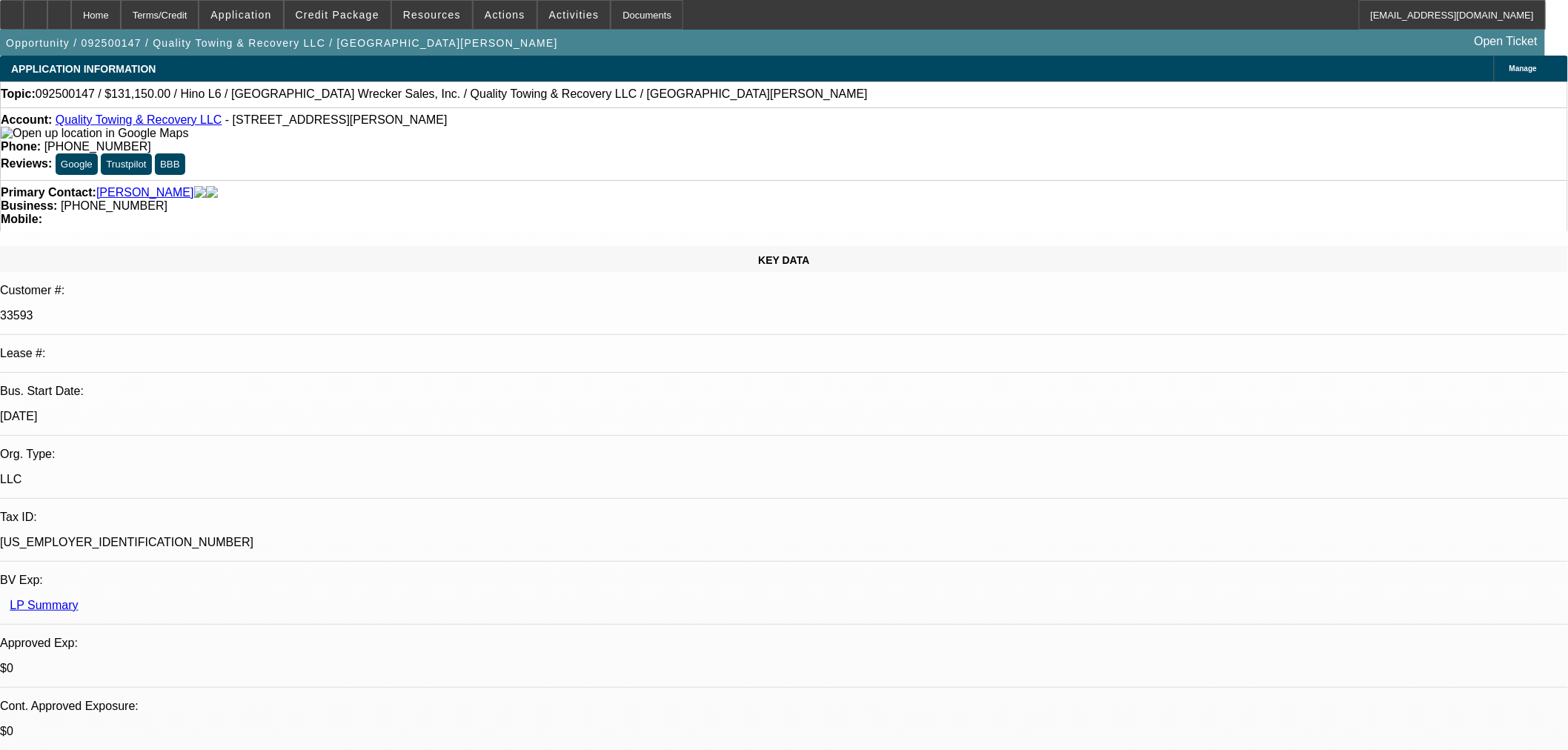
select select "0"
select select "6"
select select "0"
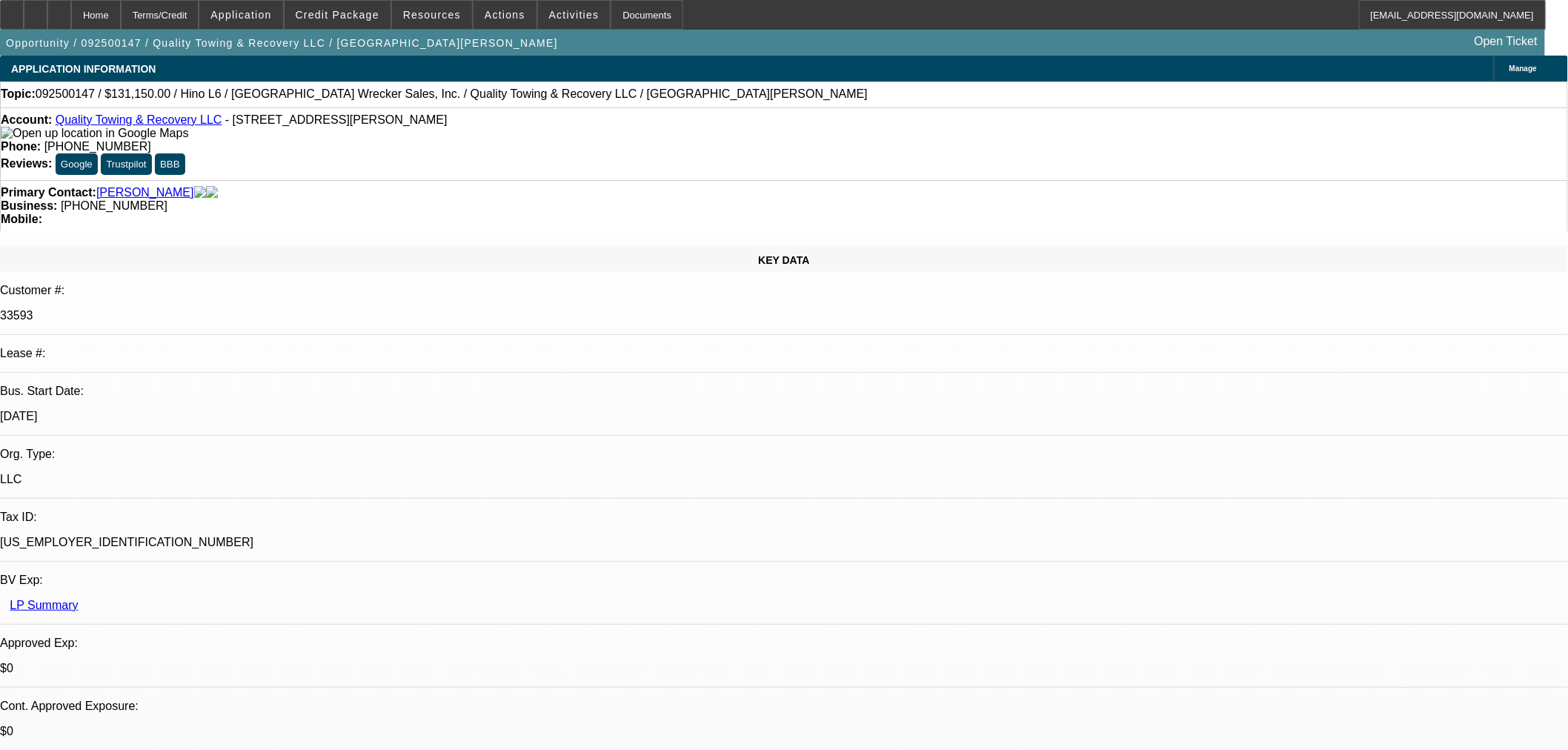
select select "0"
select select "6"
select select "0"
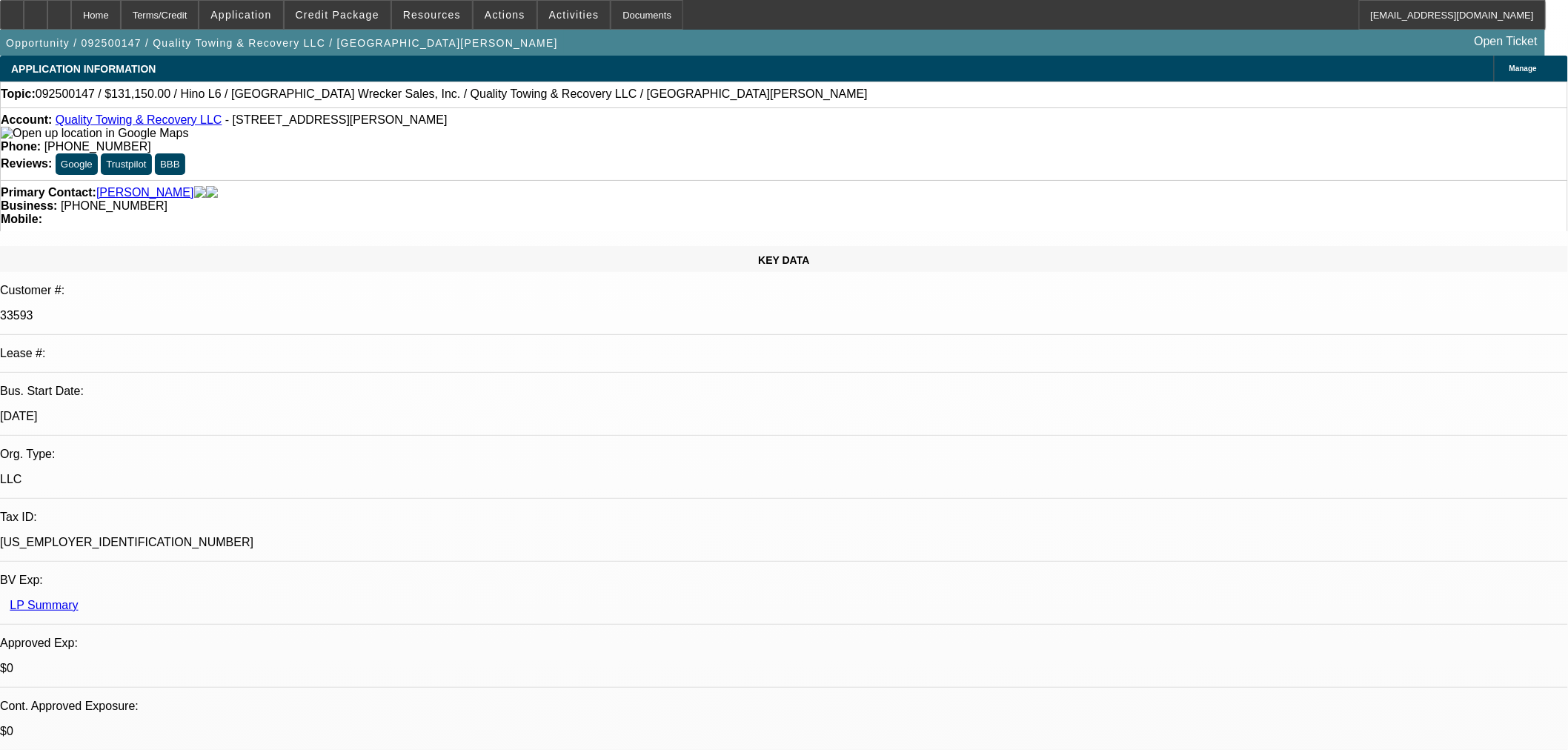
select select "0"
select select "6"
select select "0"
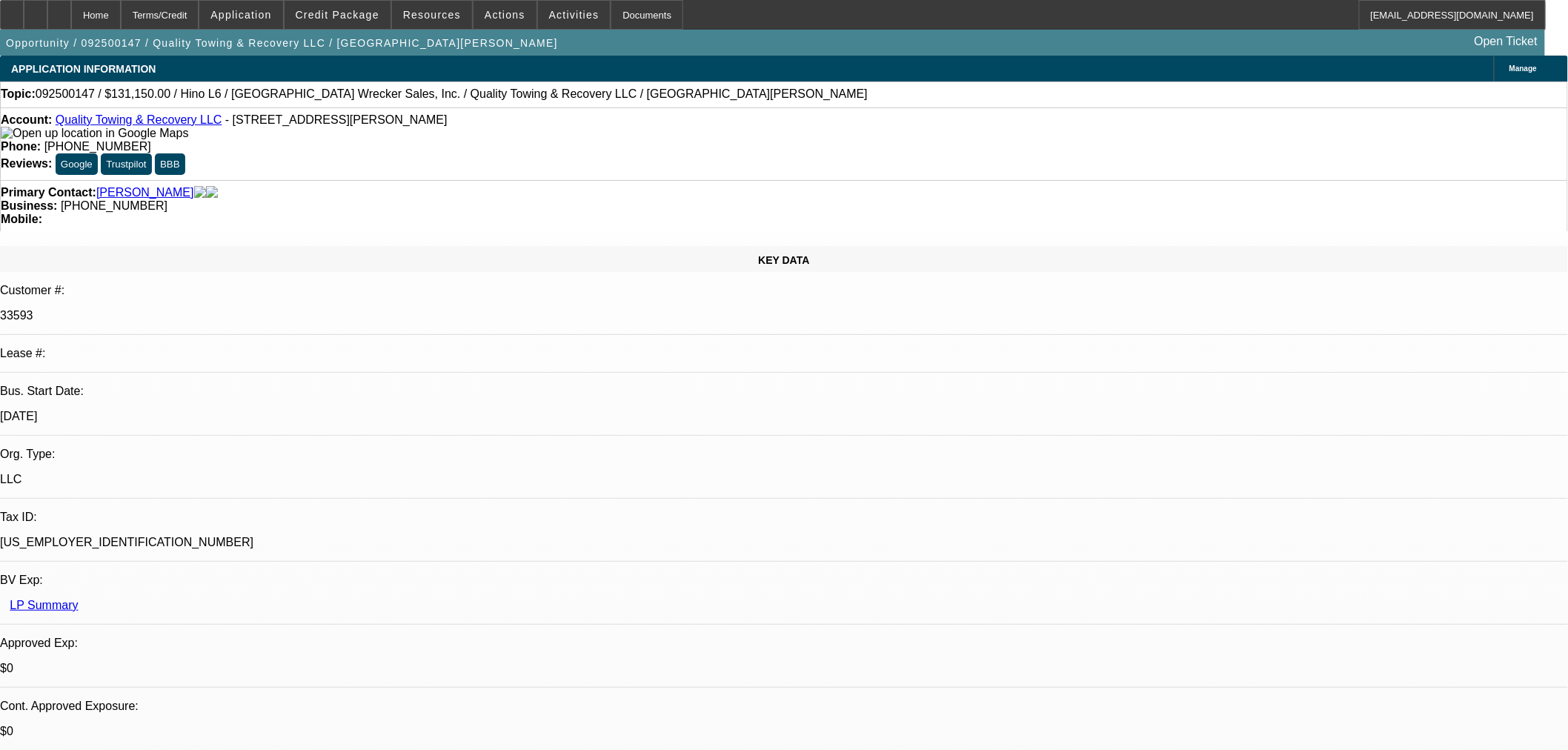
select select "6"
select select "0"
select select "6"
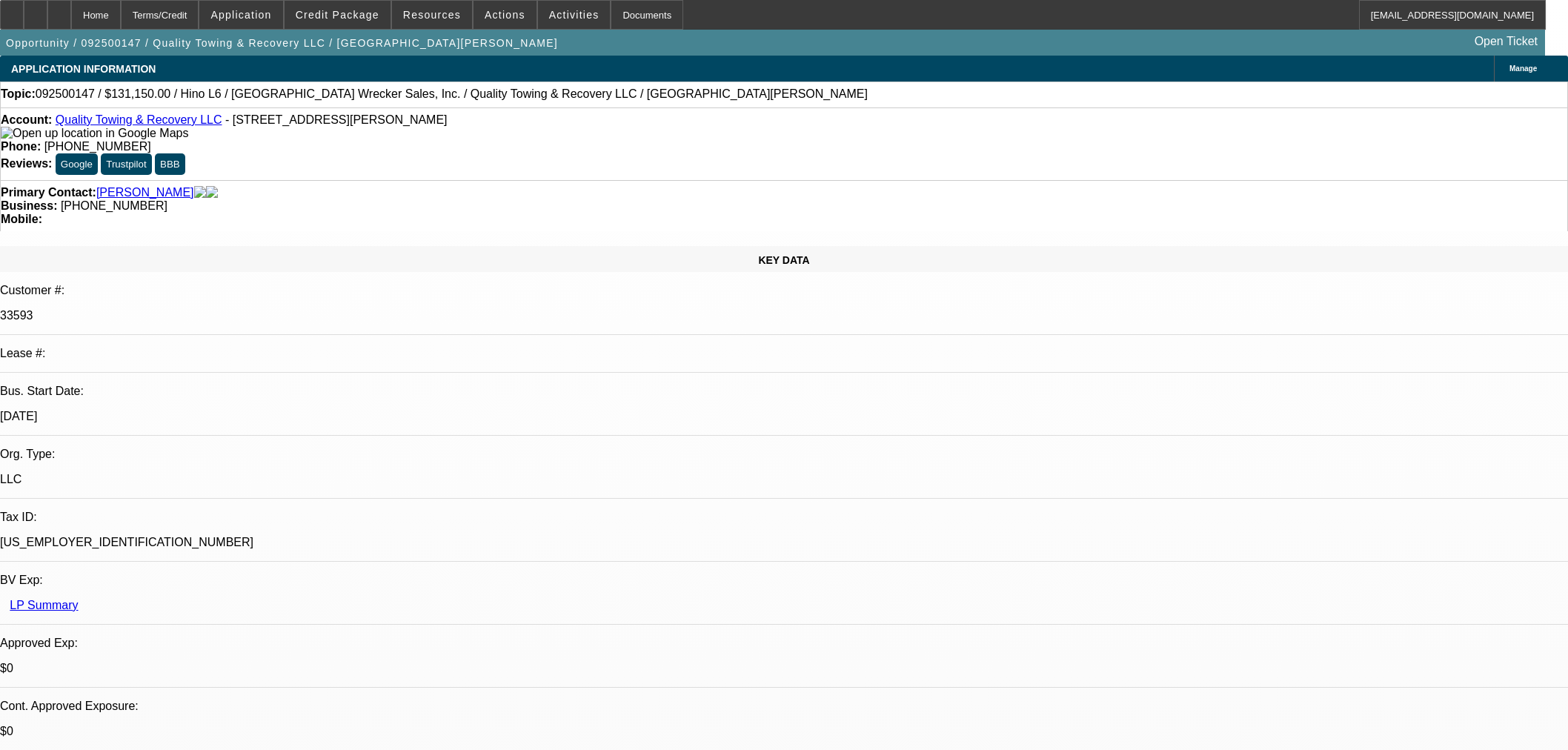
select select "0"
select select "6"
select select "0"
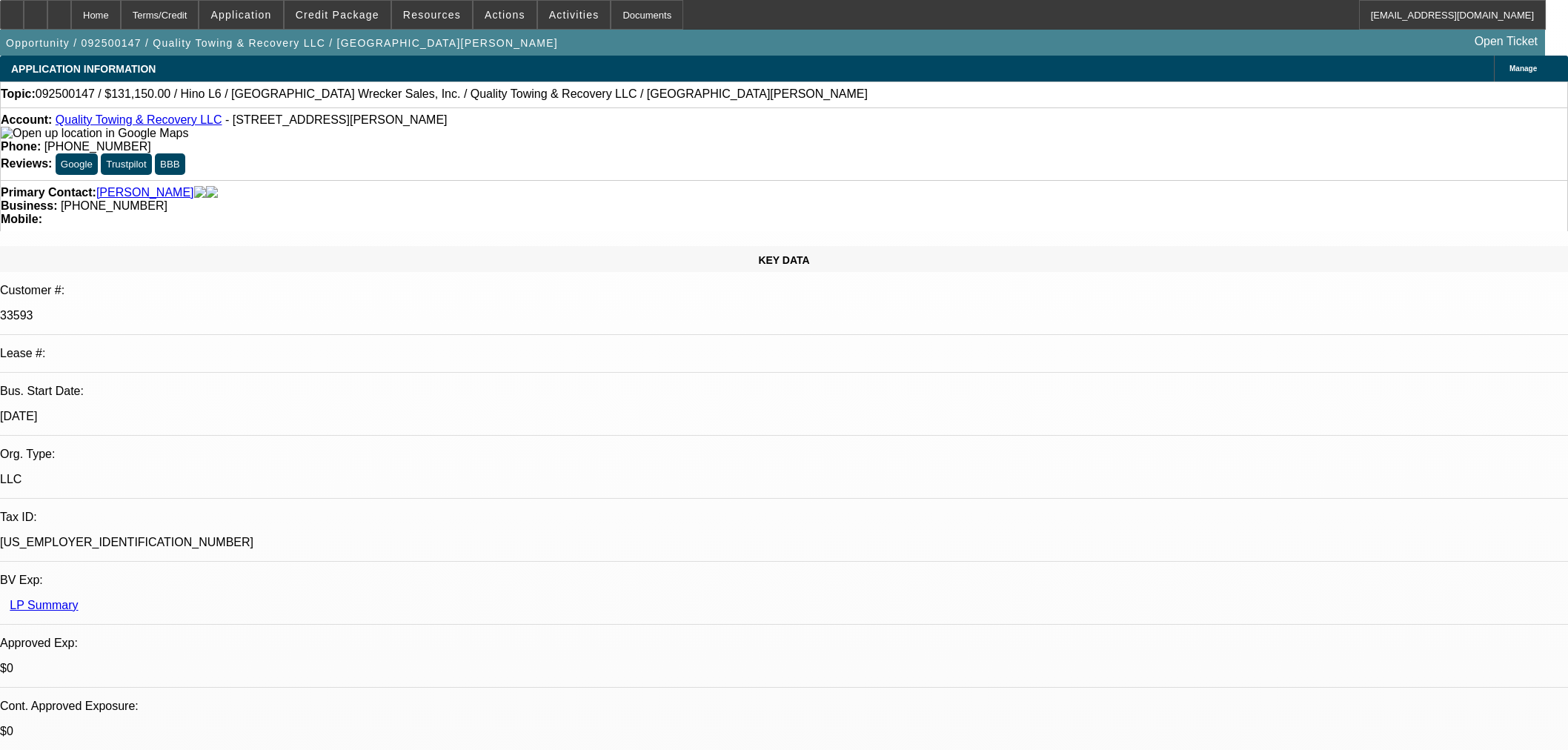
select select "0"
select select "6"
select select "0"
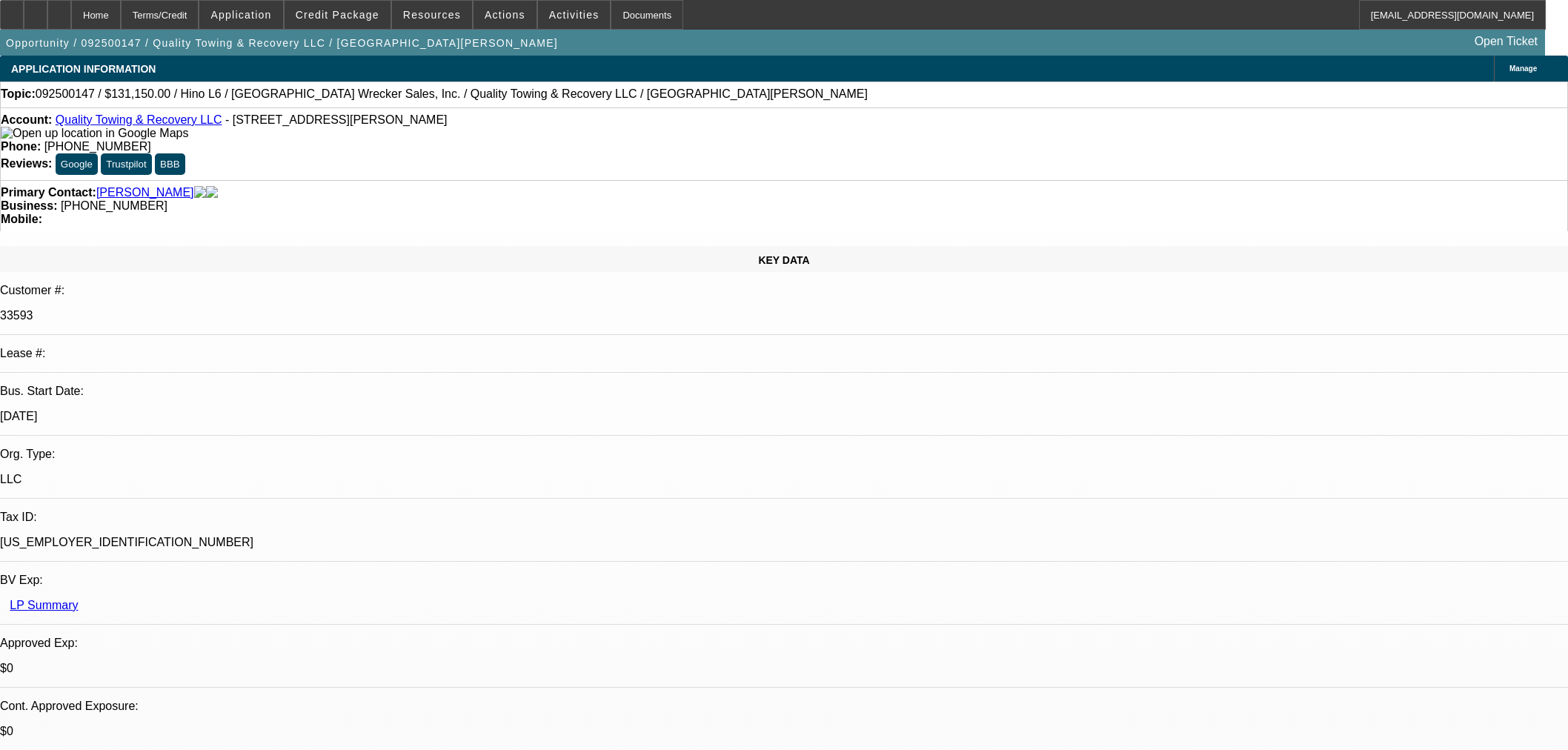
select select "0"
select select "6"
select select "0"
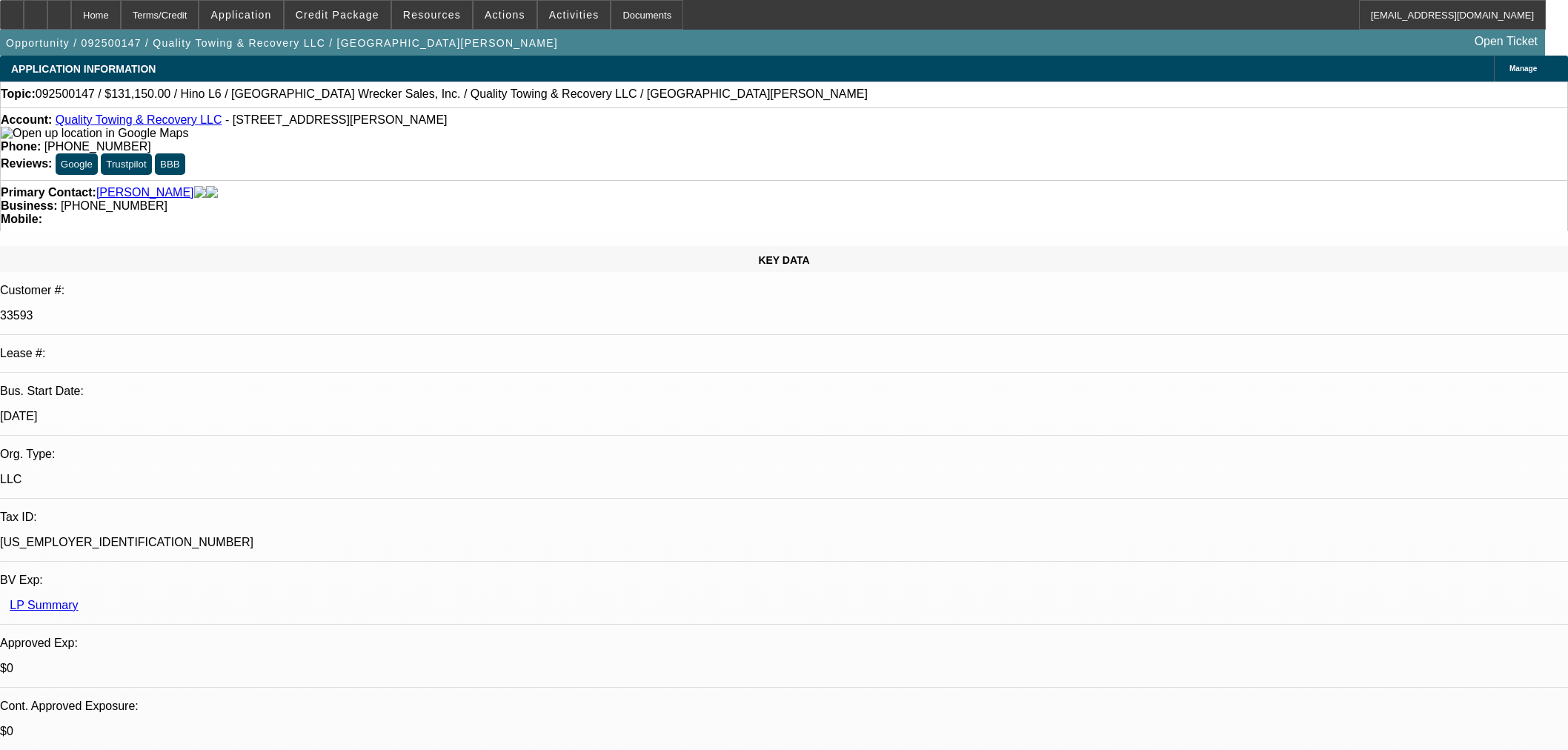
select select "6"
select select "0"
select select "6"
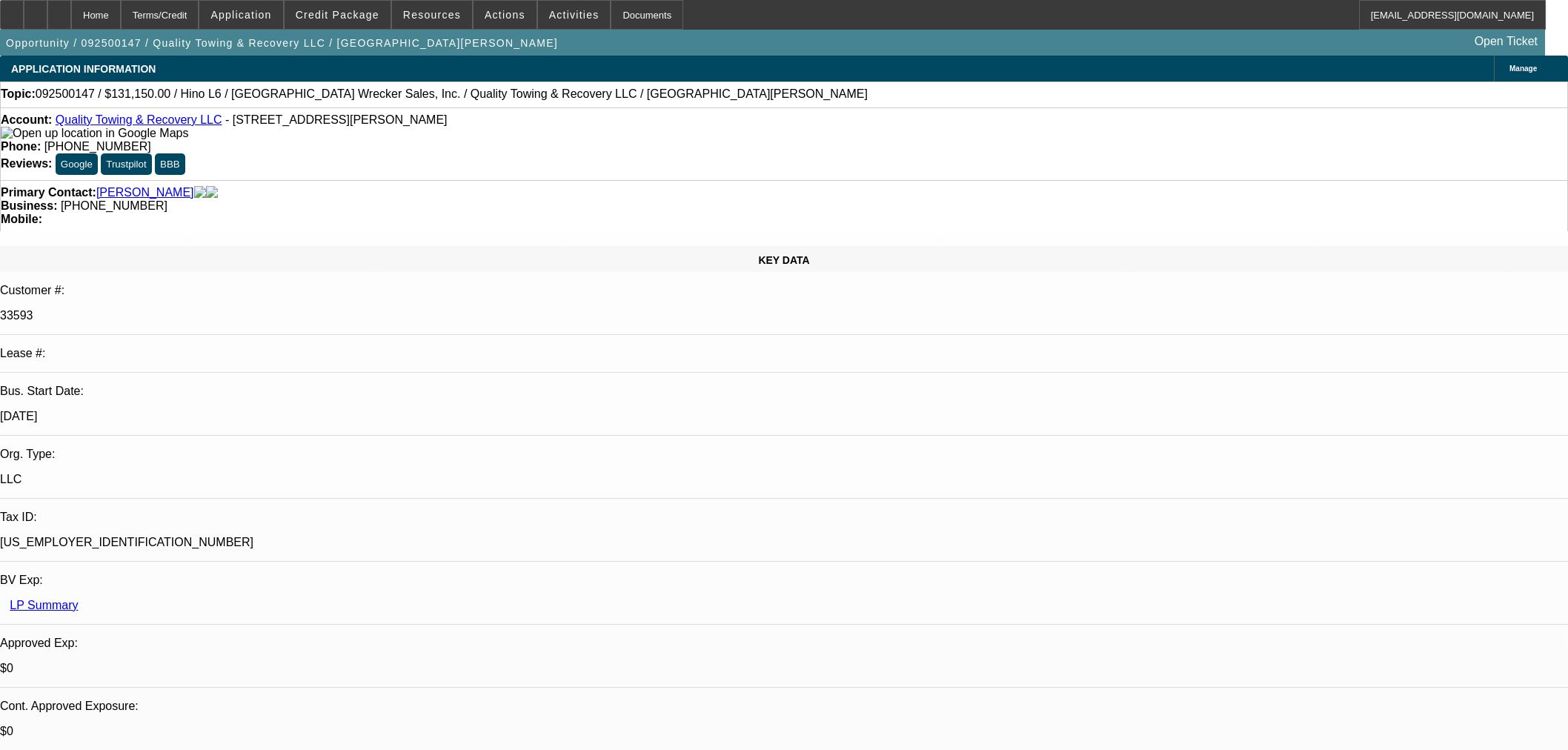
select select "0"
select select "6"
select select "0"
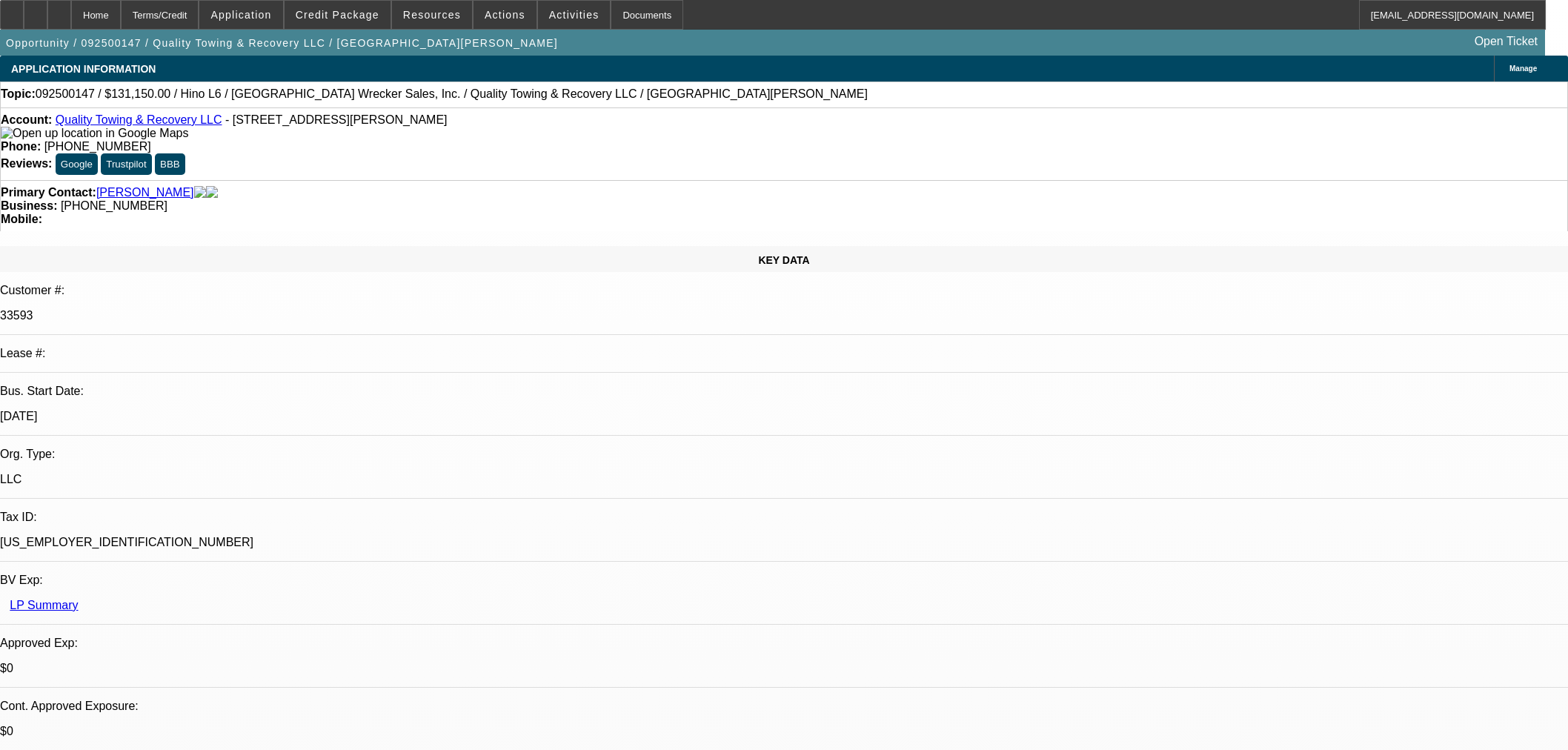
select select "0"
select select "6"
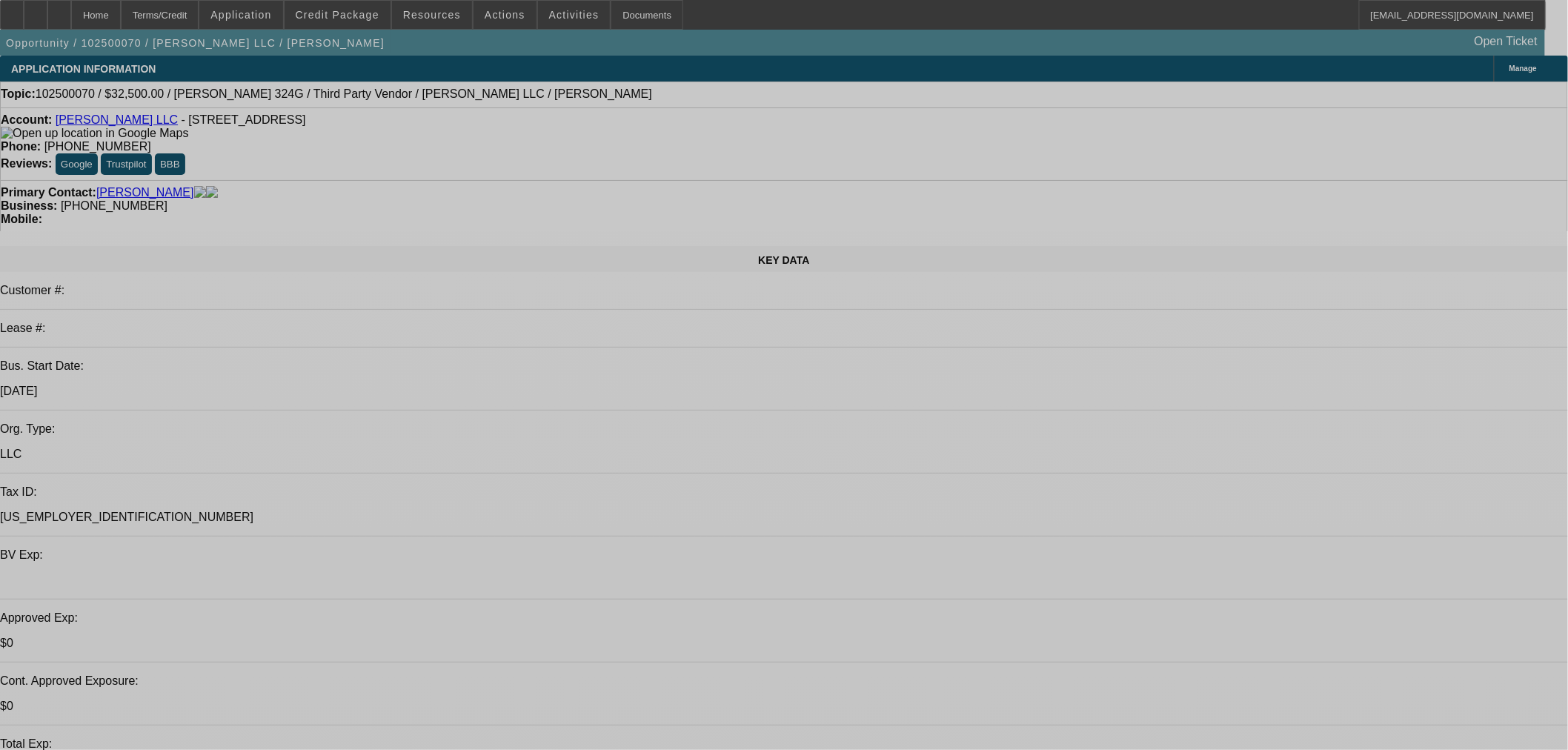
select select "0"
select select "2"
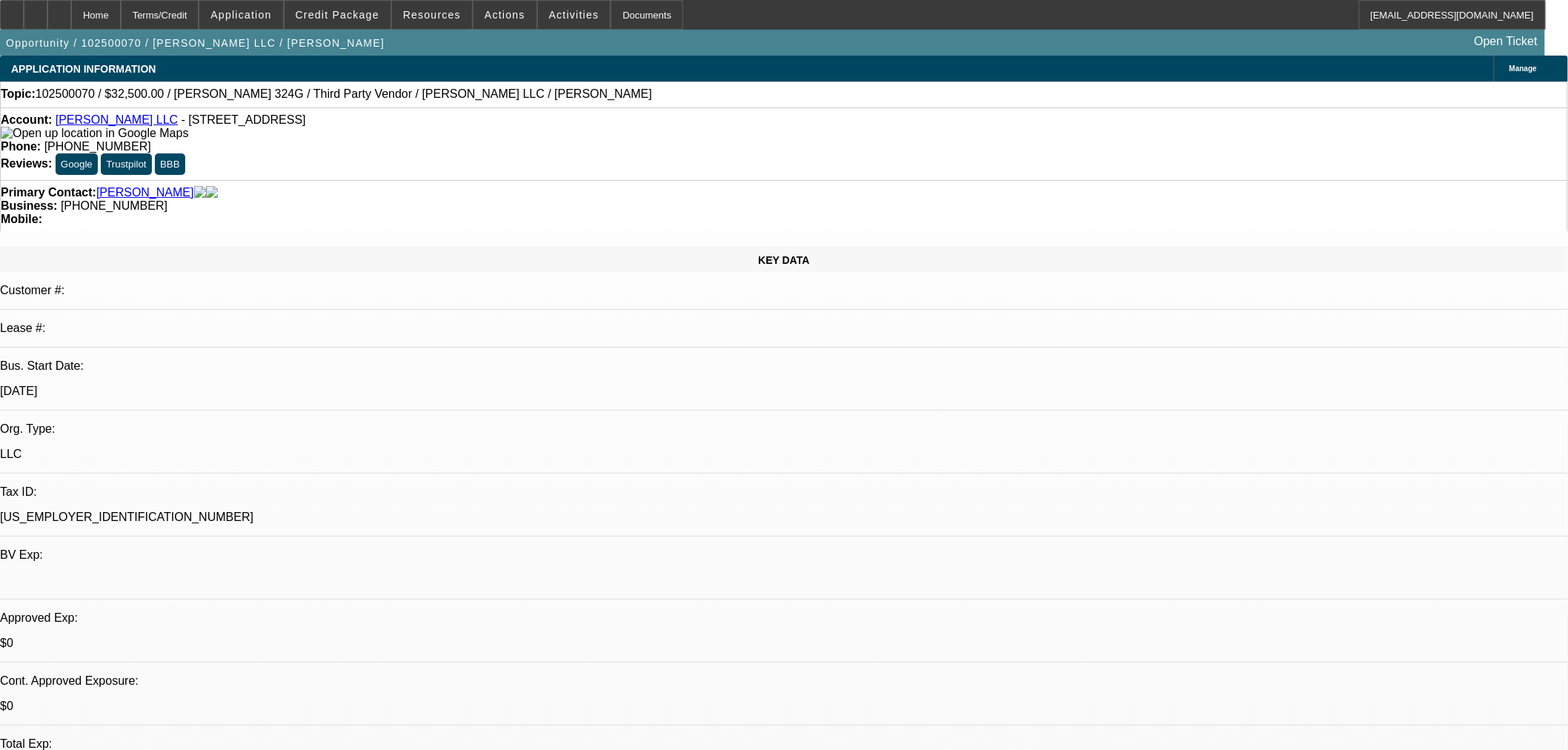
select select "0.1"
select select "4"
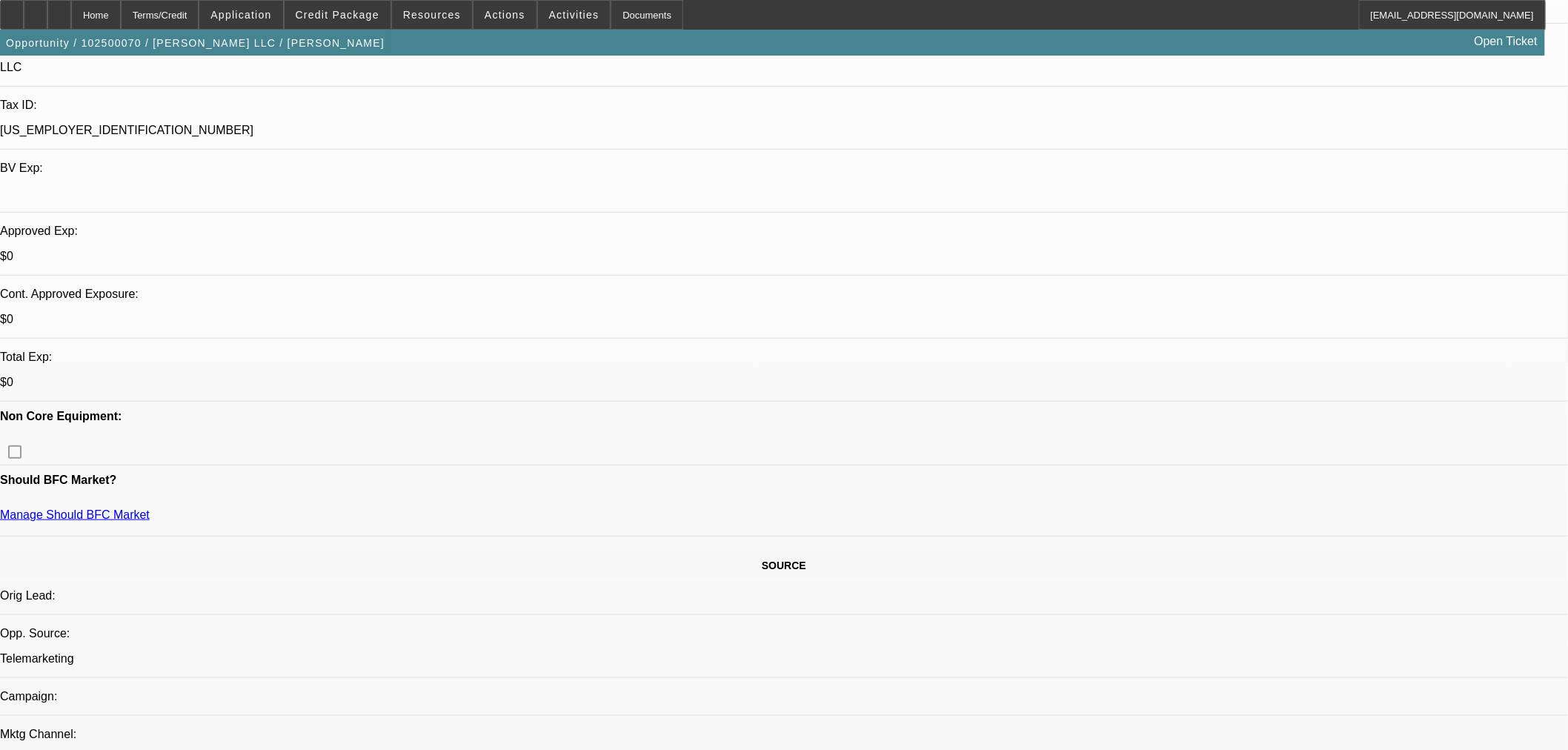
scroll to position [164, 0]
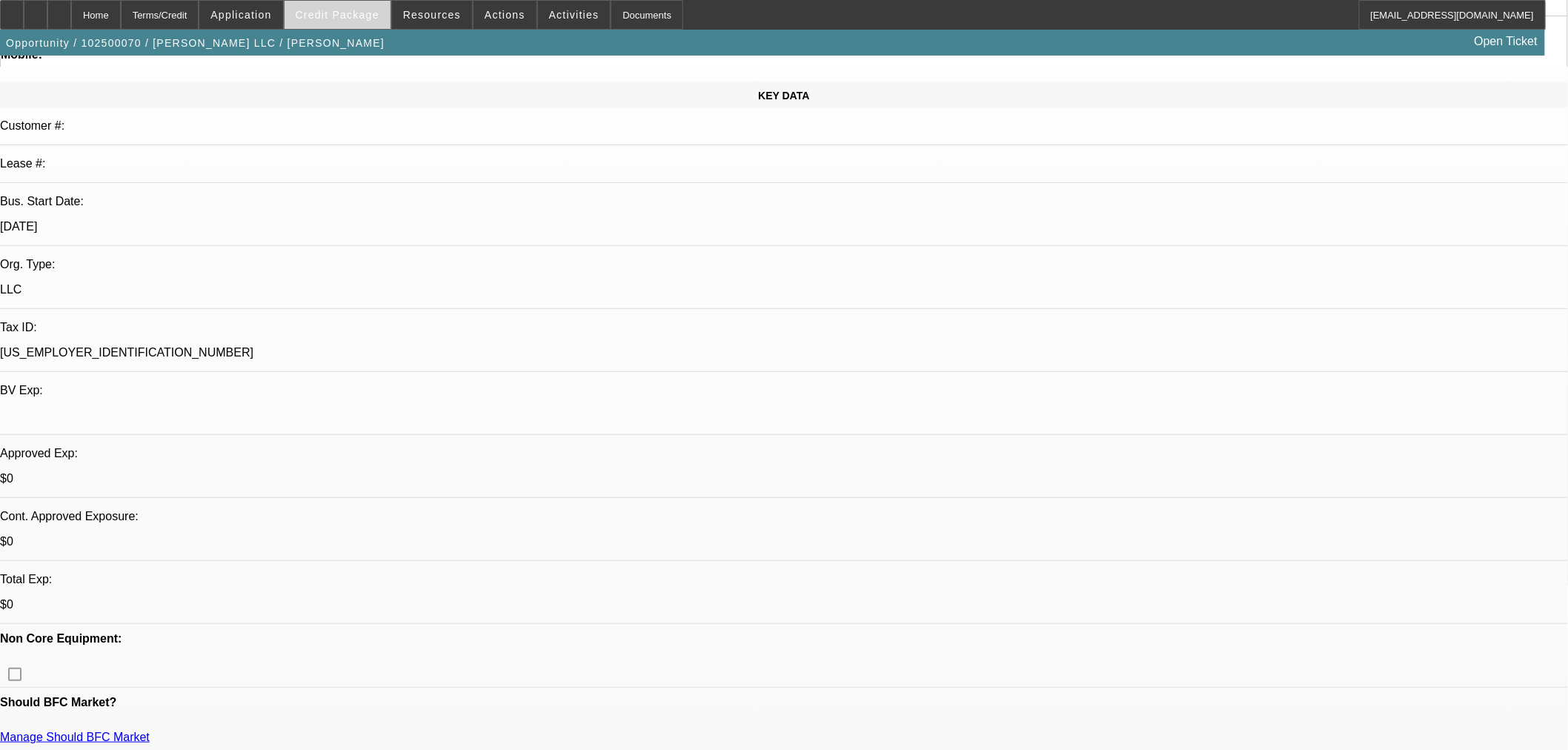
click at [375, 26] on span at bounding box center [338, 15] width 106 height 36
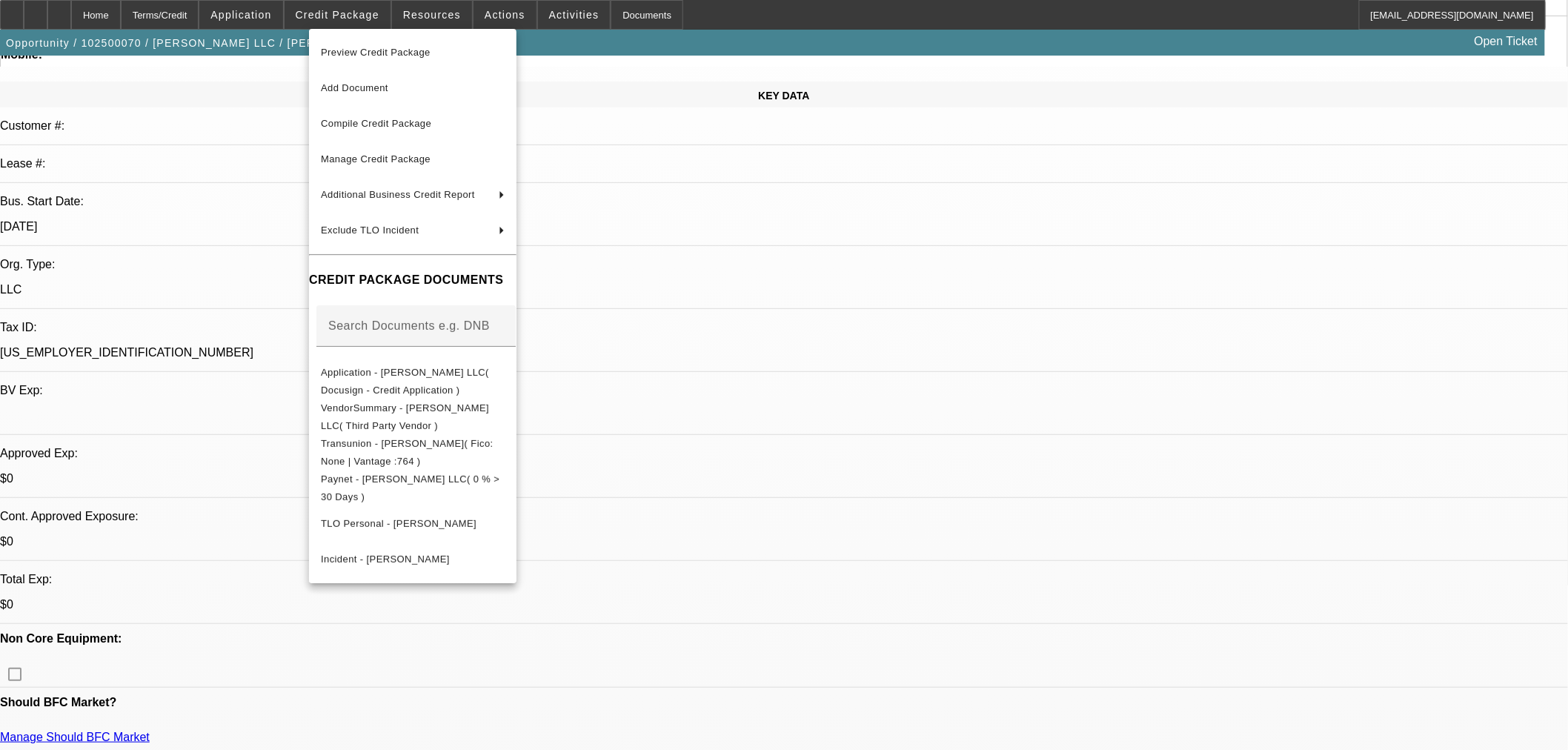
click at [242, 10] on div at bounding box center [784, 375] width 1568 height 750
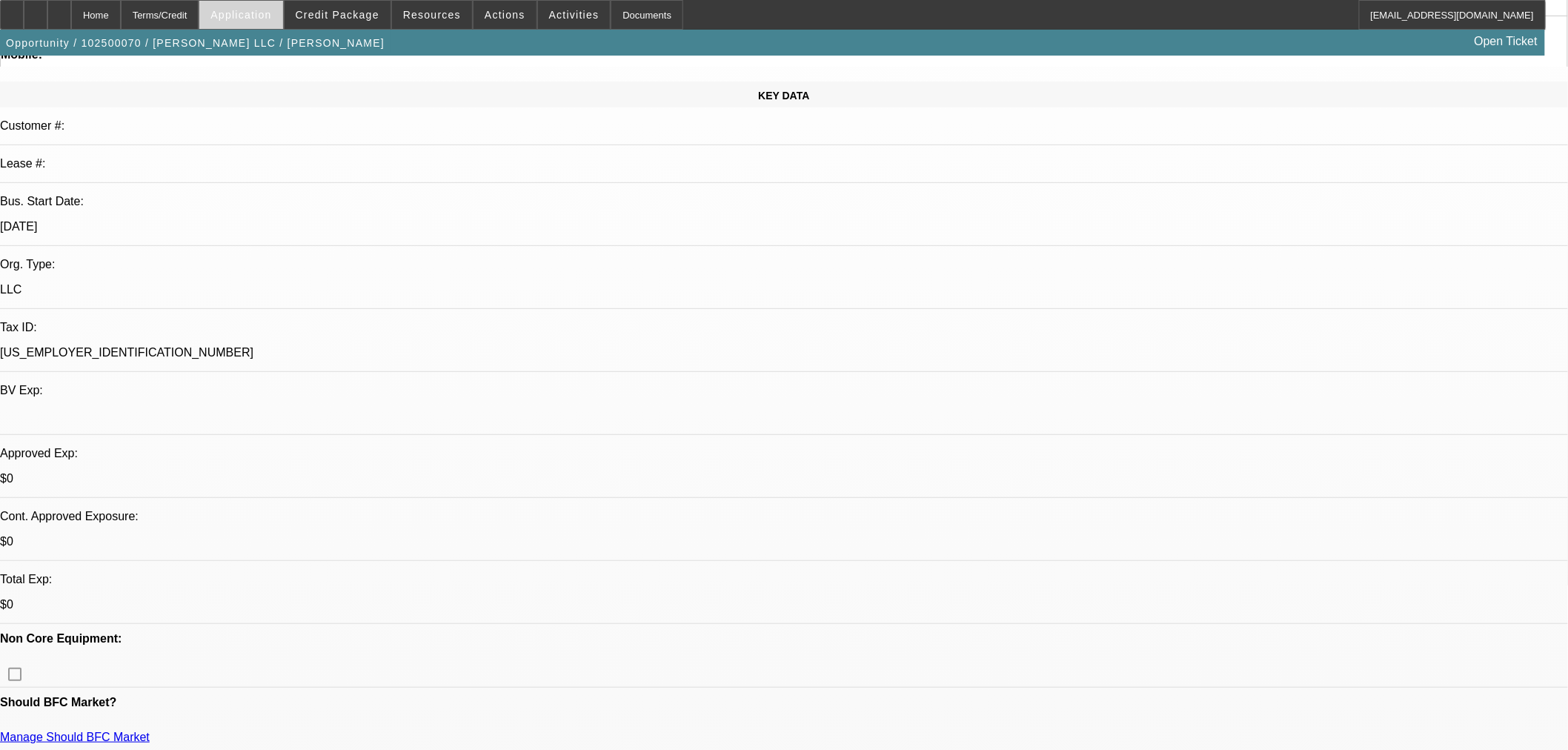
click at [271, 10] on span "Application" at bounding box center [240, 15] width 61 height 12
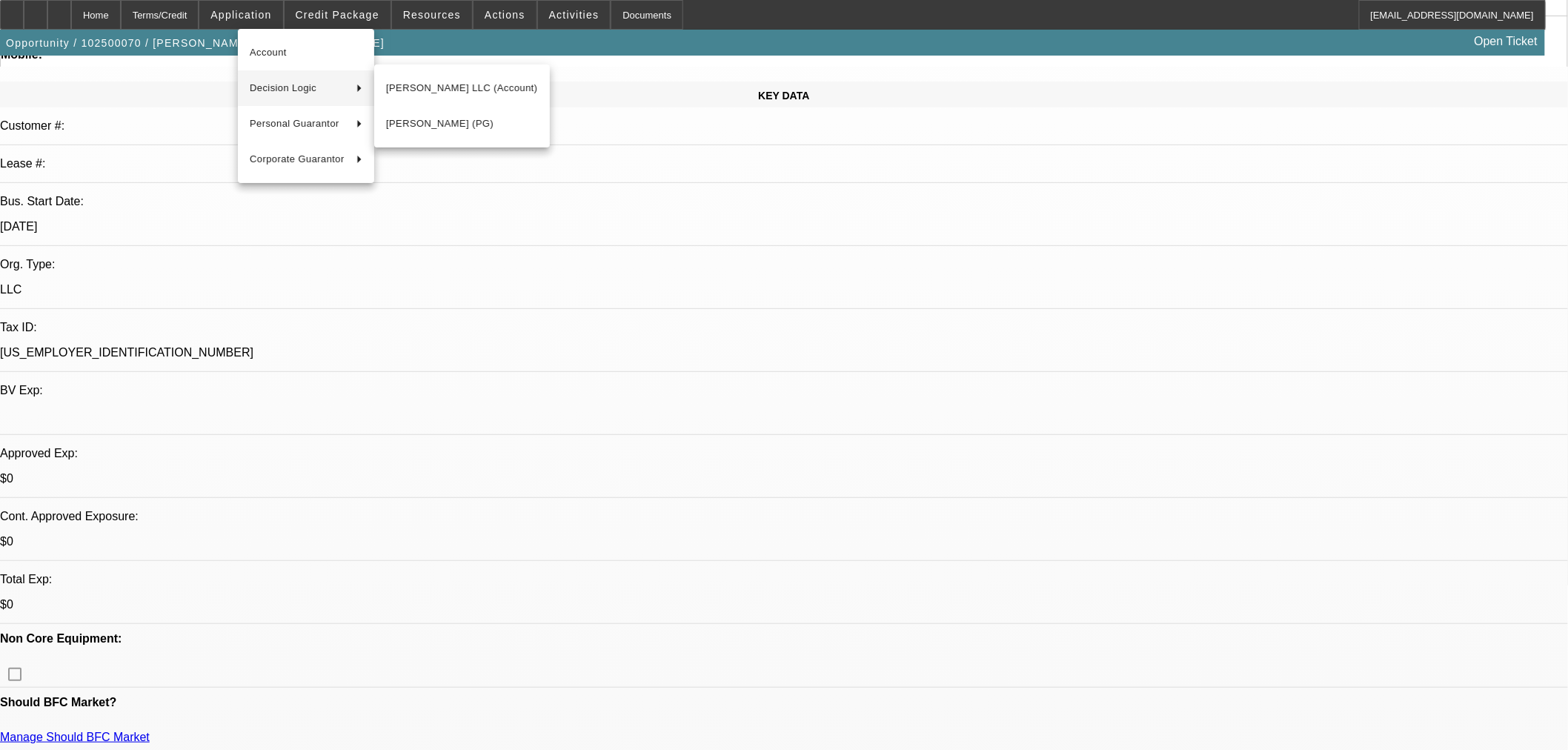
click at [879, 468] on div at bounding box center [784, 375] width 1568 height 750
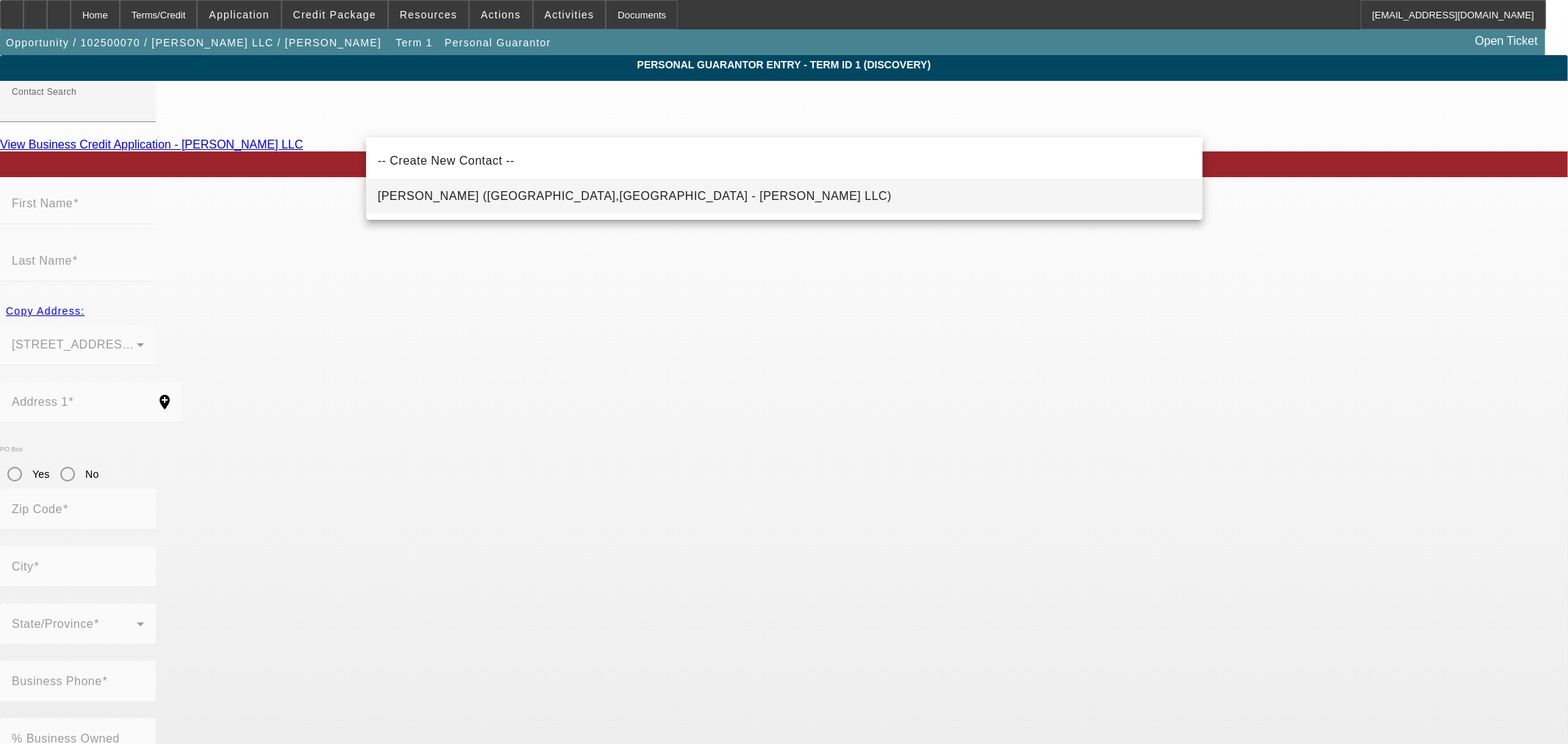
click at [460, 200] on span "[PERSON_NAME] ([GEOGRAPHIC_DATA],[GEOGRAPHIC_DATA] - [PERSON_NAME] LLC)" at bounding box center [634, 196] width 514 height 13
type input "[PERSON_NAME] ([GEOGRAPHIC_DATA],[GEOGRAPHIC_DATA] - [PERSON_NAME] LLC)"
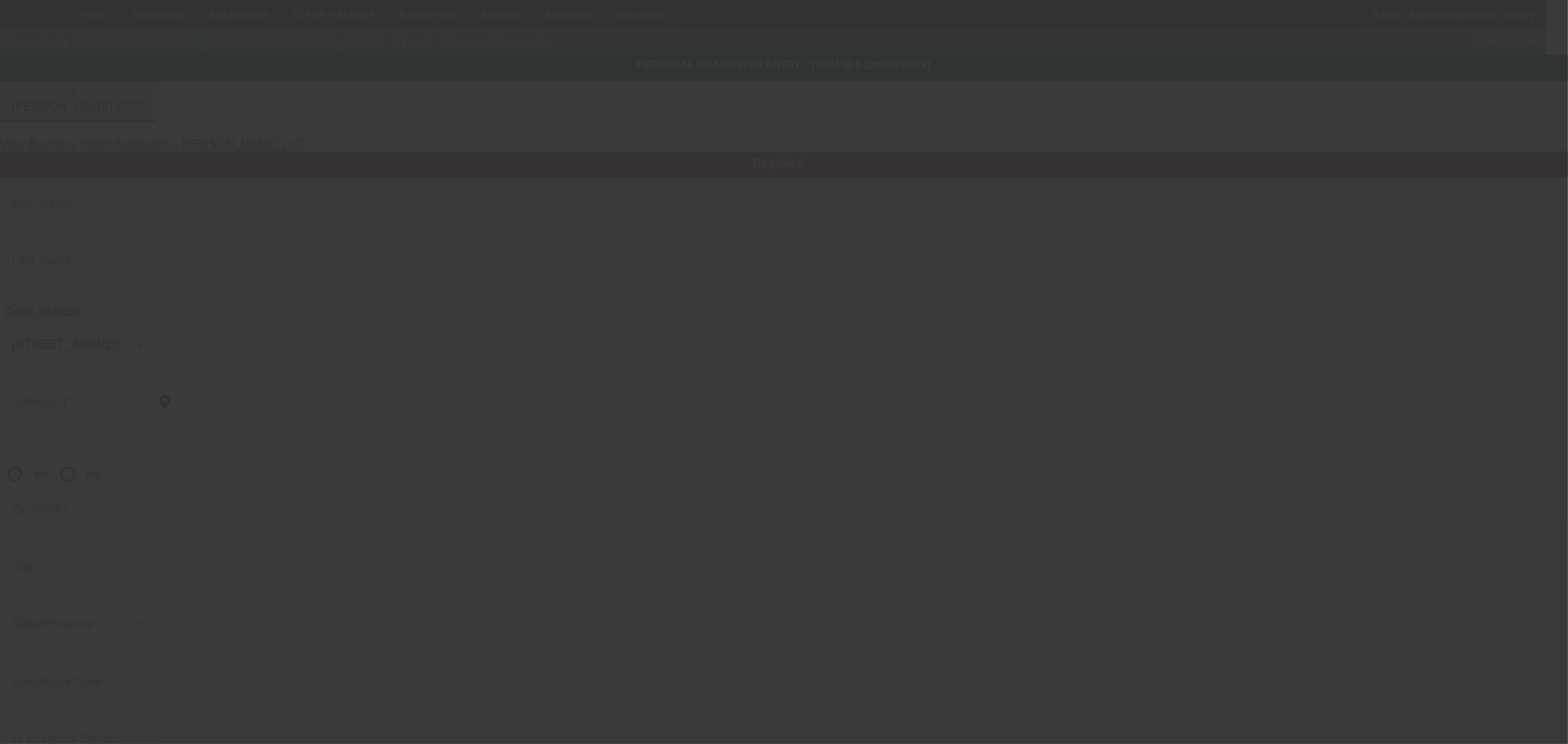
type input "[PERSON_NAME]"
type input "[STREET_ADDRESS]"
radio input "true"
type input "22601"
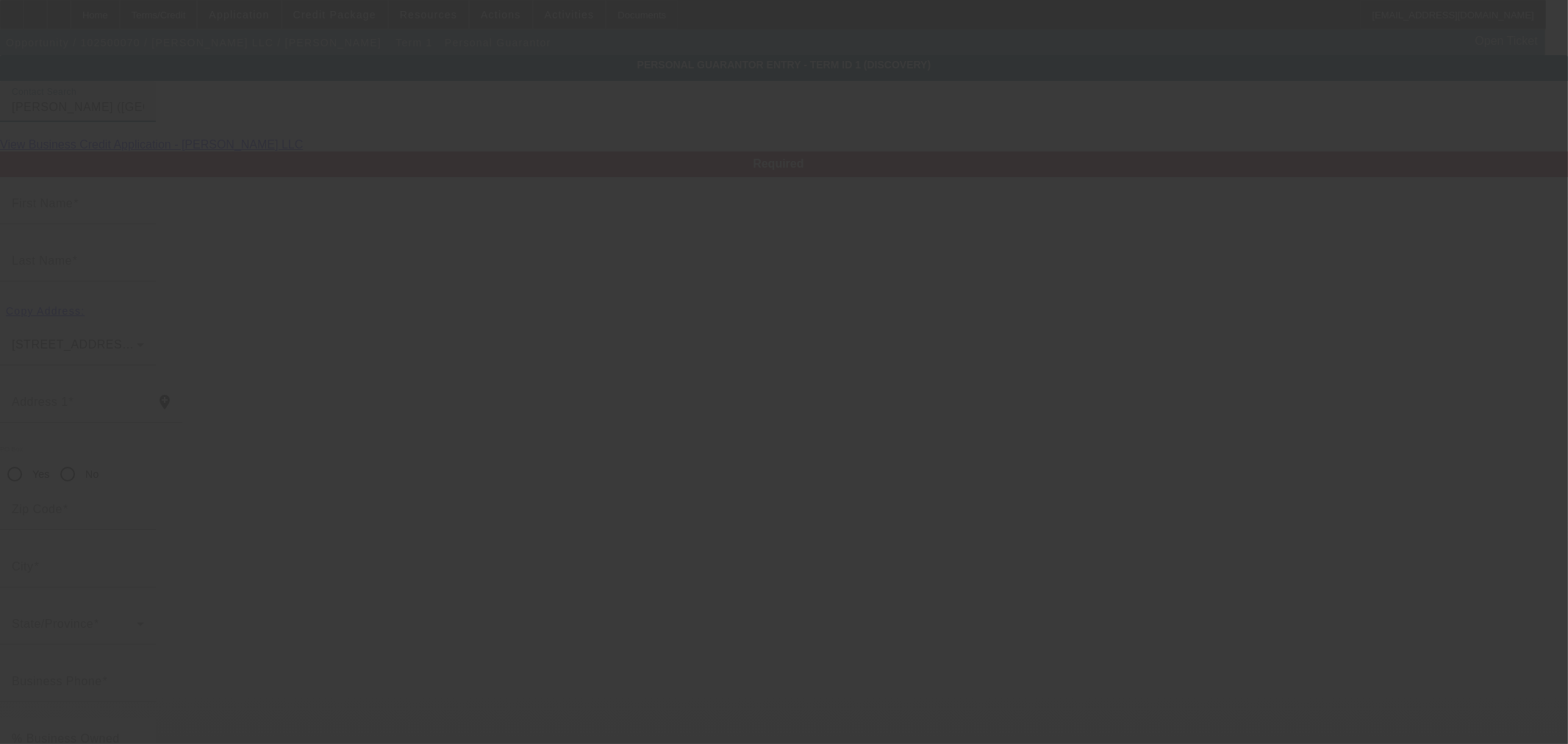
type input "Winchester"
type input "[PHONE_NUMBER]"
type input "51"
type input "219-76-0872"
type input "[EMAIL_ADDRESS][DOMAIN_NAME]"
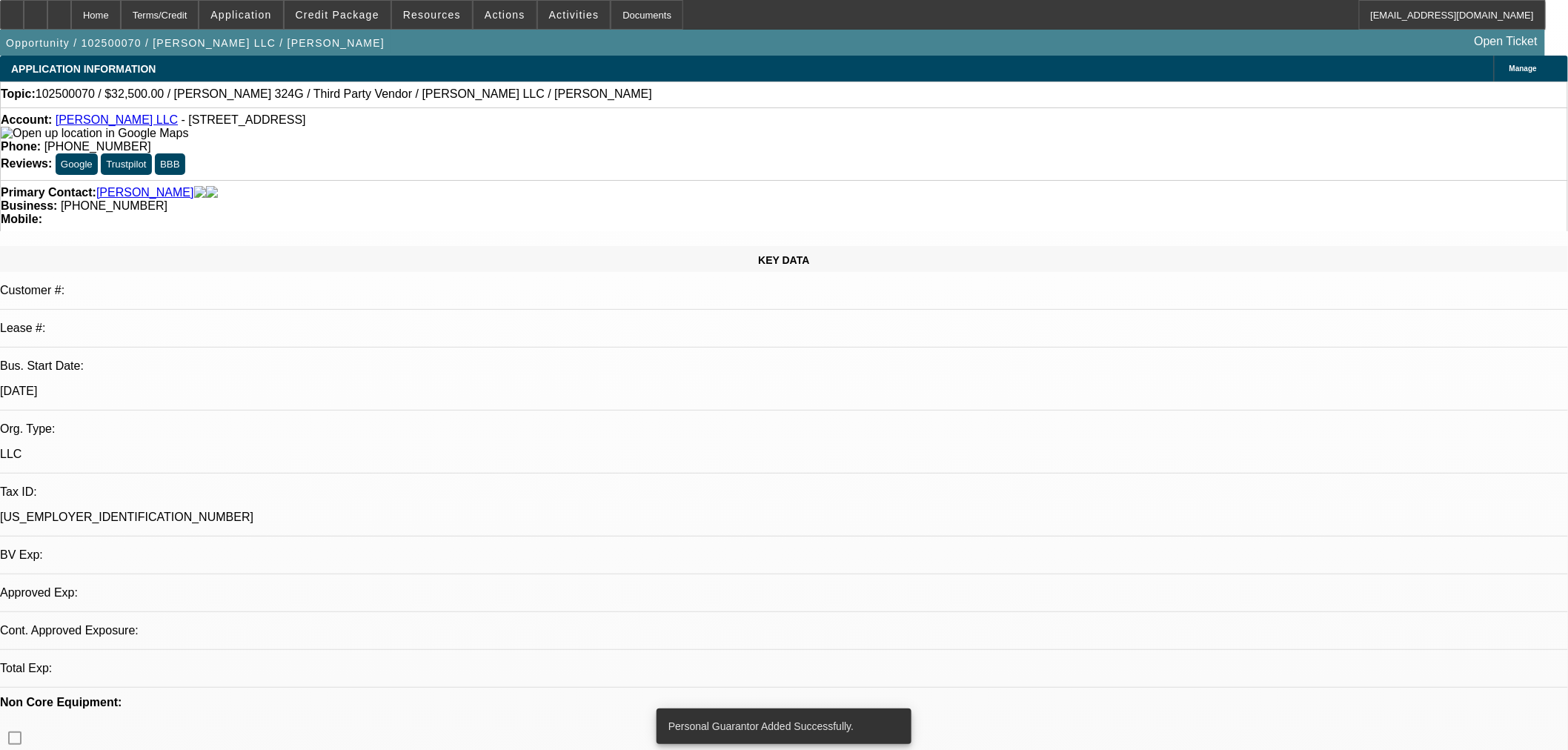
select select "0"
select select "2"
select select "0.1"
select select "4"
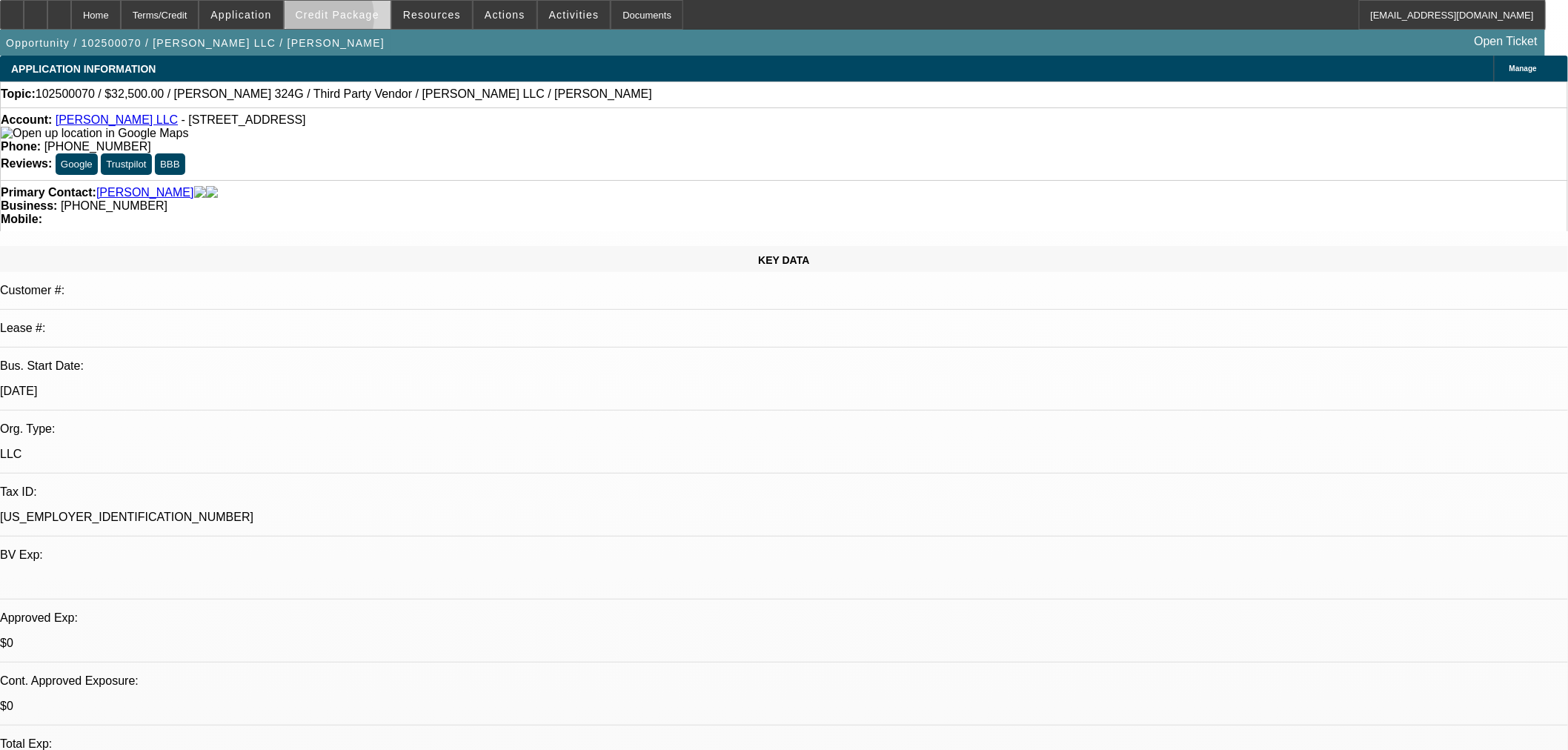
click at [337, 21] on span at bounding box center [338, 15] width 106 height 36
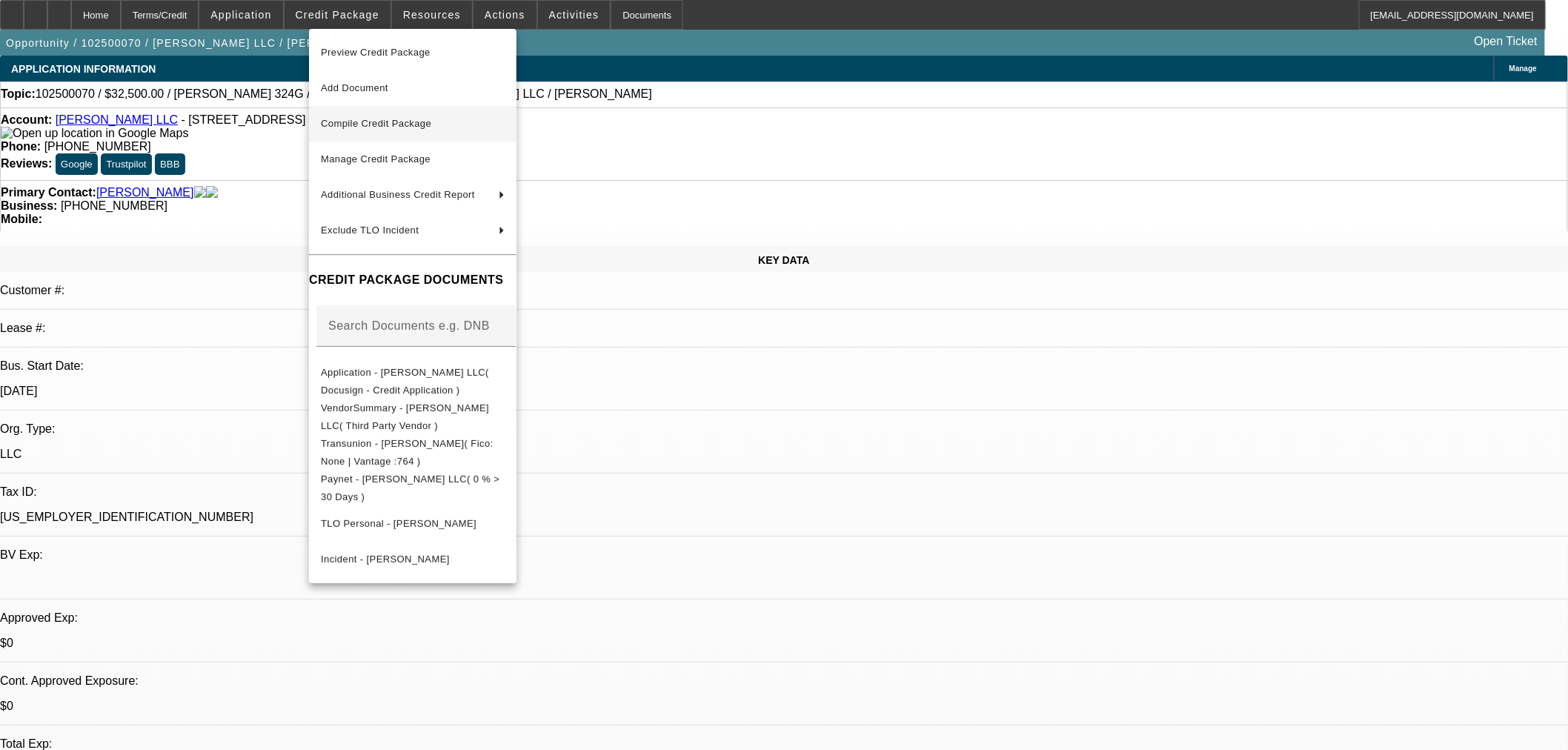
click at [415, 128] on span "Compile Credit Package" at bounding box center [412, 124] width 183 height 18
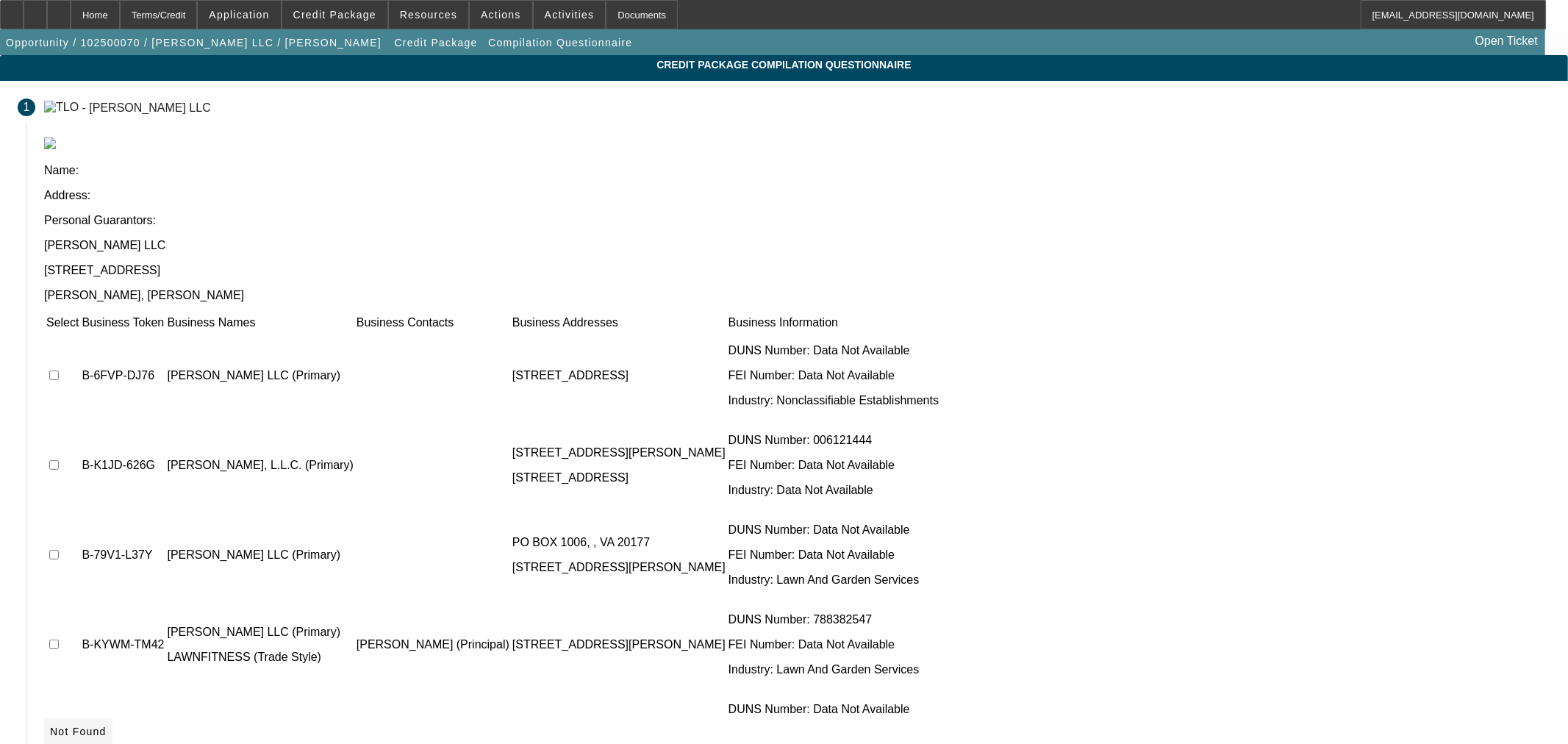
click at [113, 713] on span at bounding box center [78, 731] width 68 height 36
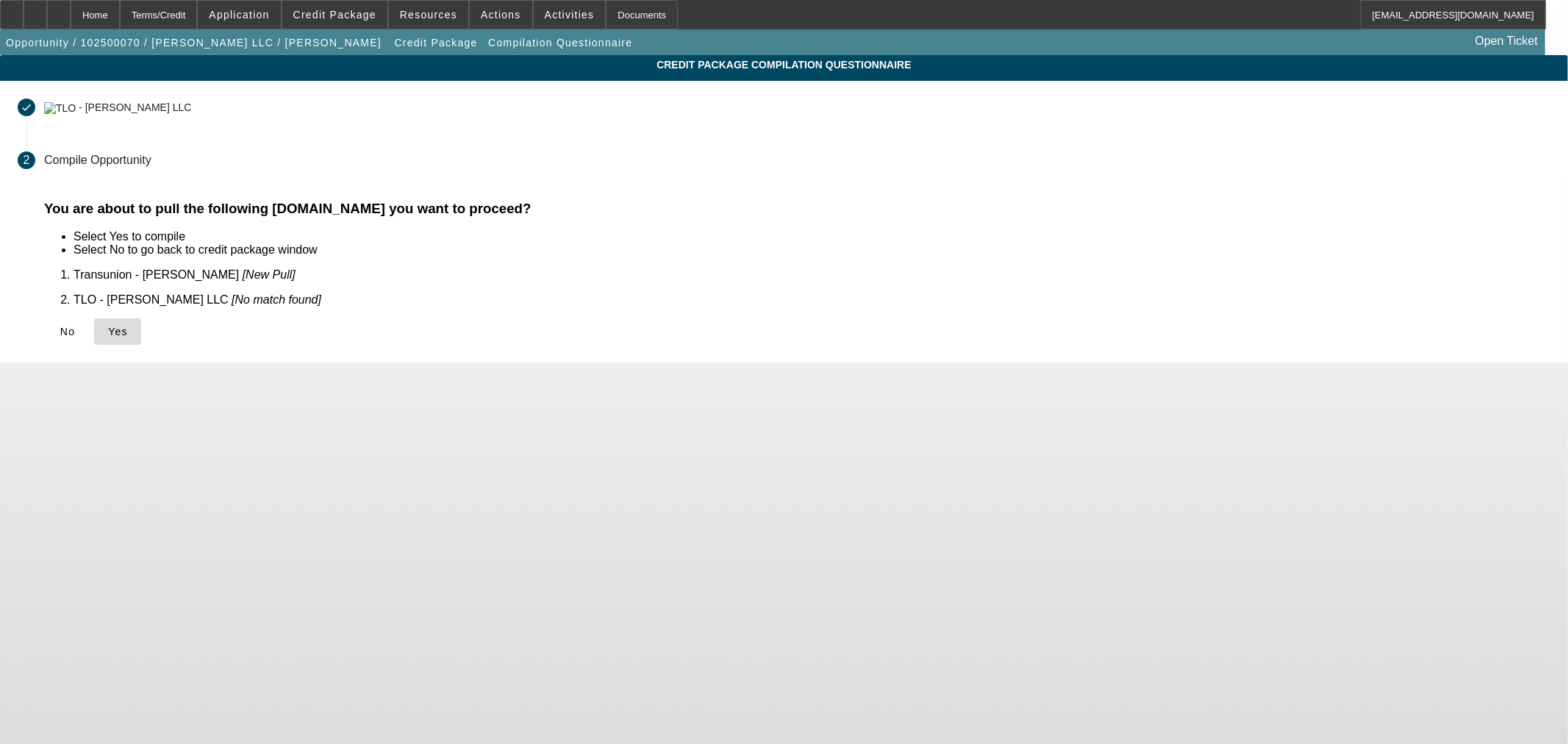
click at [141, 333] on span at bounding box center [118, 332] width 47 height 36
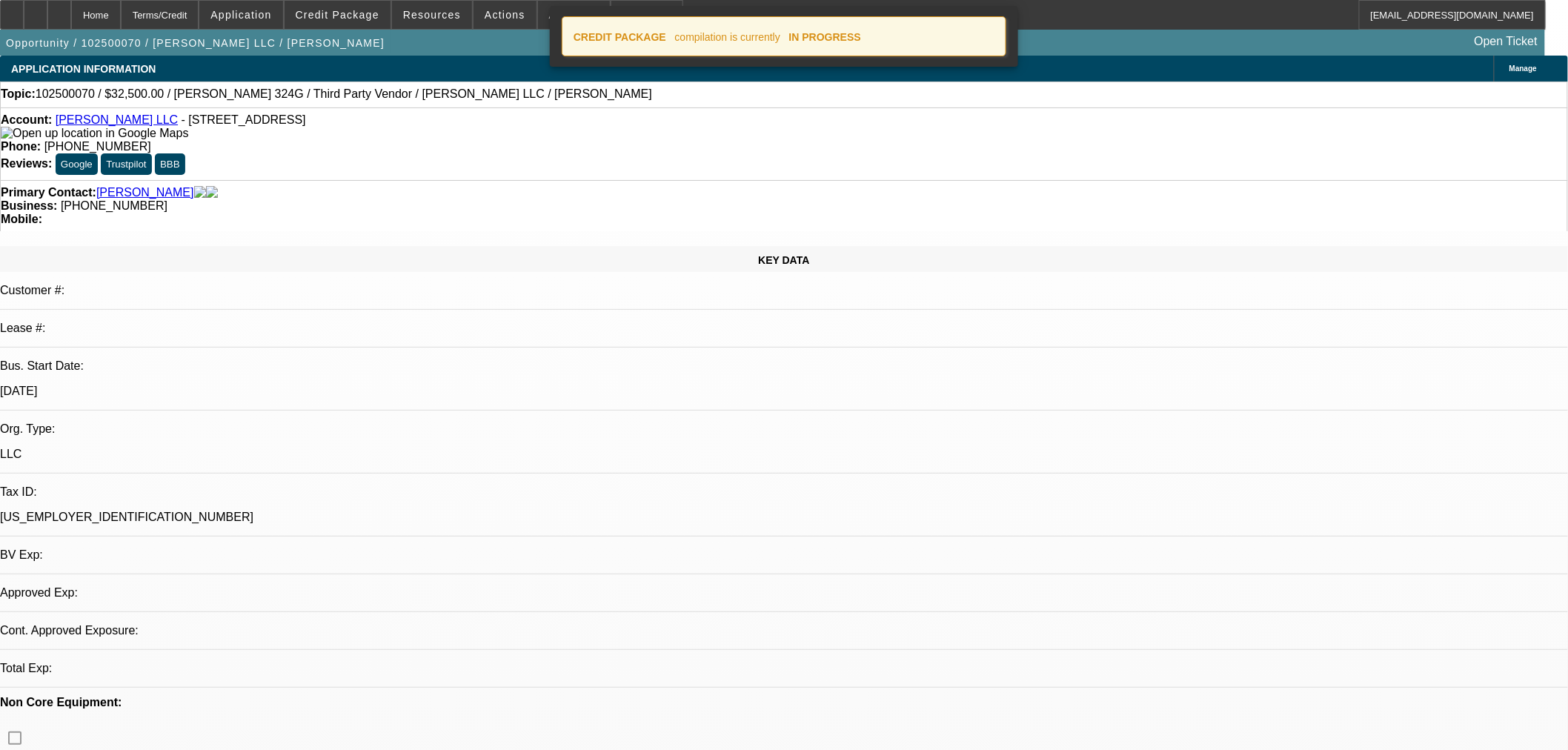
select select "0"
select select "2"
select select "0.1"
select select "4"
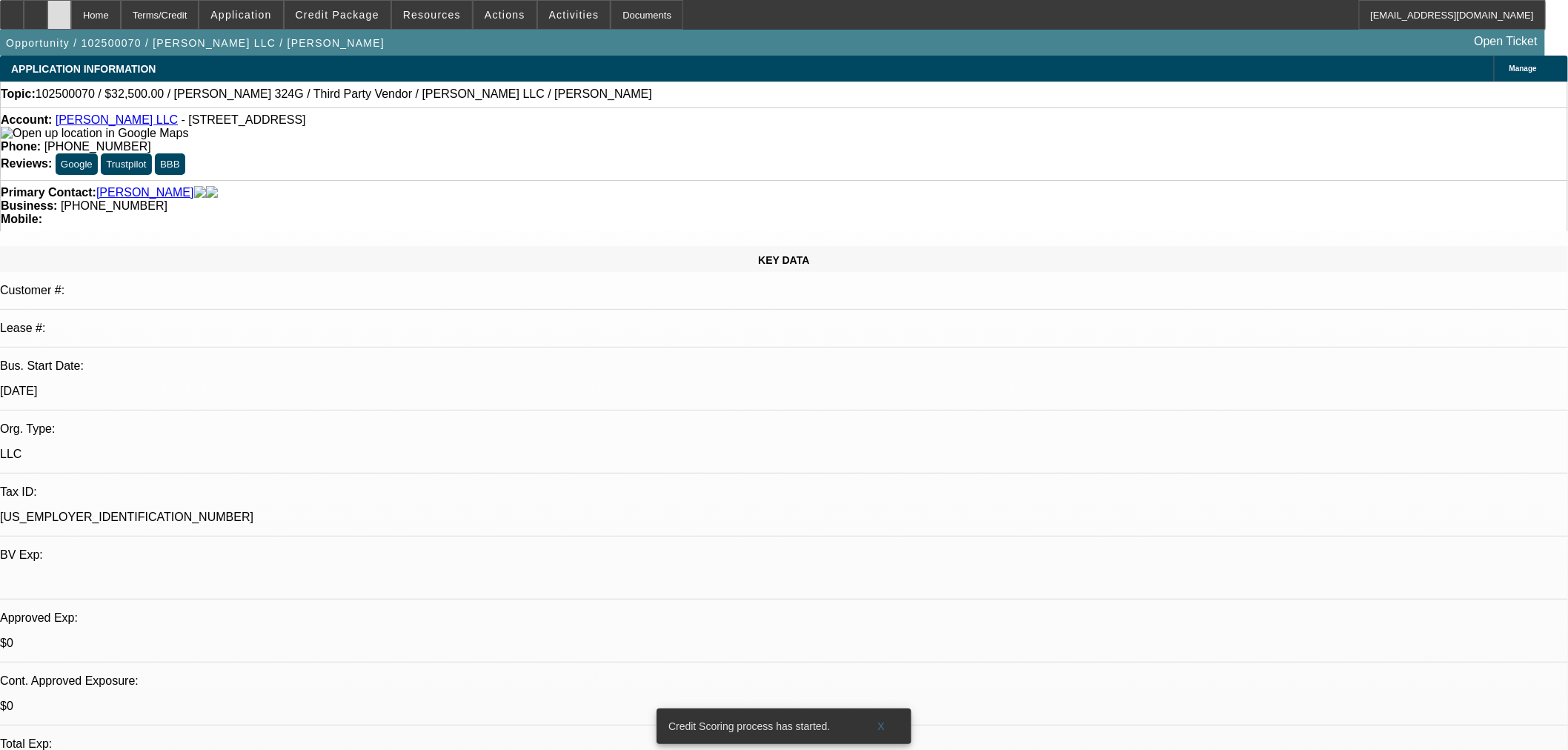
click at [71, 10] on div at bounding box center [60, 15] width 24 height 30
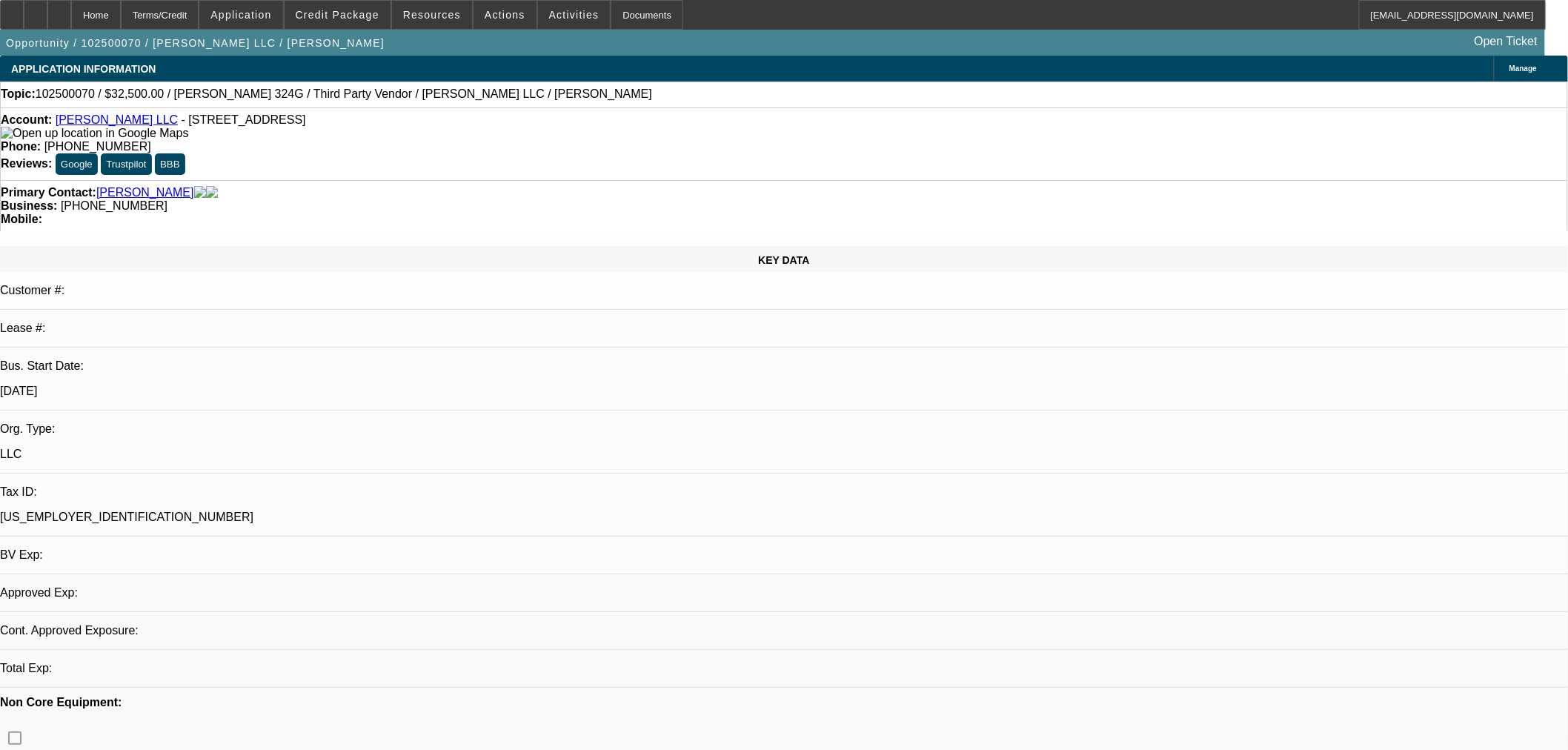
select select "0"
select select "2"
select select "0.1"
select select "4"
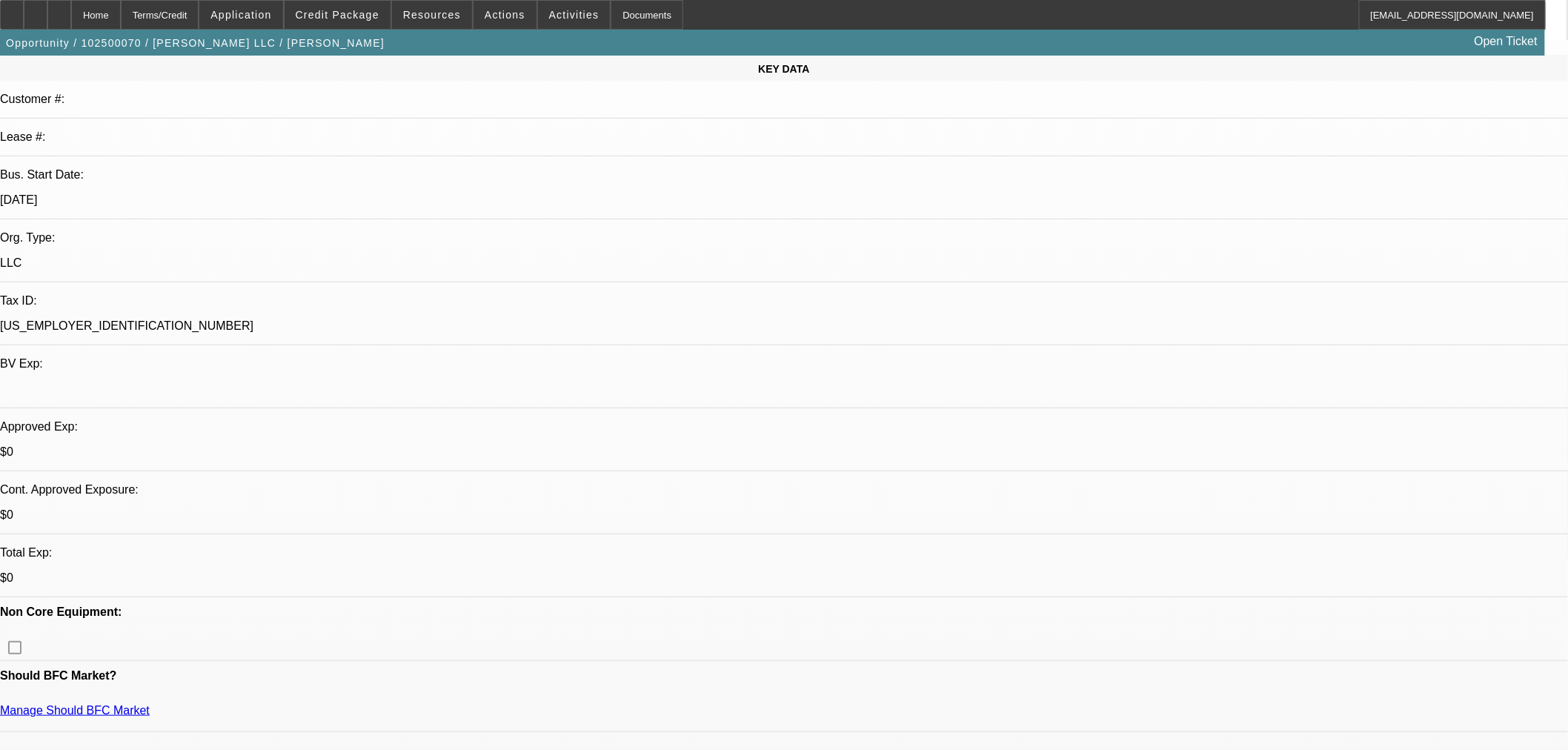
scroll to position [411, 0]
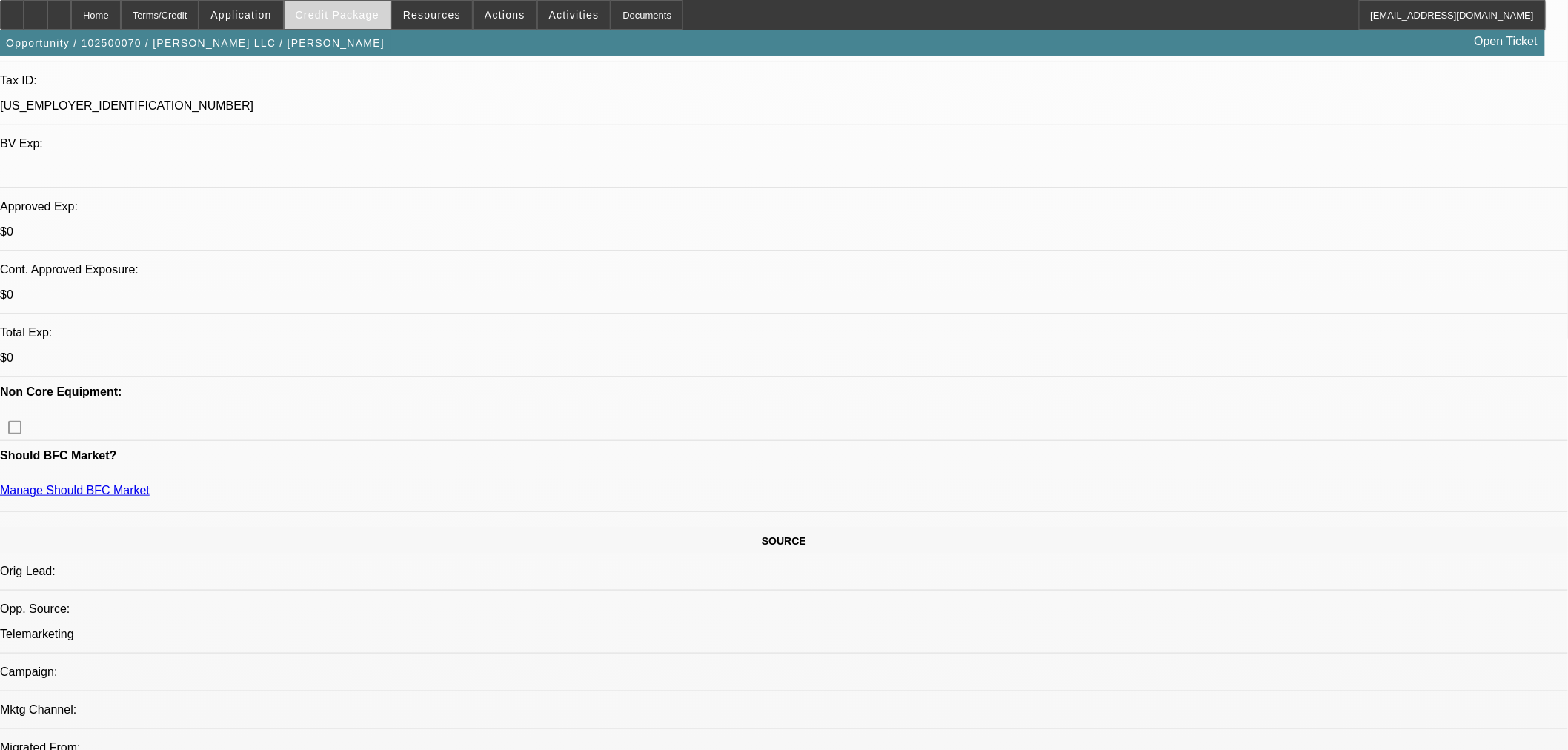
drag, startPoint x: 349, startPoint y: 16, endPoint x: 353, endPoint y: 27, distance: 11.7
click at [349, 16] on span "Credit Package" at bounding box center [338, 15] width 84 height 12
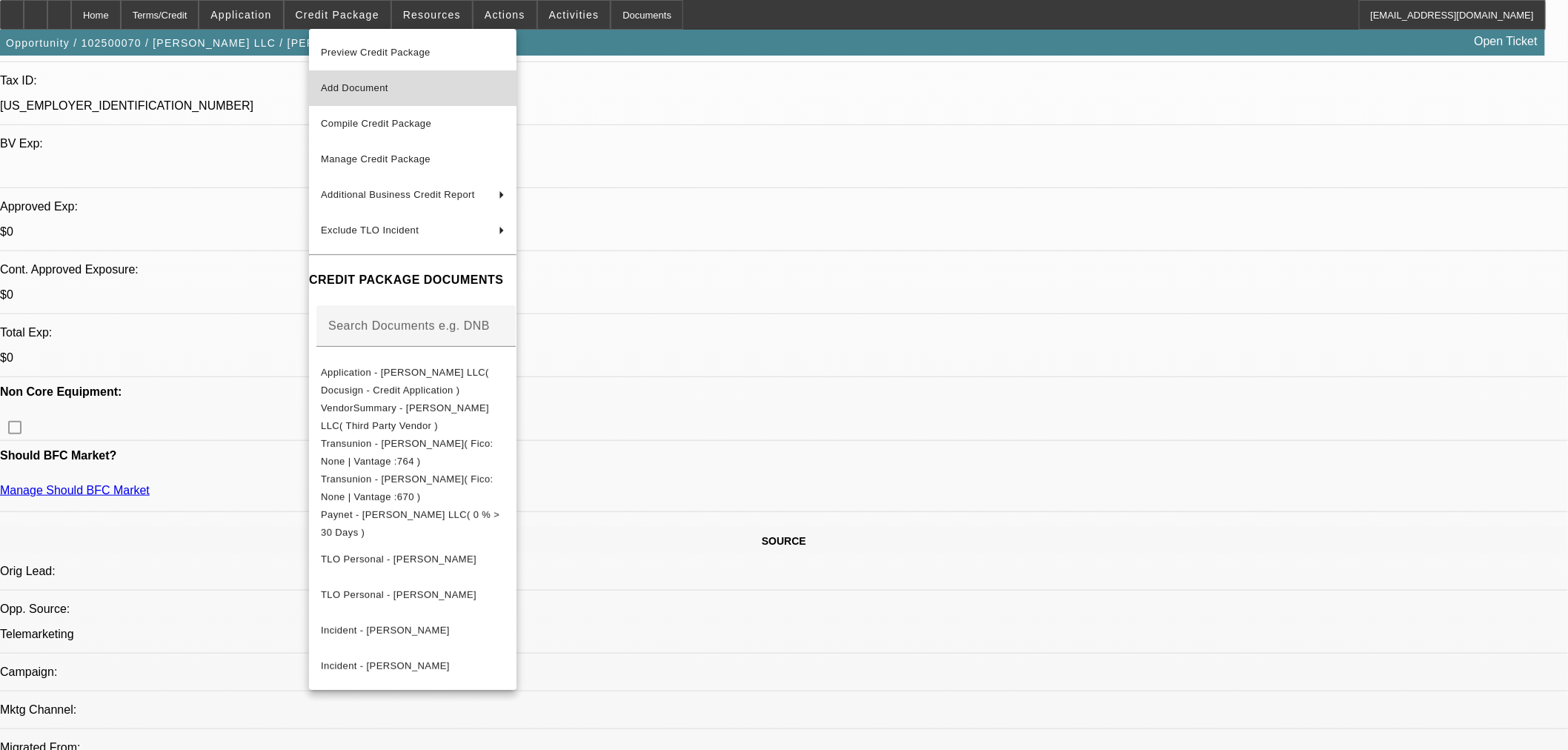
click at [397, 89] on span "Add Document" at bounding box center [412, 89] width 183 height 18
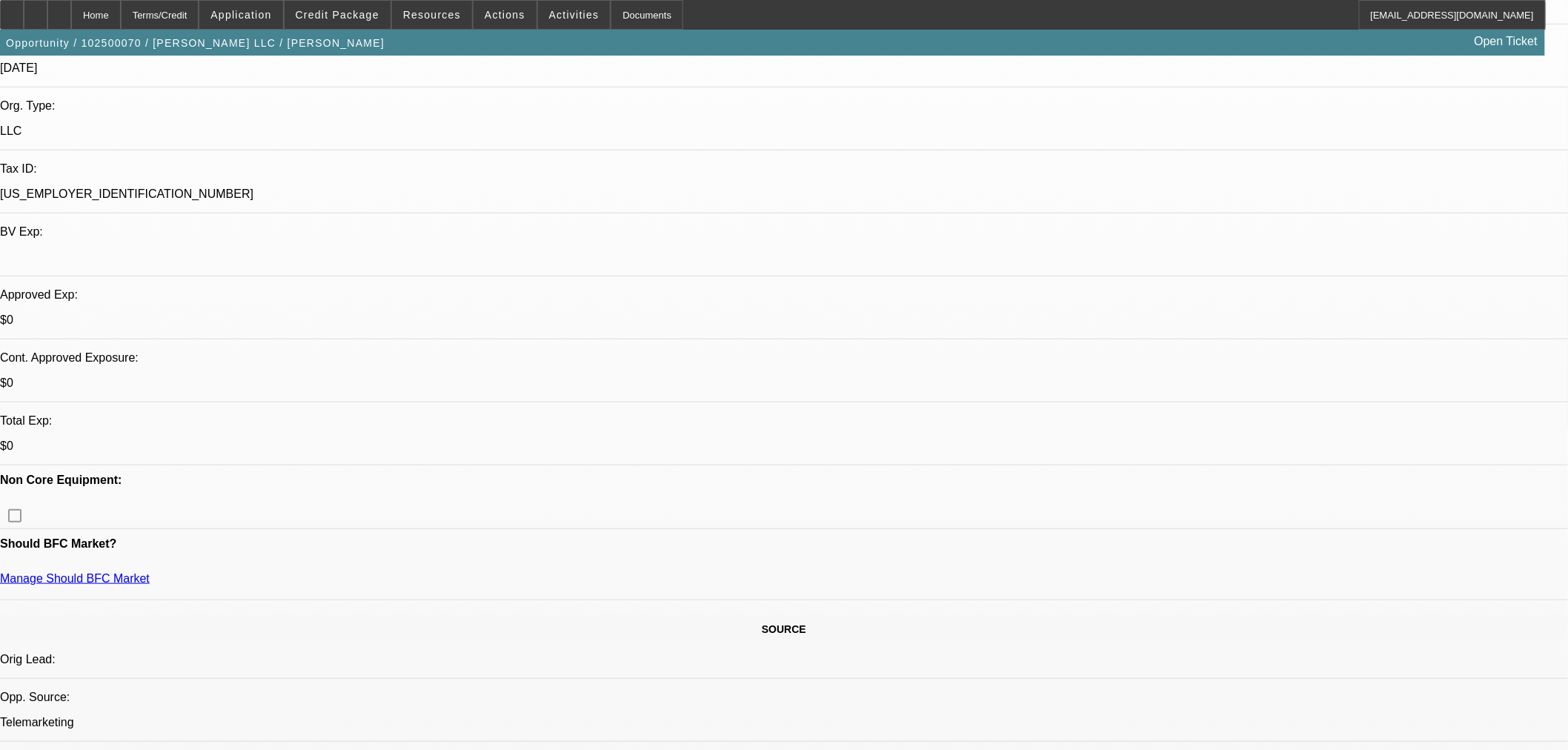
scroll to position [329, 0]
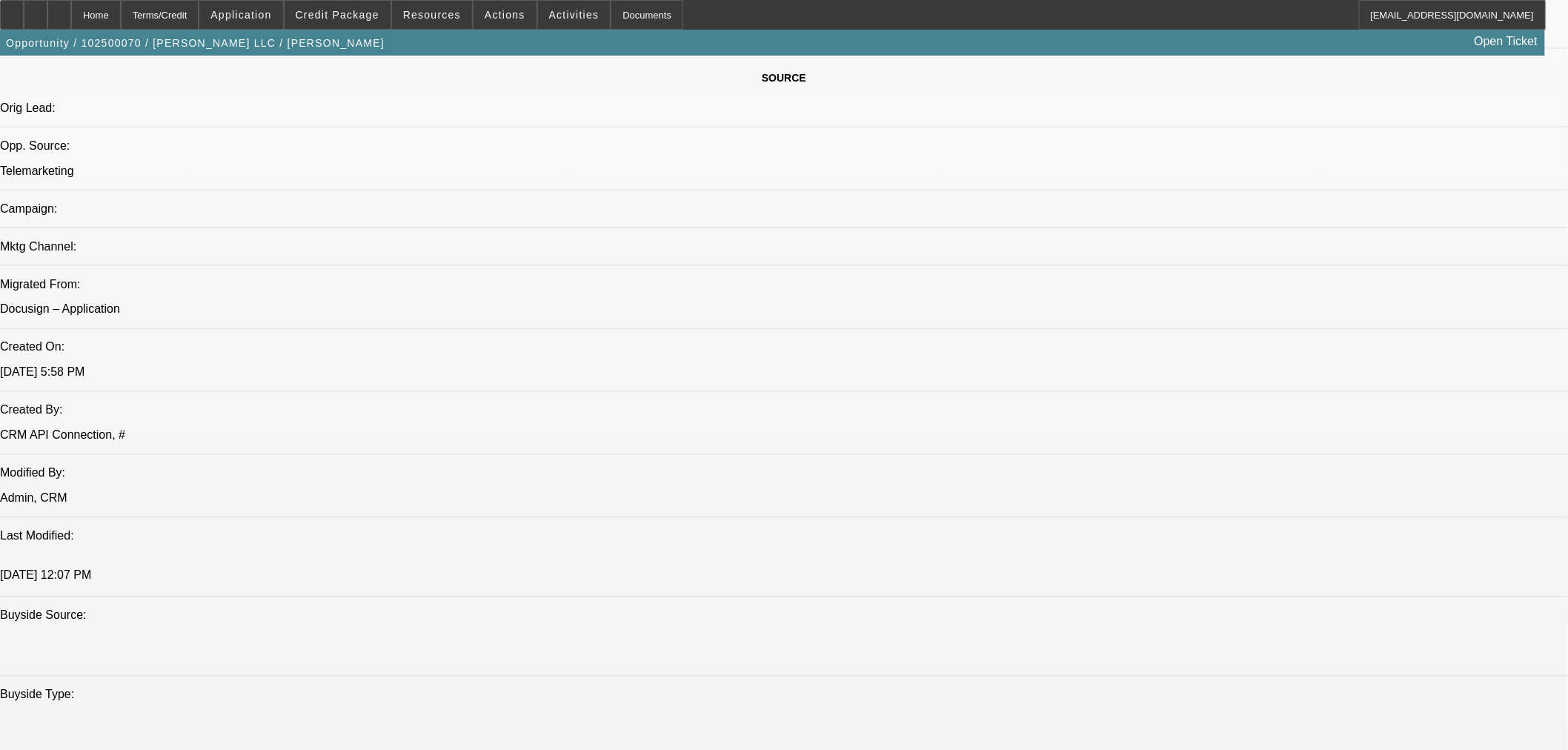
scroll to position [1070, 0]
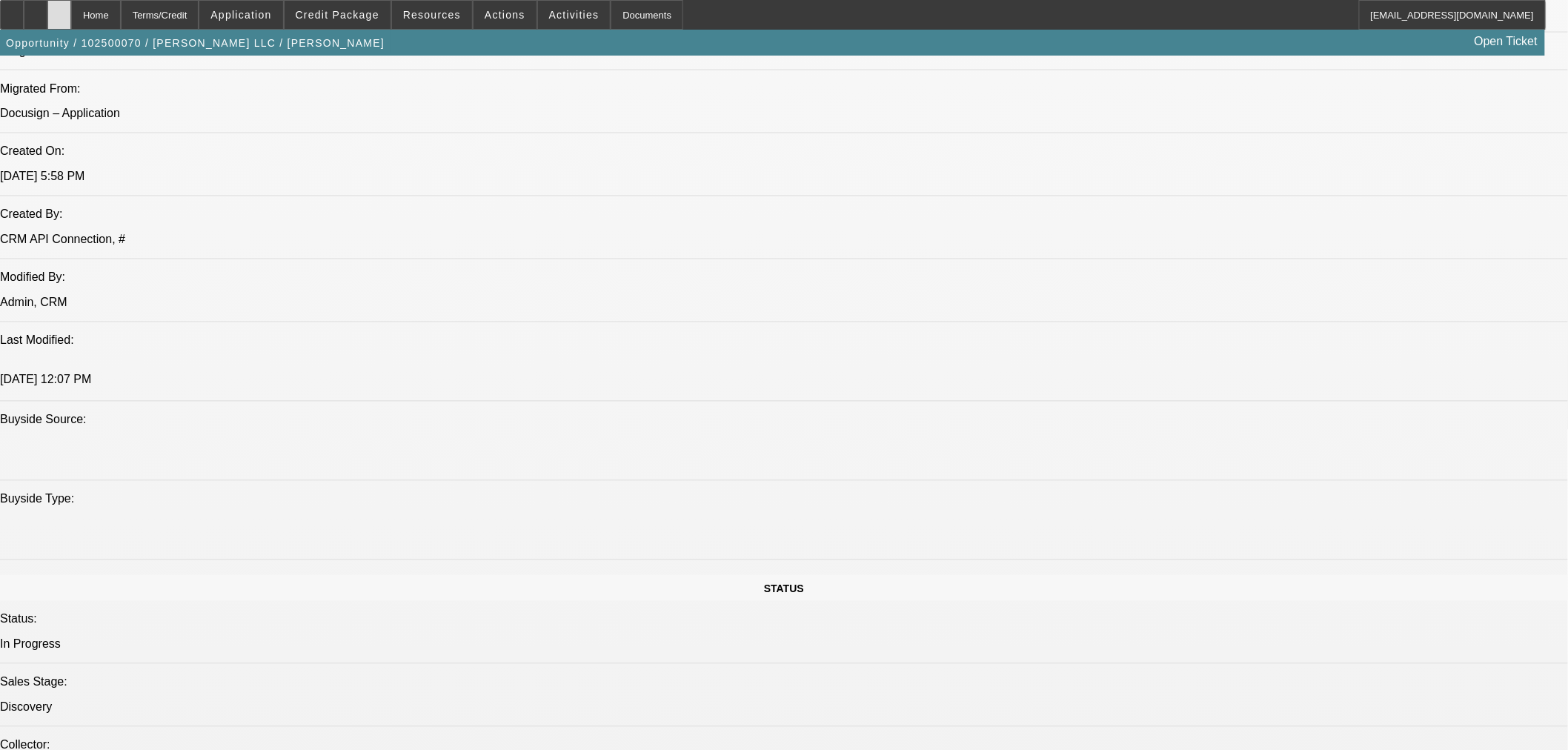
click at [71, 17] on div at bounding box center [60, 15] width 24 height 30
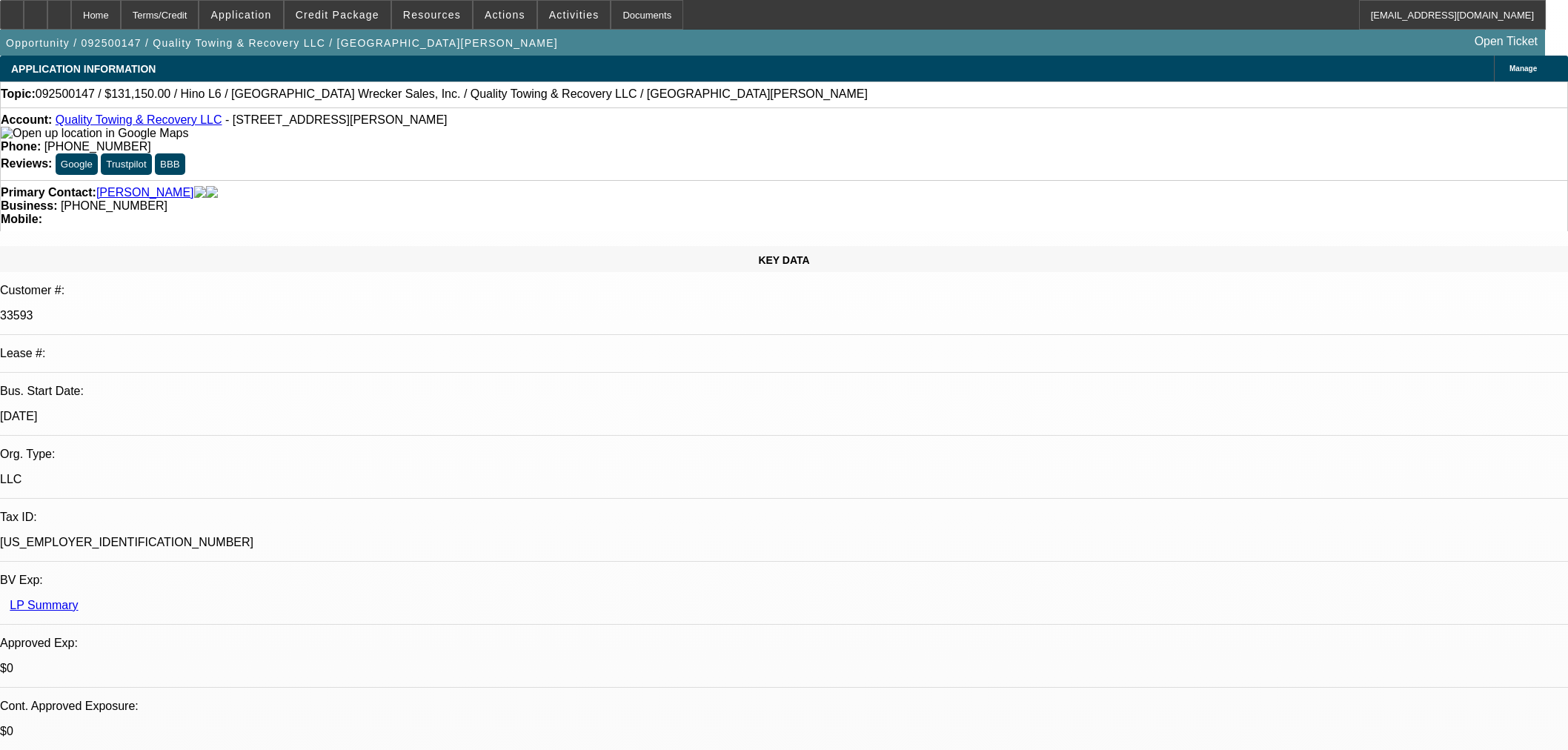
select select "0"
select select "6"
select select "0"
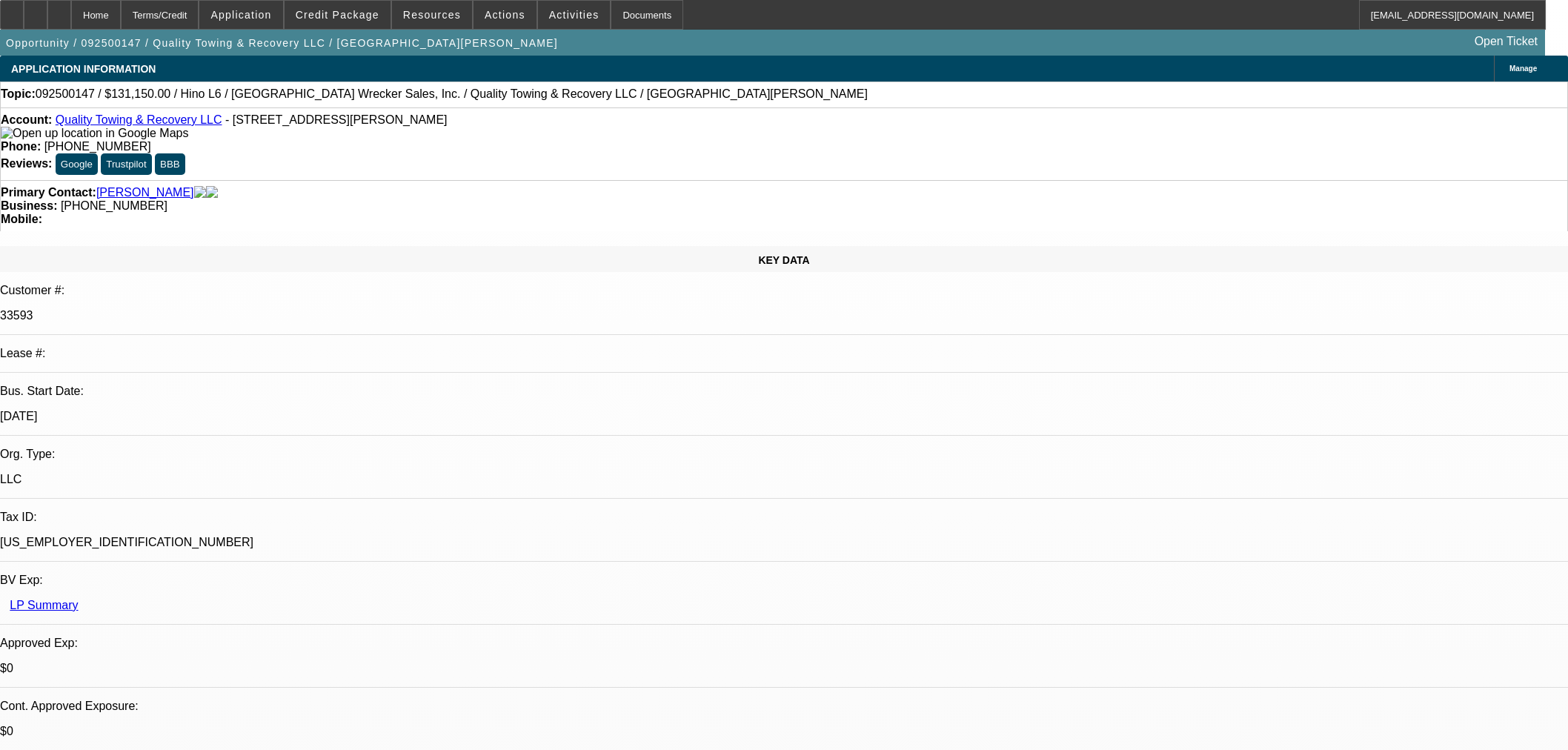
select select "0"
select select "6"
select select "0"
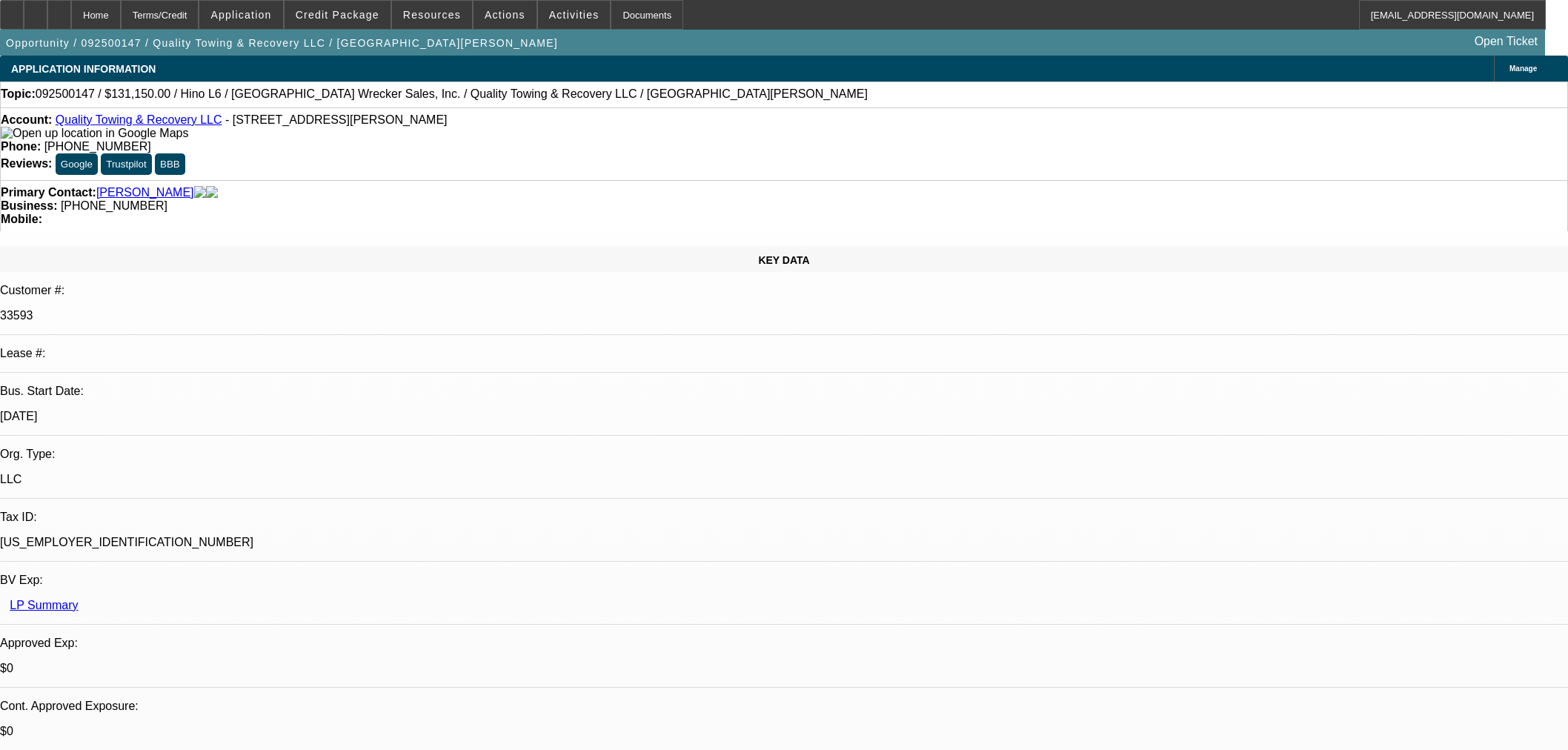
select select "0"
select select "6"
select select "0"
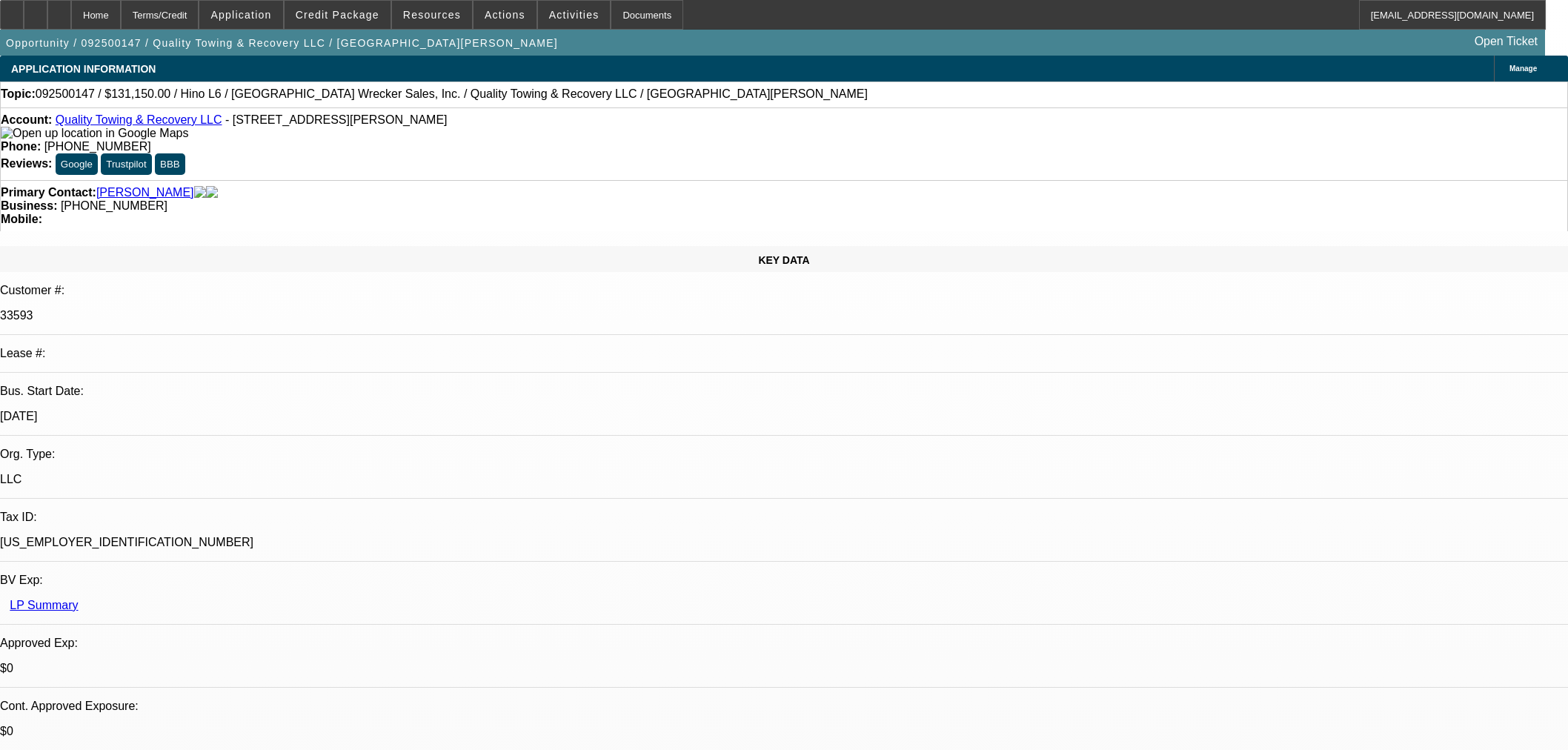
select select "6"
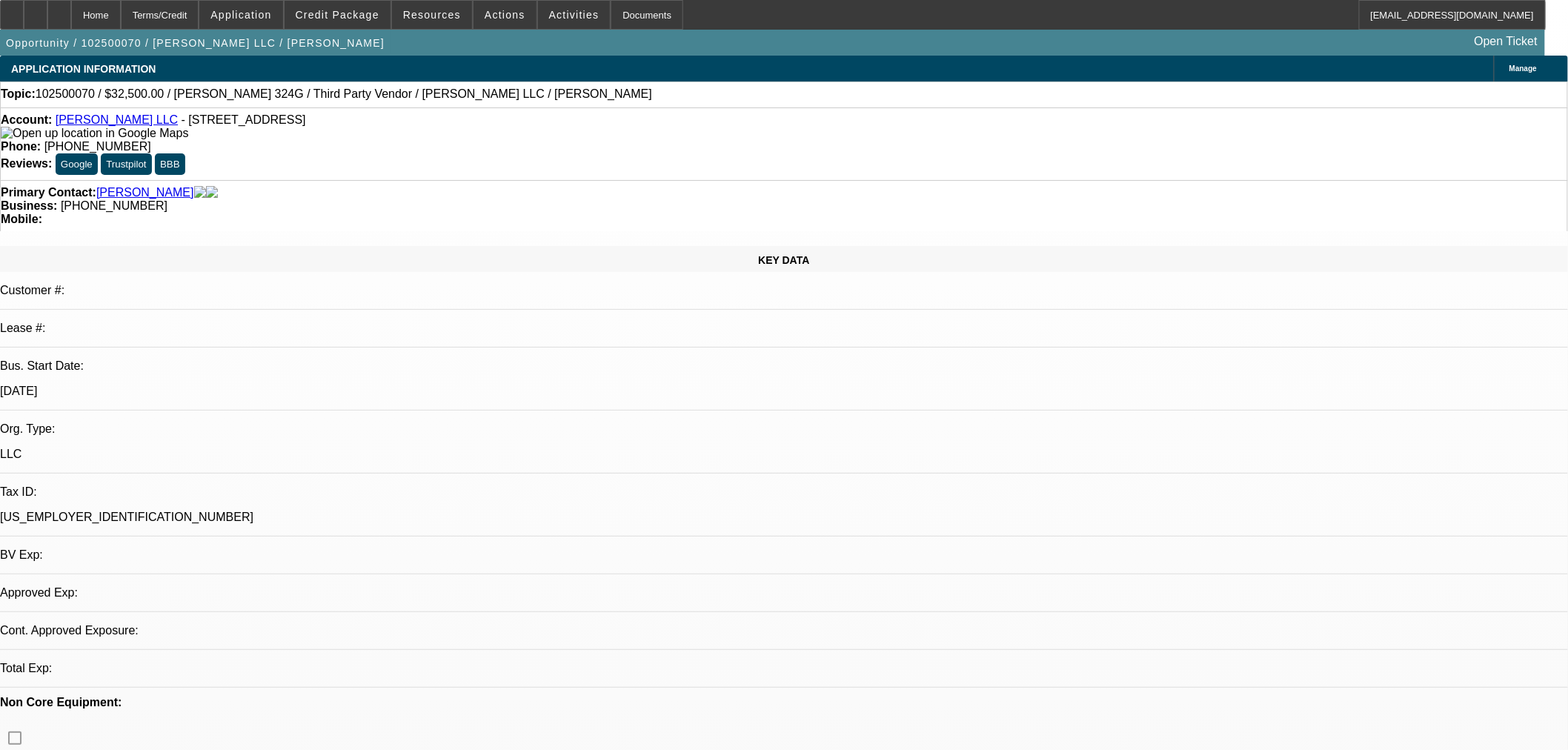
select select "0"
select select "2"
select select "0.1"
select select "4"
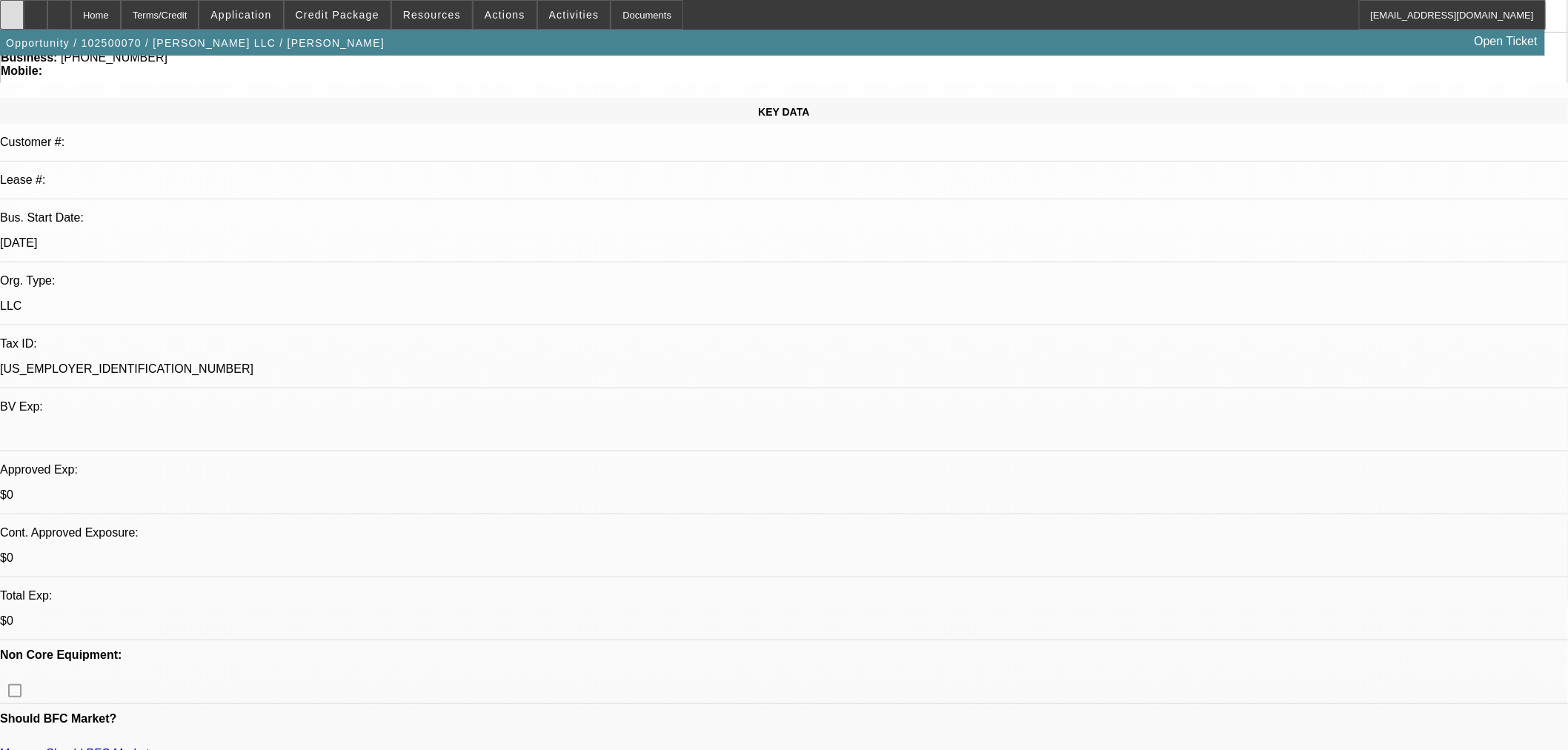
scroll to position [209, 0]
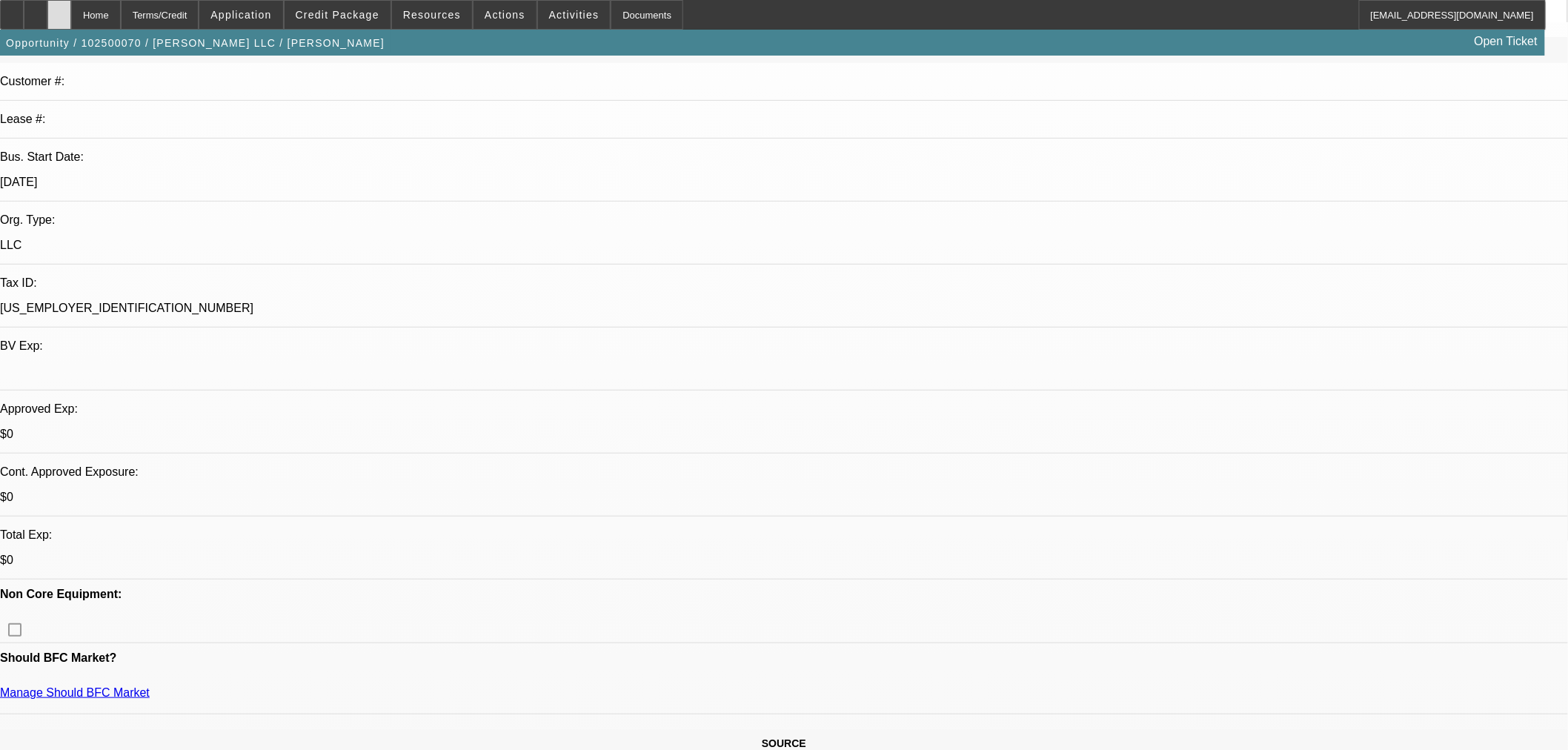
click at [71, 12] on div at bounding box center [60, 15] width 24 height 30
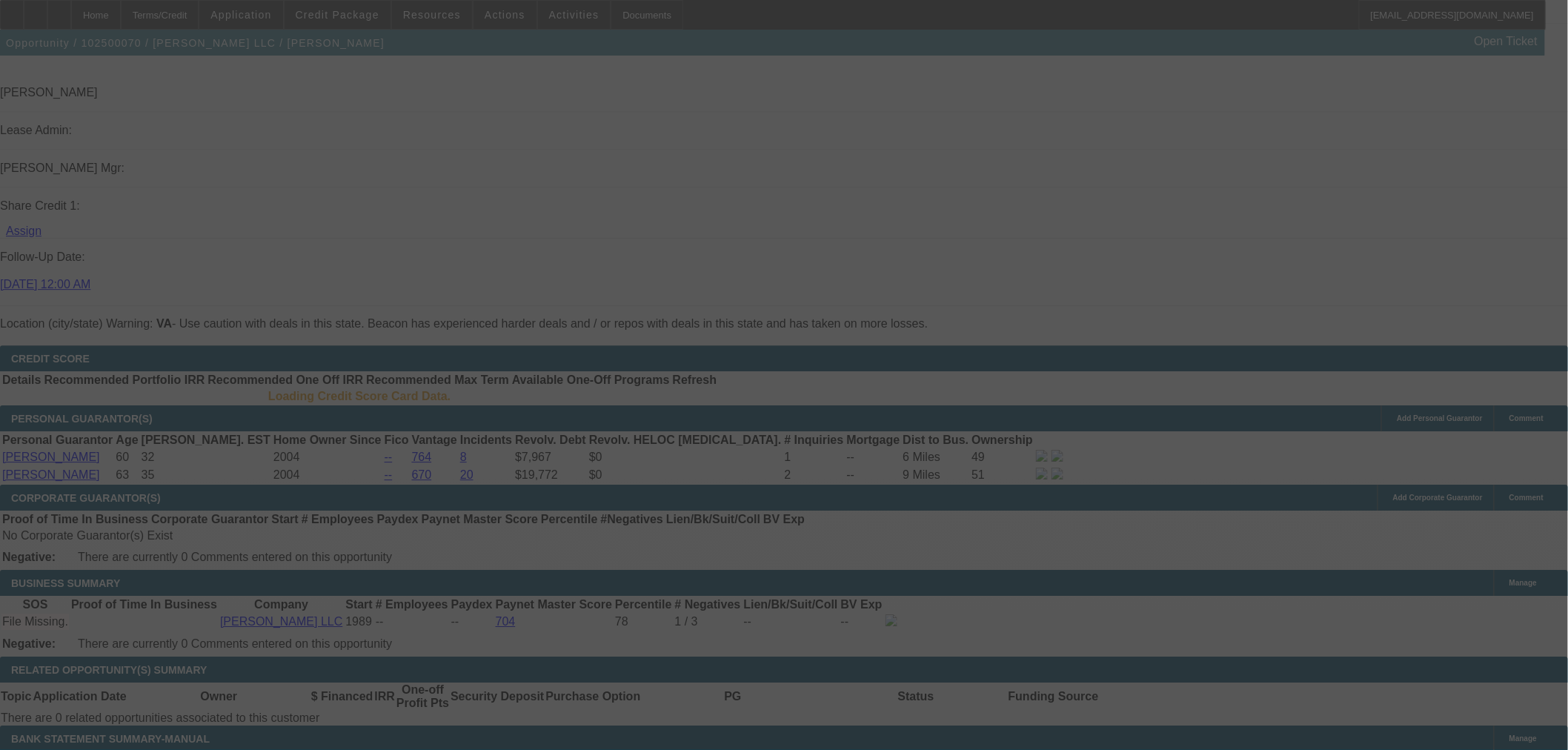
scroll to position [1650, 0]
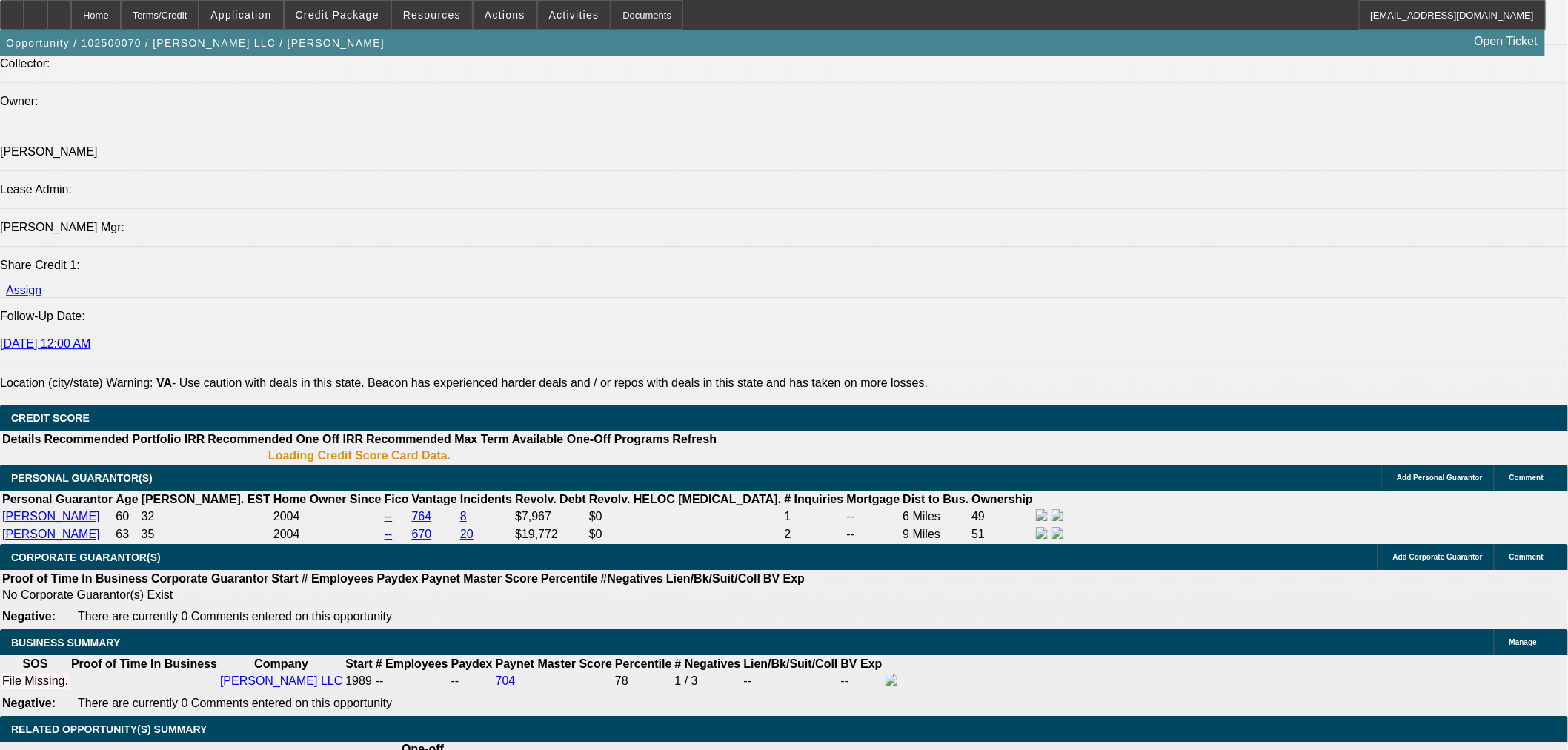
select select "0"
select select "2"
select select "0.1"
select select "4"
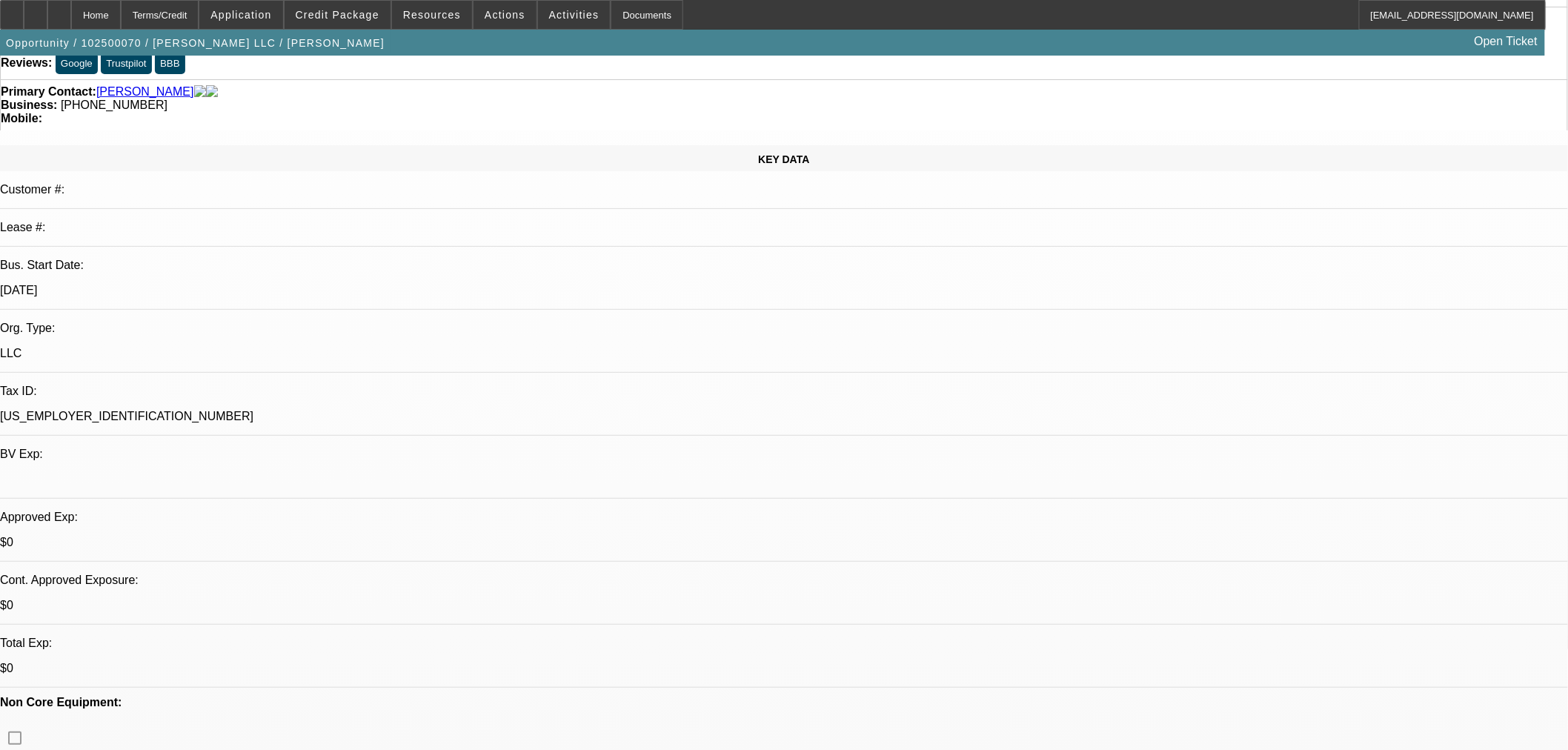
scroll to position [0, 0]
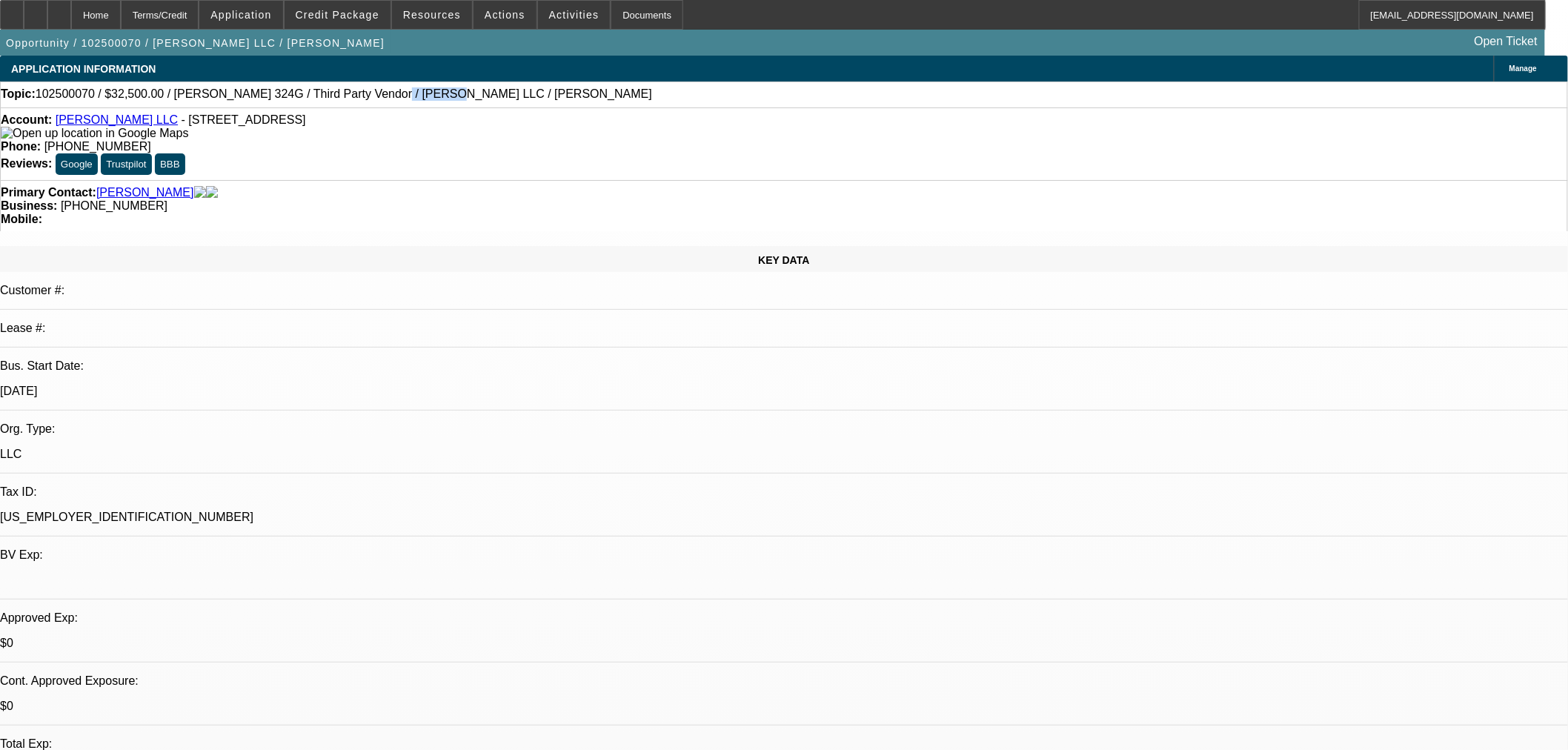
drag, startPoint x: 336, startPoint y: 99, endPoint x: 381, endPoint y: 100, distance: 45.0
click at [381, 100] on span "102500070 / $32,500.00 / [PERSON_NAME] 324G / Third Party Vendor / [PERSON_NAME…" at bounding box center [344, 94] width 617 height 13
copy span "[PERSON_NAME]"
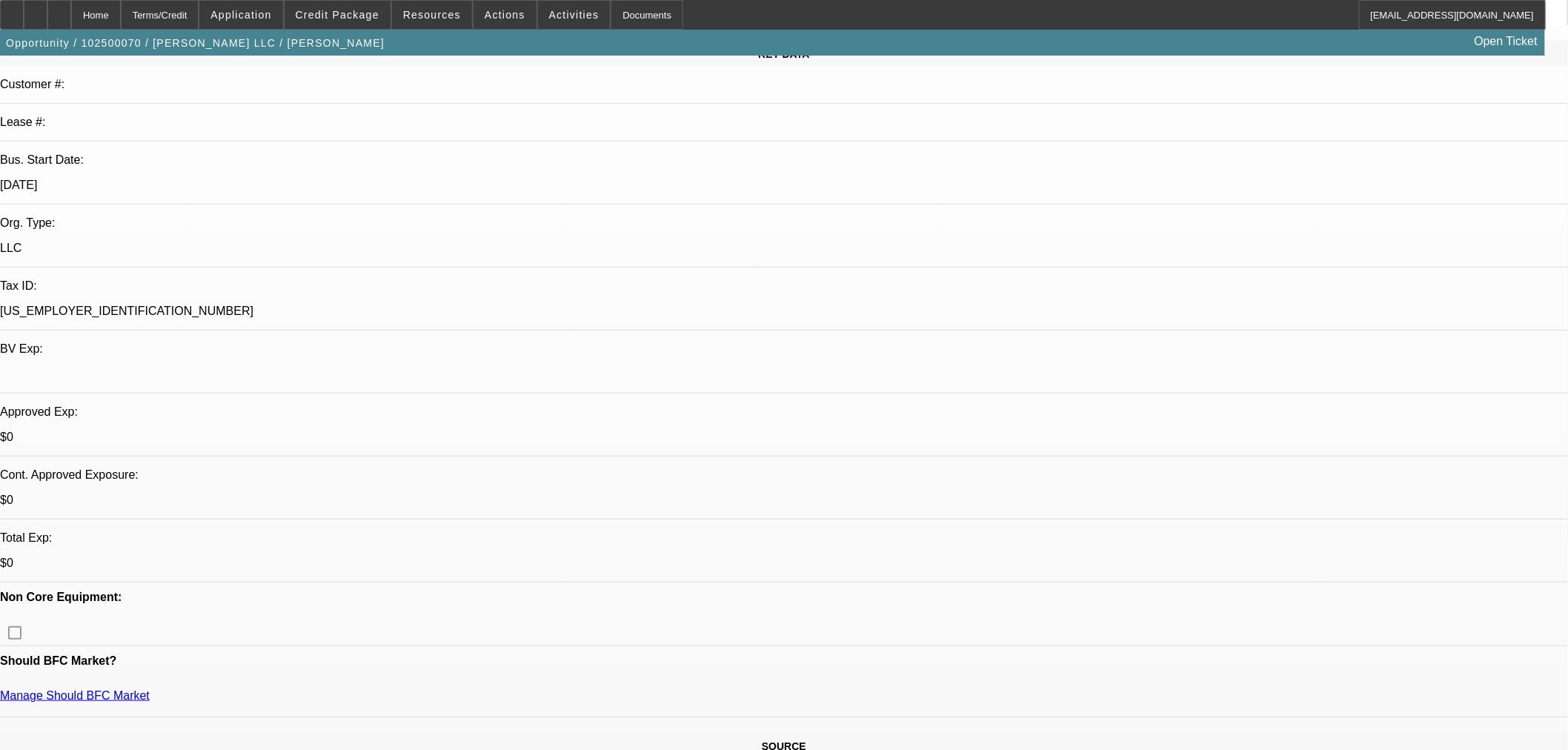
scroll to position [329, 0]
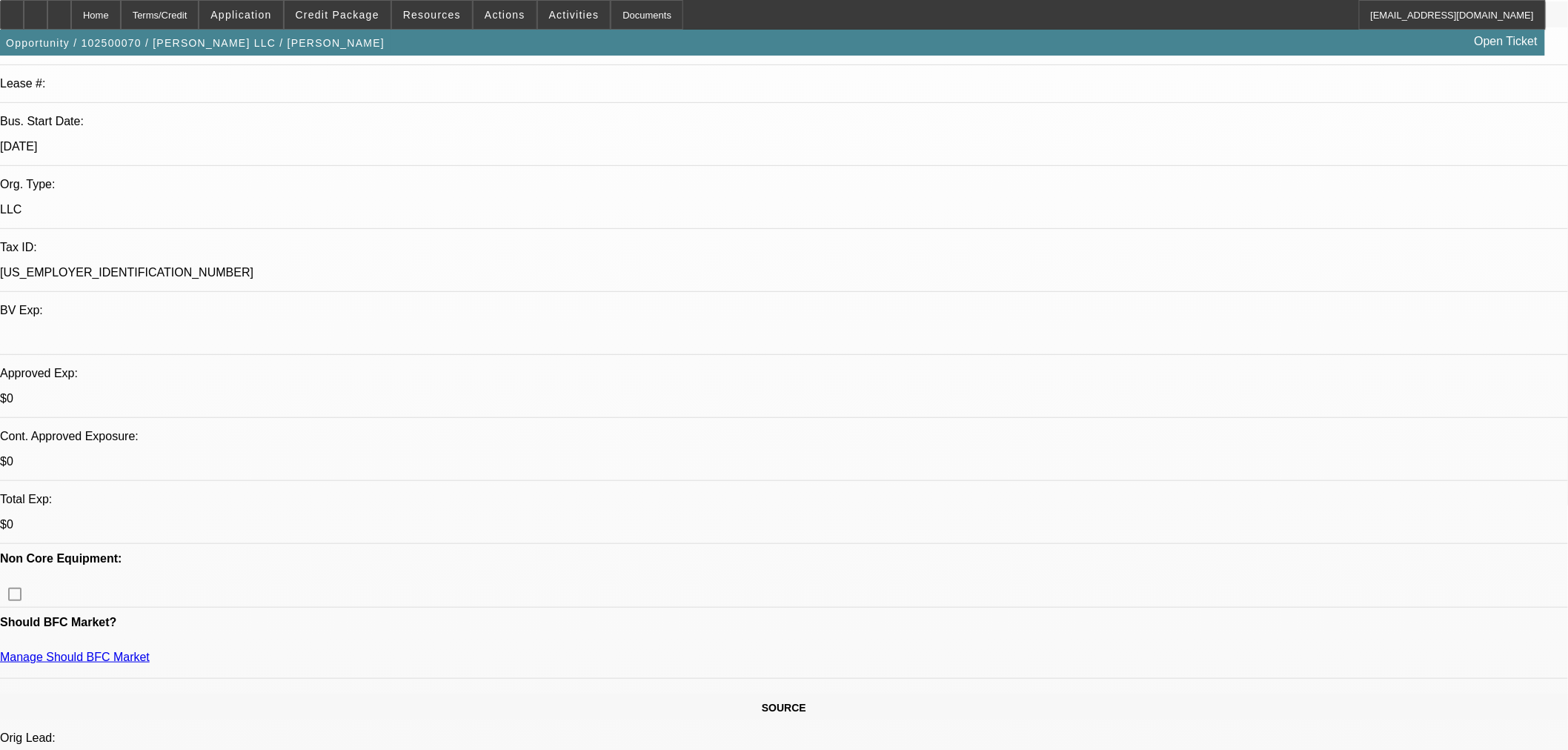
scroll to position [576, 0]
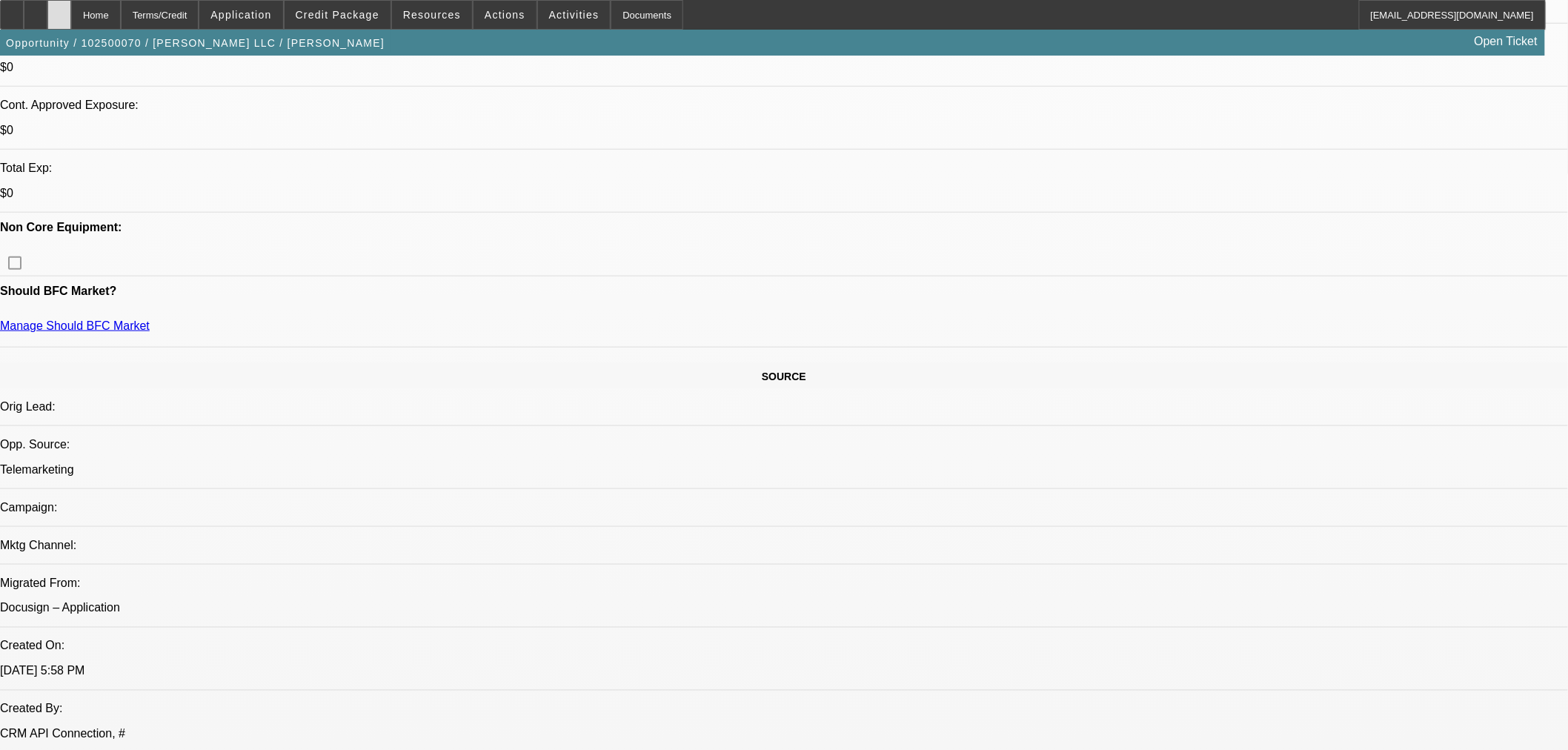
click at [60, 10] on icon at bounding box center [60, 10] width 0 height 0
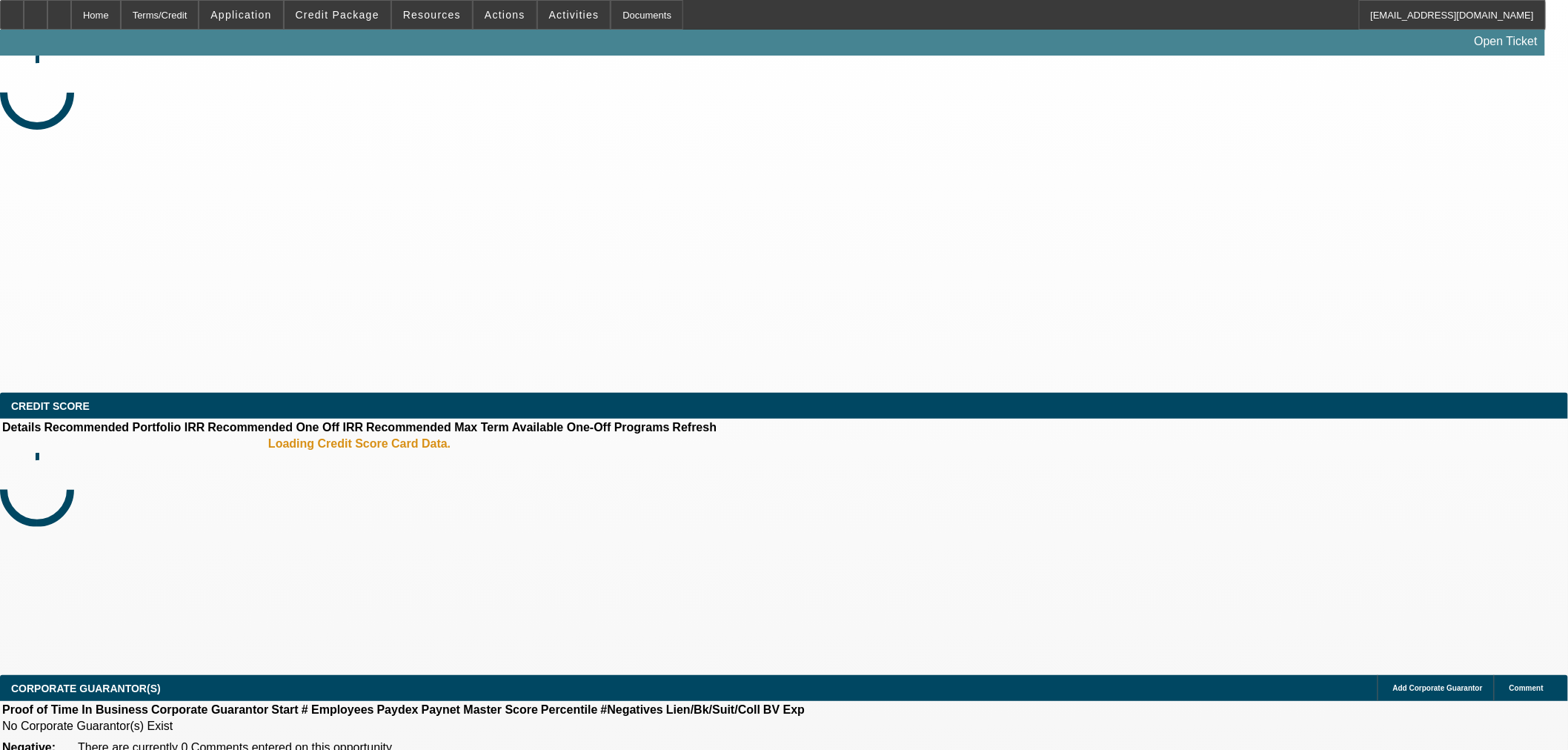
select select "0"
select select "2"
select select "0.1"
select select "4"
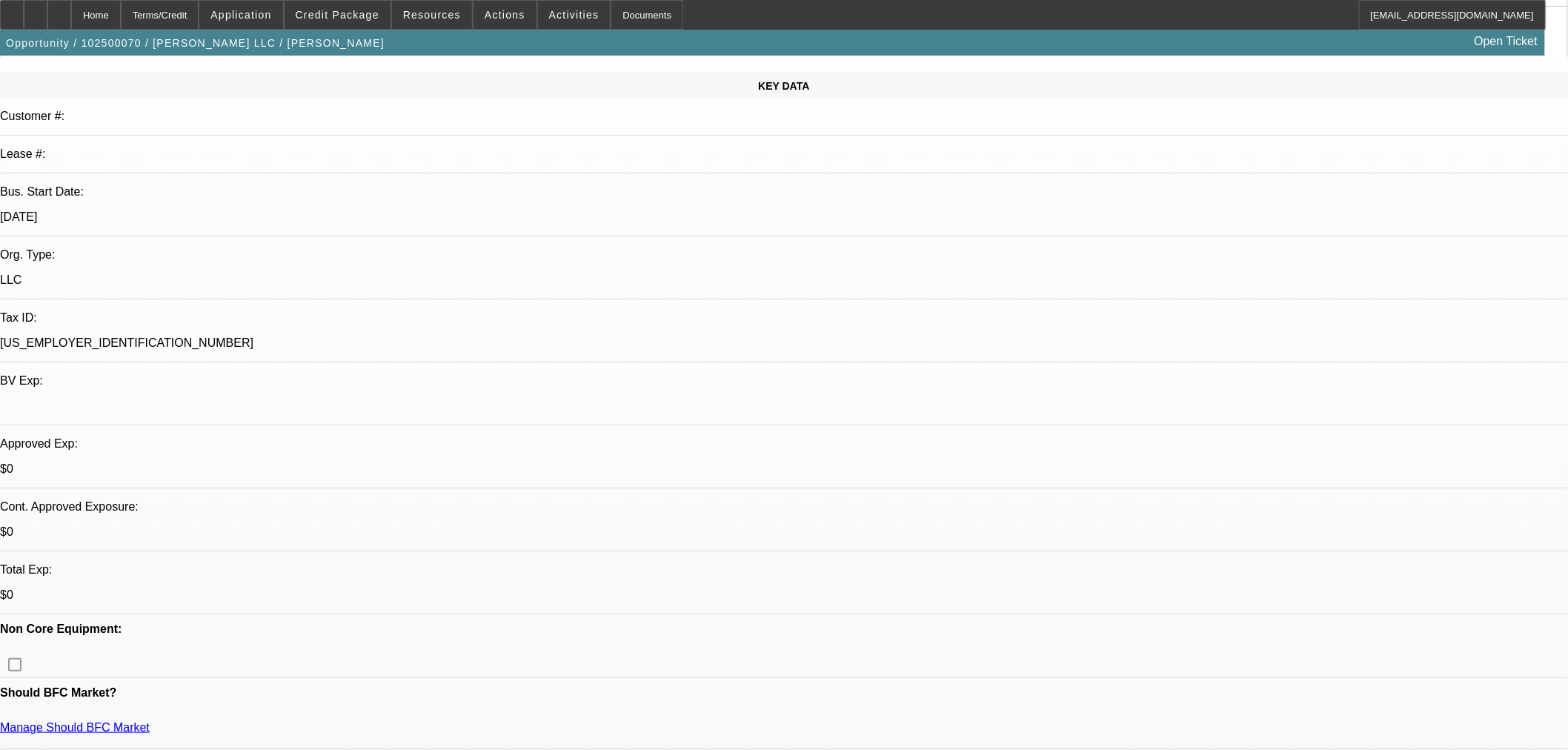
scroll to position [493, 0]
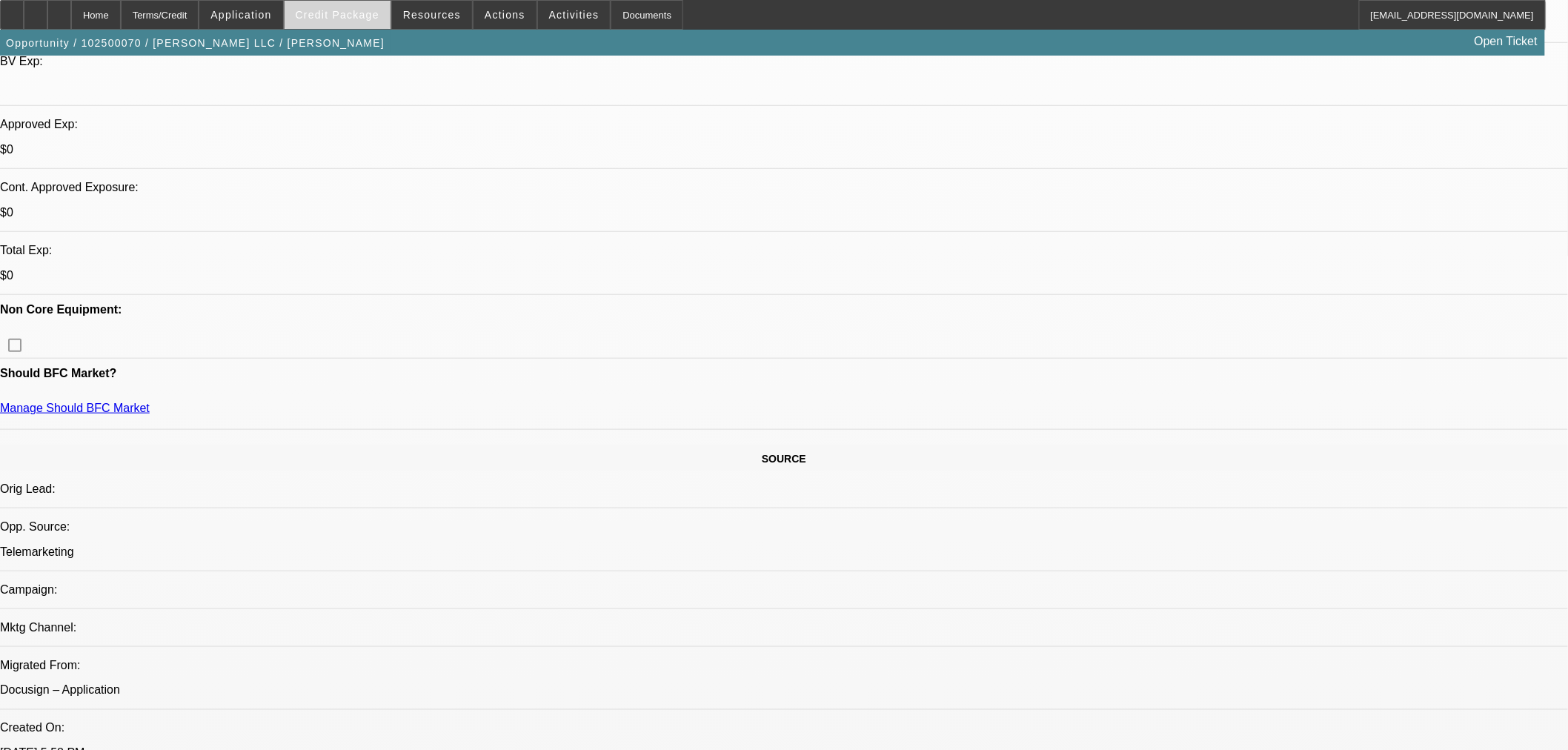
click at [380, 10] on span "Credit Package" at bounding box center [338, 15] width 84 height 12
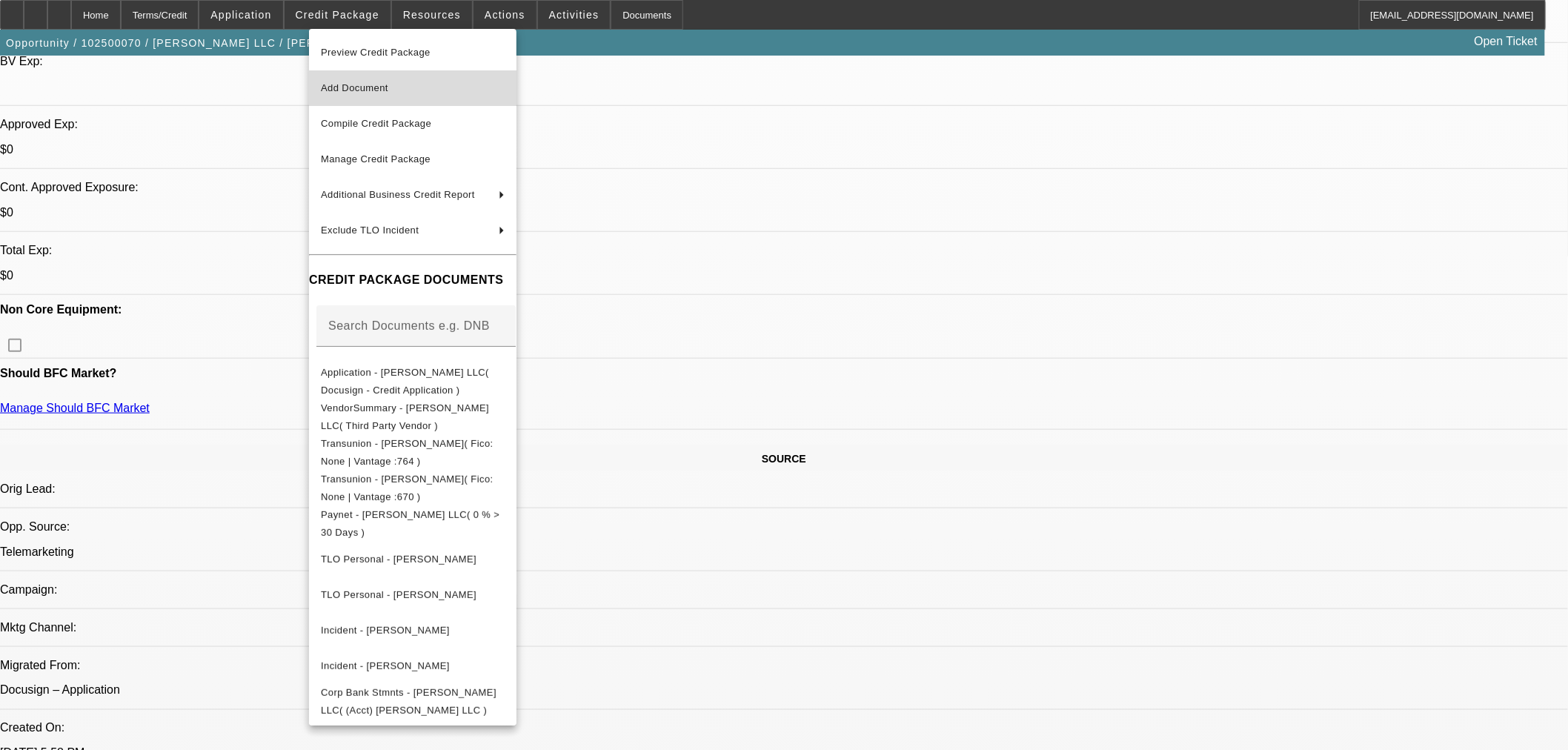
click at [418, 83] on span "Add Document" at bounding box center [412, 89] width 183 height 18
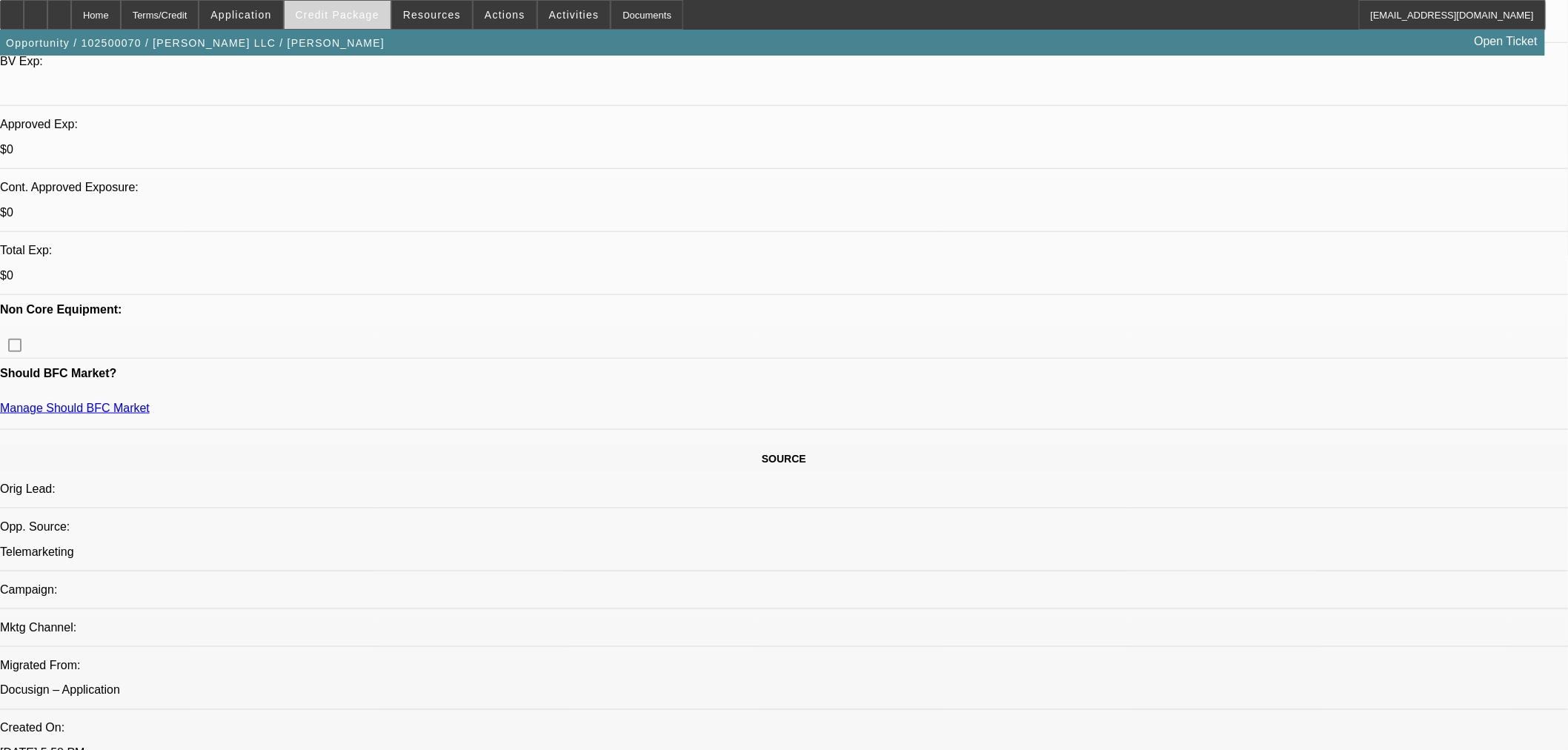
click at [391, 19] on span at bounding box center [338, 15] width 106 height 36
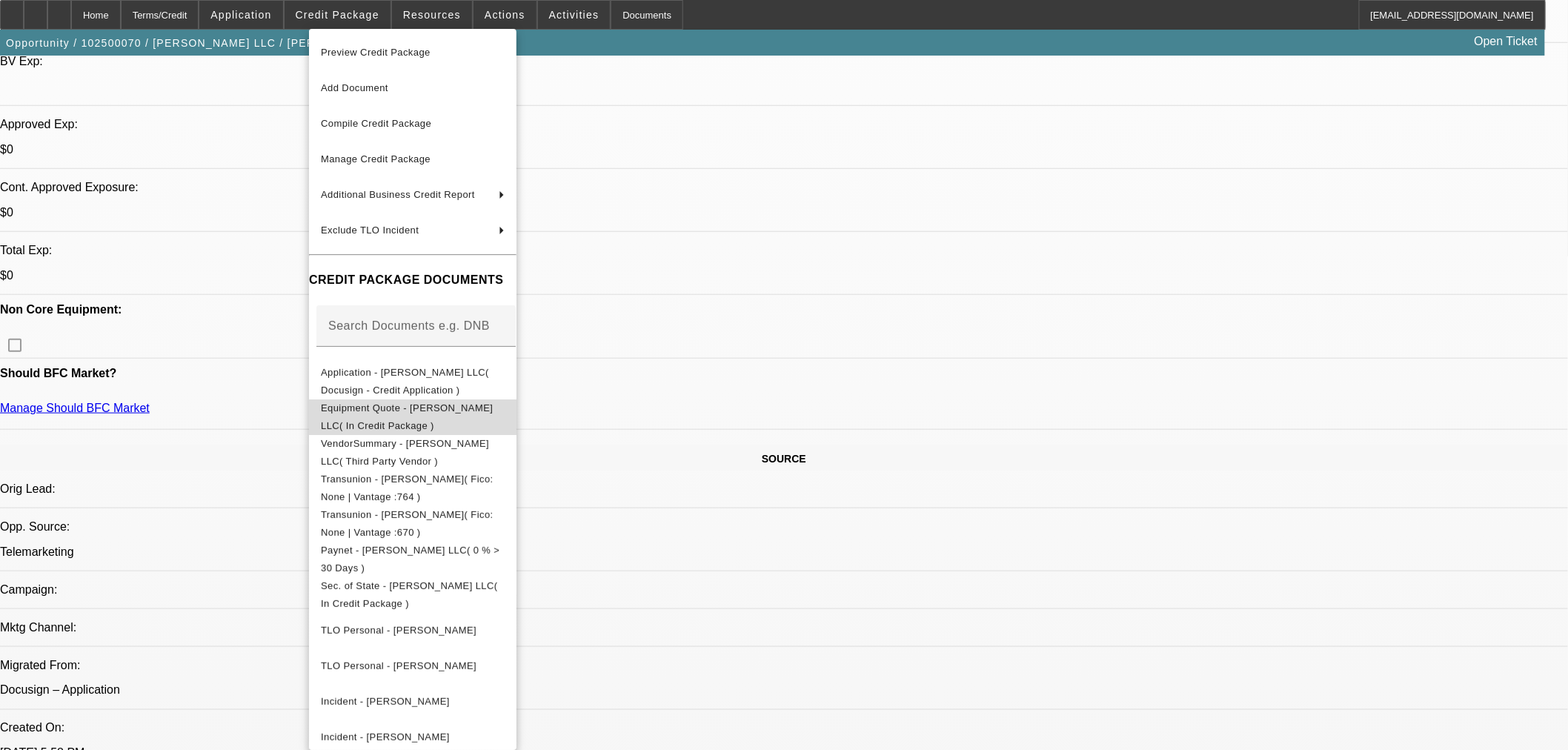
click at [472, 423] on button "Equipment Quote - [PERSON_NAME] LLC( In Credit Package )" at bounding box center [412, 416] width 207 height 36
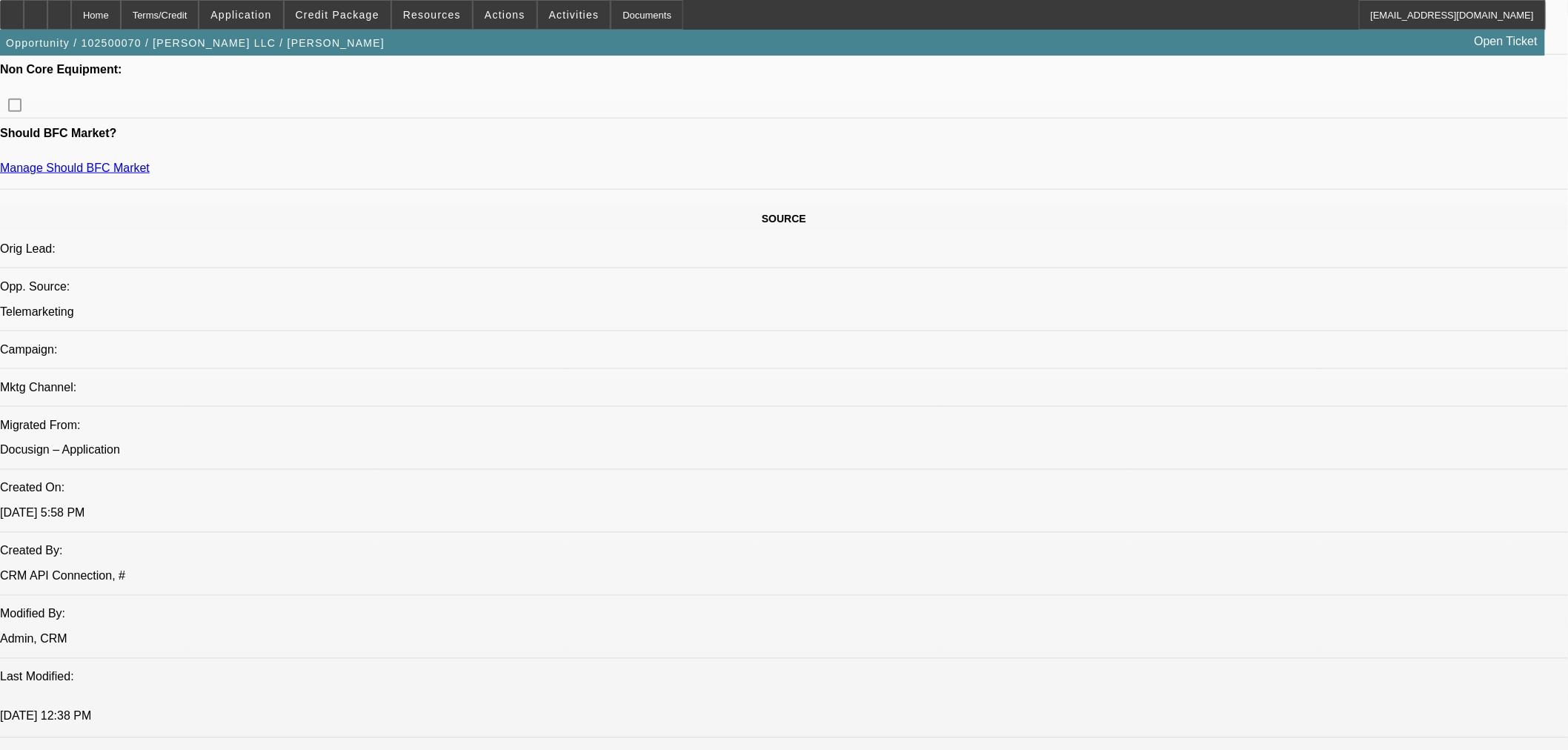
scroll to position [741, 0]
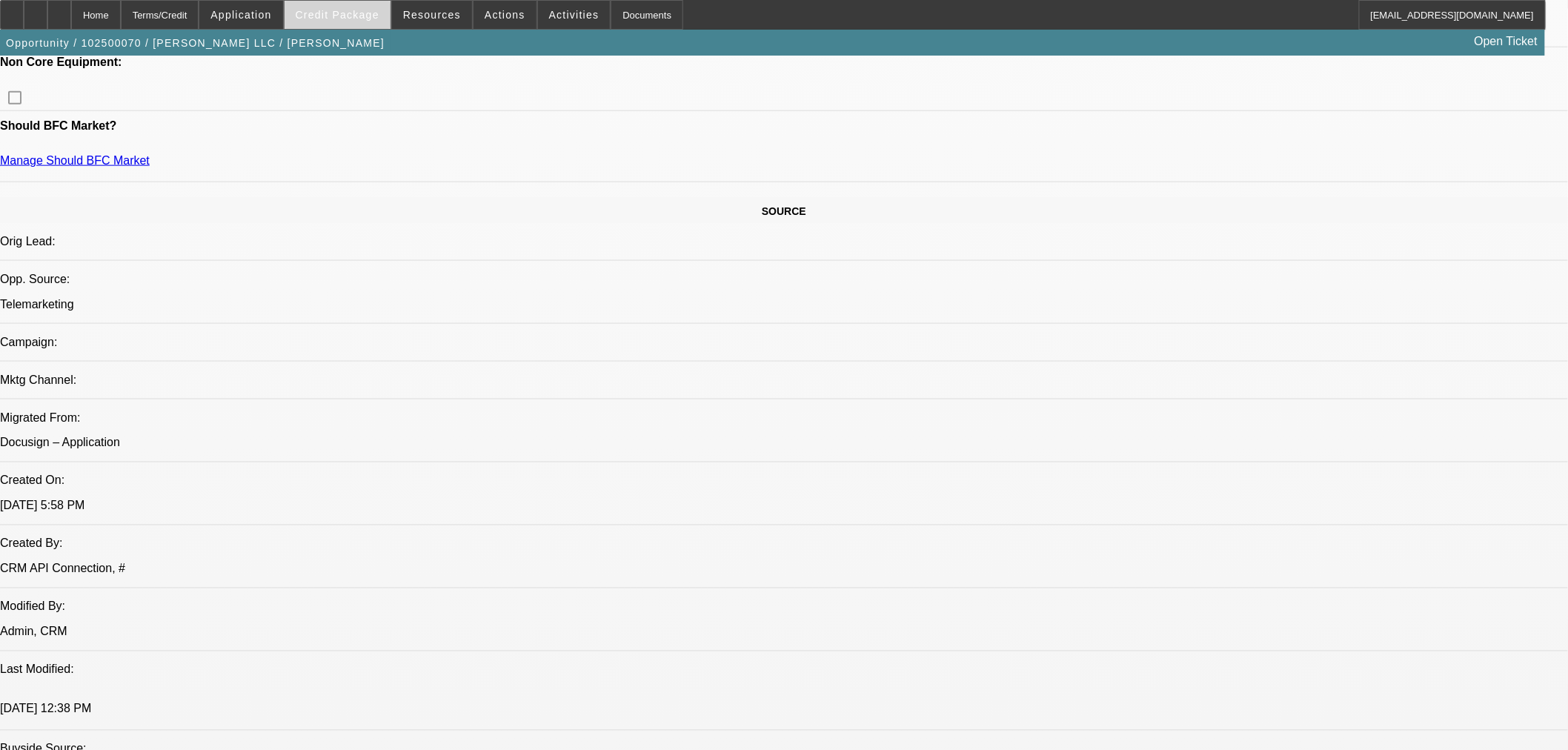
click at [371, 4] on span at bounding box center [338, 15] width 106 height 36
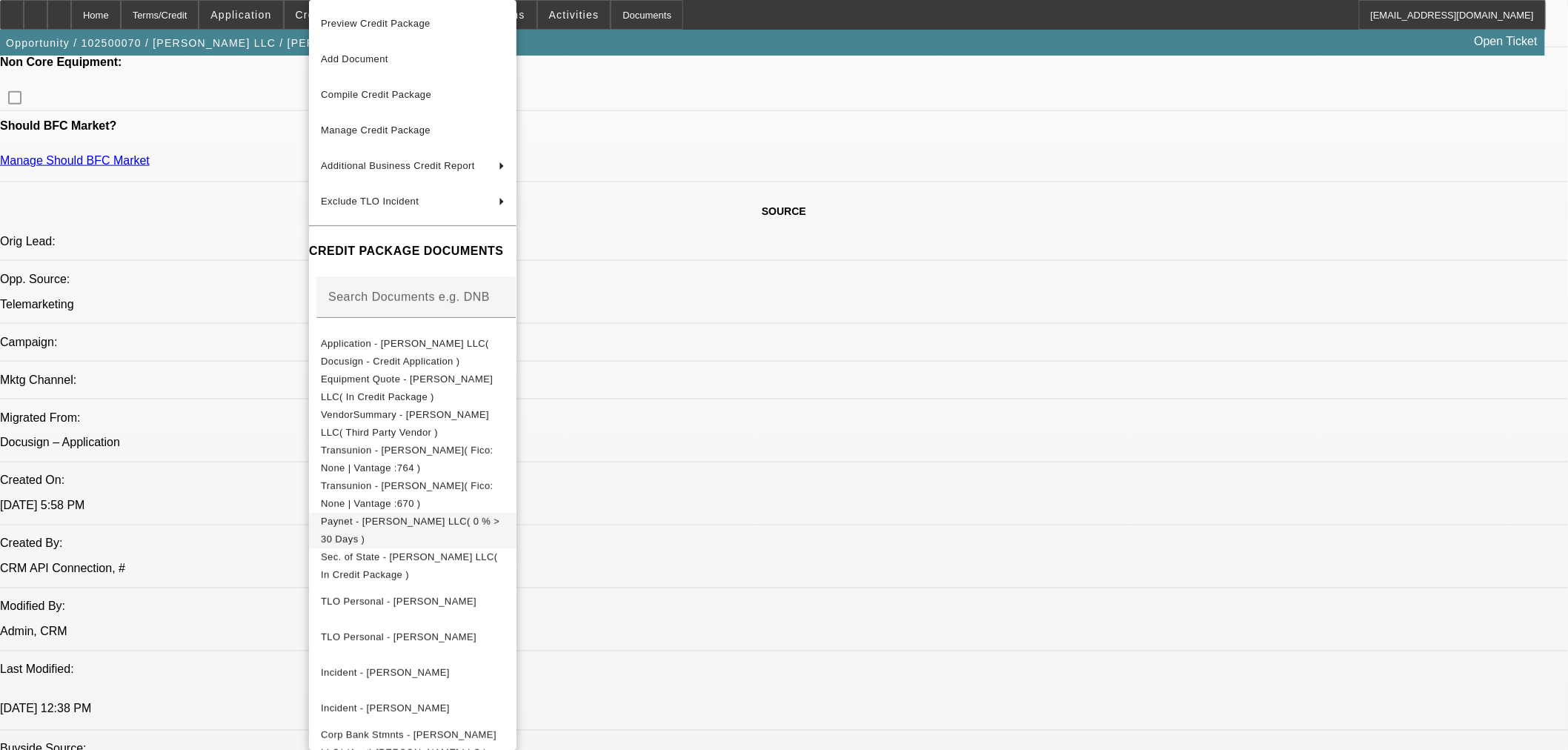
scroll to position [24, 0]
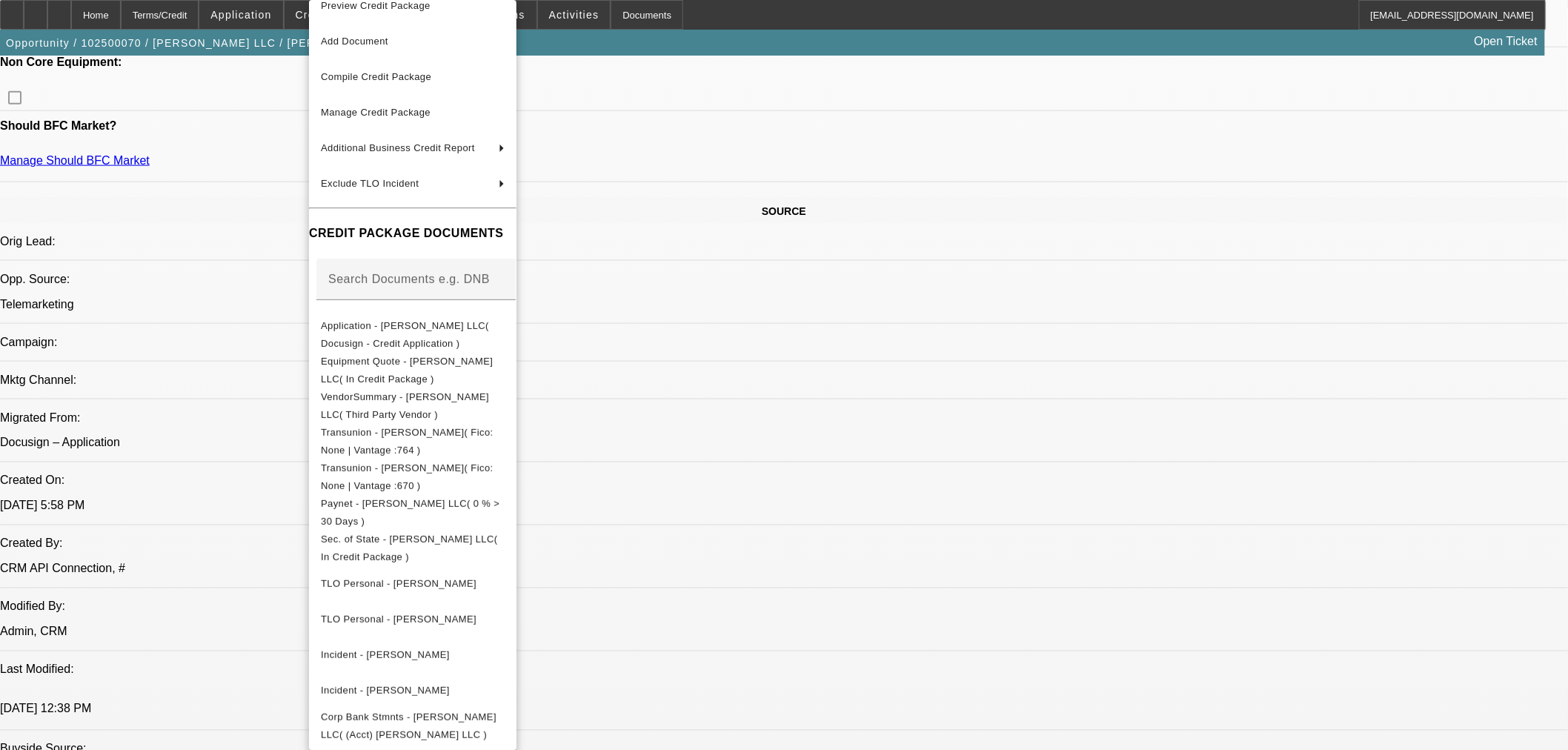
click at [94, 30] on div at bounding box center [784, 375] width 1568 height 750
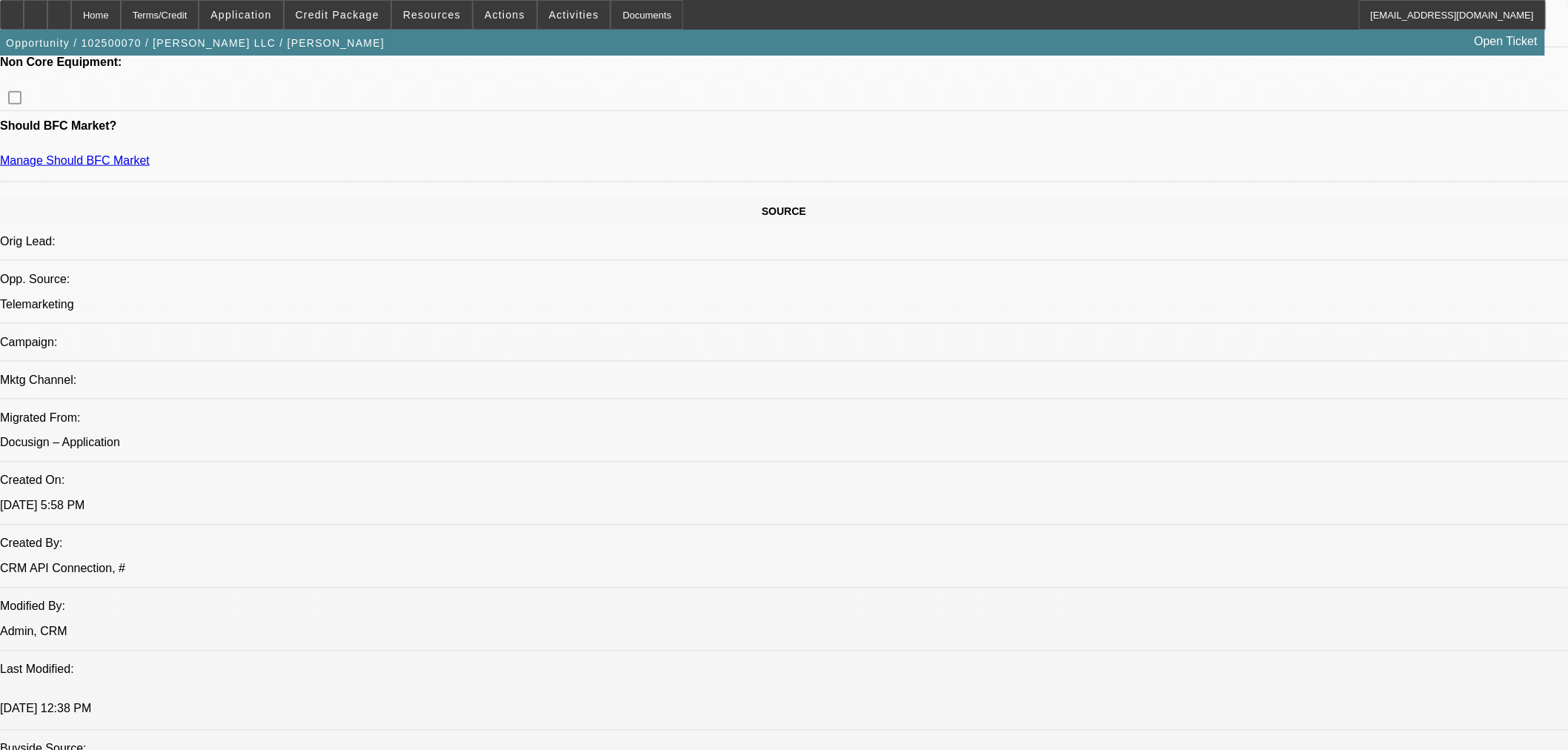
click at [71, 26] on div at bounding box center [60, 15] width 24 height 30
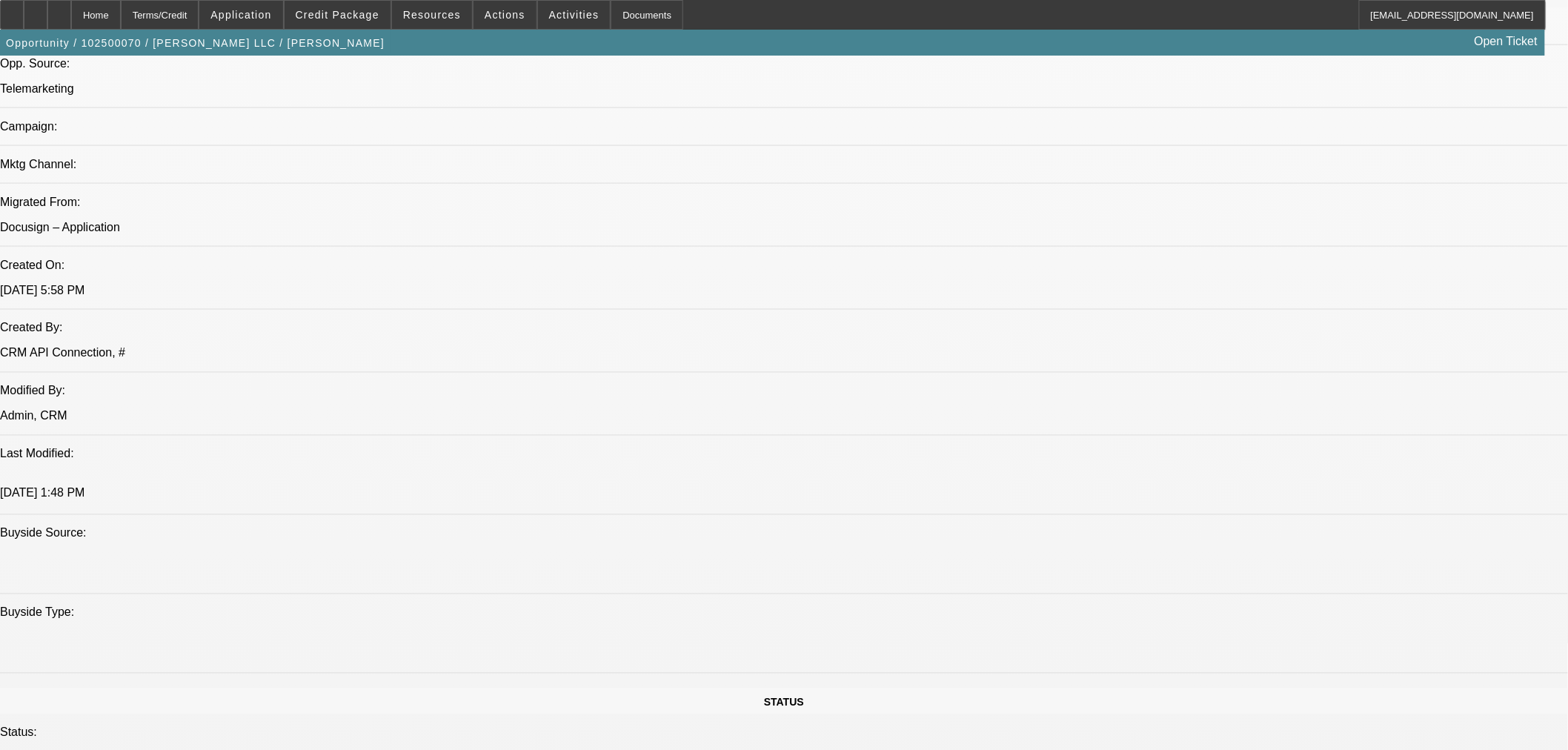
select select "0"
select select "2"
select select "0.1"
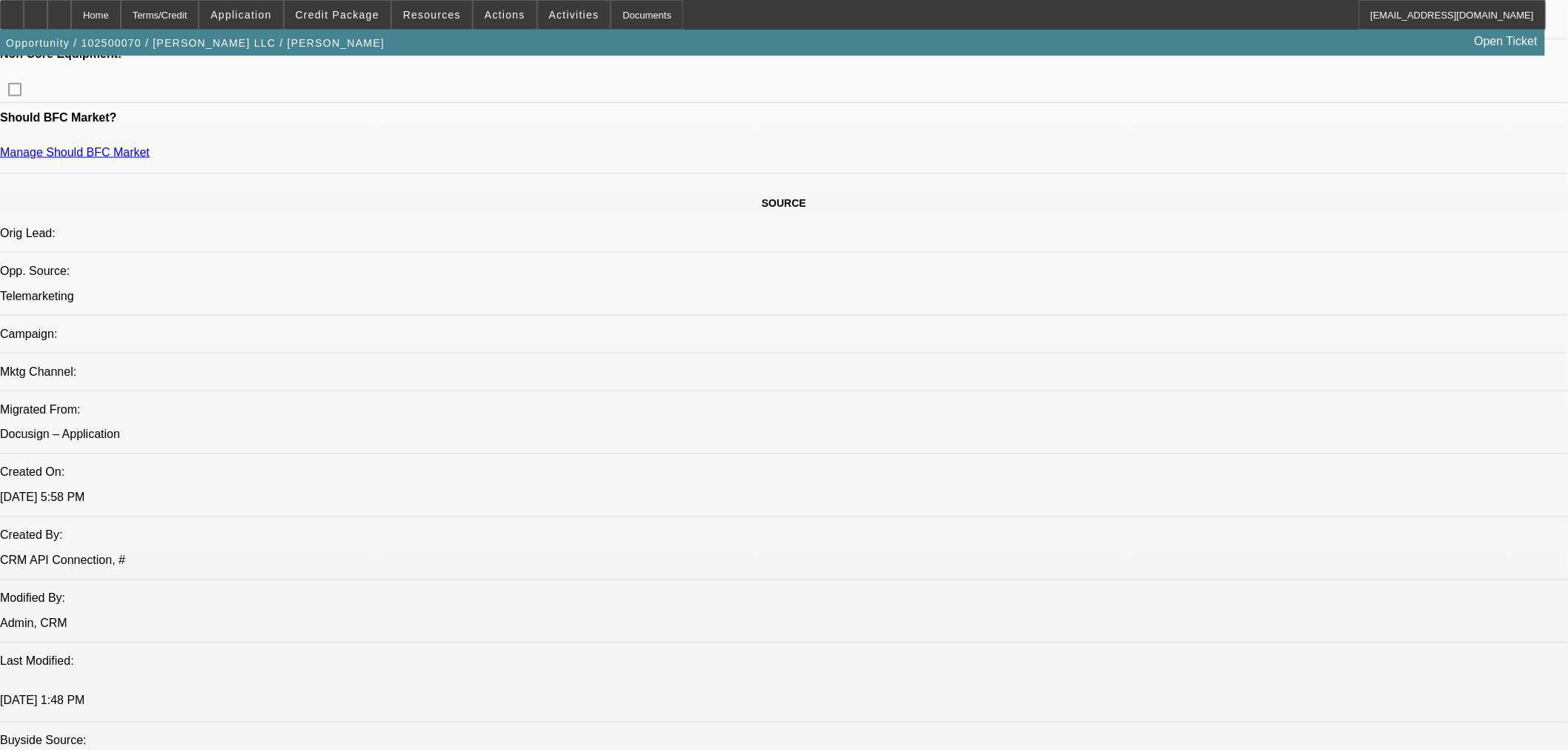
select select "1"
select select "2"
select select "4"
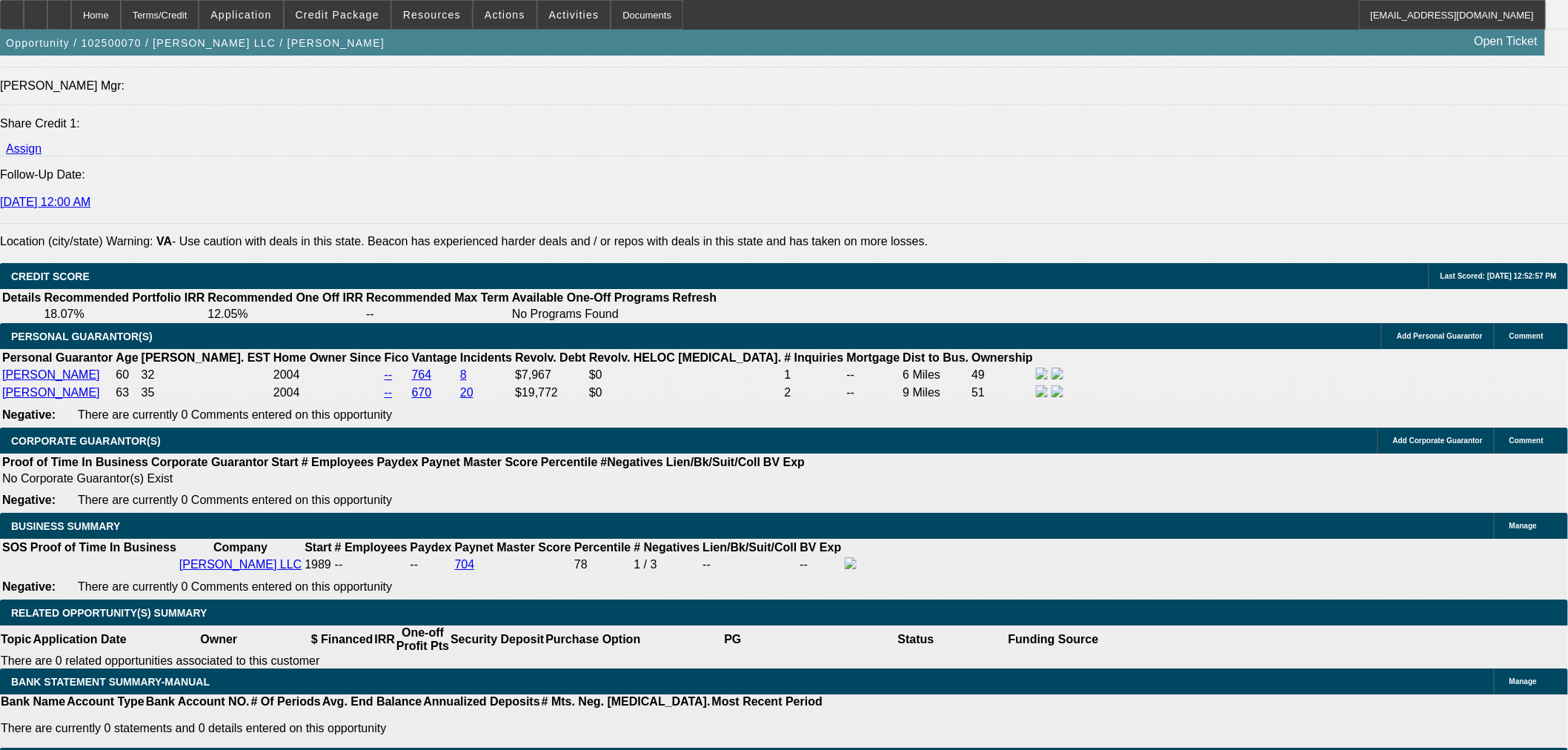
scroll to position [1978, 0]
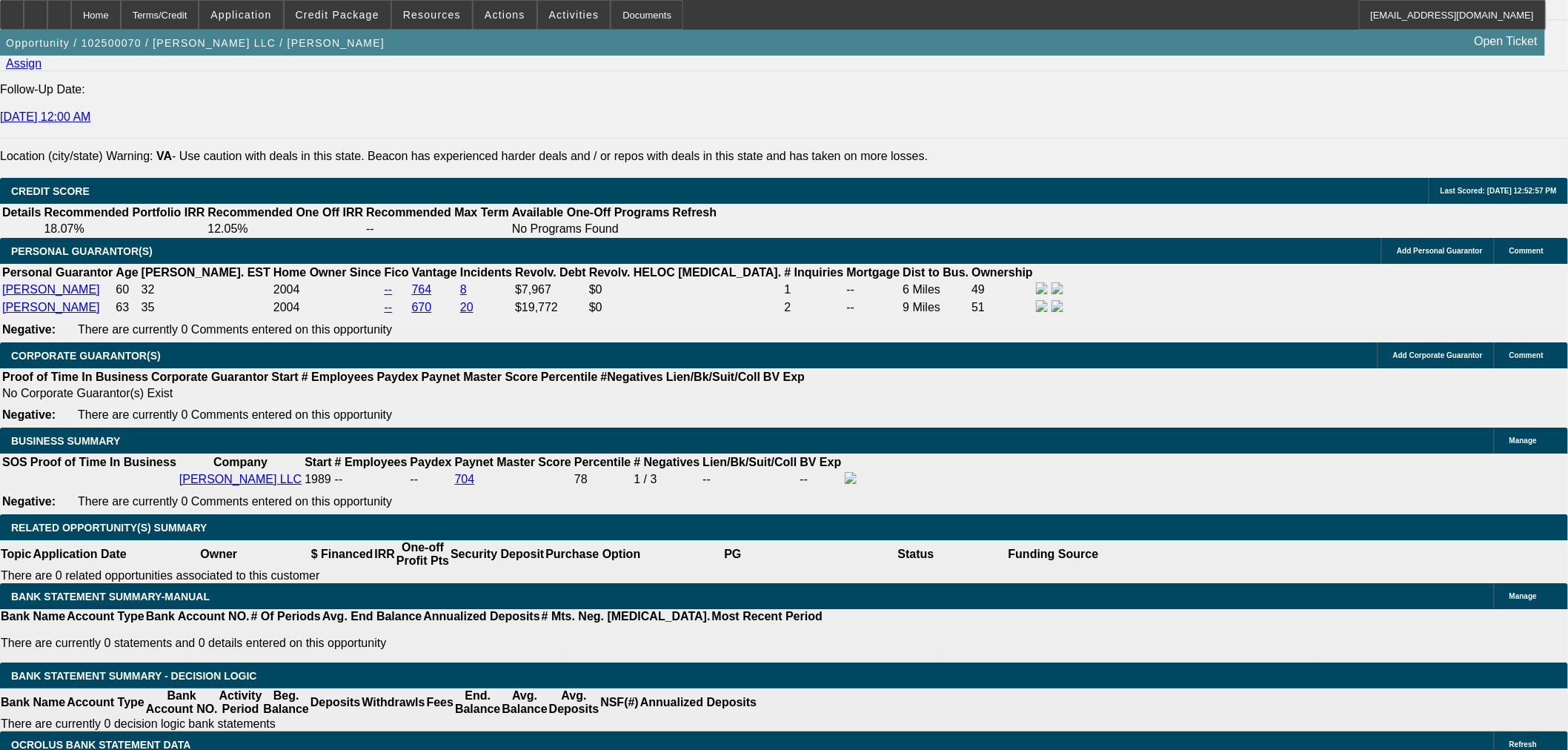
type input "$0.00"
type input "UNKNOWN"
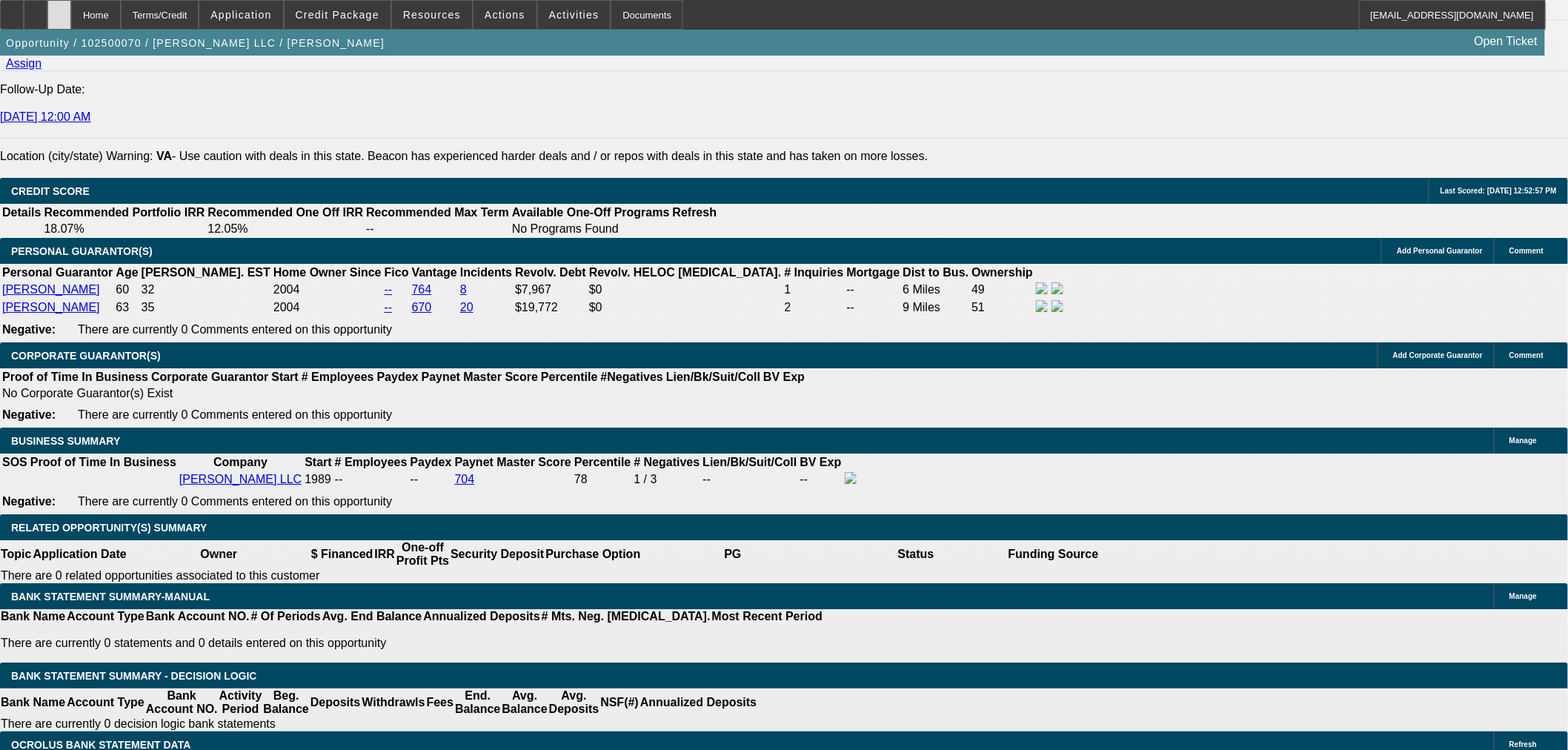
type input "36"
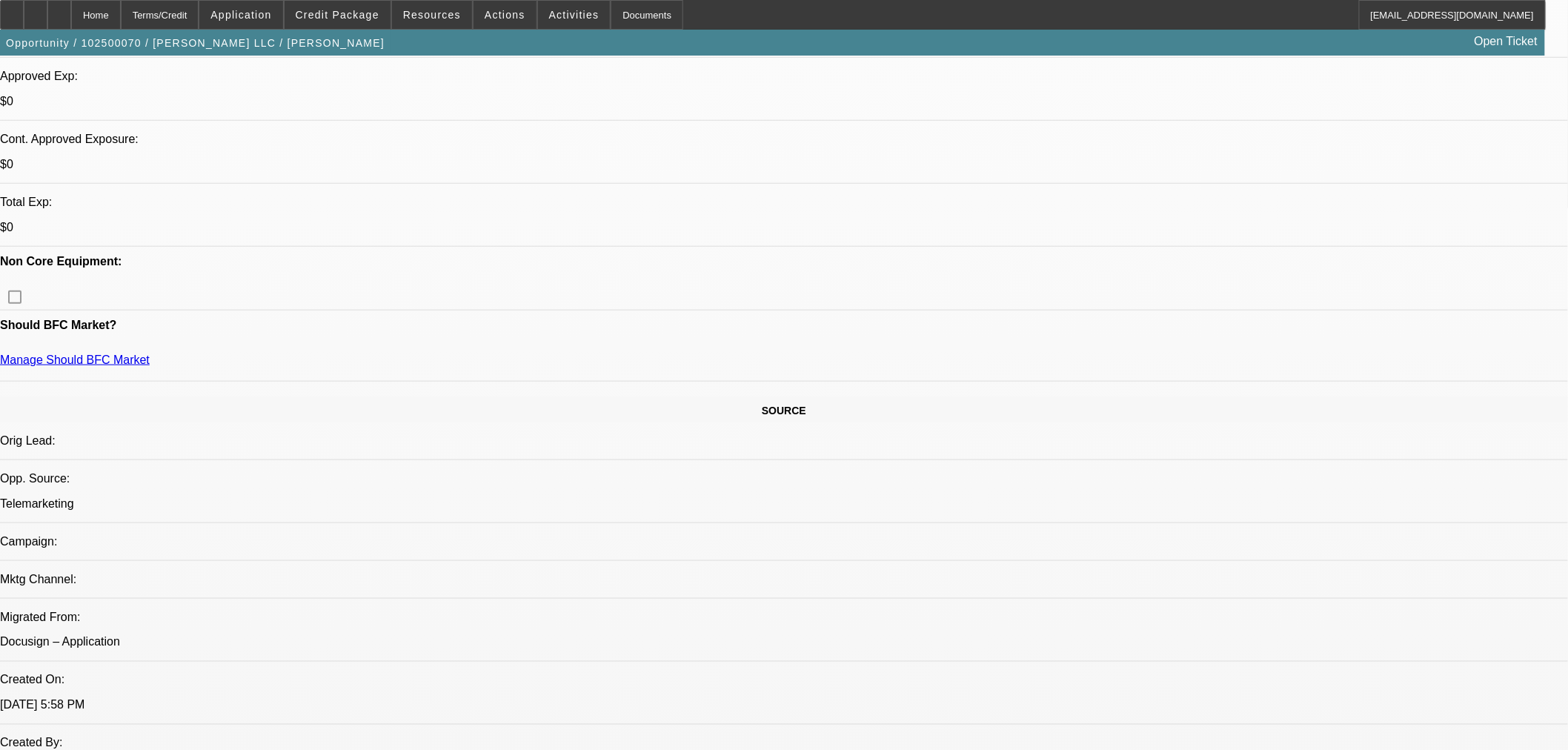
scroll to position [413, 0]
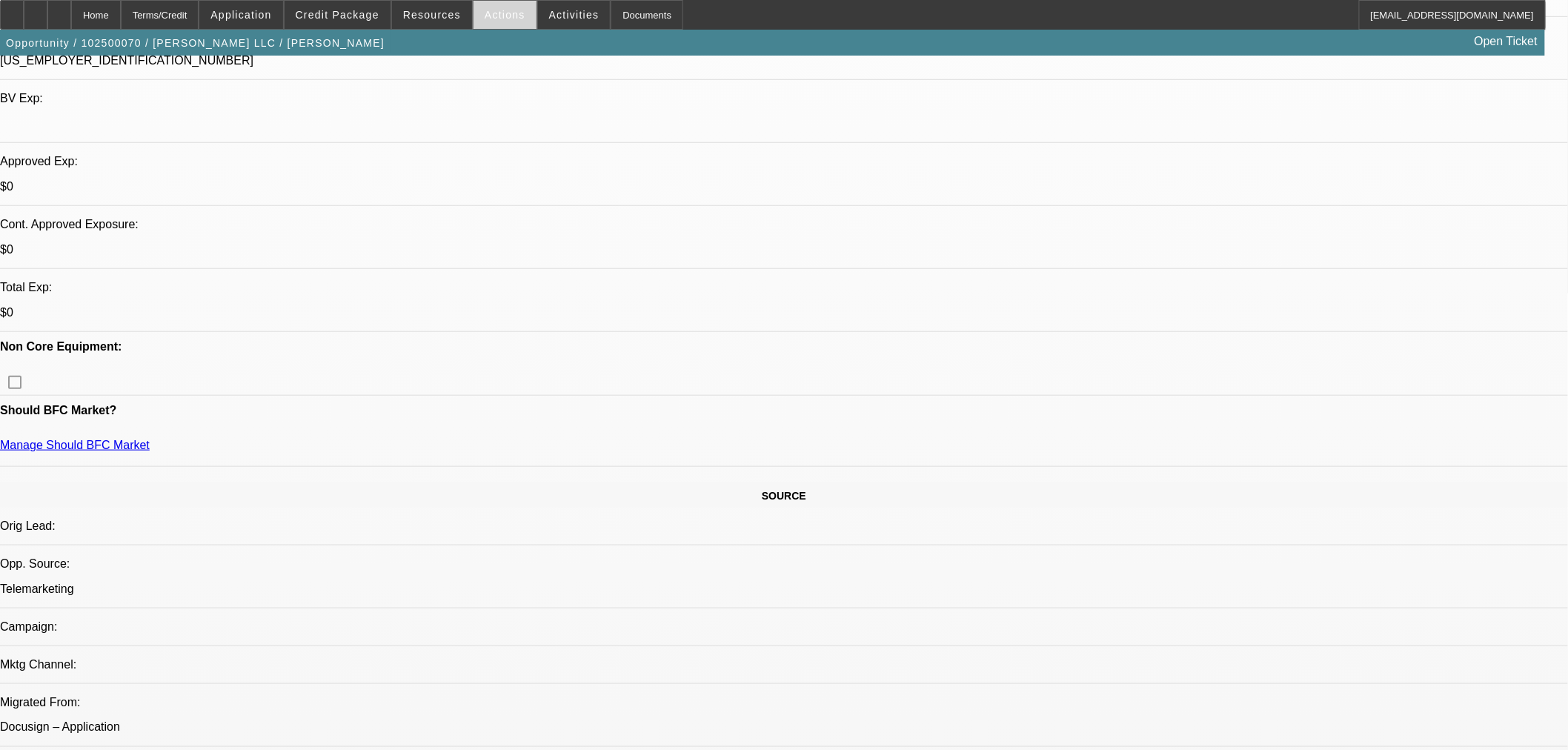
scroll to position [496, 0]
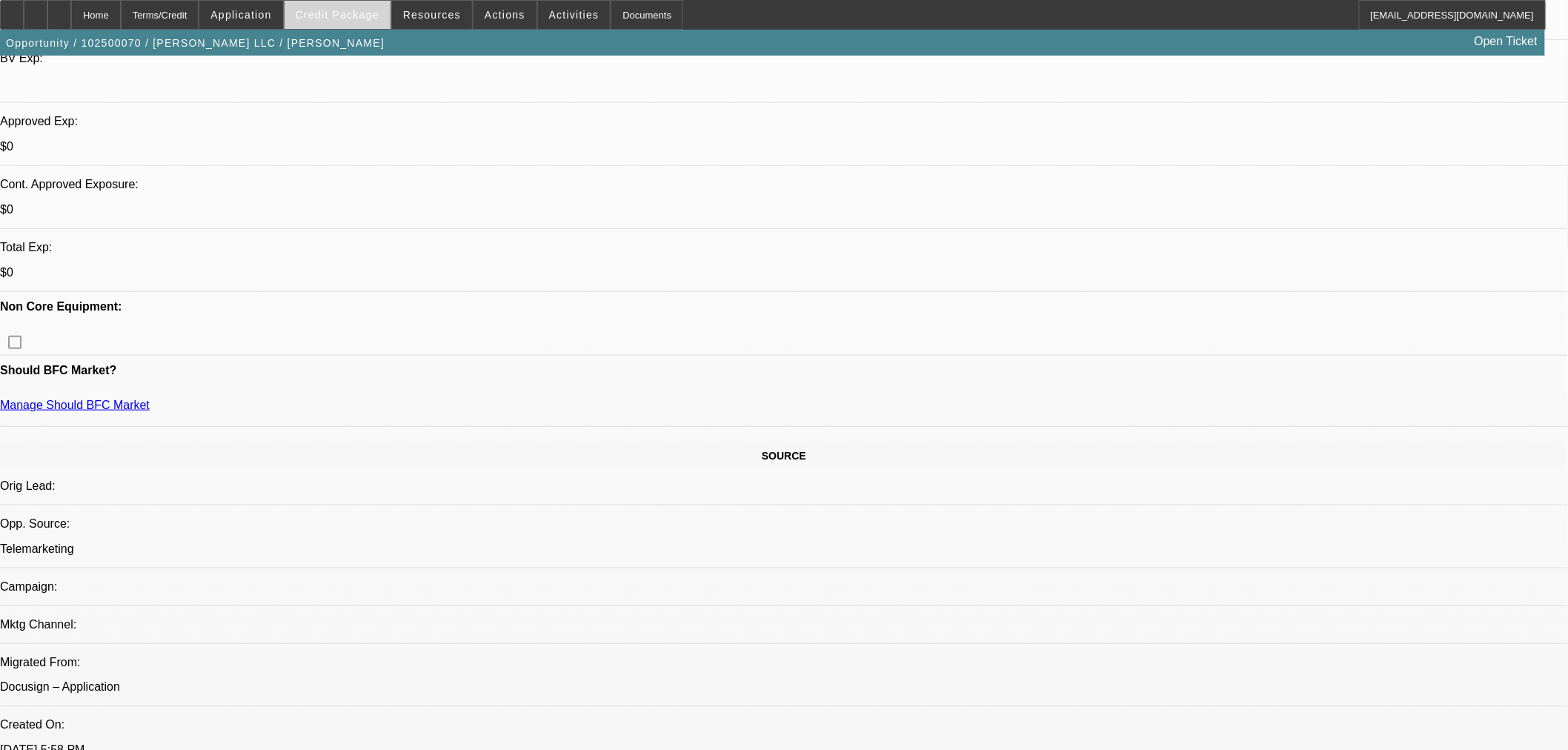
click at [377, 10] on span "Credit Package" at bounding box center [338, 15] width 84 height 12
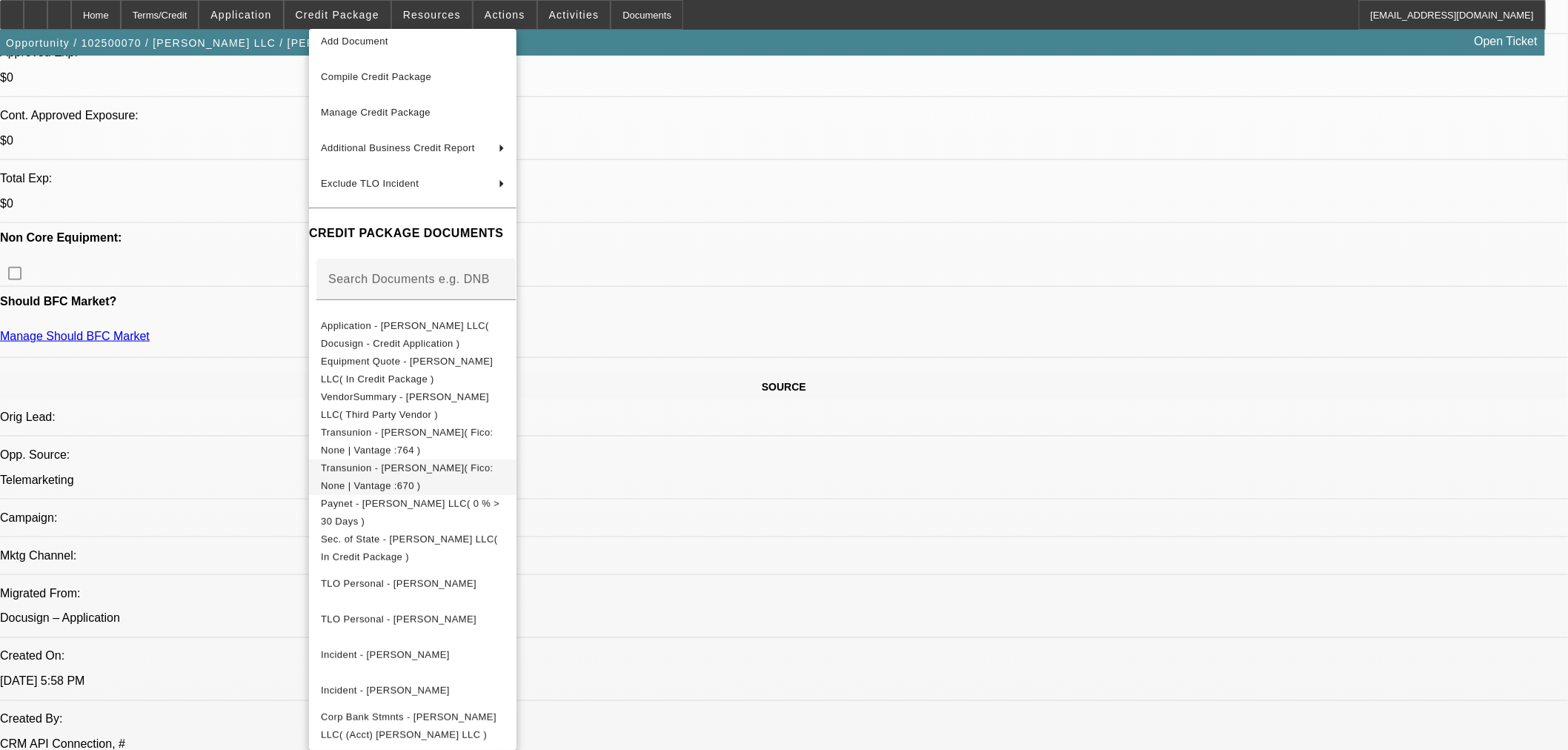
scroll to position [660, 0]
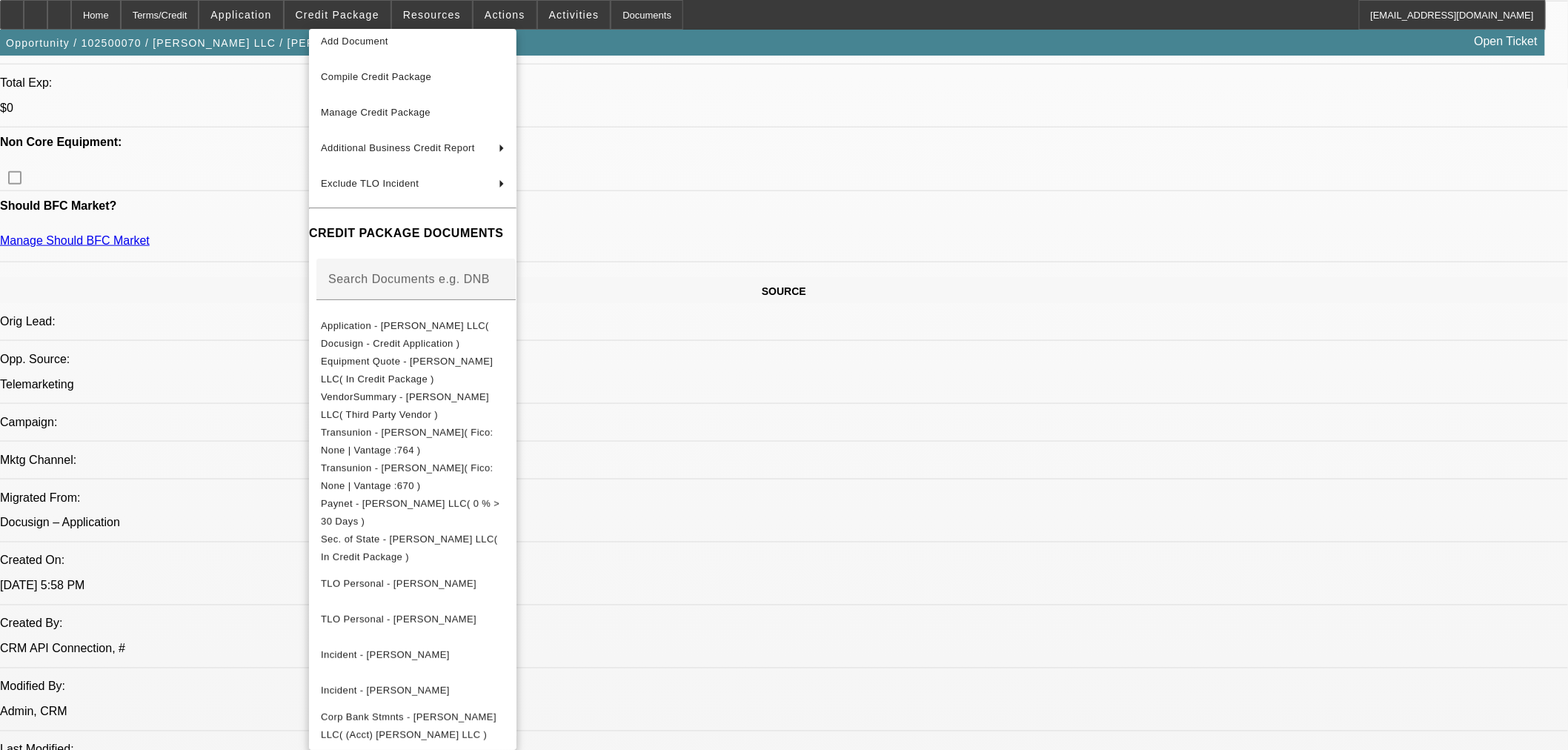
click at [1019, 556] on div at bounding box center [784, 375] width 1568 height 750
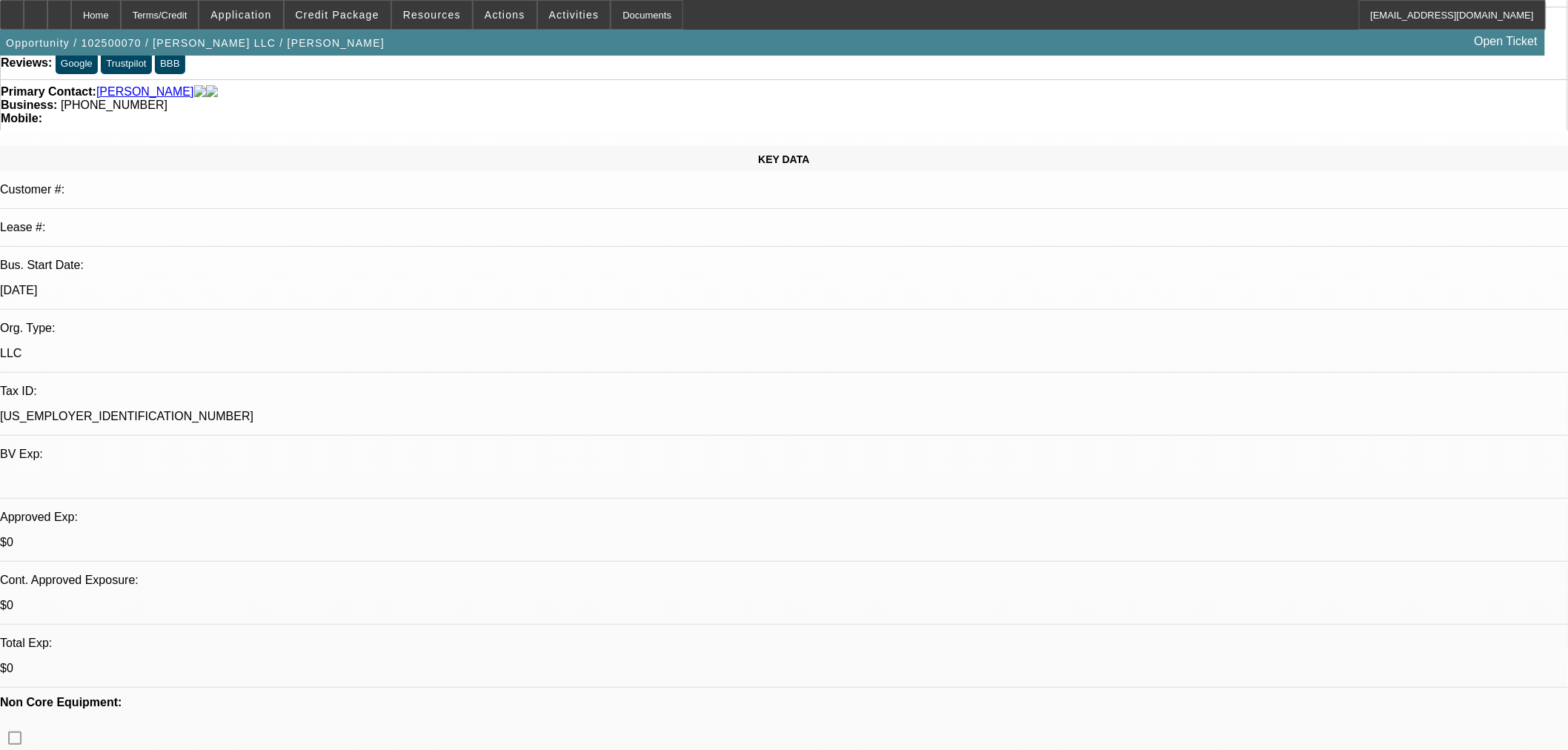
scroll to position [0, 0]
